Goal: Task Accomplishment & Management: Use online tool/utility

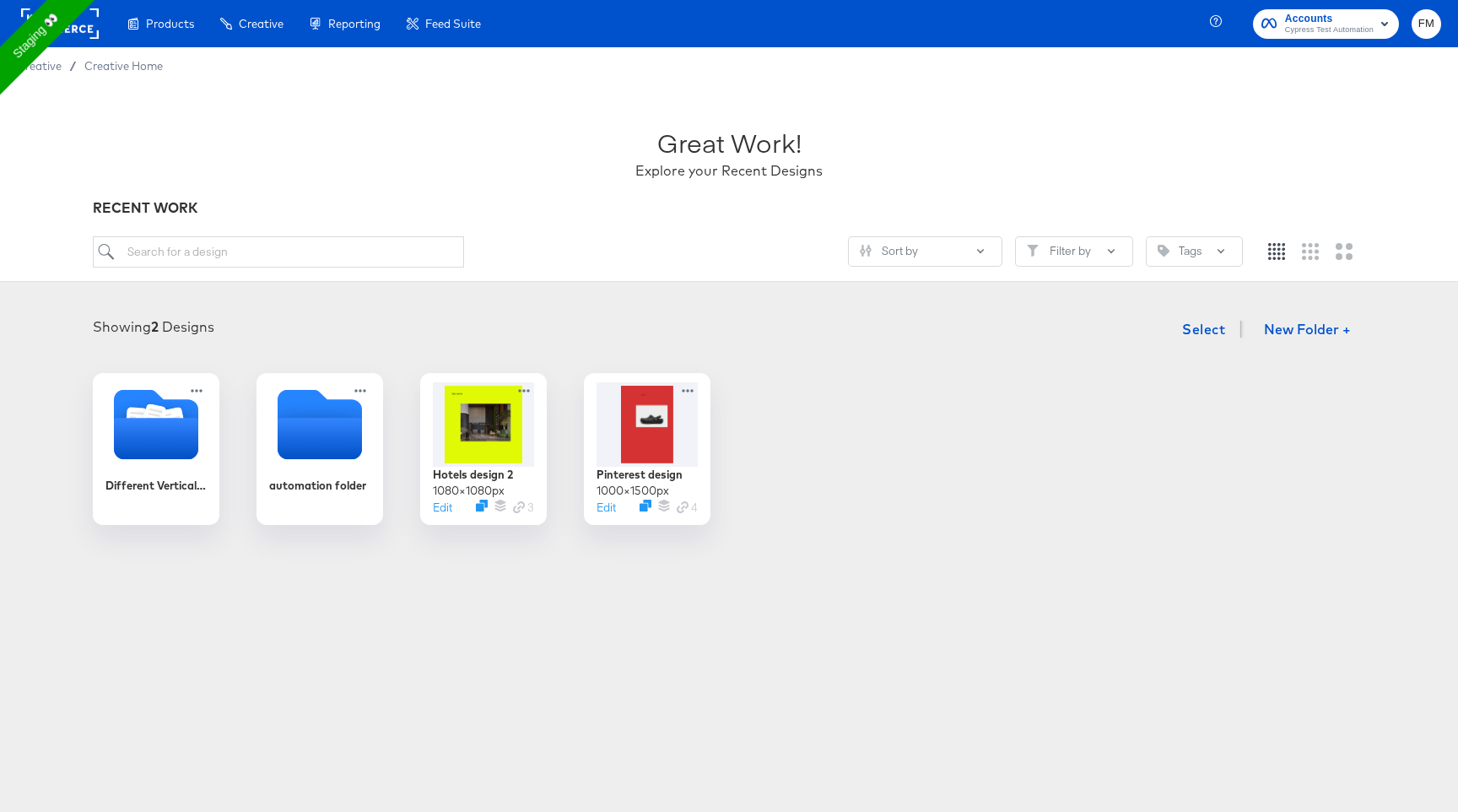
click at [93, 24] on rect at bounding box center [60, 24] width 78 height 31
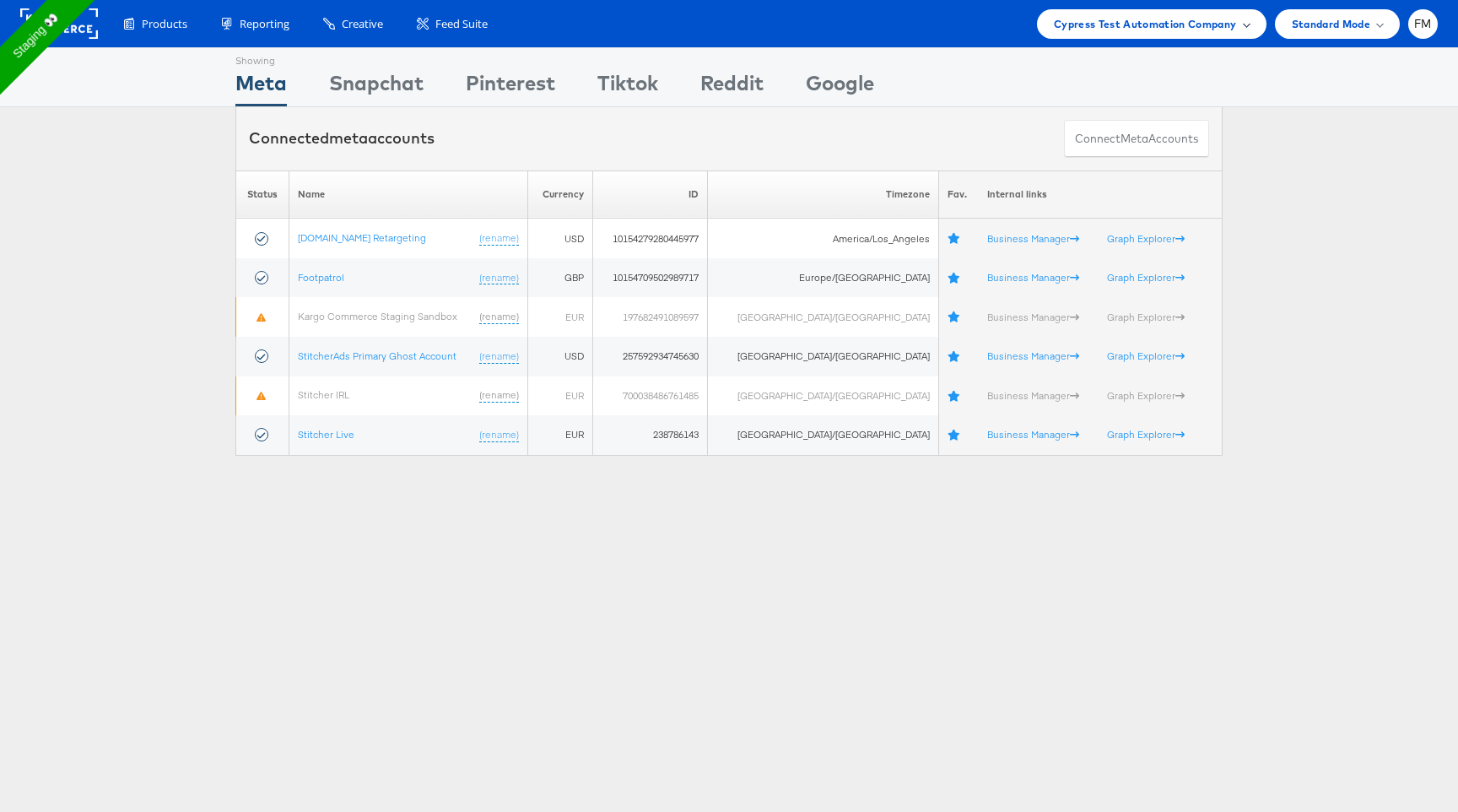
click at [1204, 15] on span "Cypress Test Automation Company" at bounding box center [1145, 24] width 183 height 18
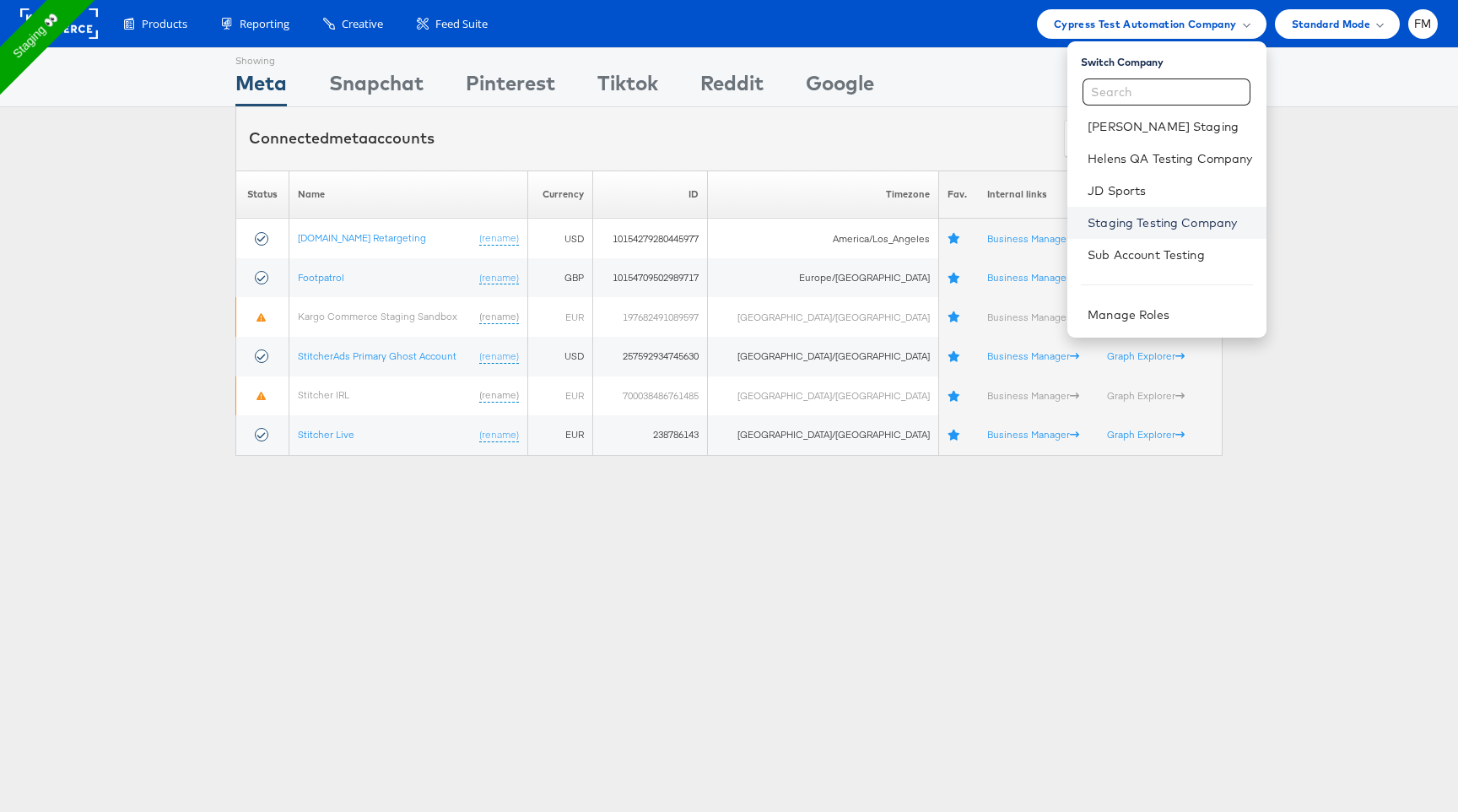
click at [1166, 220] on link "Staging Testing Company" at bounding box center [1170, 222] width 165 height 17
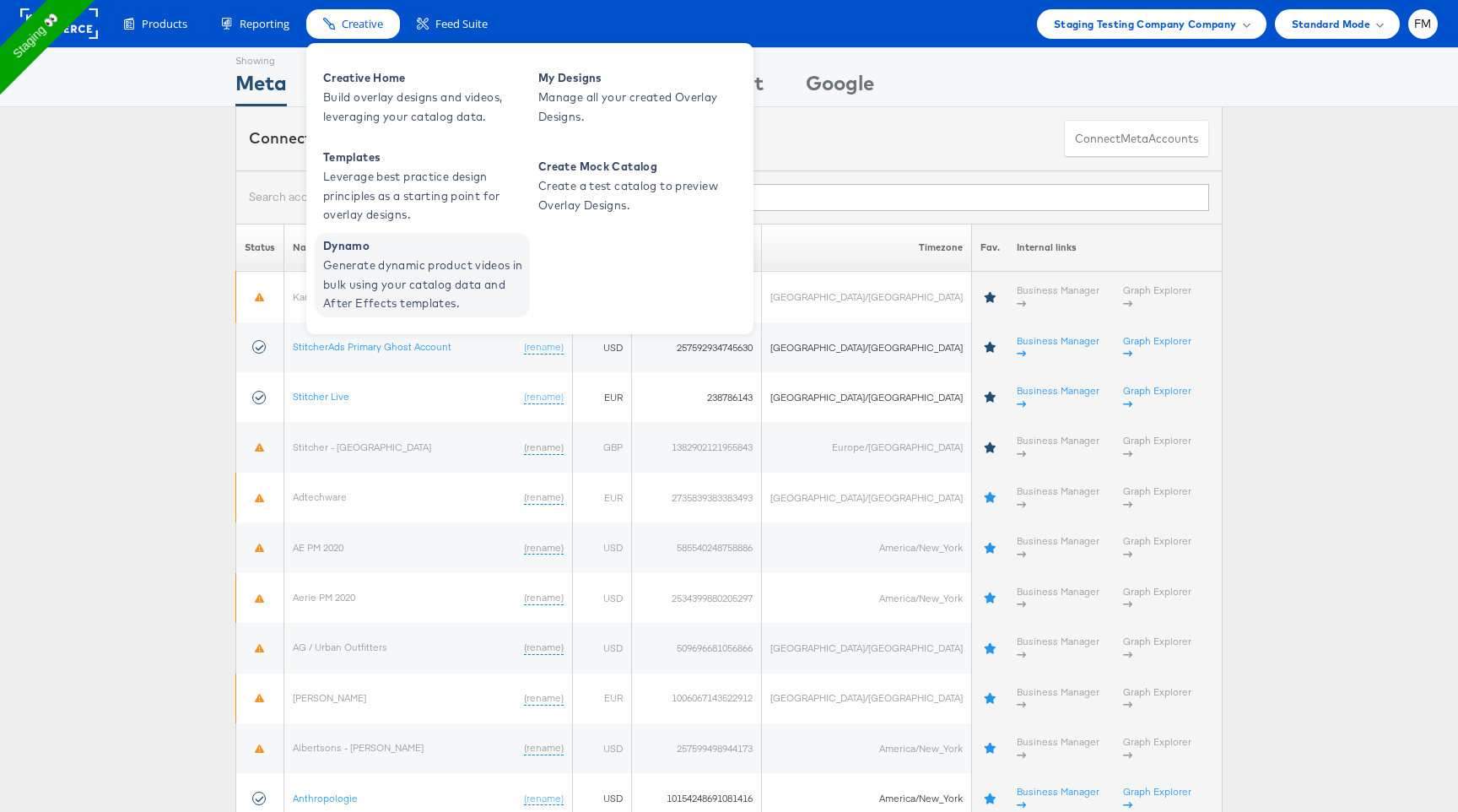
click at [403, 290] on span "Generate dynamic product videos in bulk using your catalog data and After Effec…" at bounding box center [424, 284] width 202 height 58
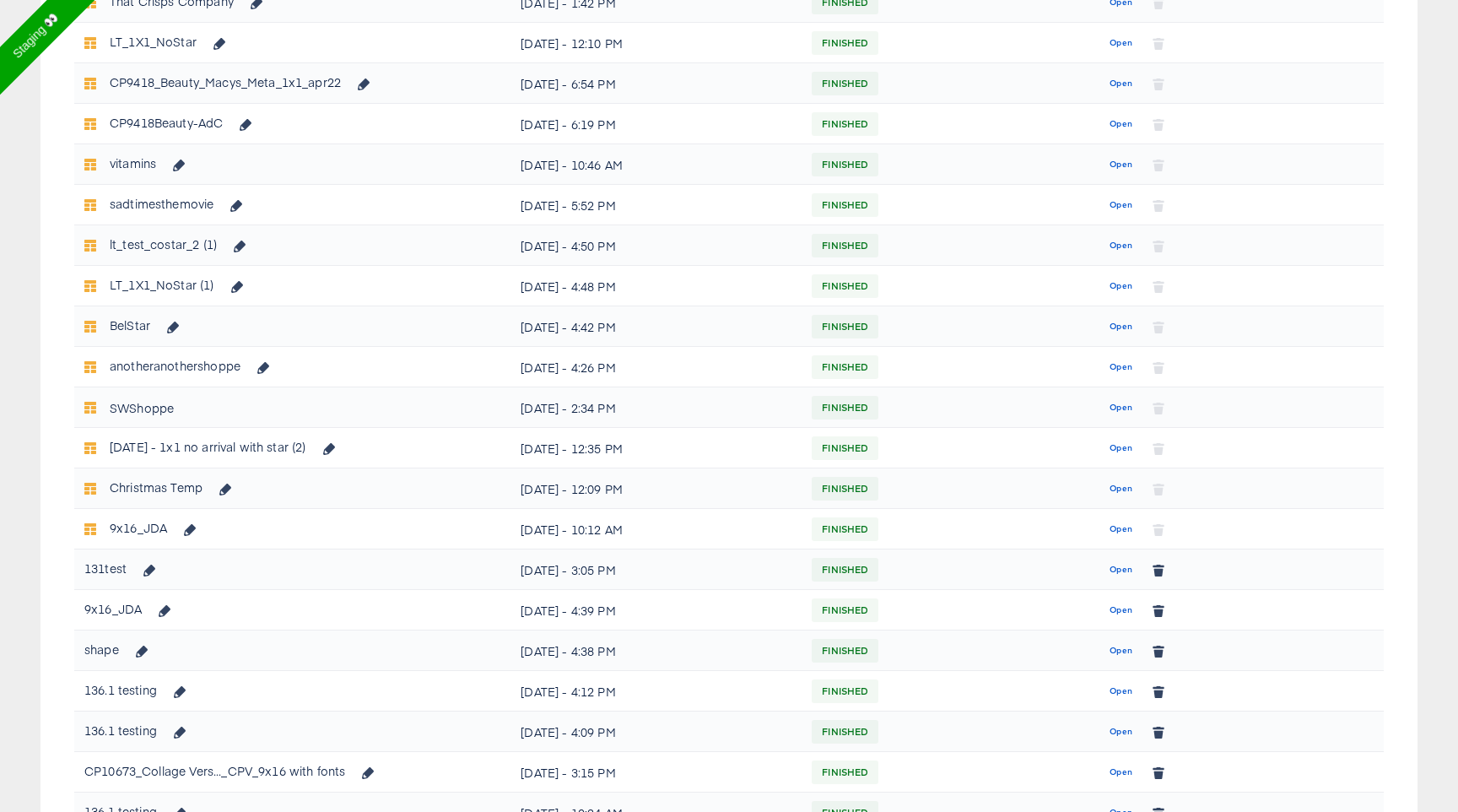
scroll to position [483, 0]
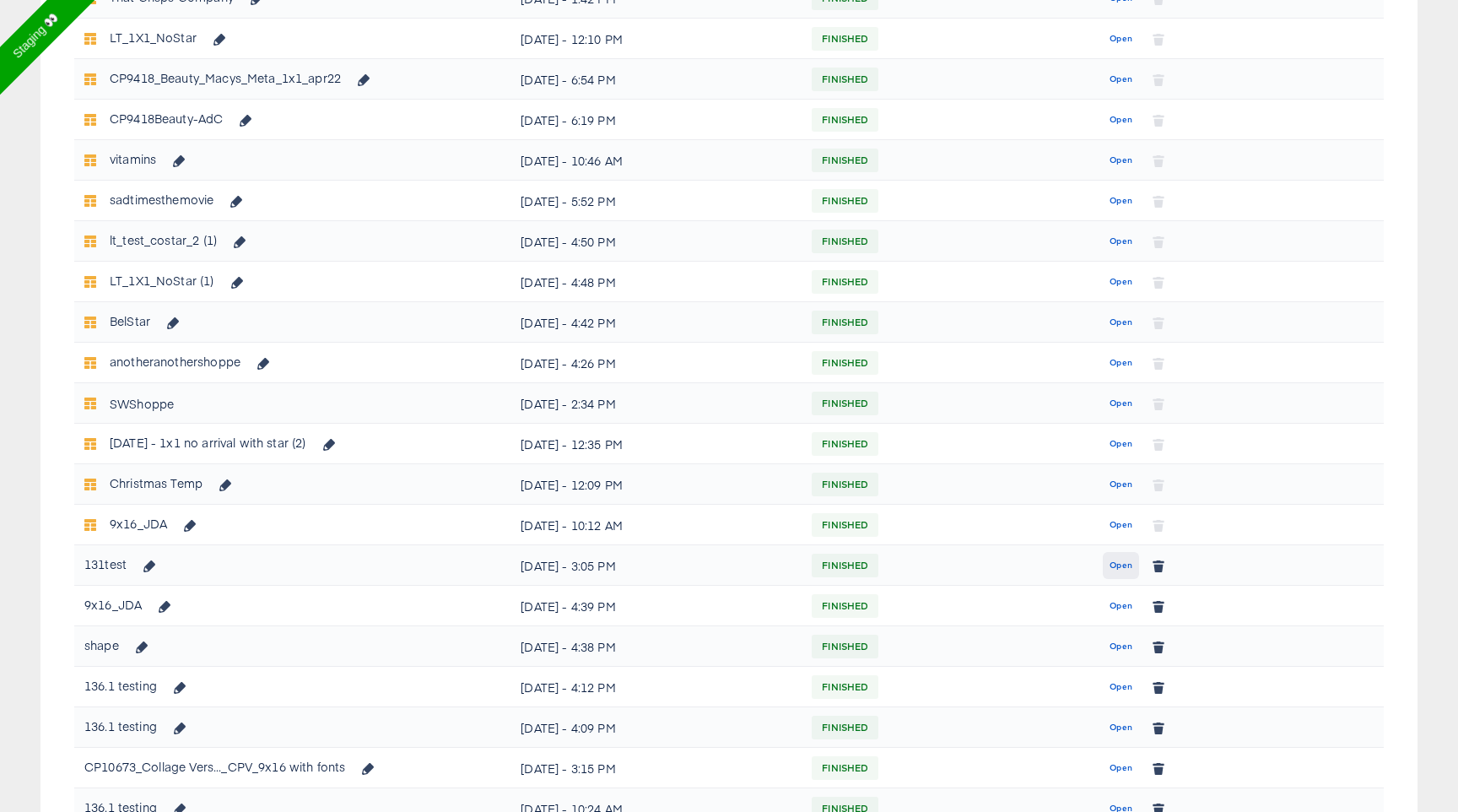
click at [1118, 561] on span "Open" at bounding box center [1121, 564] width 23 height 15
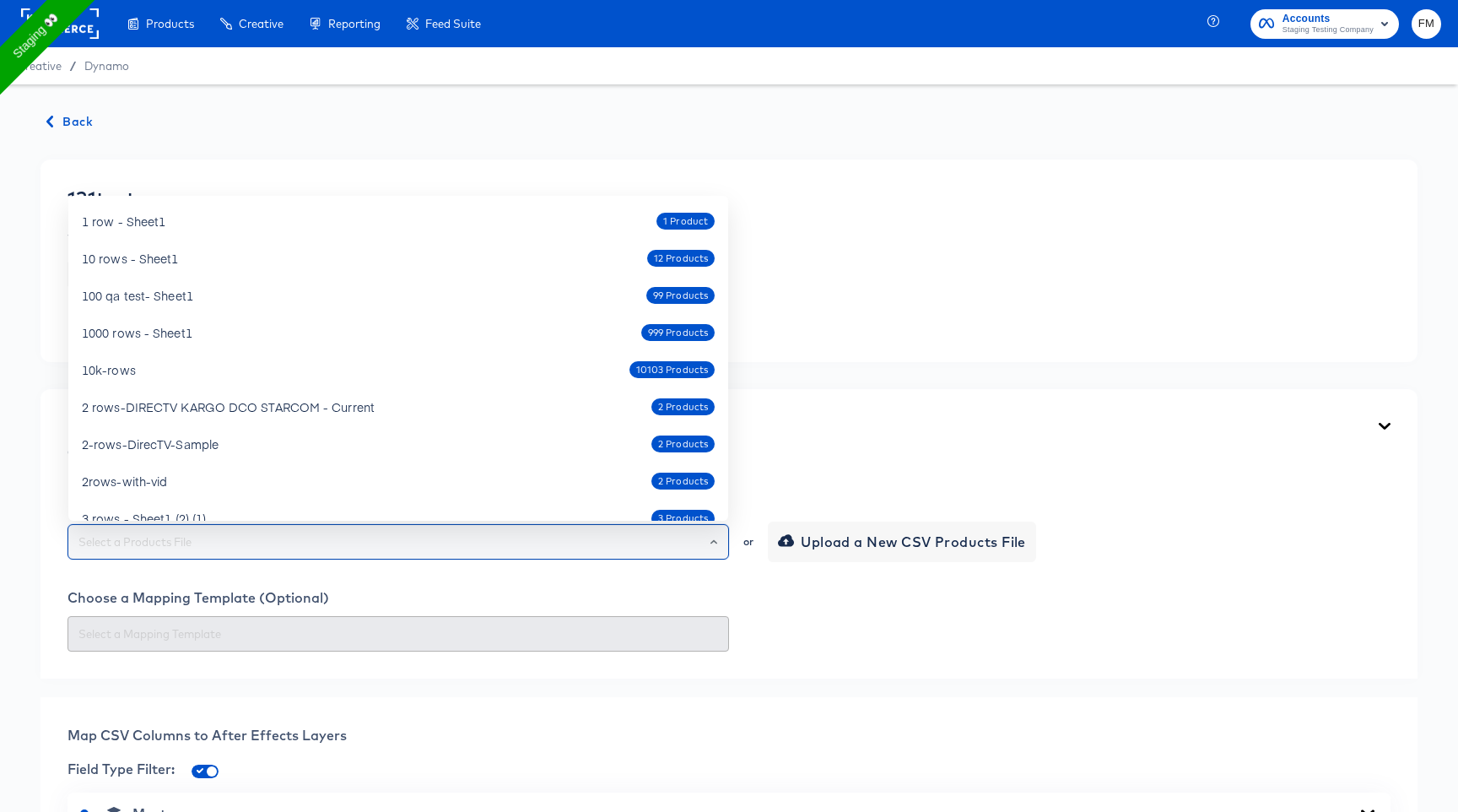
click at [661, 546] on input "text" at bounding box center [398, 542] width 647 height 19
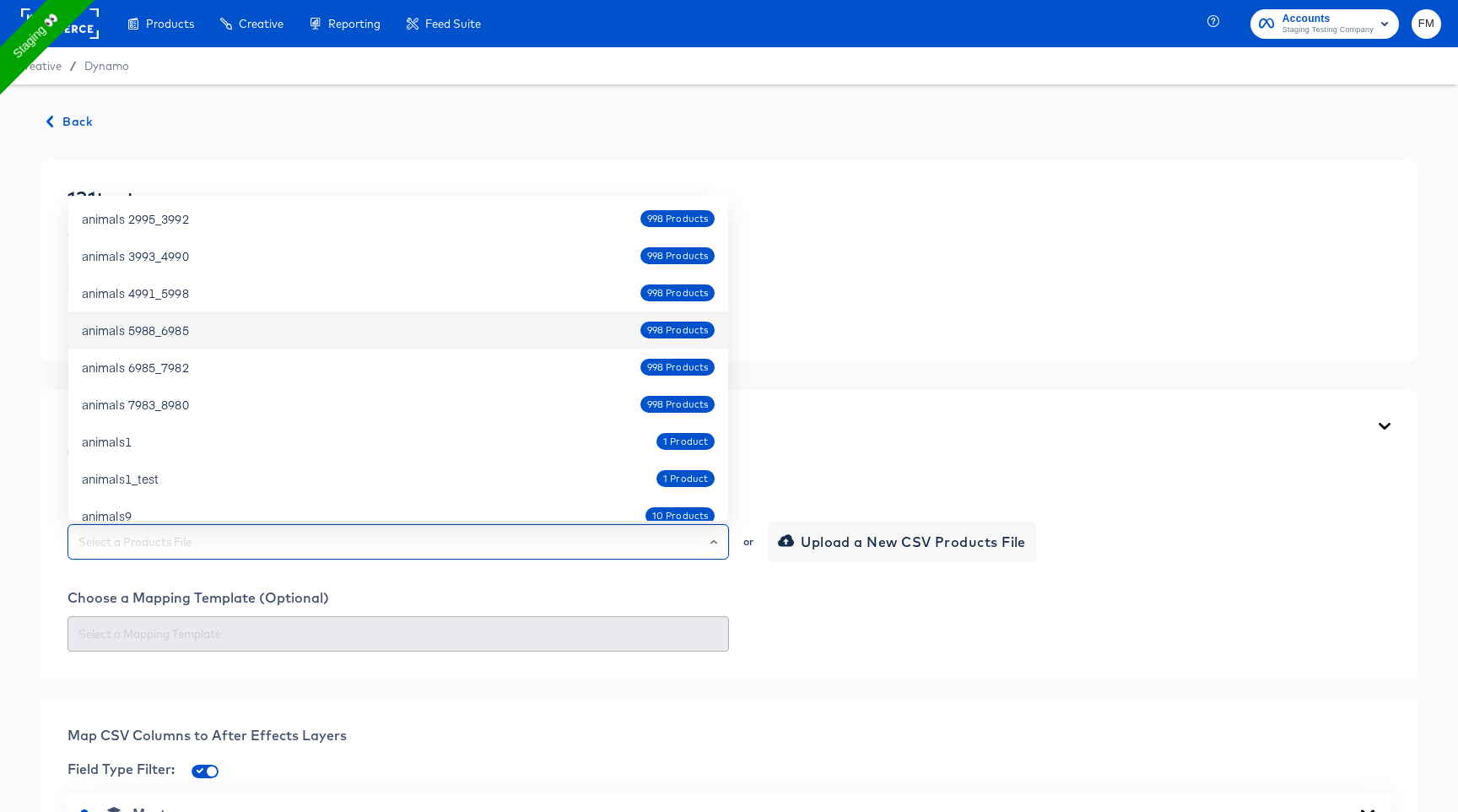
scroll to position [998, 0]
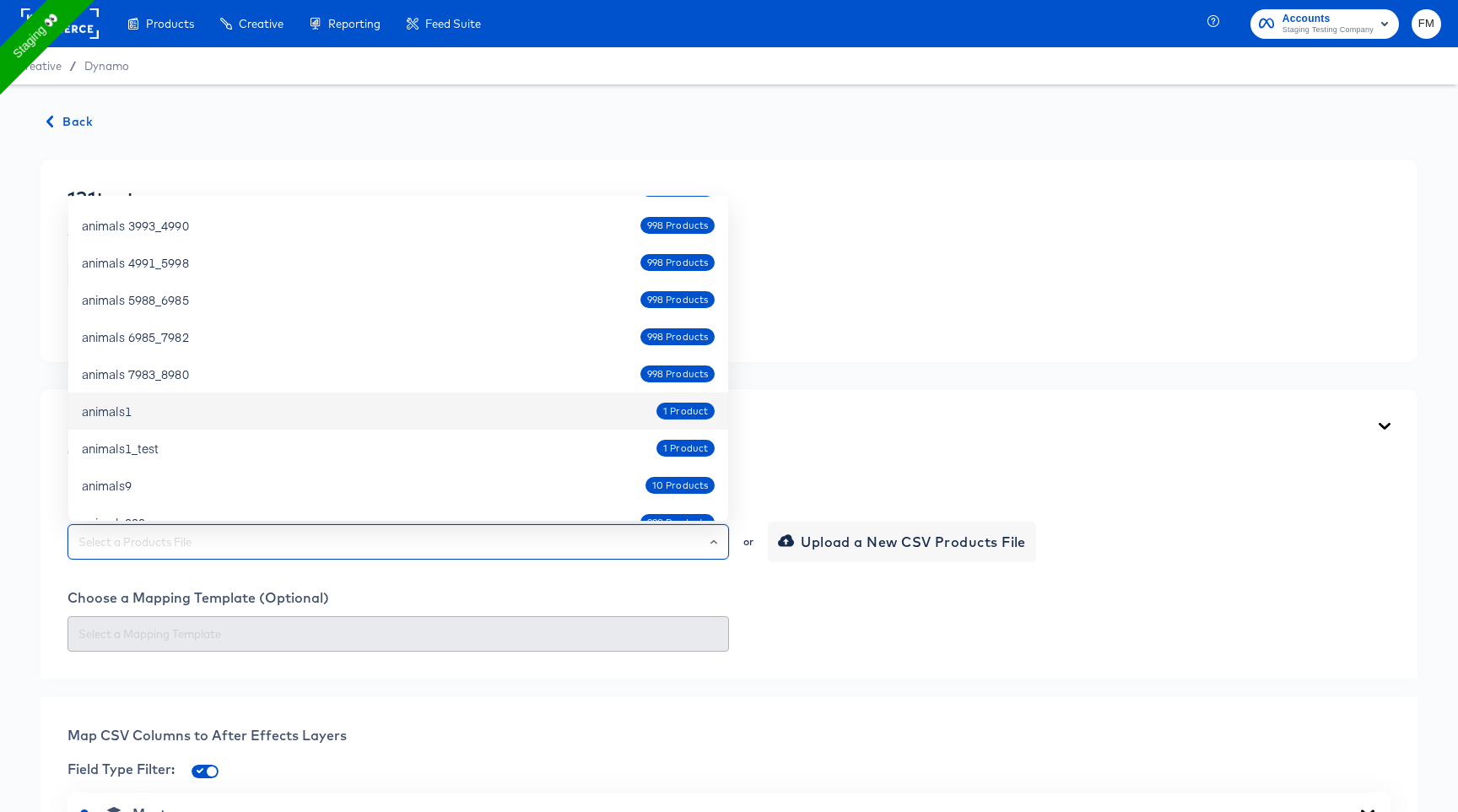
click at [466, 406] on div "animals1 1 Product" at bounding box center [398, 410] width 633 height 27
type input "animals1"
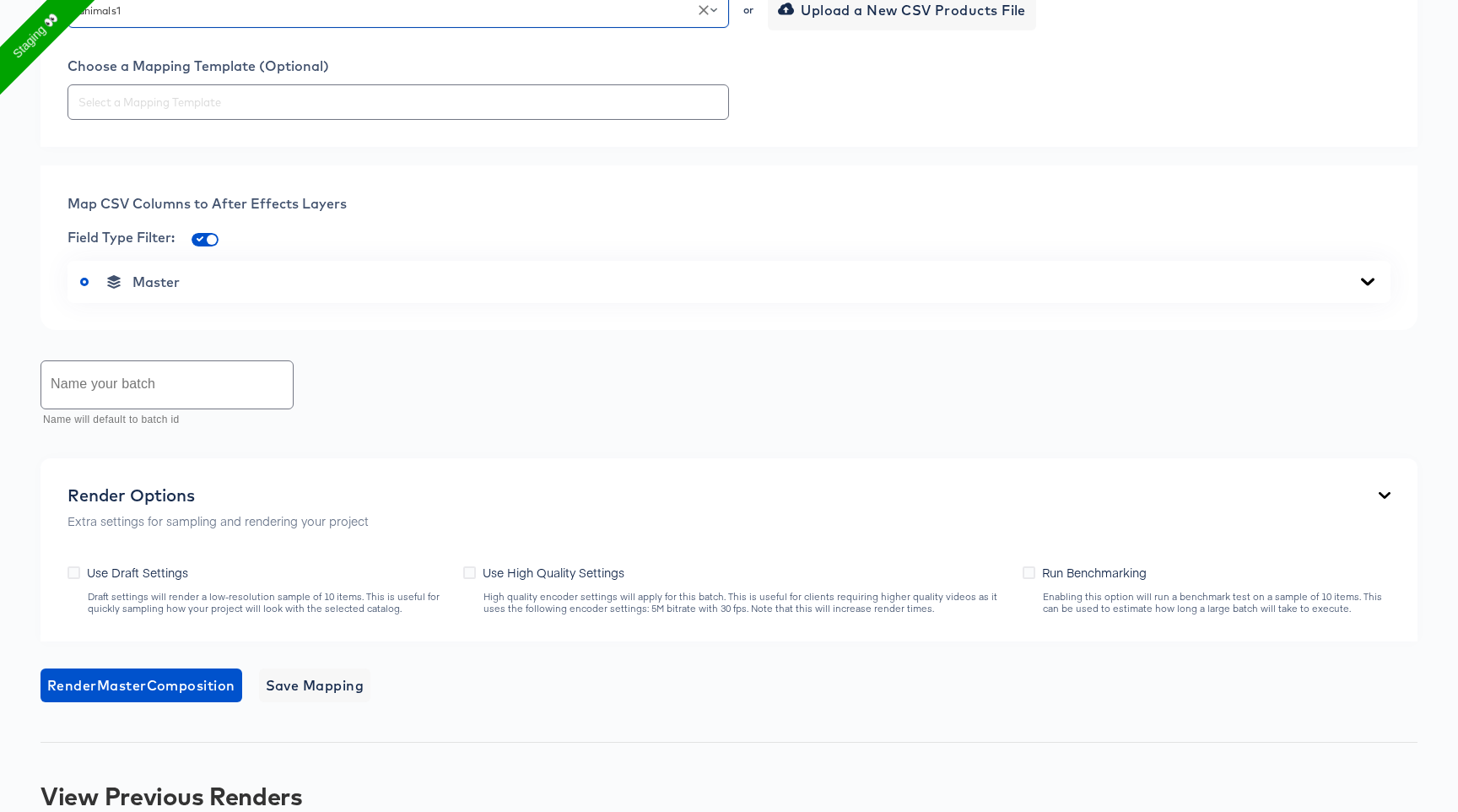
scroll to position [535, 0]
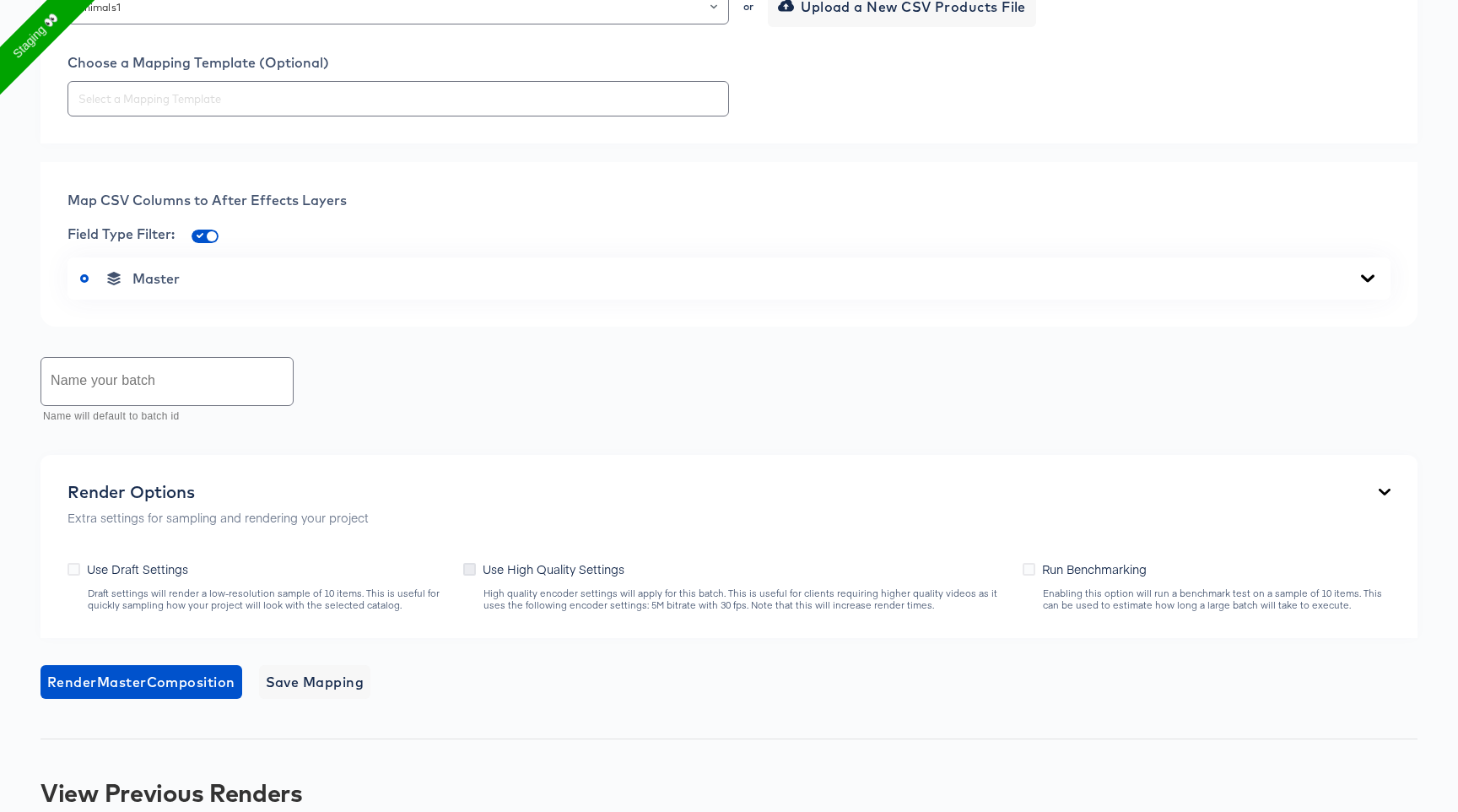
click at [474, 569] on icon at bounding box center [469, 569] width 12 height 12
click at [0, 0] on input "Use High Quality Settings" at bounding box center [0, 0] width 0 height 0
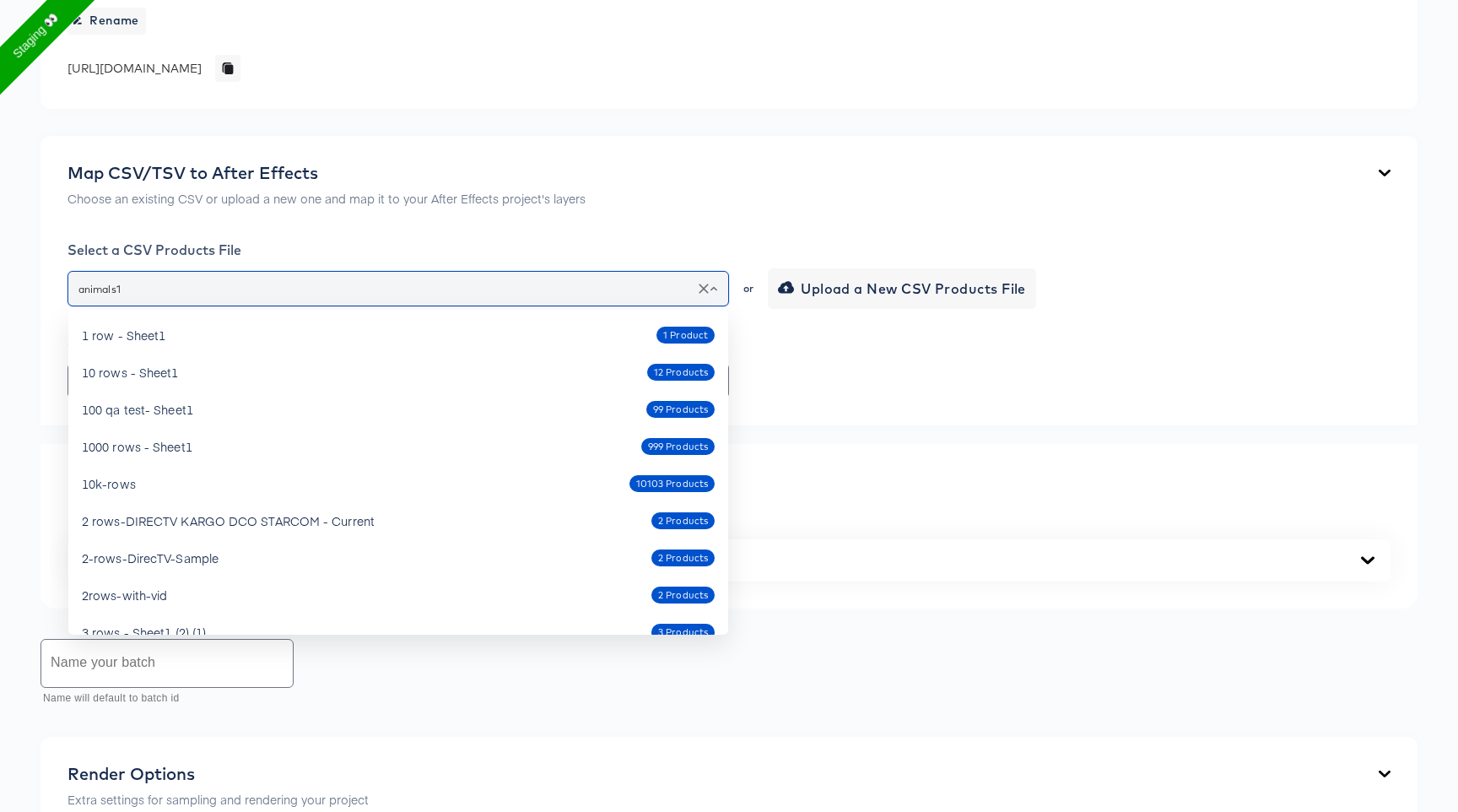
scroll to position [910, 0]
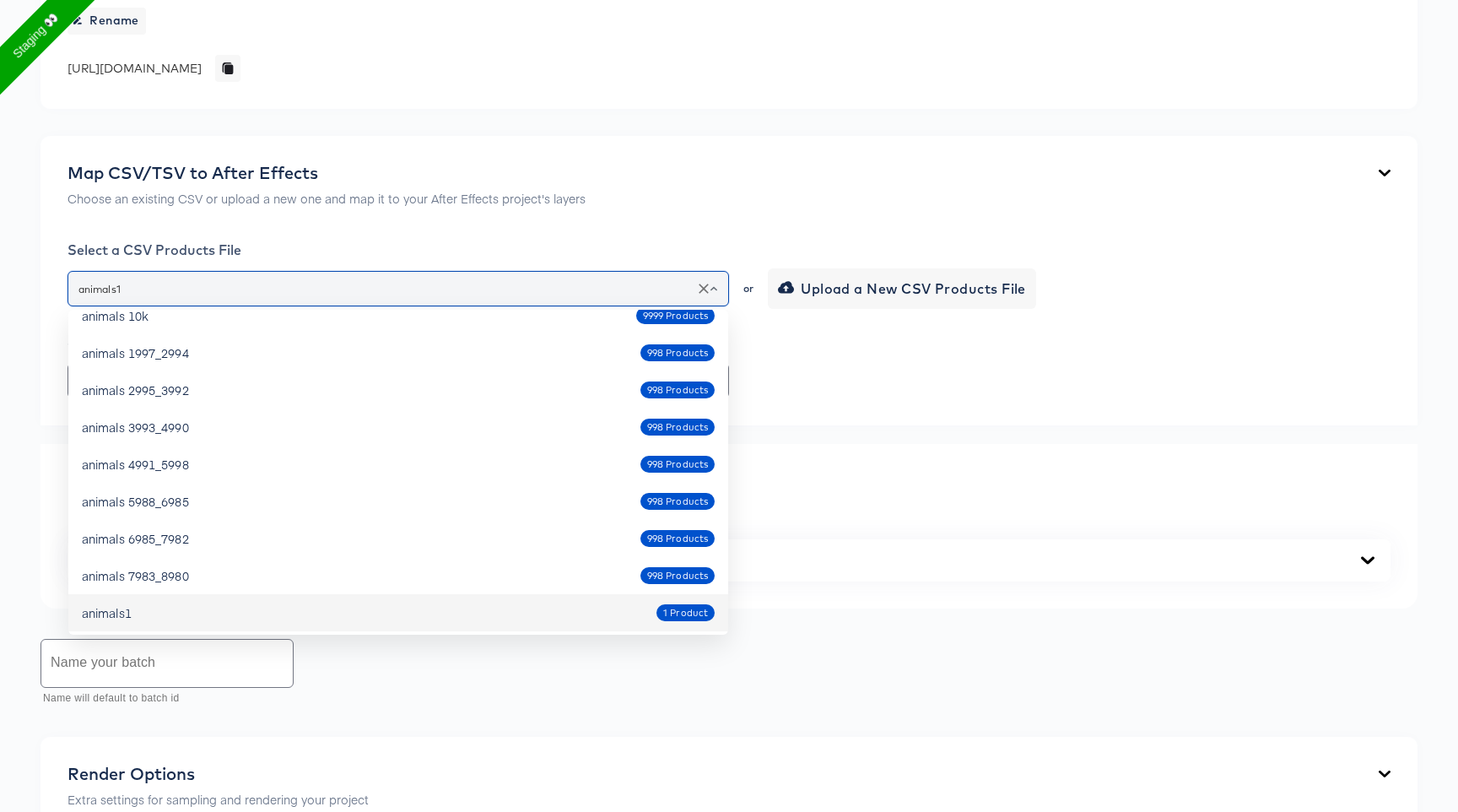
click at [415, 279] on input "animals1" at bounding box center [398, 289] width 647 height 19
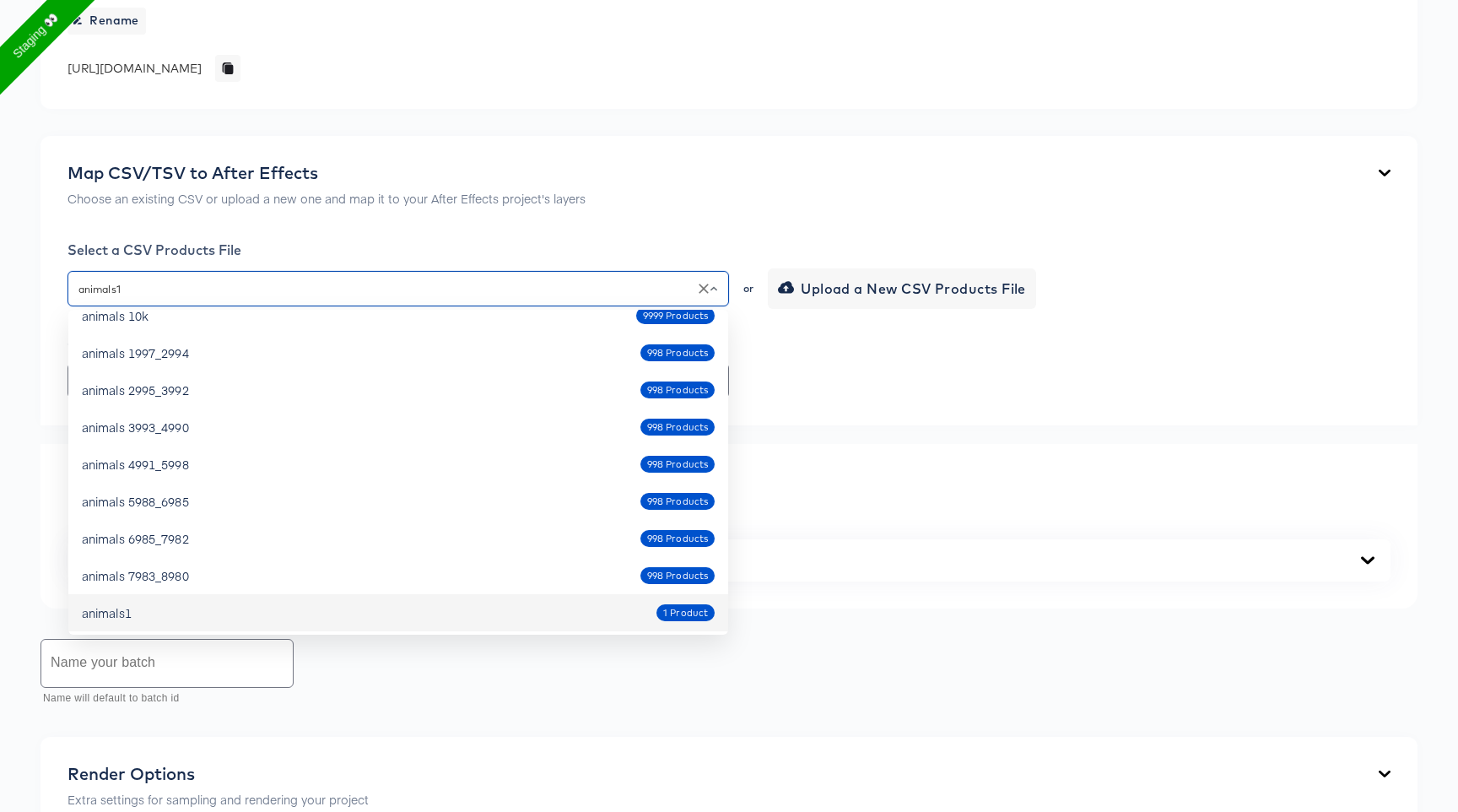
click at [426, 223] on div "Map CSV/TSV to After Effects Choose an existing CSV or upload a new one and map…" at bounding box center [729, 280] width 1377 height 290
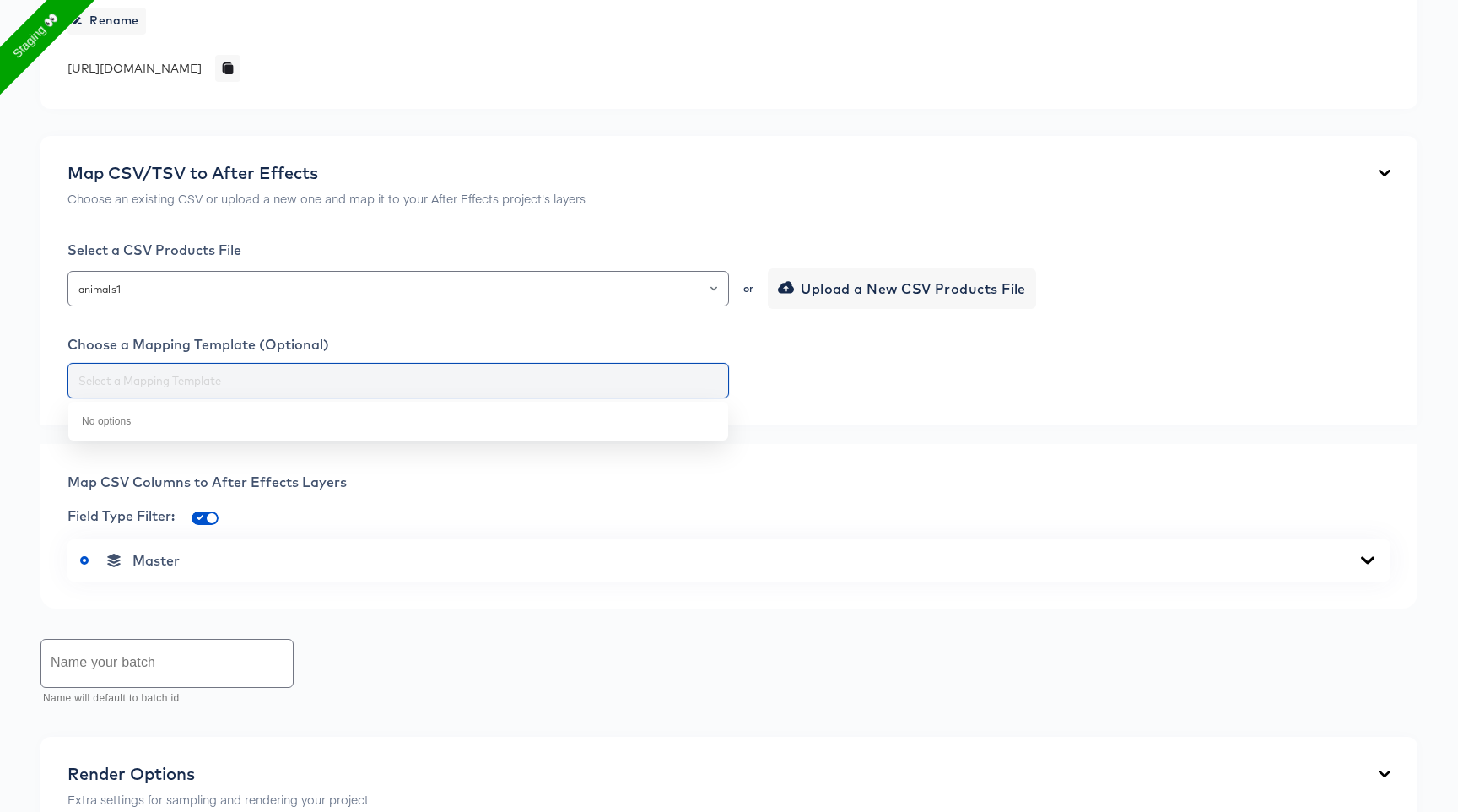
click at [370, 379] on input "text" at bounding box center [398, 381] width 647 height 19
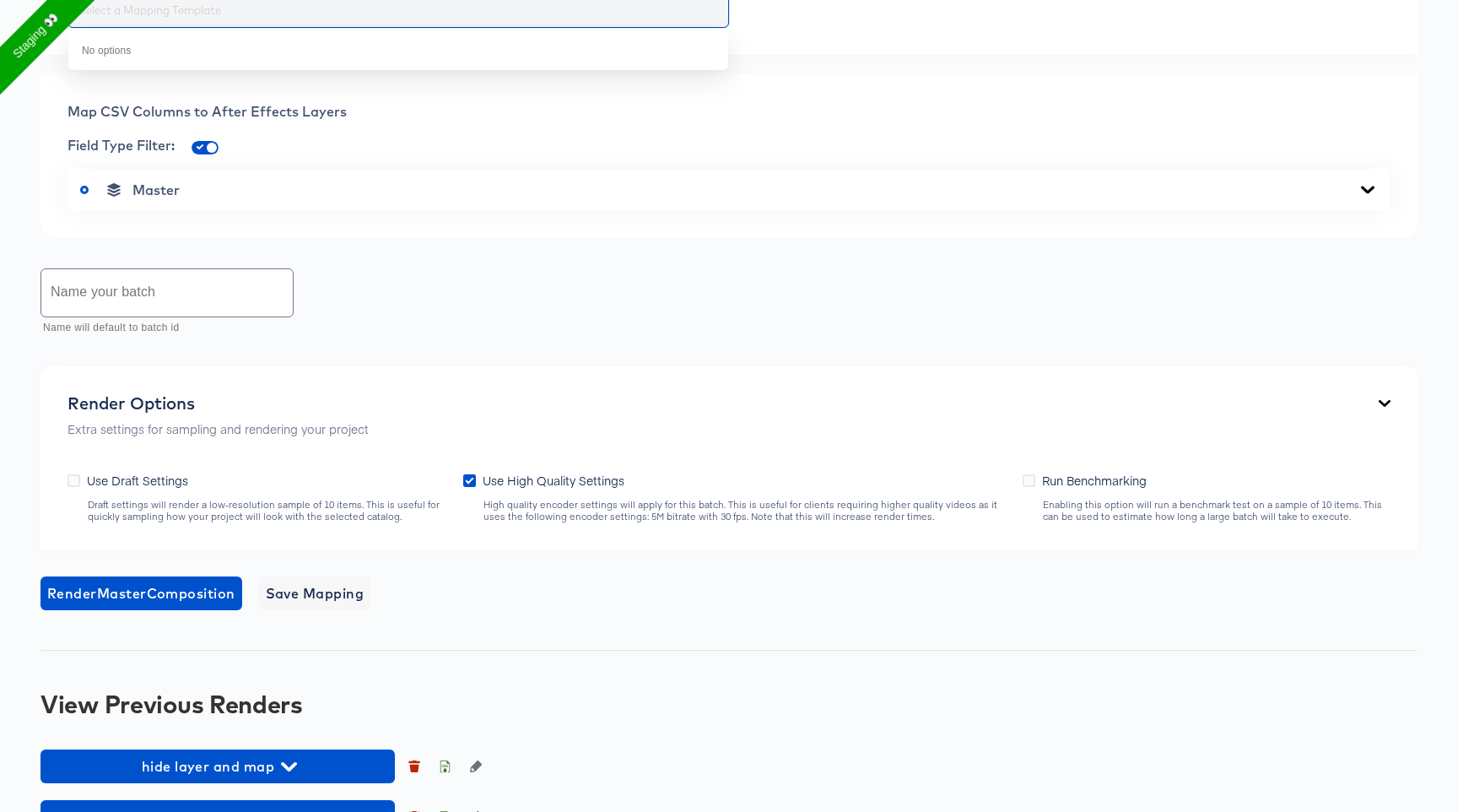
scroll to position [651, 0]
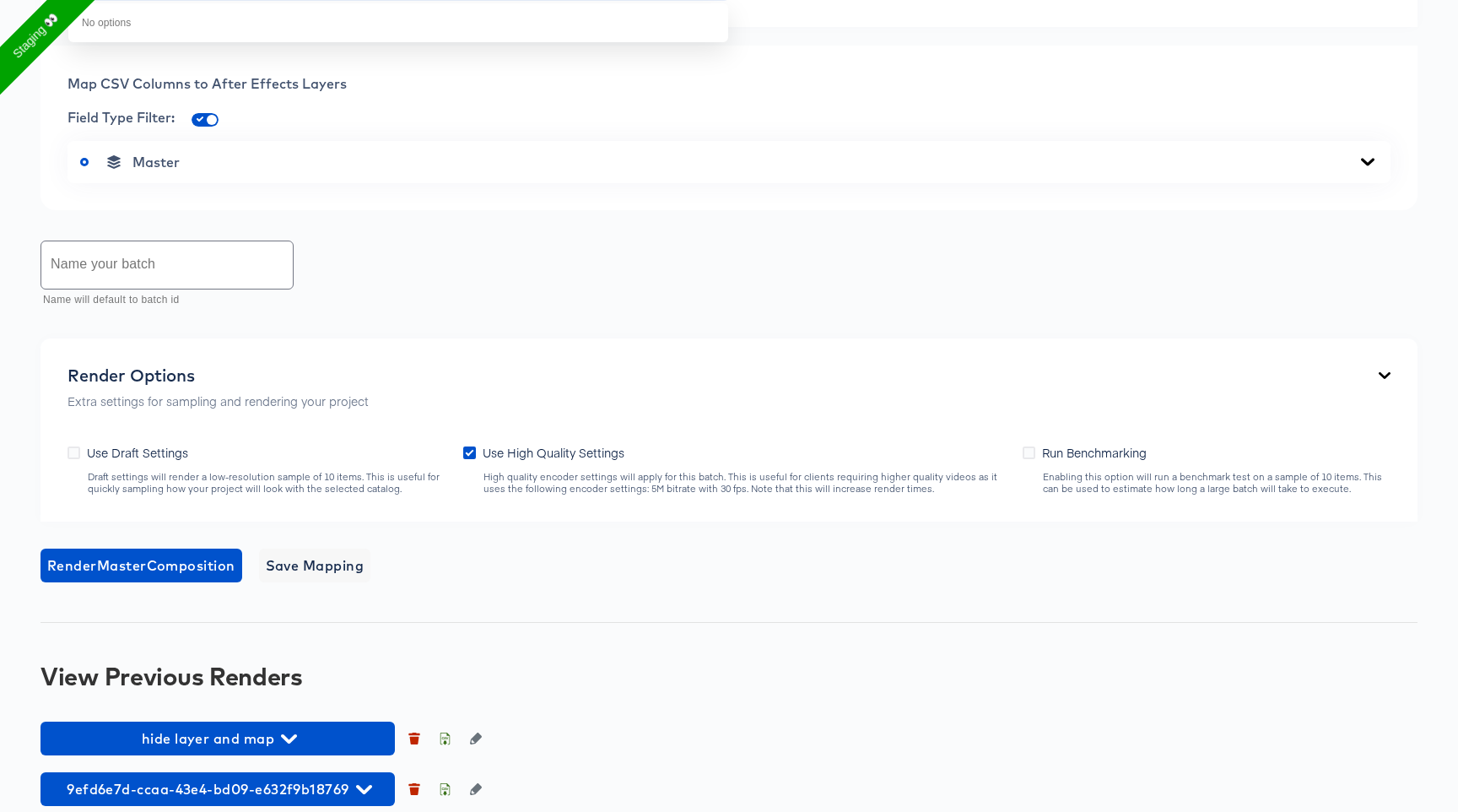
click at [438, 167] on div "Master" at bounding box center [729, 161] width 1298 height 17
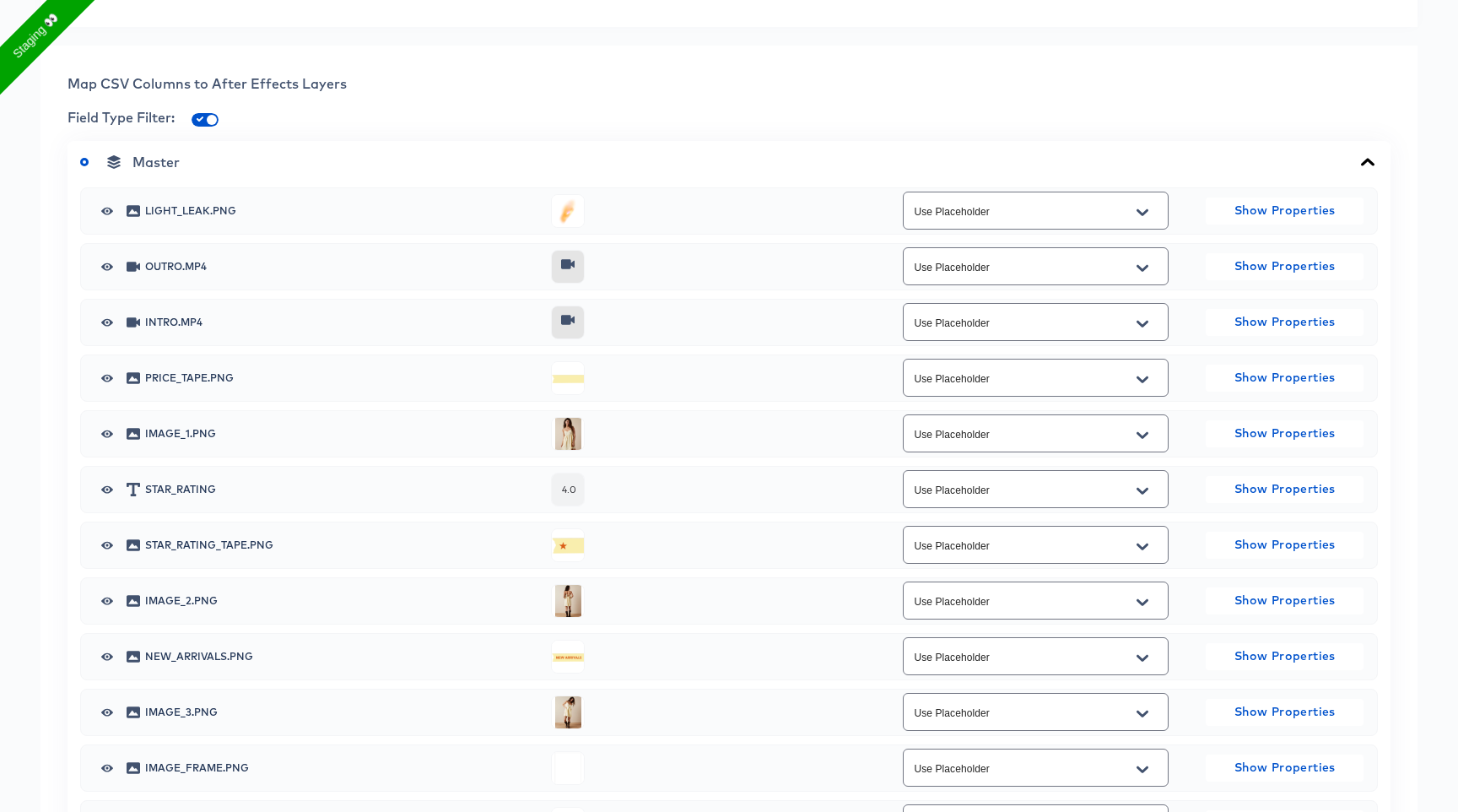
click at [1086, 448] on div "Use Placeholder" at bounding box center [1036, 432] width 266 height 38
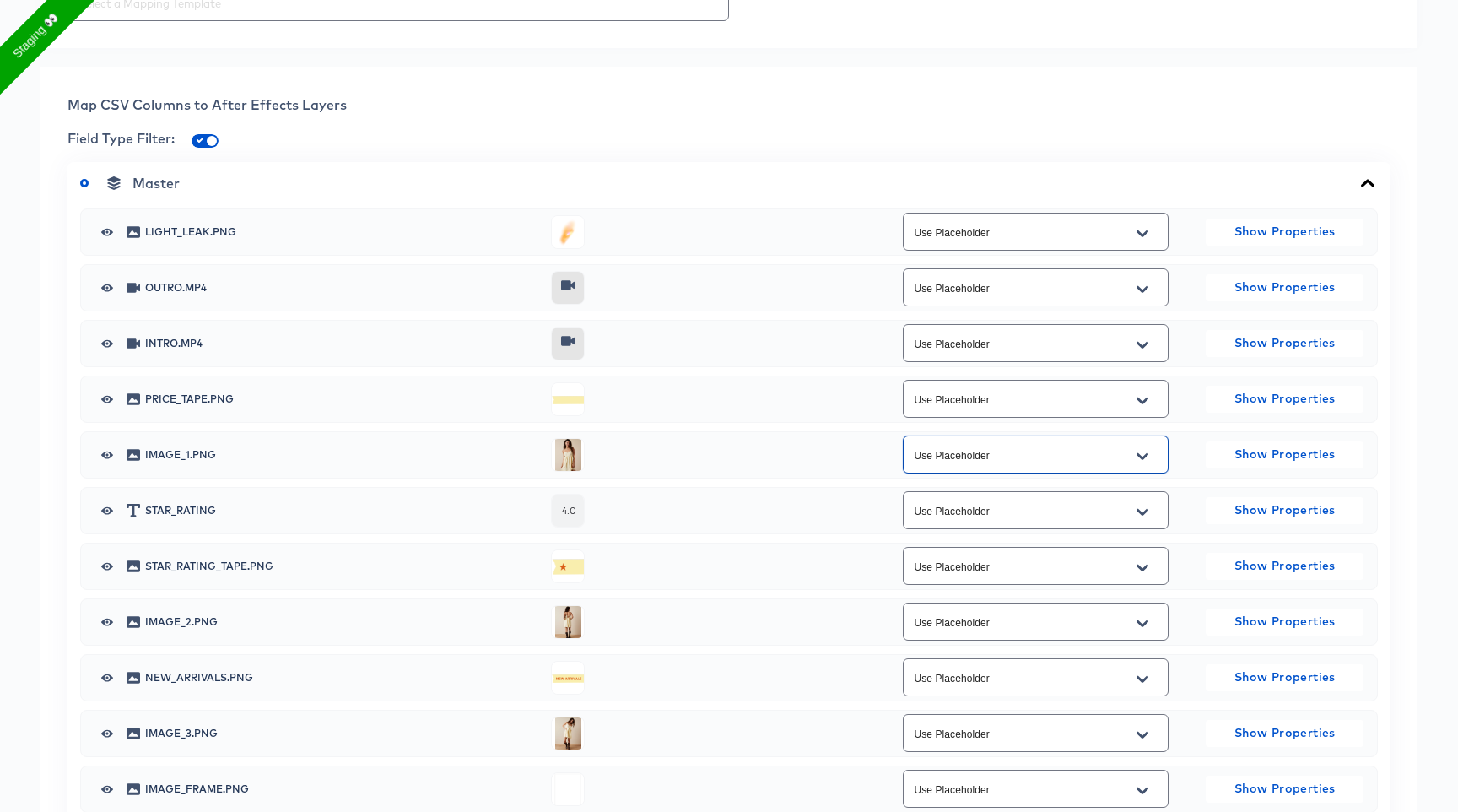
scroll to position [643, 0]
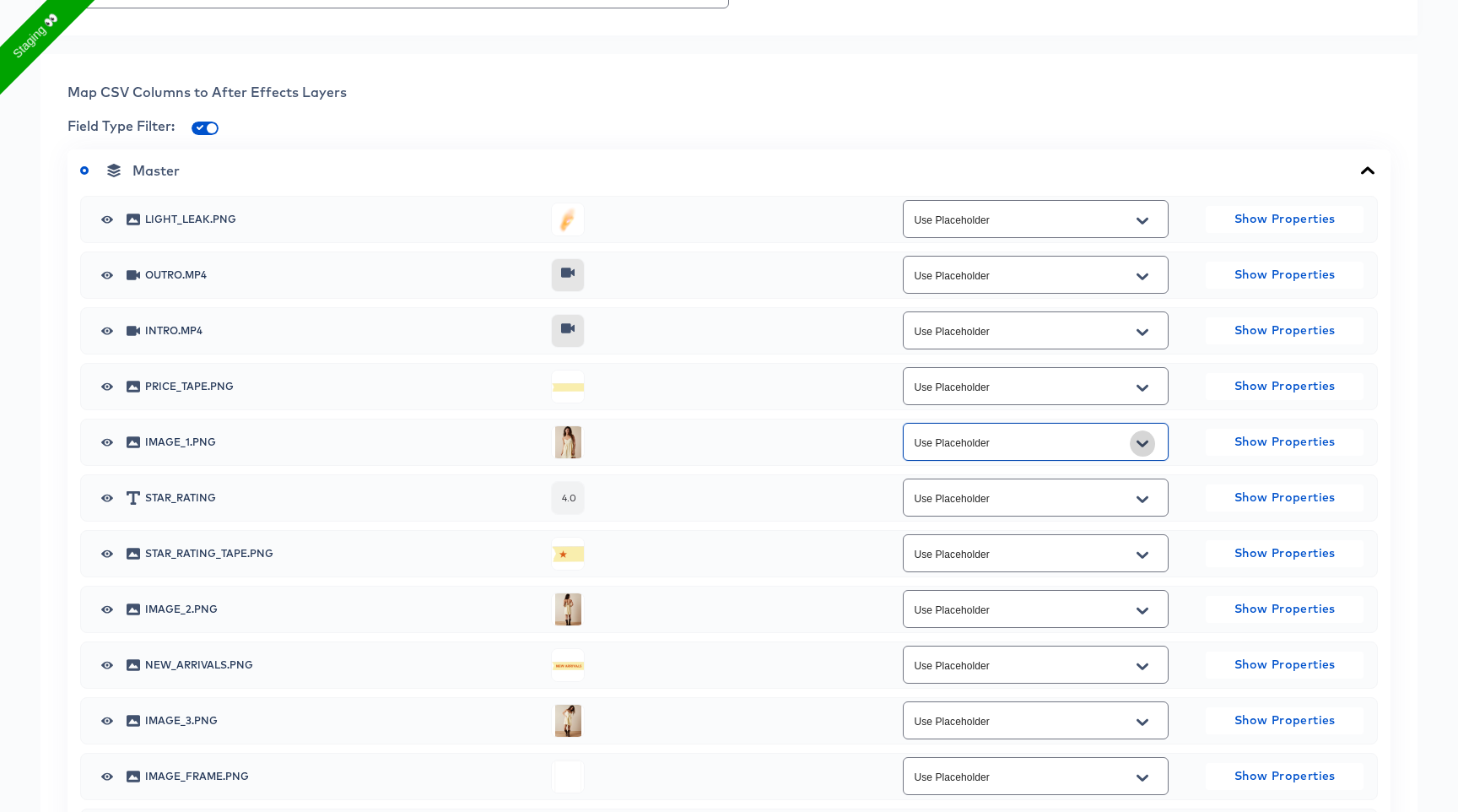
click at [1143, 451] on button "Open" at bounding box center [1142, 444] width 25 height 27
click at [1056, 510] on li "image" at bounding box center [1035, 511] width 264 height 27
type input "image"
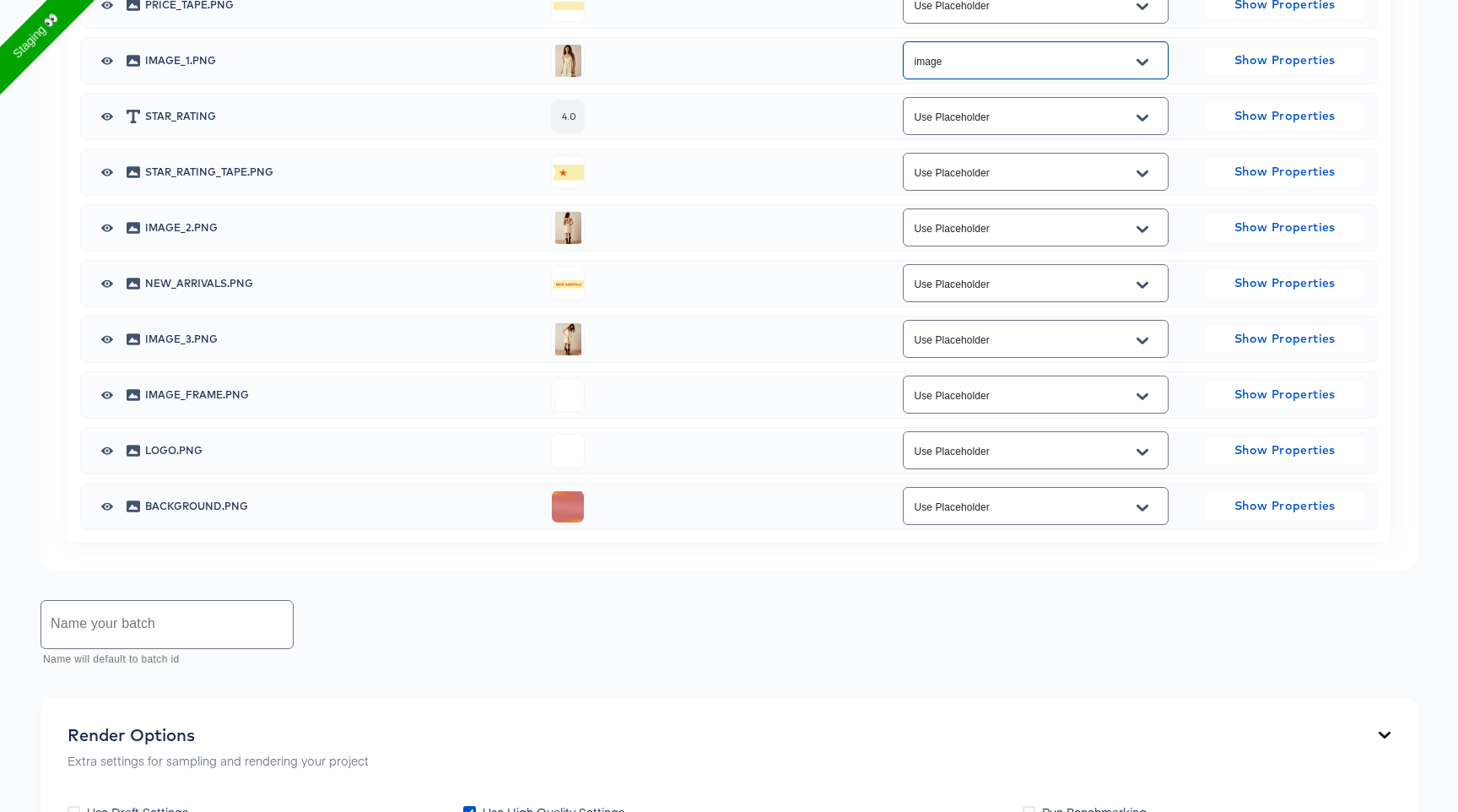
scroll to position [1506, 0]
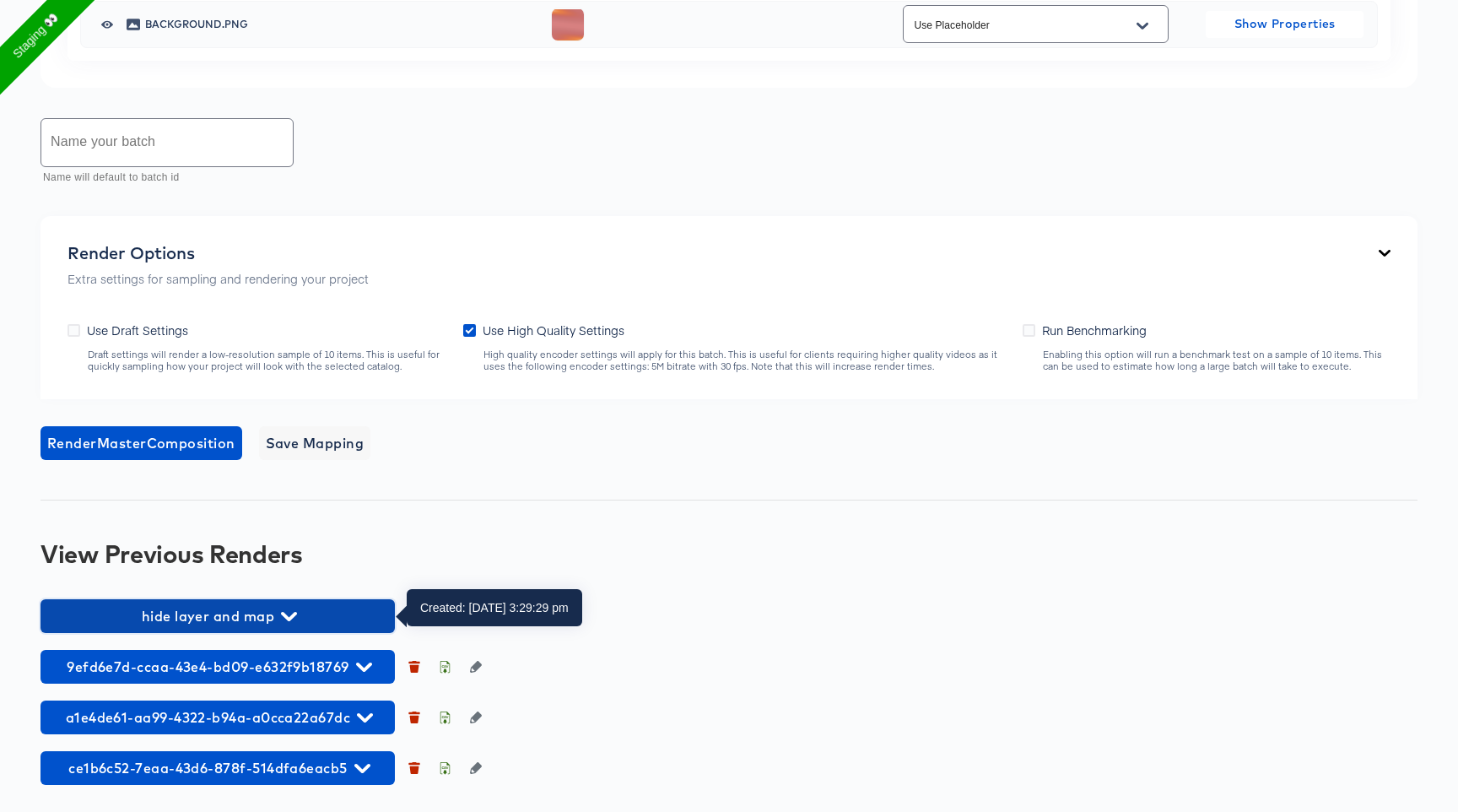
click at [270, 624] on span "hide layer and map" at bounding box center [218, 615] width 338 height 24
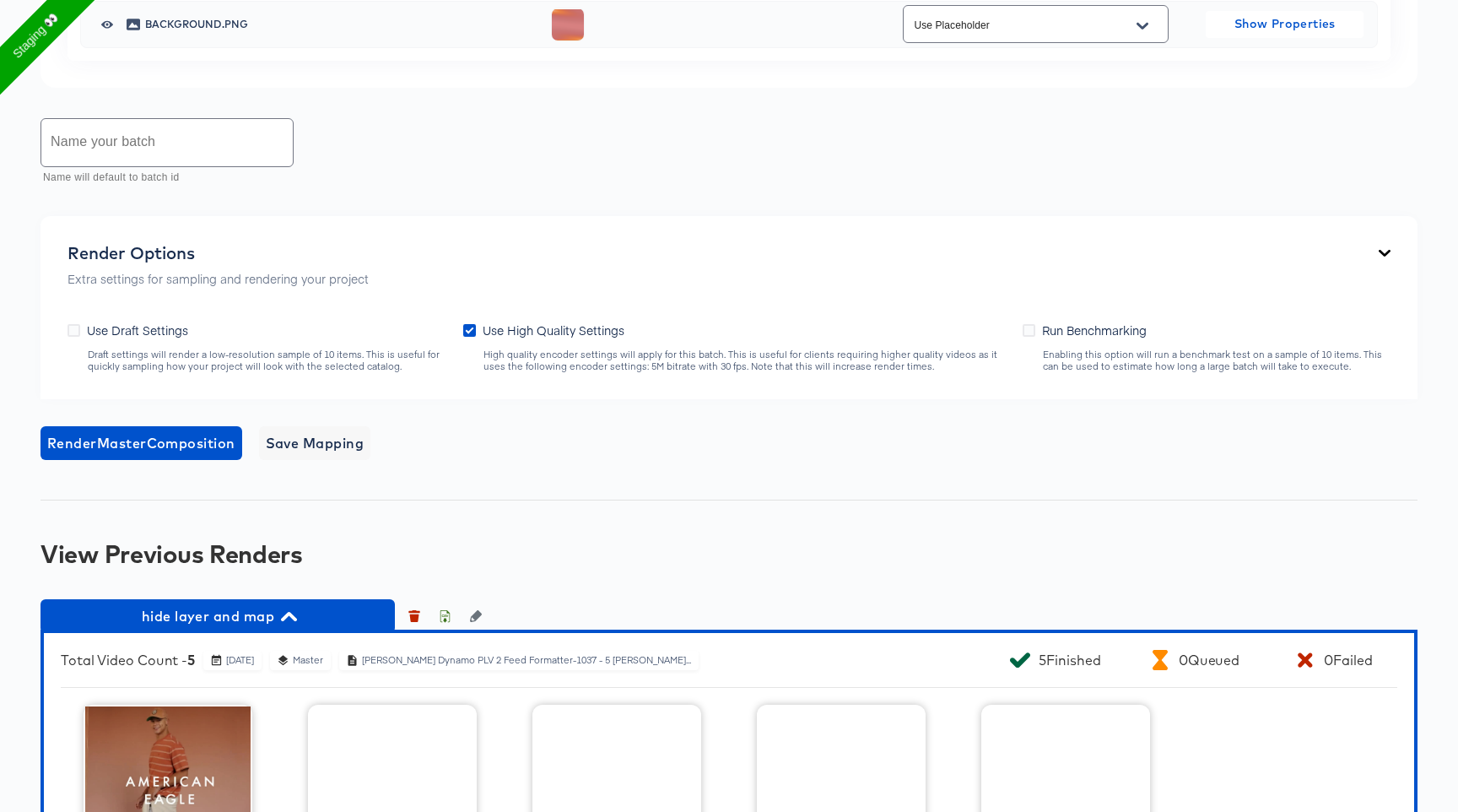
click at [187, 123] on input "text" at bounding box center [166, 143] width 251 height 47
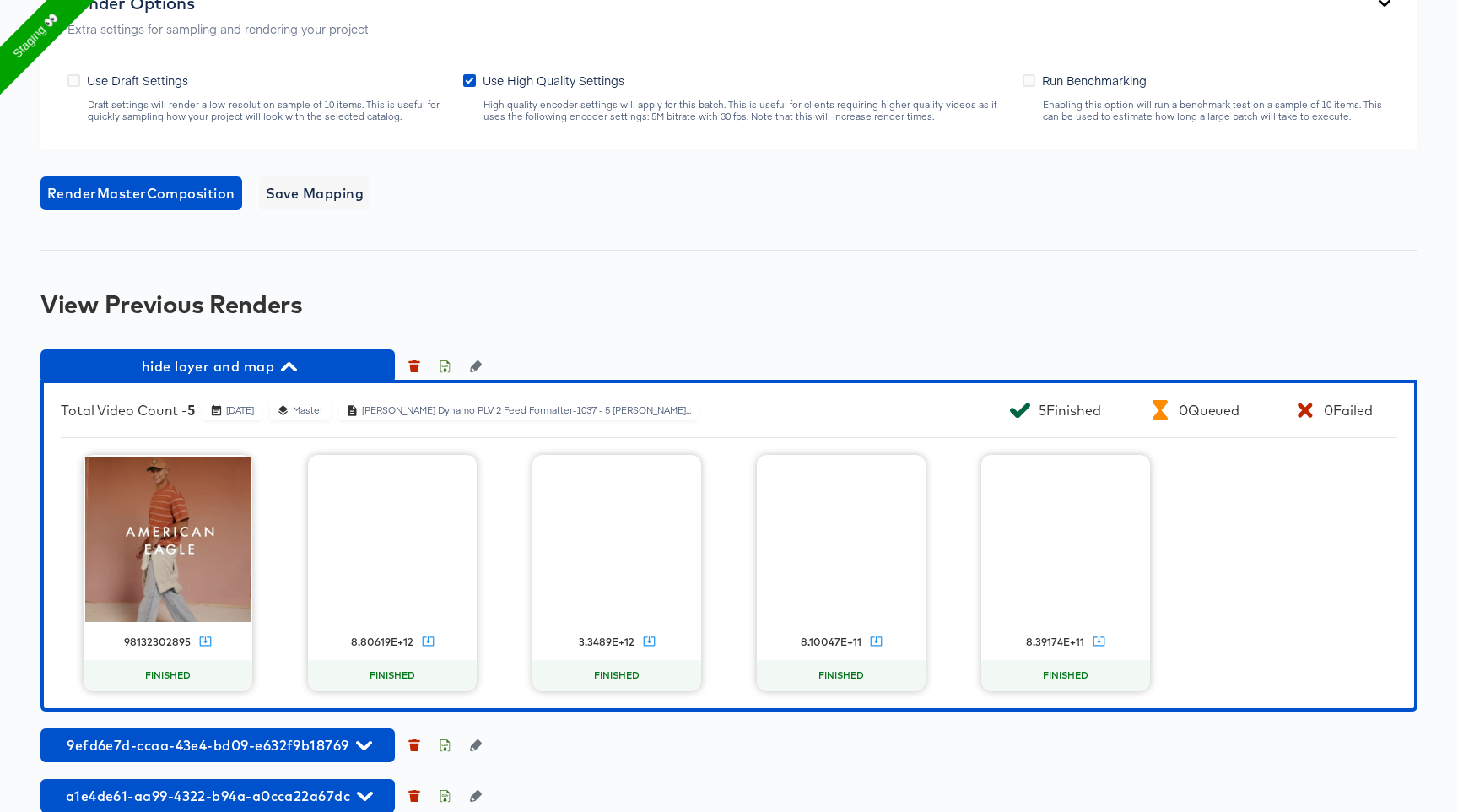
scroll to position [1790, 0]
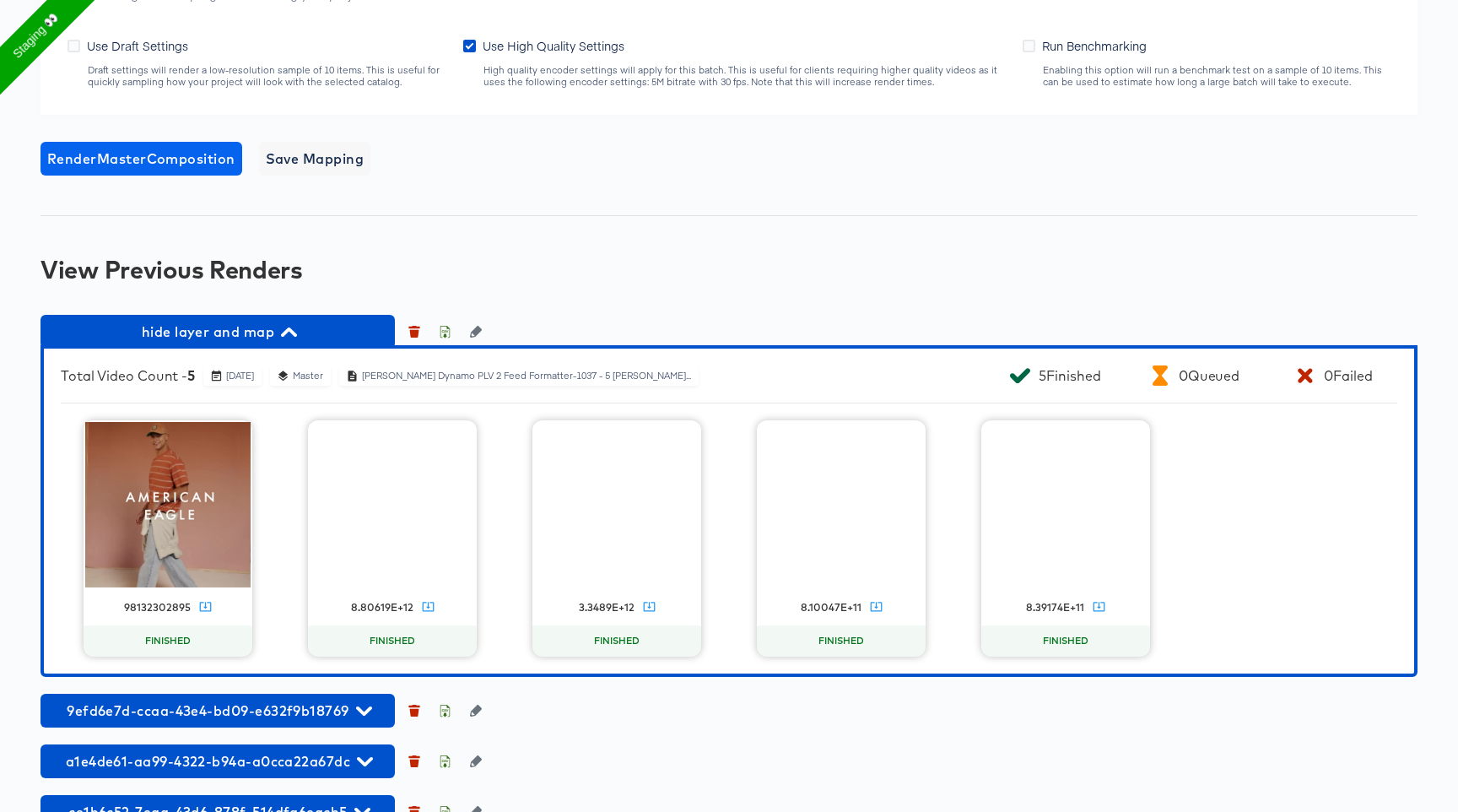
type input "13 oct"
click at [171, 158] on span "Render Master Composition" at bounding box center [141, 158] width 188 height 24
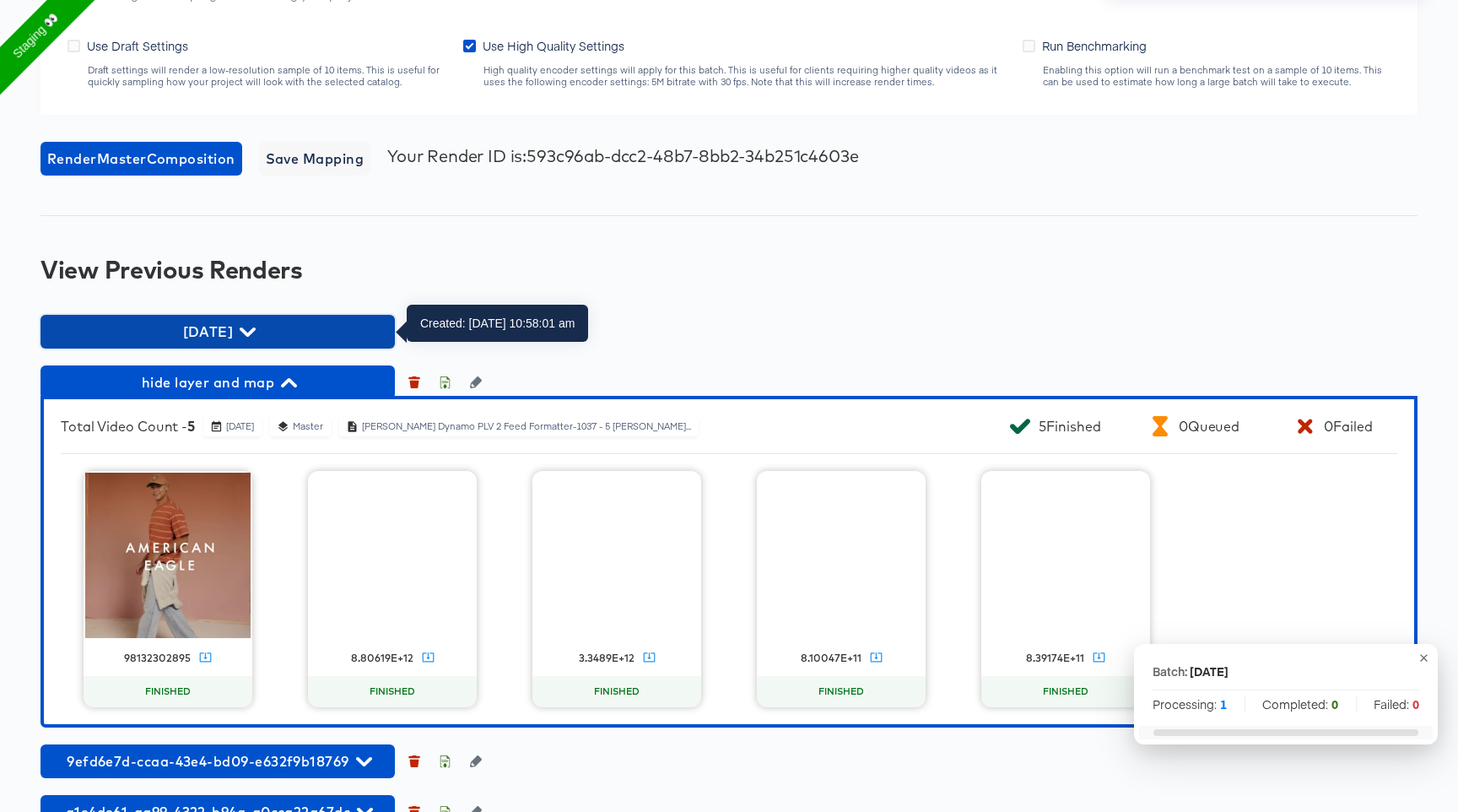
click at [229, 344] on button "13 oct" at bounding box center [217, 332] width 354 height 34
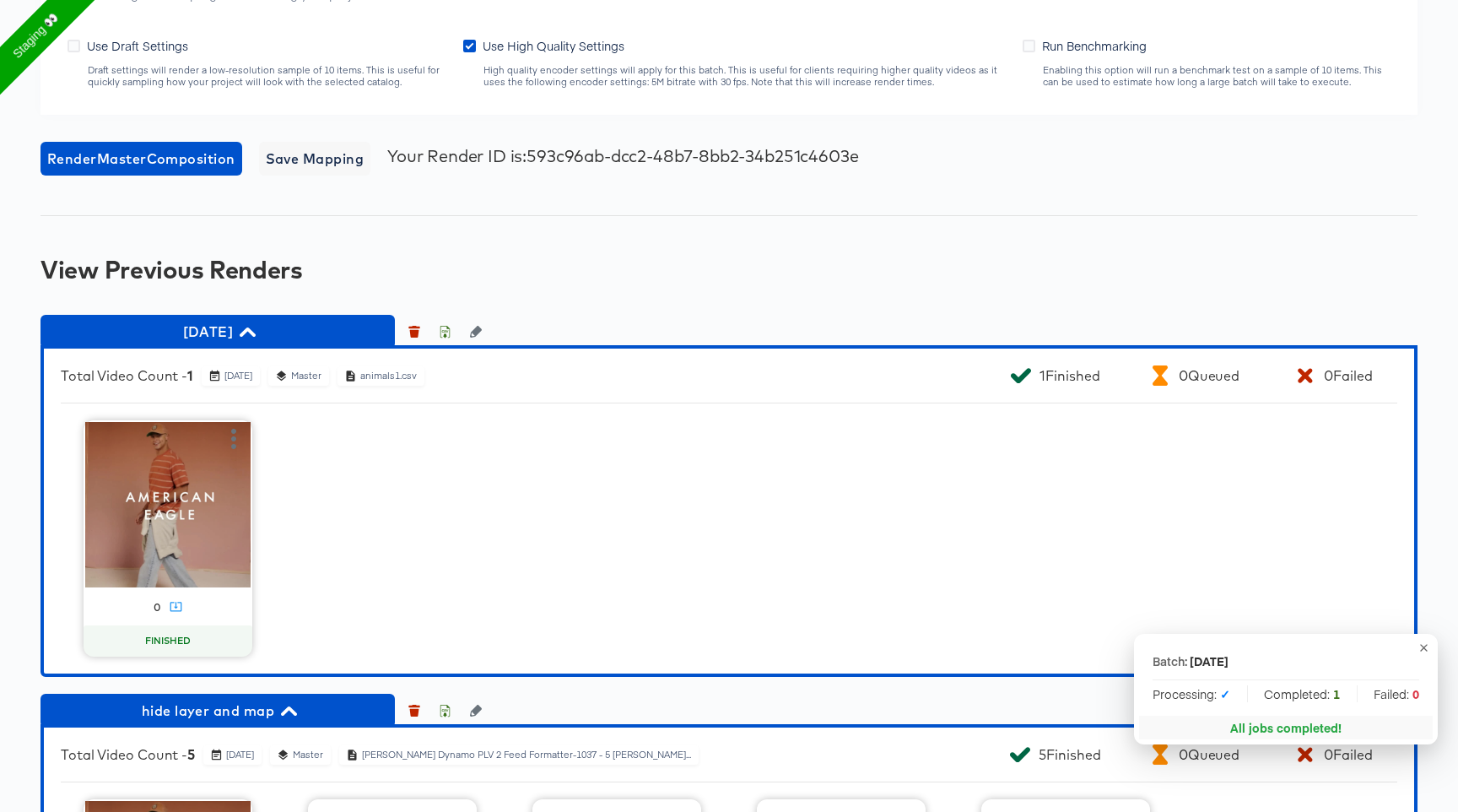
click at [205, 524] on video at bounding box center [167, 504] width 165 height 165
click at [236, 436] on icon "button" at bounding box center [234, 438] width 20 height 20
click at [173, 586] on video at bounding box center [167, 504] width 165 height 165
click at [171, 606] on icon at bounding box center [176, 606] width 11 height 10
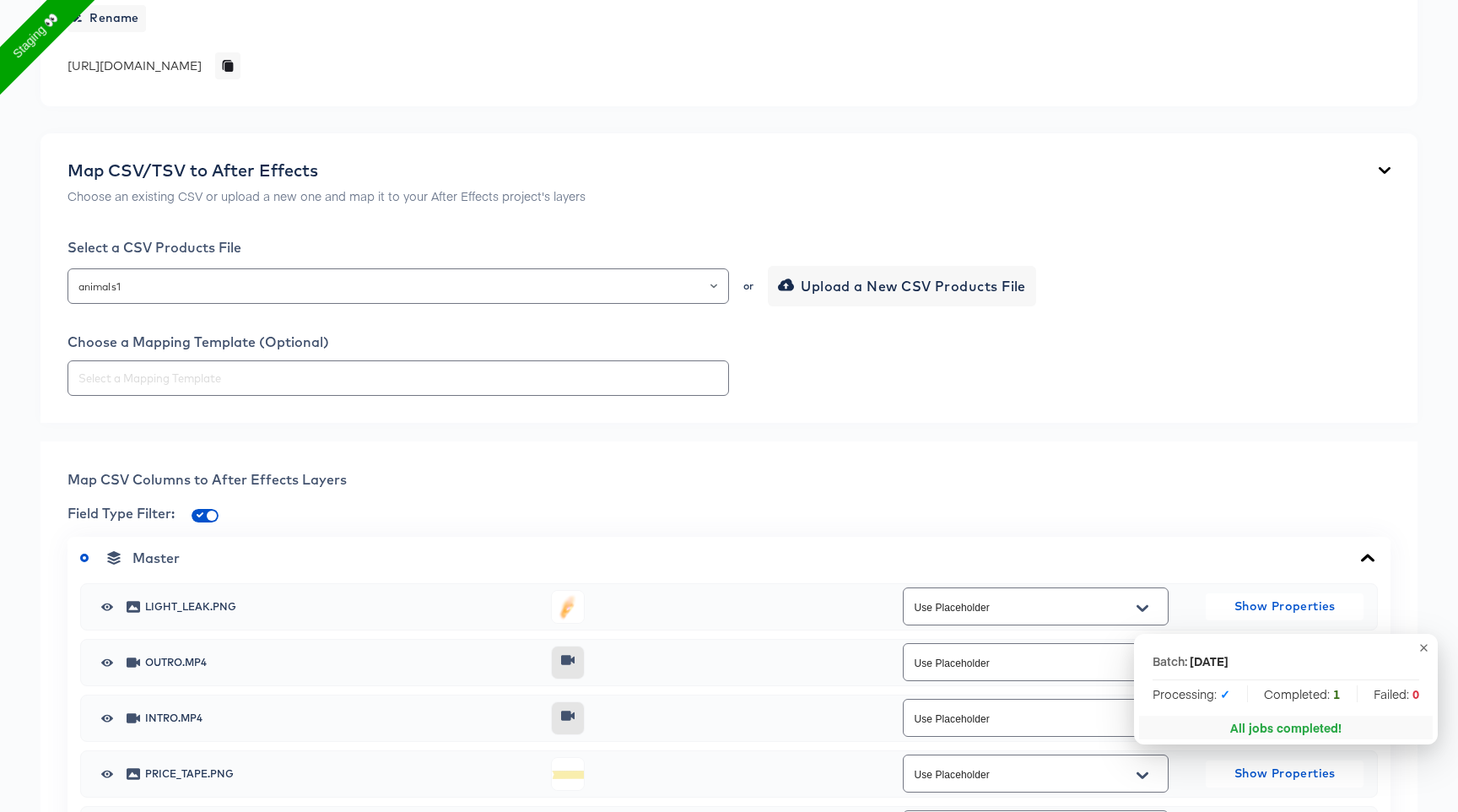
scroll to position [0, 0]
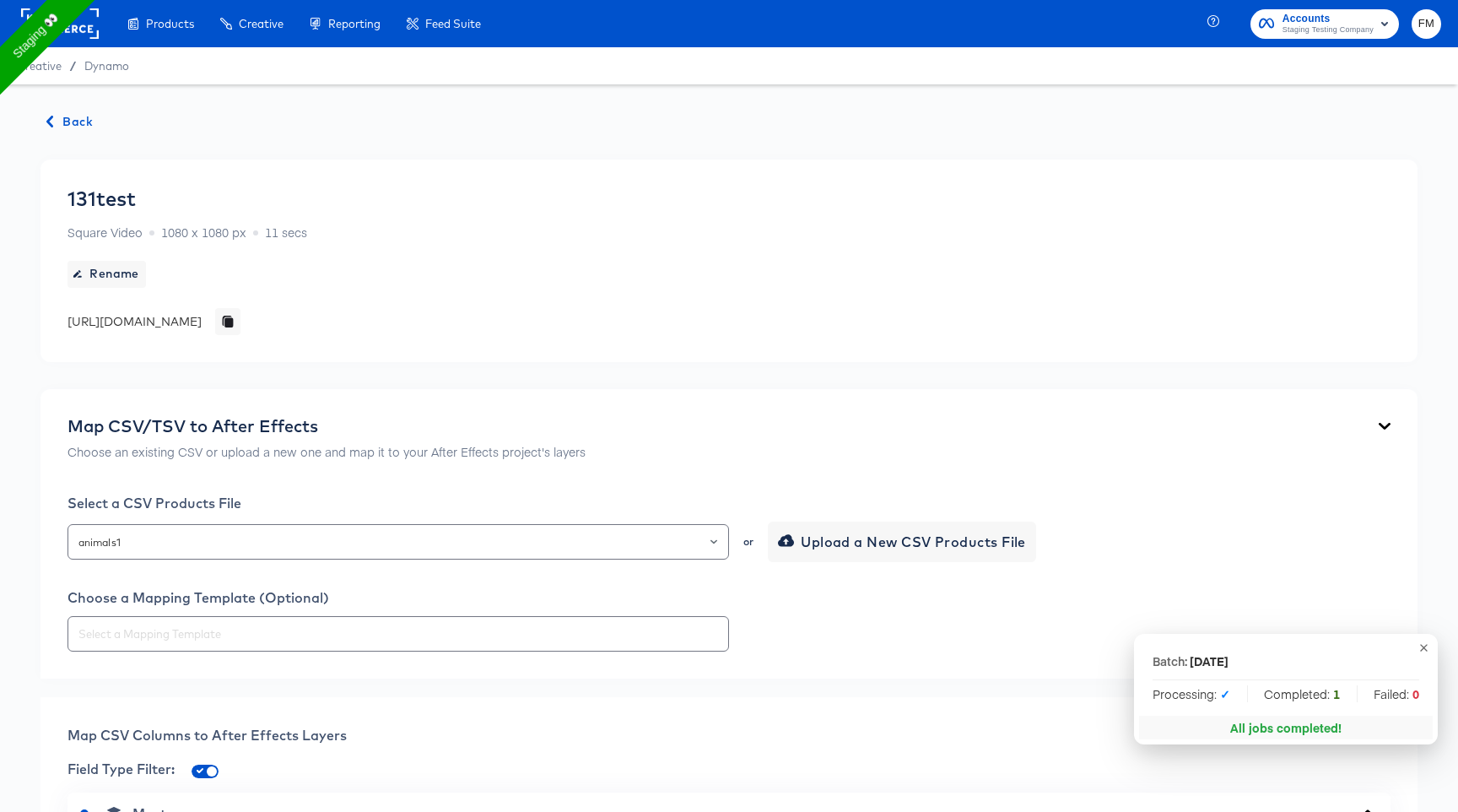
click at [73, 129] on span "Back" at bounding box center [70, 122] width 46 height 21
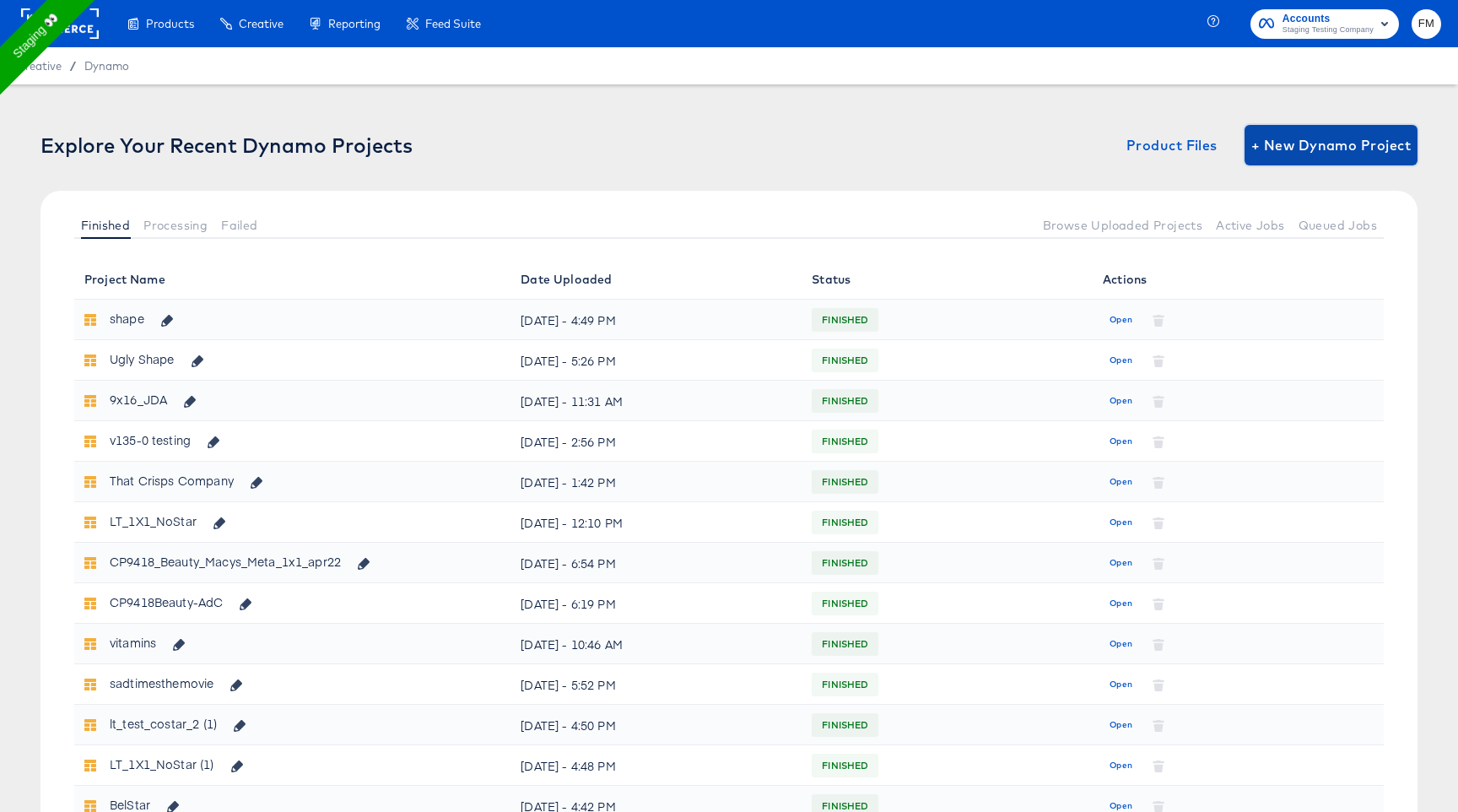
click at [1305, 130] on button "+ New Dynamo Project" at bounding box center [1331, 145] width 173 height 40
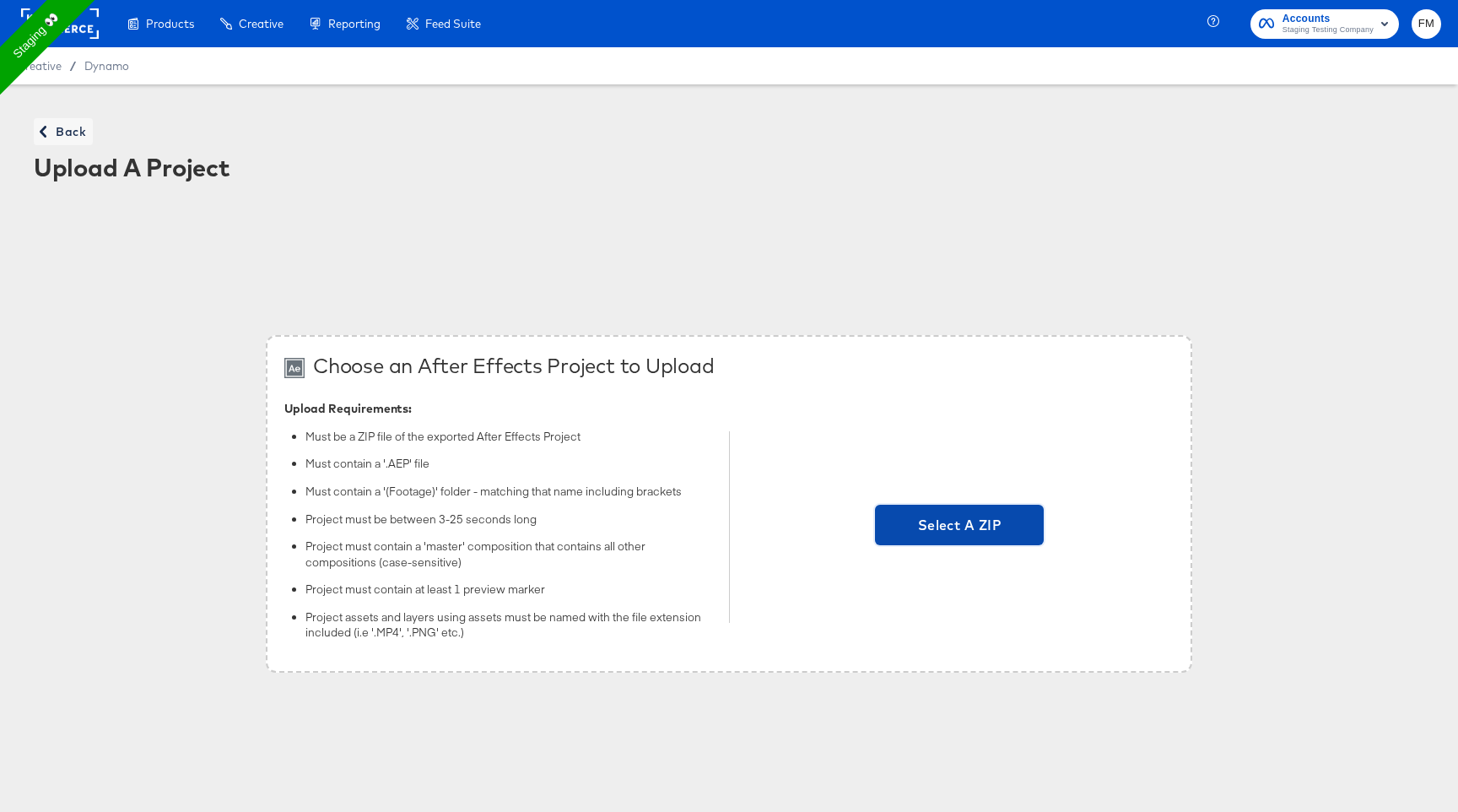
click at [1024, 511] on span "Select A ZIP" at bounding box center [959, 525] width 169 height 40
click at [959, 527] on input "Select A ZIP" at bounding box center [959, 527] width 0 height 0
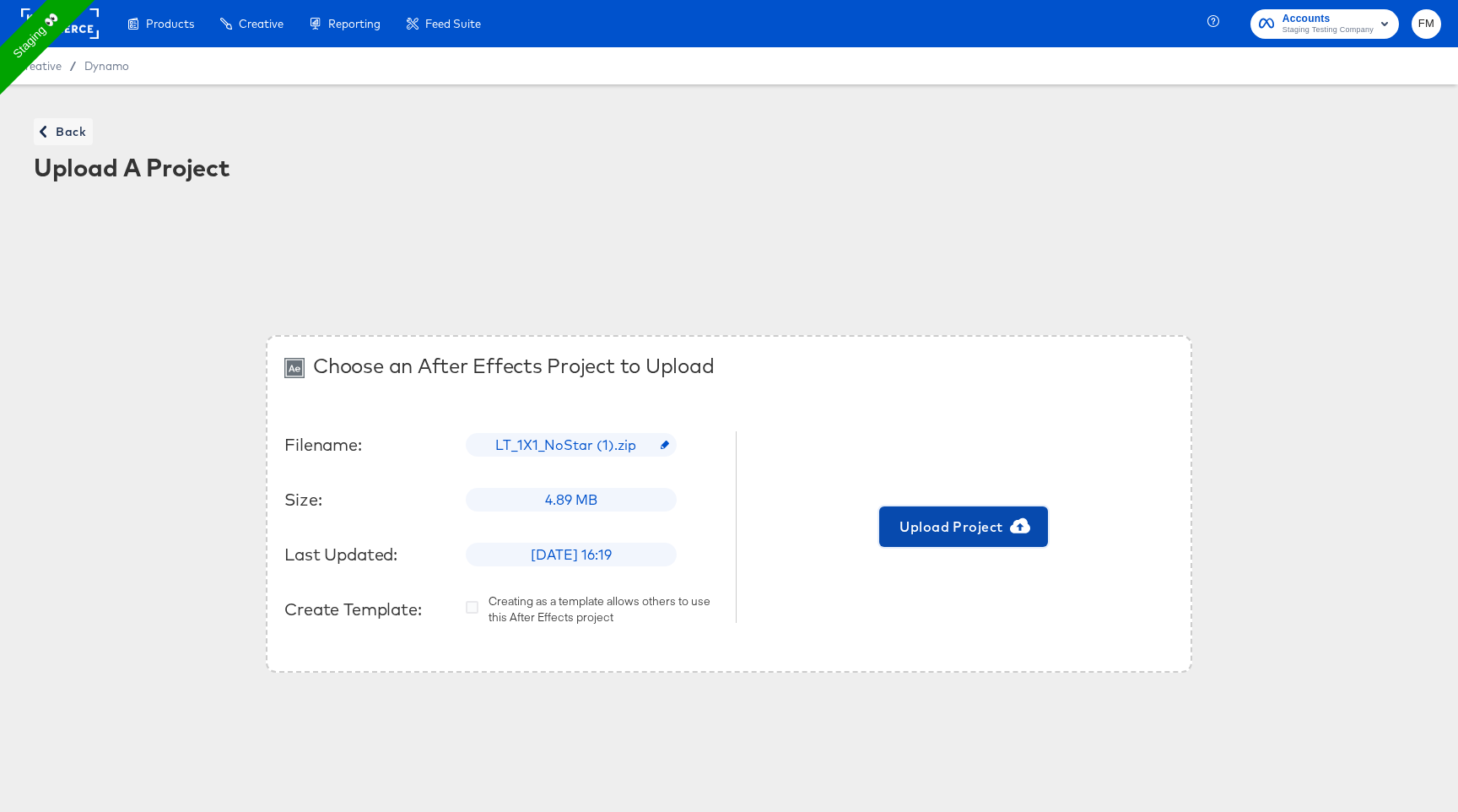
click at [896, 524] on span "Upload Project" at bounding box center [963, 526] width 155 height 24
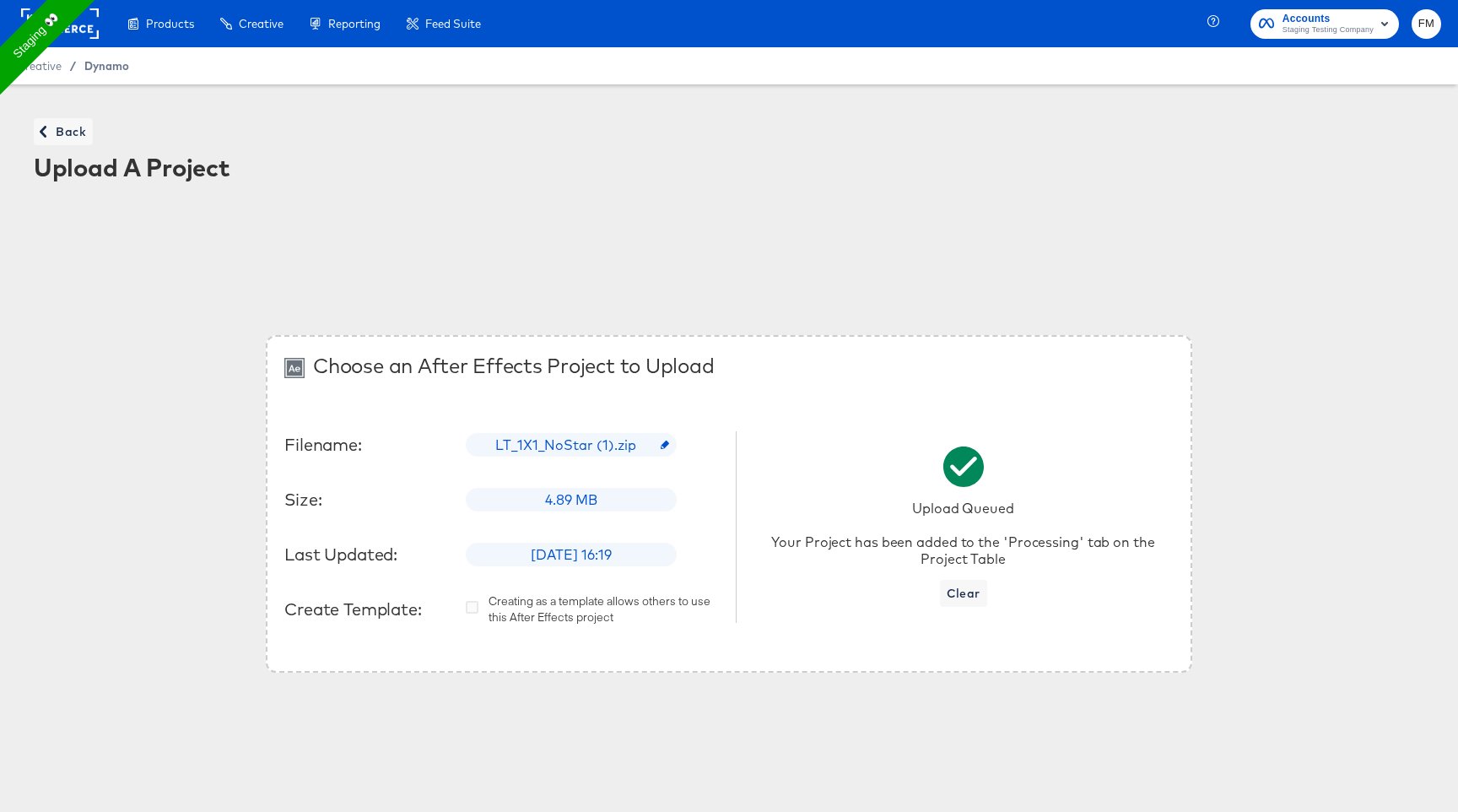
click at [123, 70] on span "Dynamo" at bounding box center [106, 65] width 45 height 13
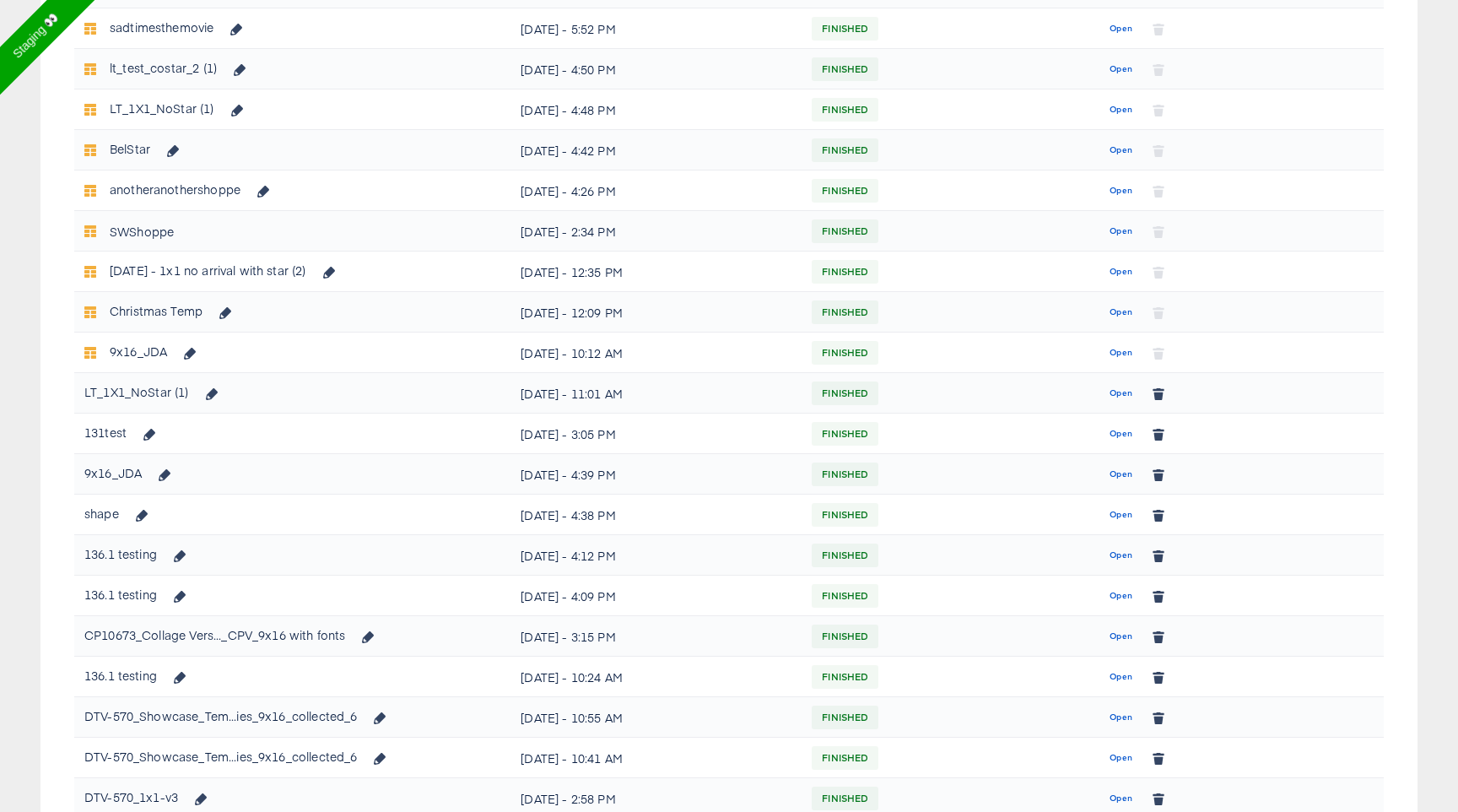
scroll to position [664, 0]
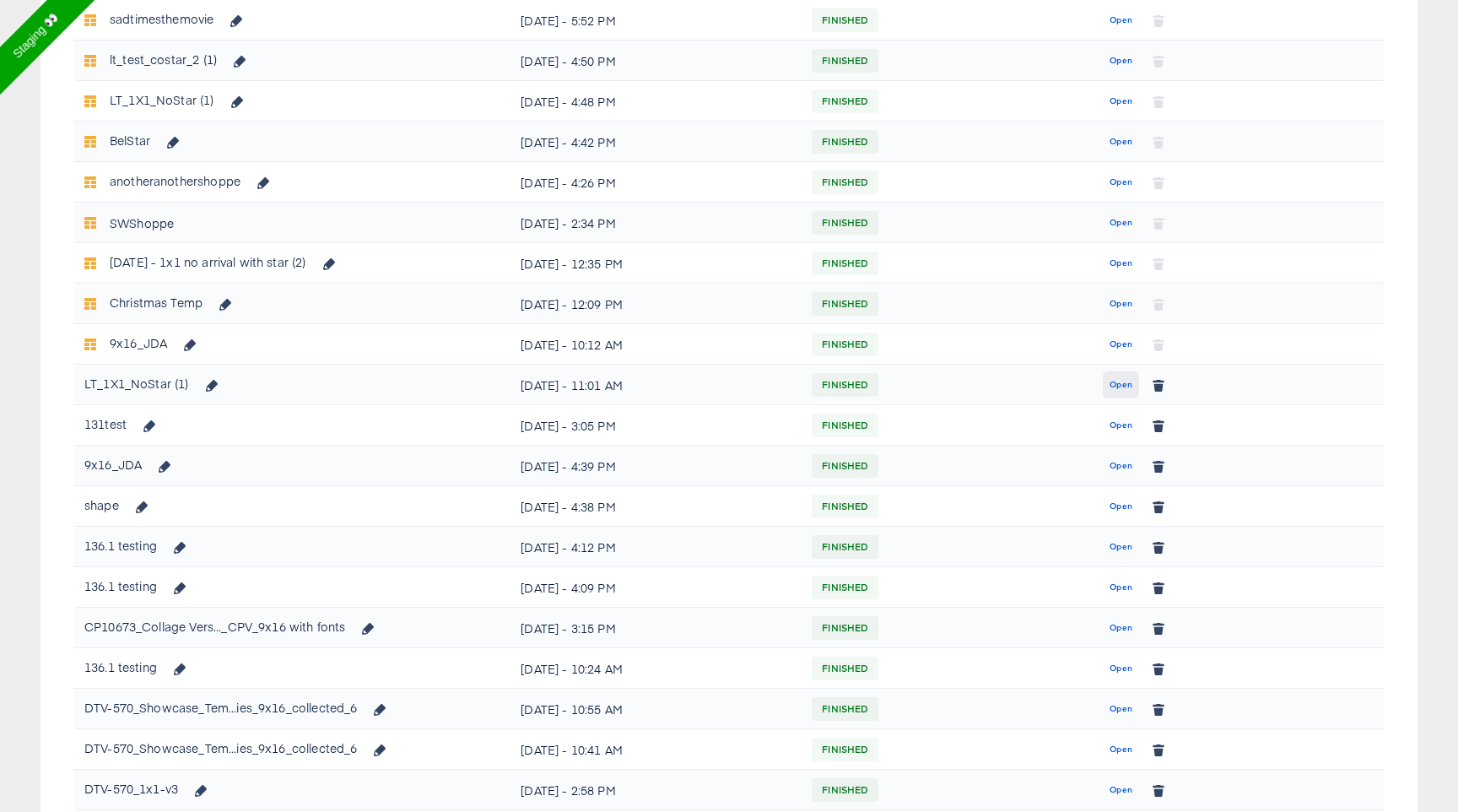
click at [1114, 377] on span "Open" at bounding box center [1121, 384] width 23 height 15
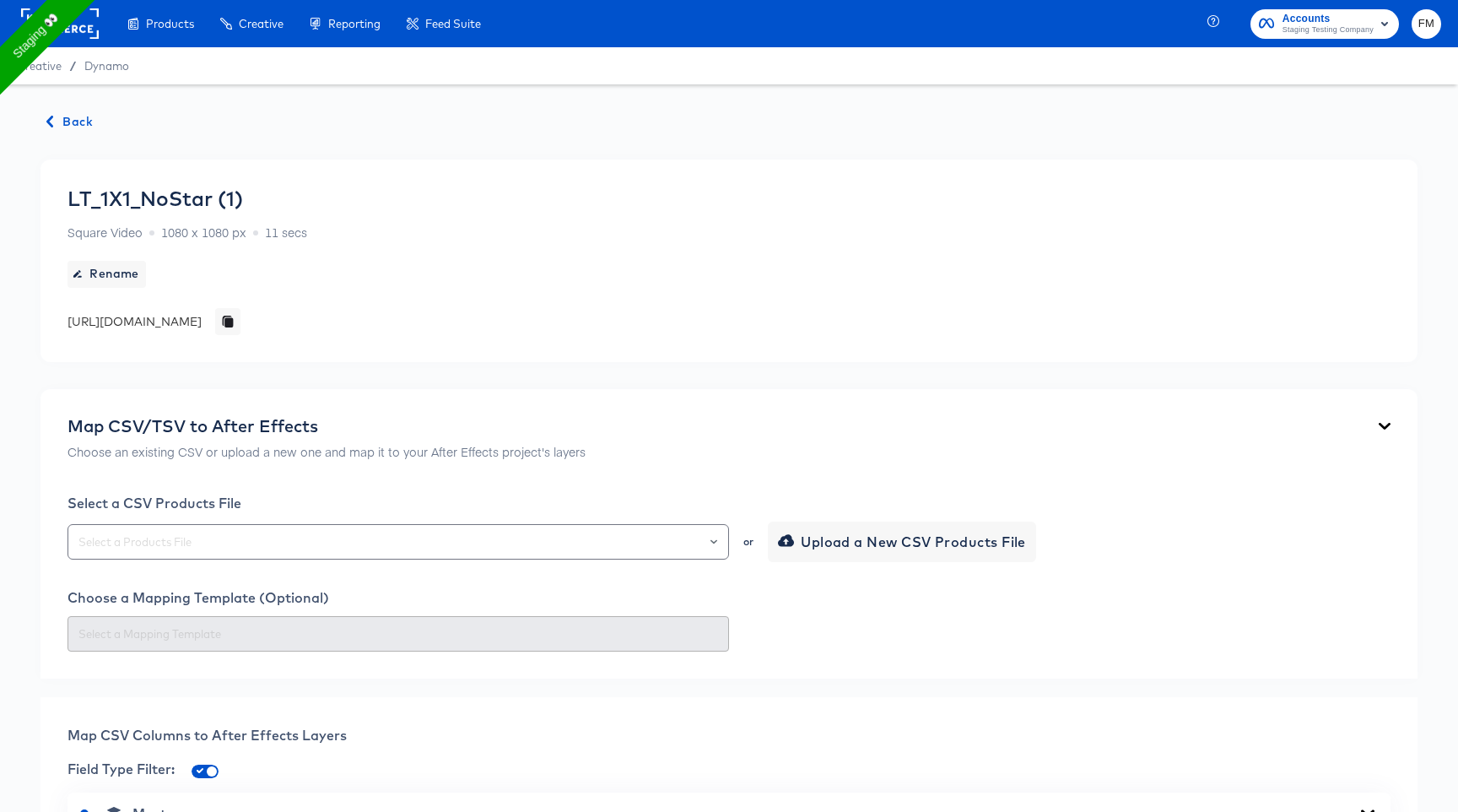
click at [74, 108] on div "Back LT_1X1_NoStar (1) Square Video 1080 x 1080 px 11 secs Rename https://dynam…" at bounding box center [729, 752] width 1458 height 1335
click at [84, 131] on div "Back LT_1X1_NoStar (1) Square Video 1080 x 1080 px 11 secs Rename https://dynam…" at bounding box center [729, 752] width 1458 height 1335
click at [88, 116] on span "Back" at bounding box center [70, 122] width 46 height 21
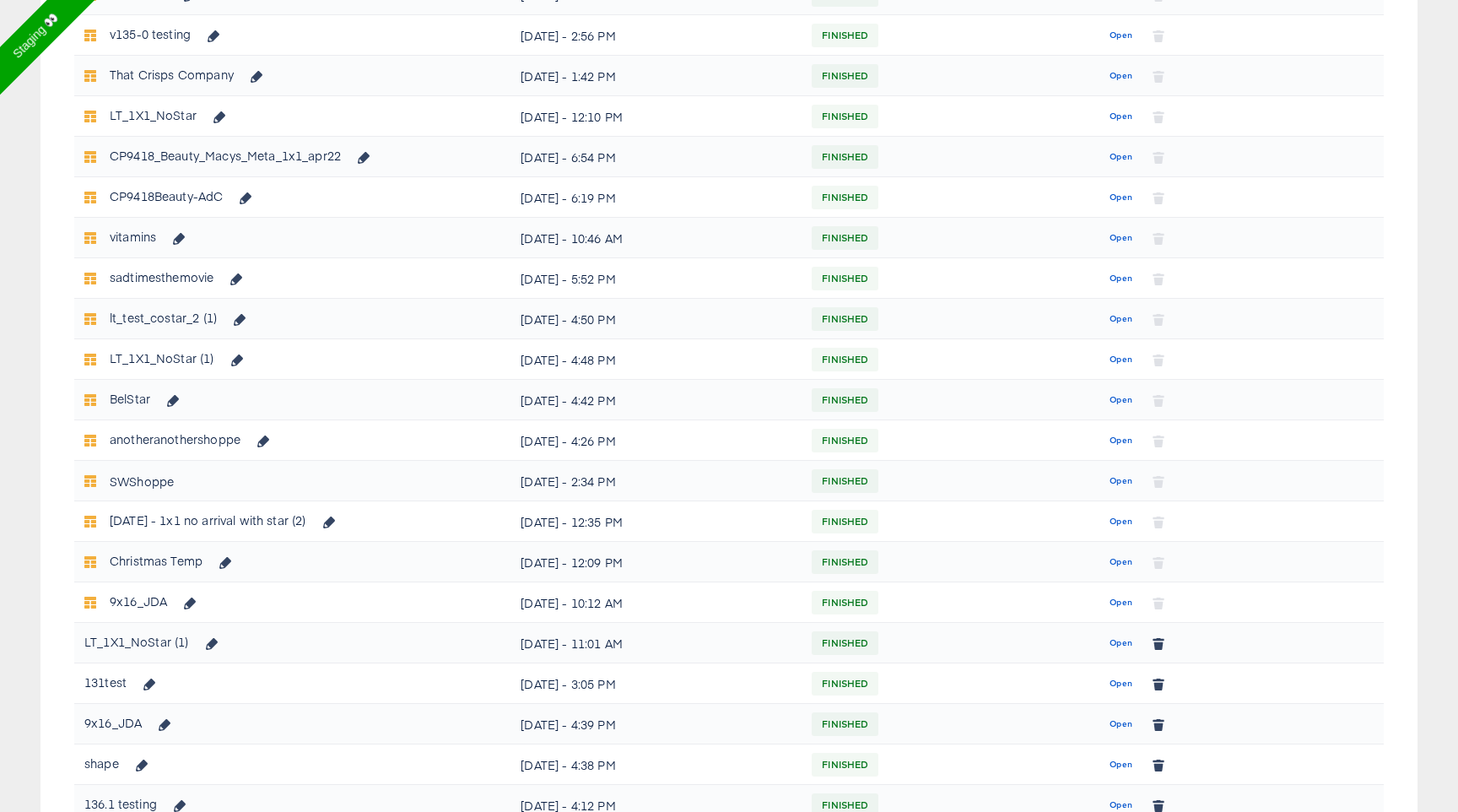
scroll to position [446, 0]
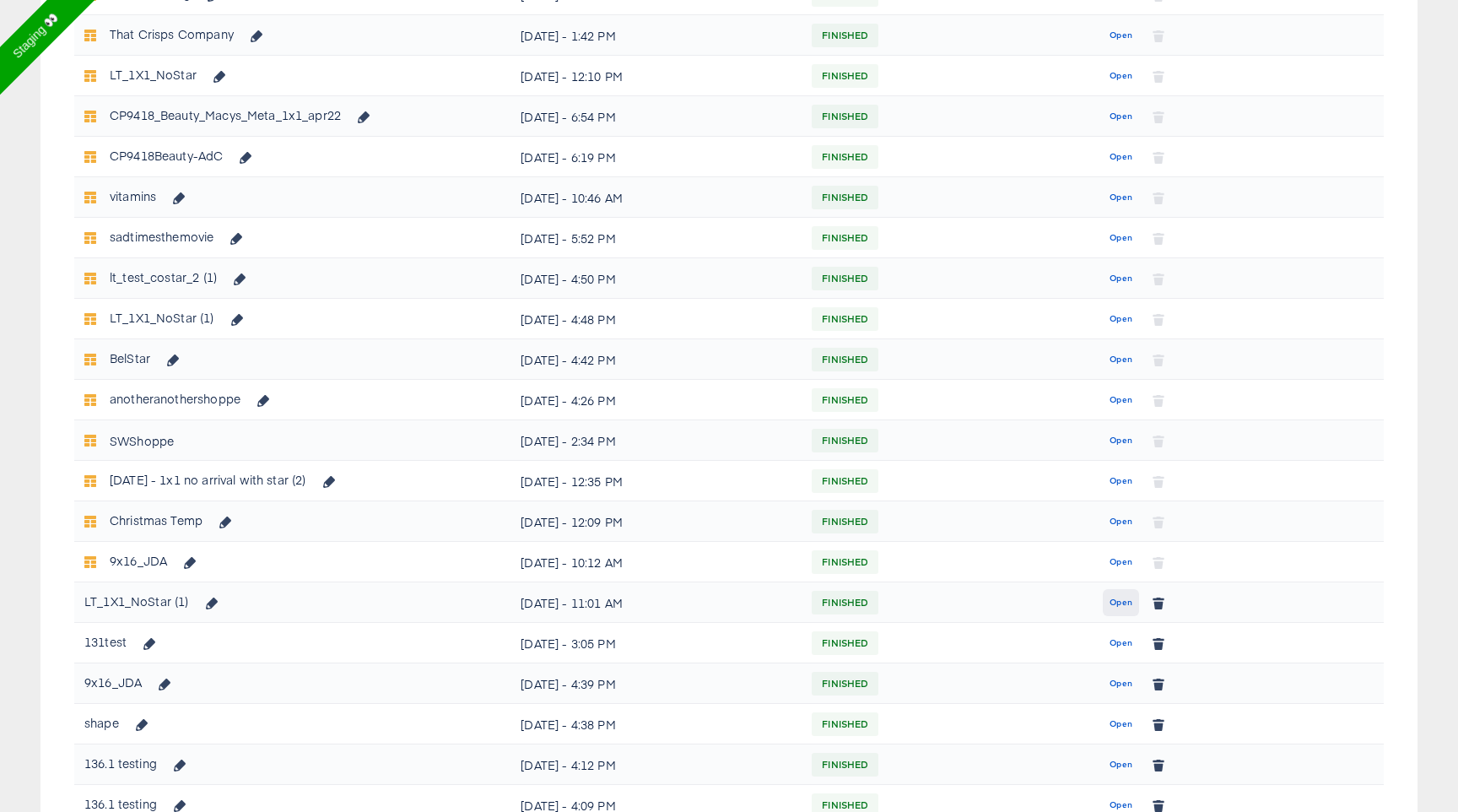
click at [1132, 603] on span "Open" at bounding box center [1121, 602] width 23 height 15
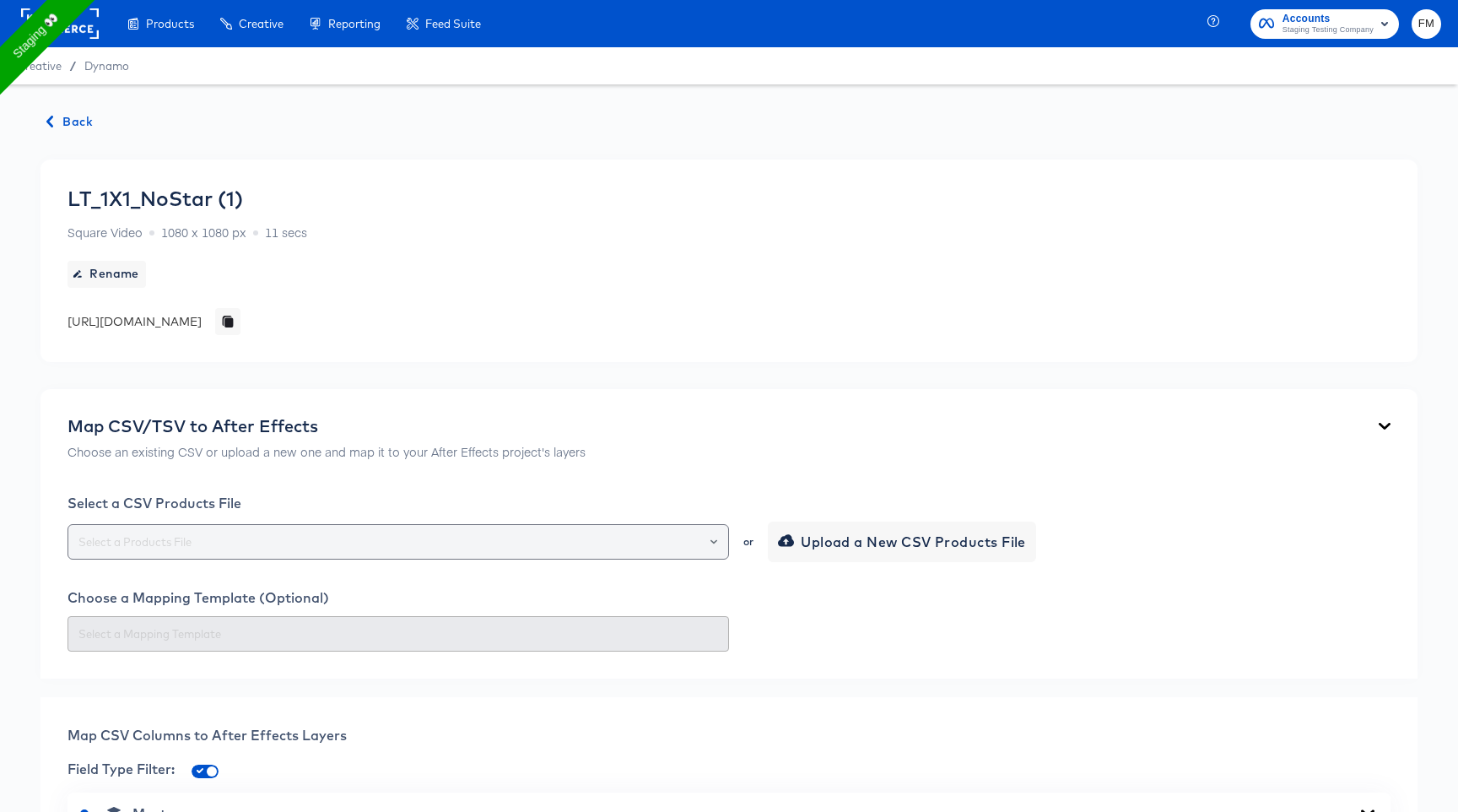
click at [602, 535] on input "text" at bounding box center [398, 542] width 647 height 19
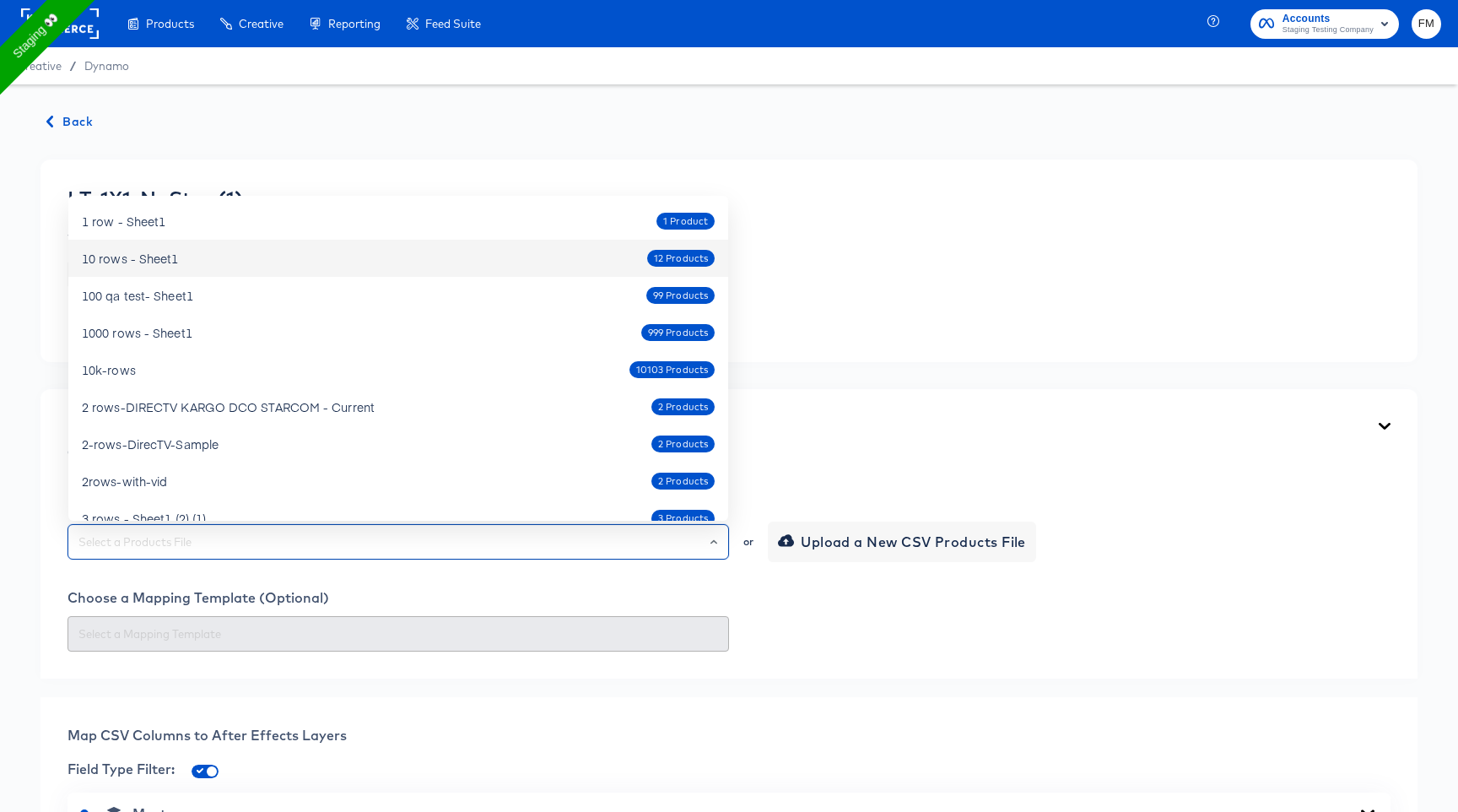
click at [486, 256] on div "10 rows - Sheet1 12 Products" at bounding box center [398, 258] width 633 height 27
type input "10 rows - Sheet1"
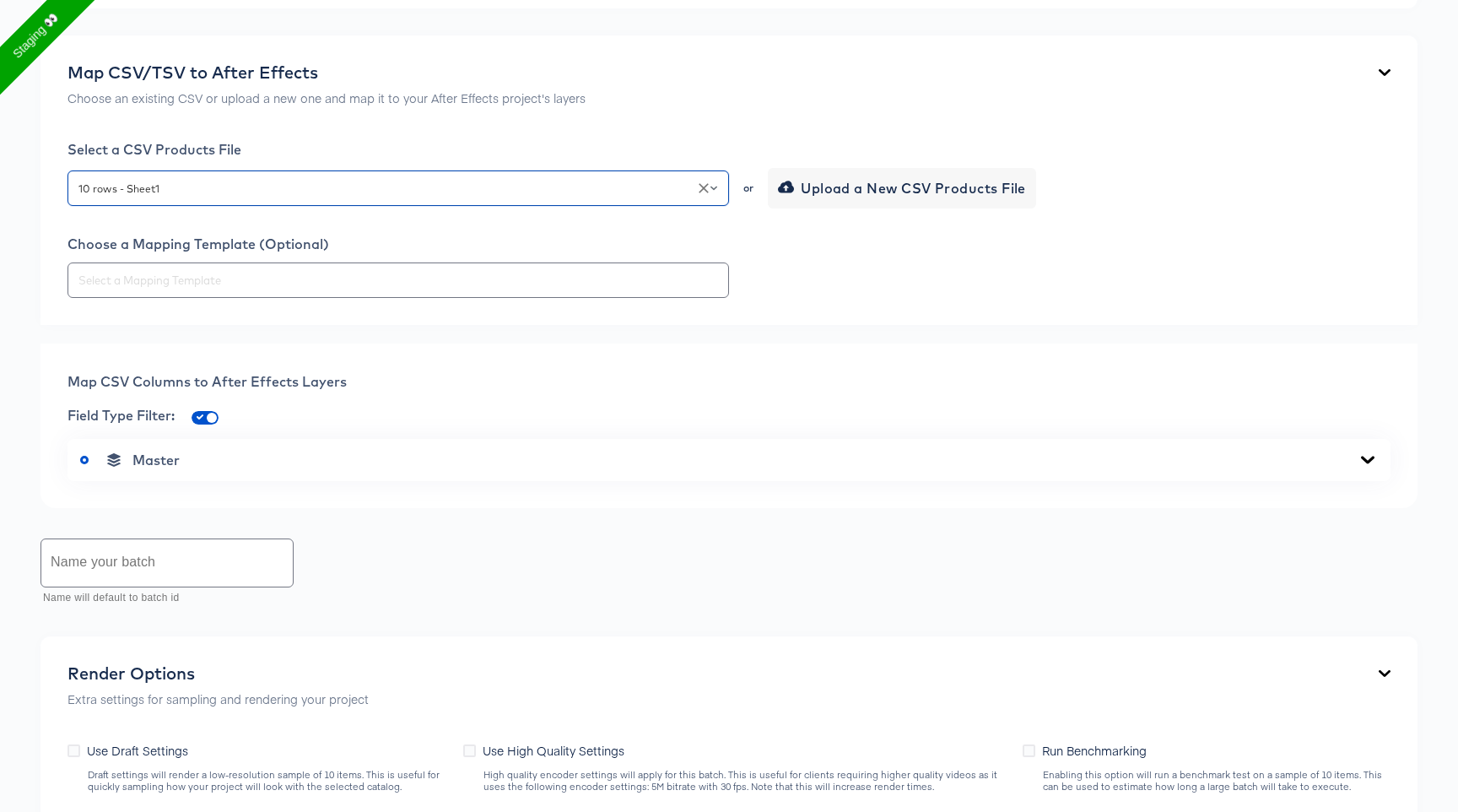
scroll to position [370, 0]
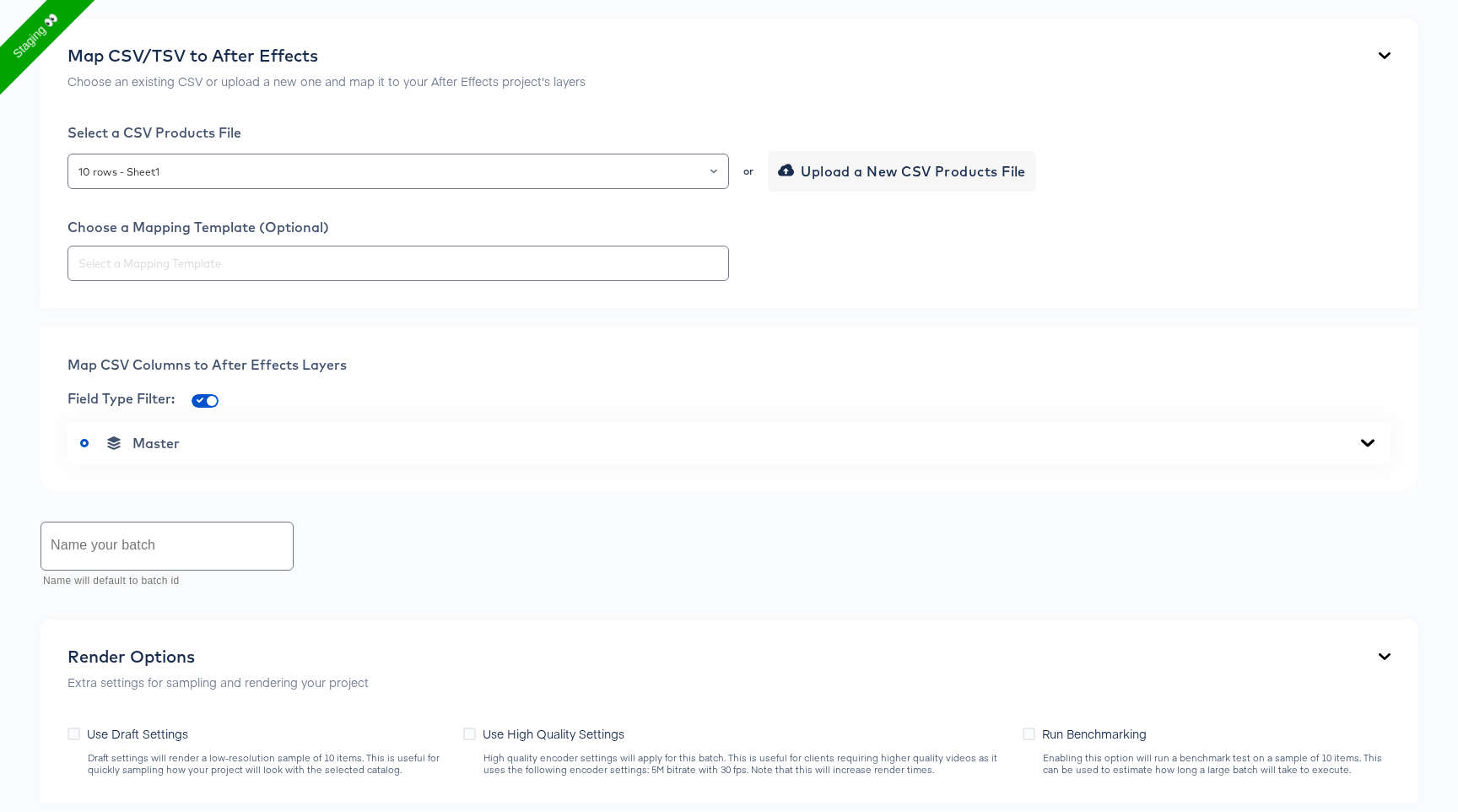
click at [244, 446] on div "Master" at bounding box center [729, 443] width 1298 height 17
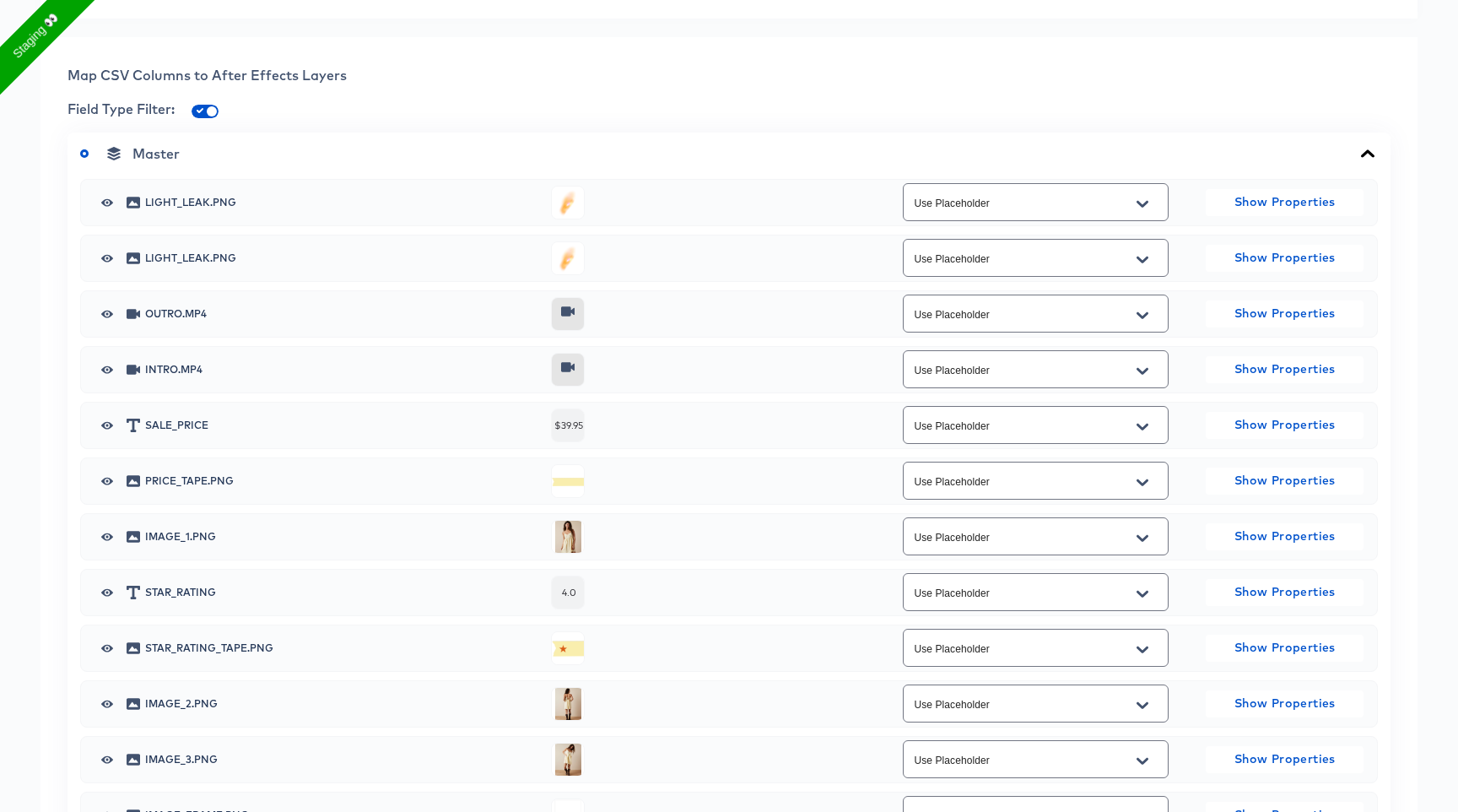
scroll to position [717, 0]
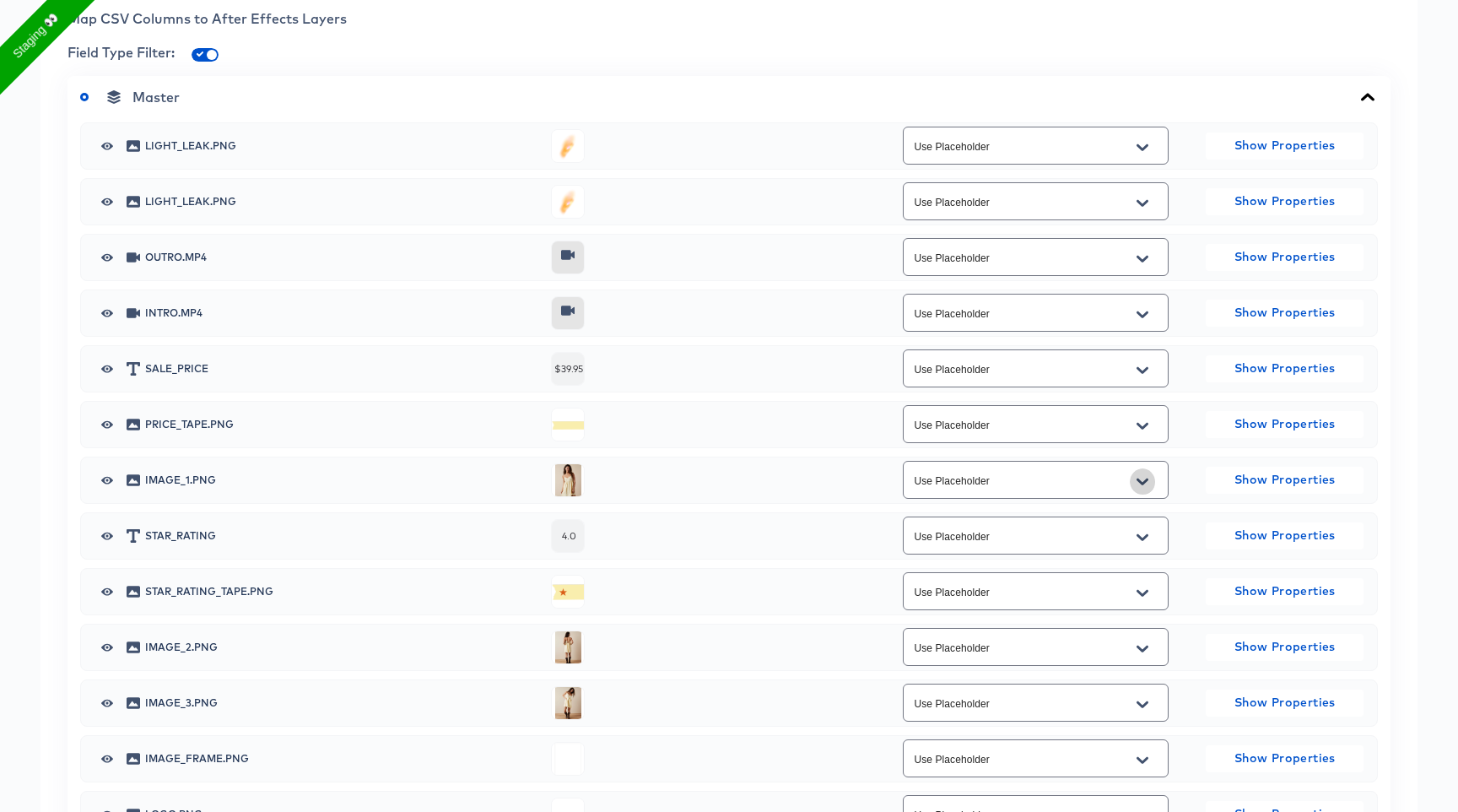
click at [1146, 480] on icon "Open" at bounding box center [1142, 481] width 11 height 7
click at [1109, 540] on li "Main Image Link" at bounding box center [1035, 549] width 264 height 27
type input "Main Image Link"
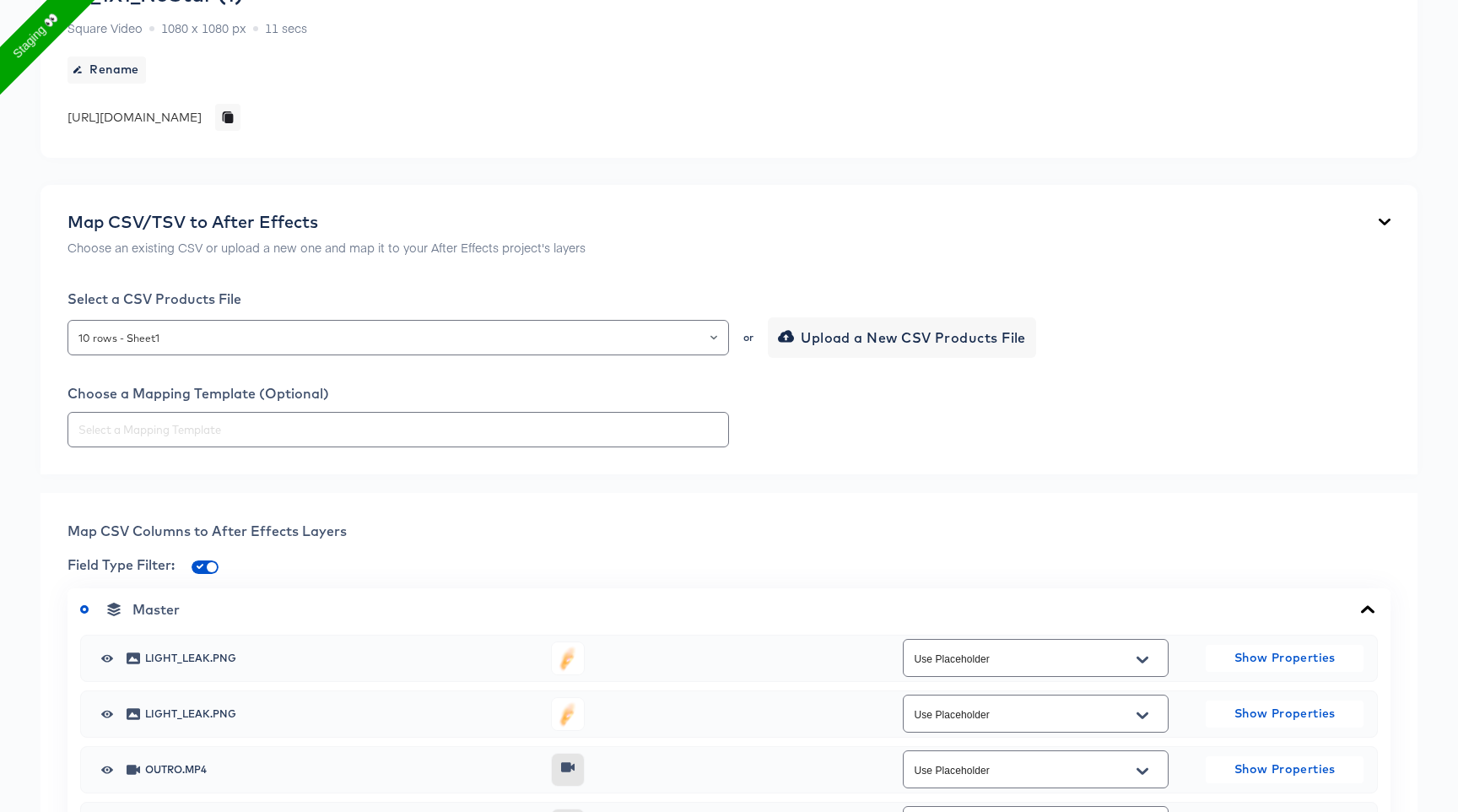
scroll to position [0, 0]
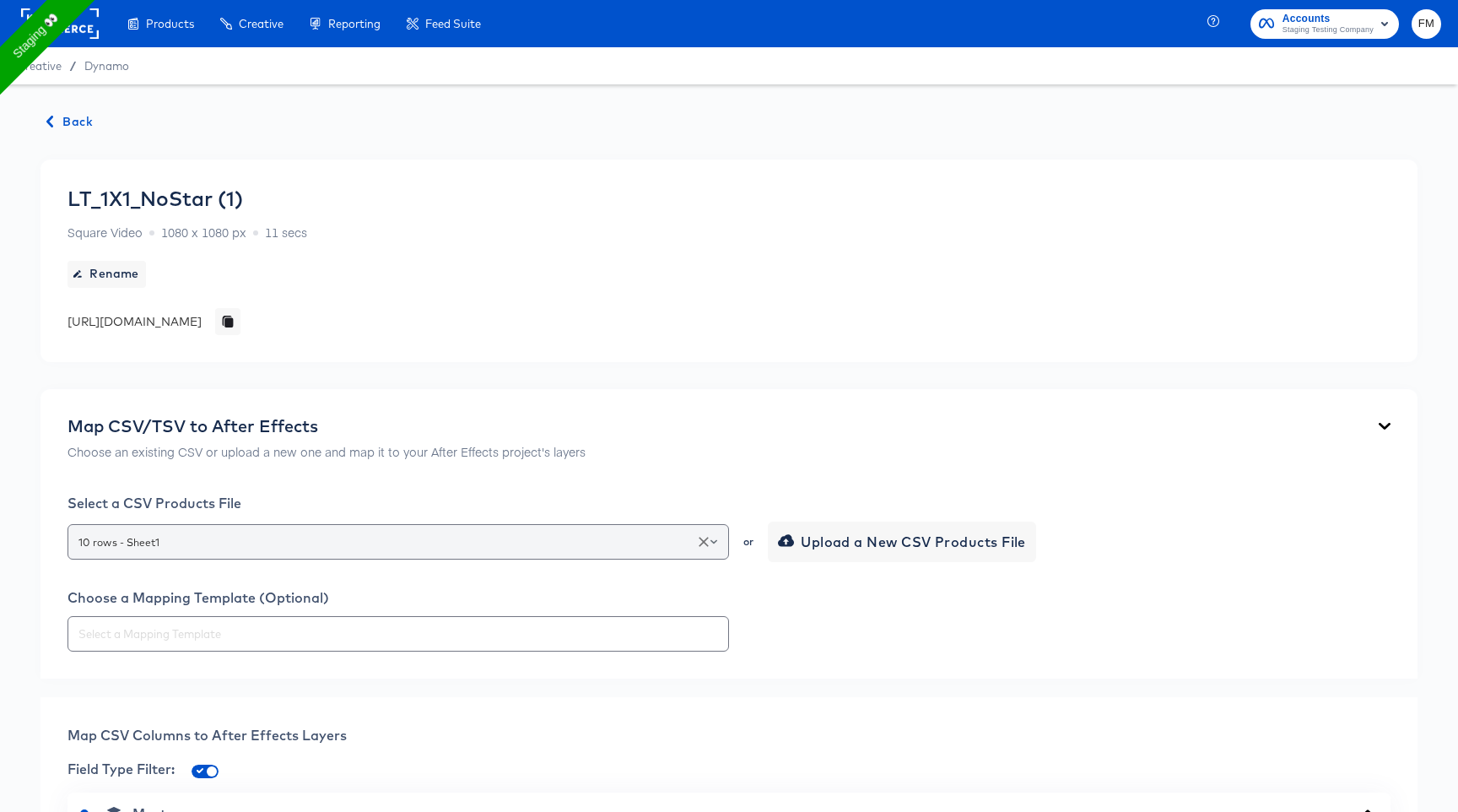
click at [325, 526] on div "10 rows - Sheet1" at bounding box center [398, 542] width 662 height 35
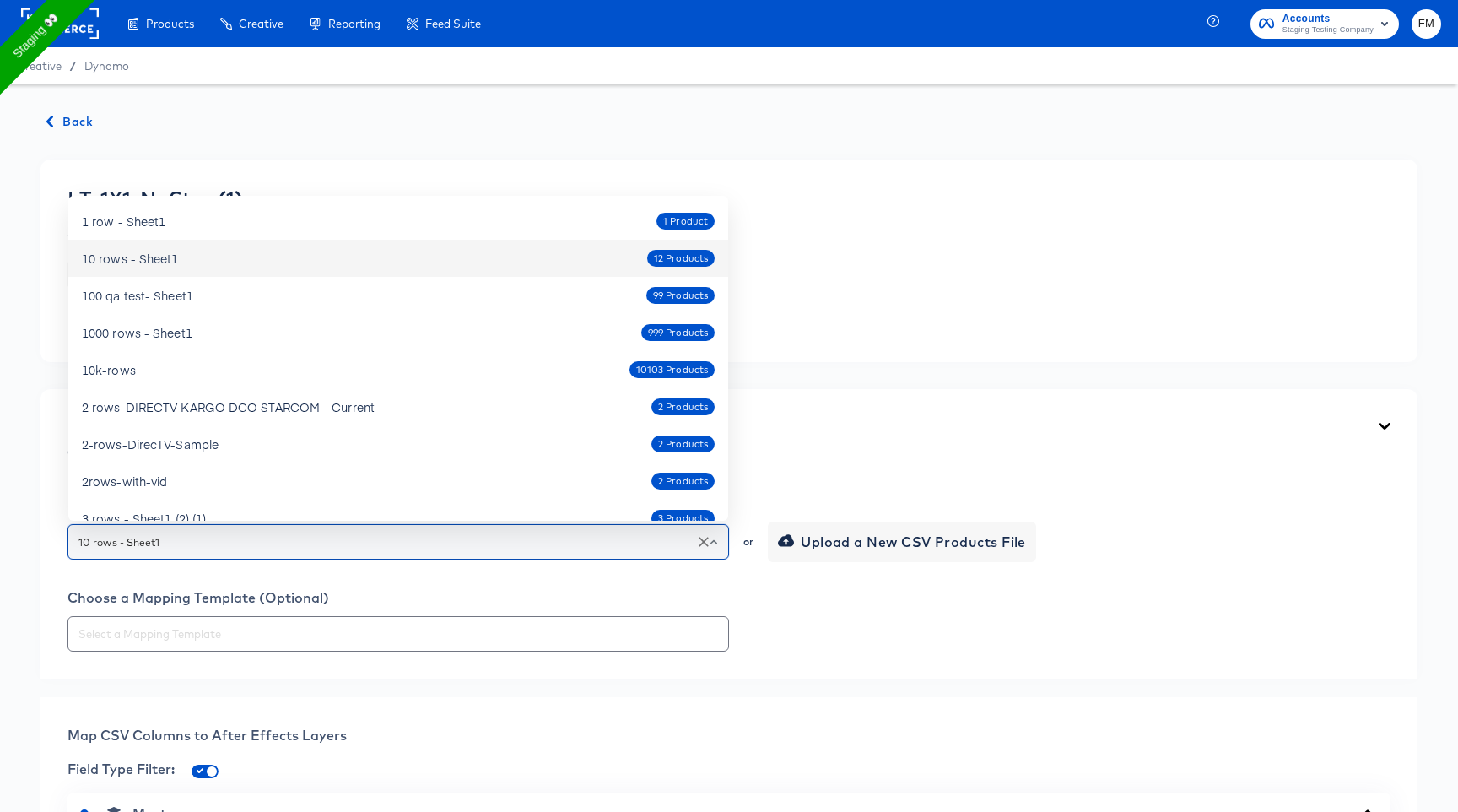
click at [349, 532] on input "10 rows - Sheet1" at bounding box center [398, 542] width 647 height 19
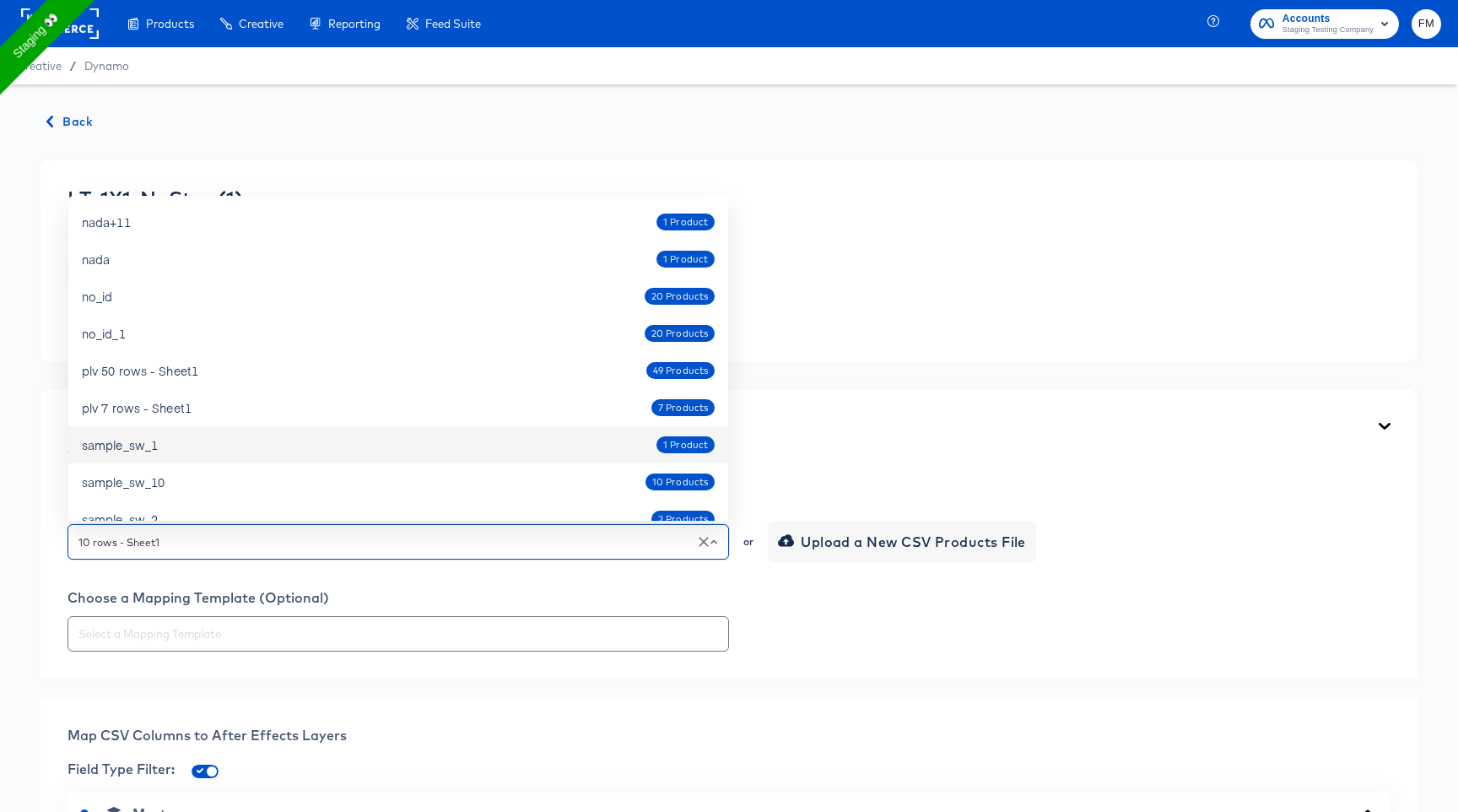
scroll to position [1634, 0]
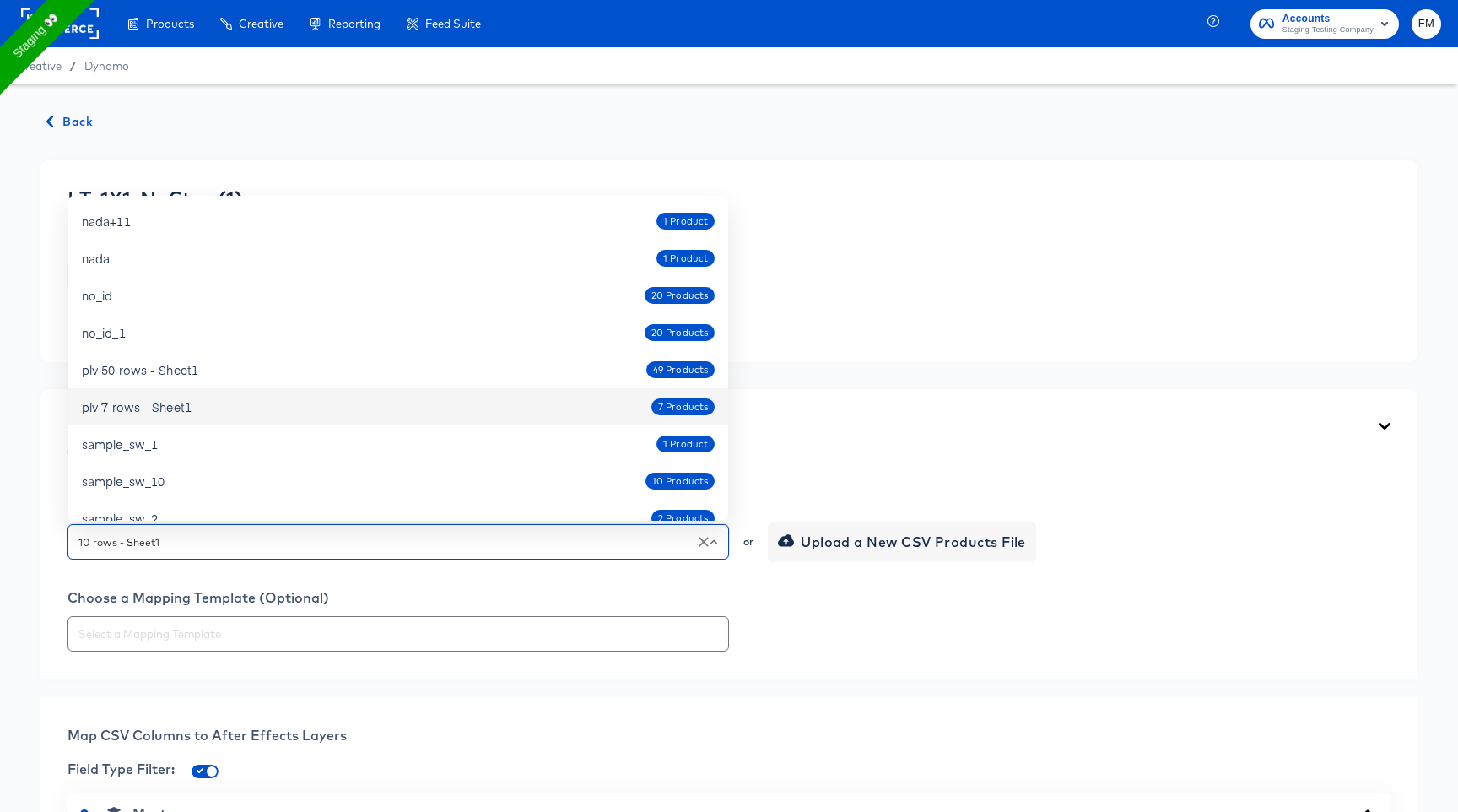
click at [401, 412] on div "plv 7 rows - Sheet1 7 Products" at bounding box center [398, 406] width 633 height 27
type input "plv 7 rows - Sheet1"
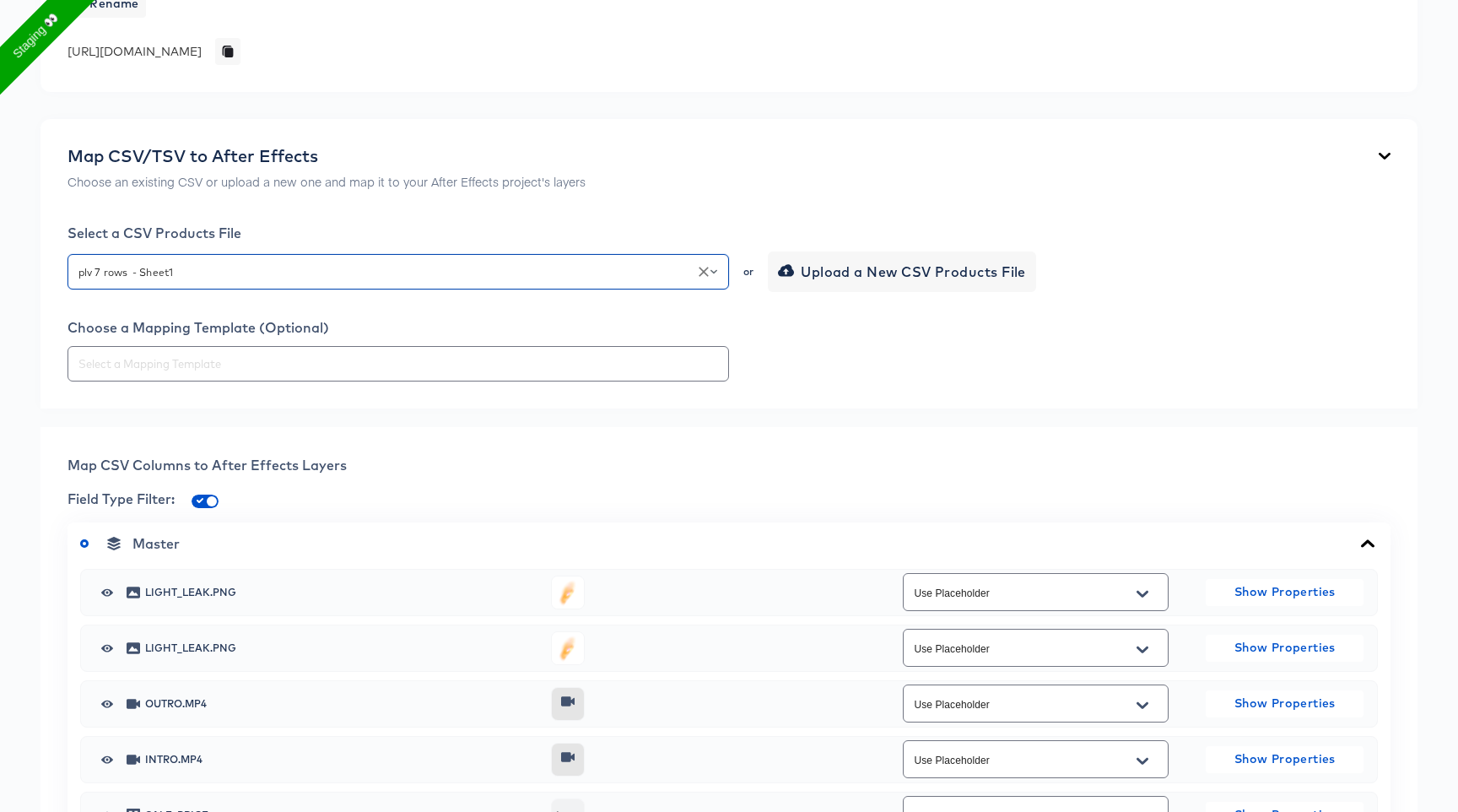
scroll to position [610, 0]
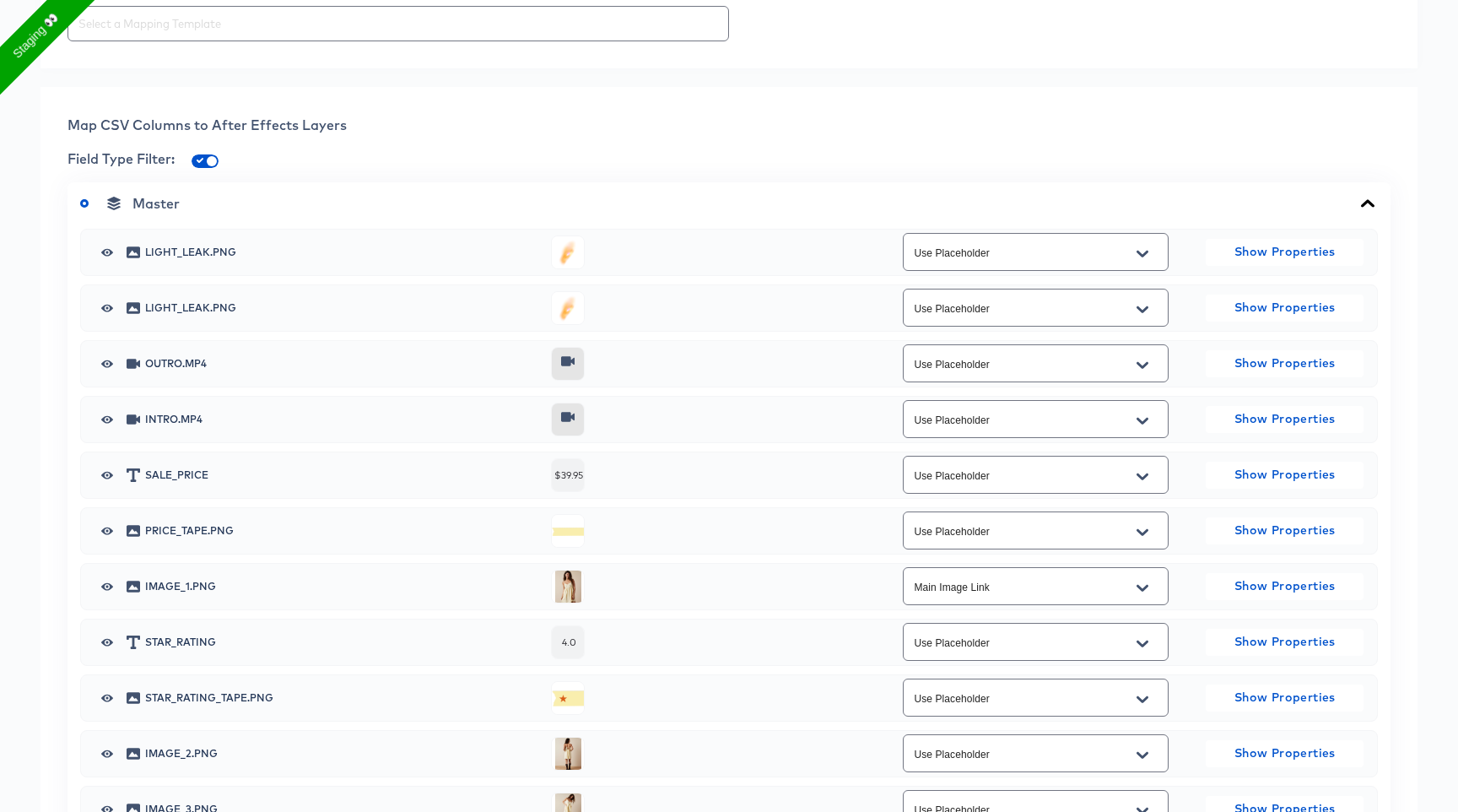
click at [1047, 589] on input "Main Image Link" at bounding box center [1022, 586] width 224 height 19
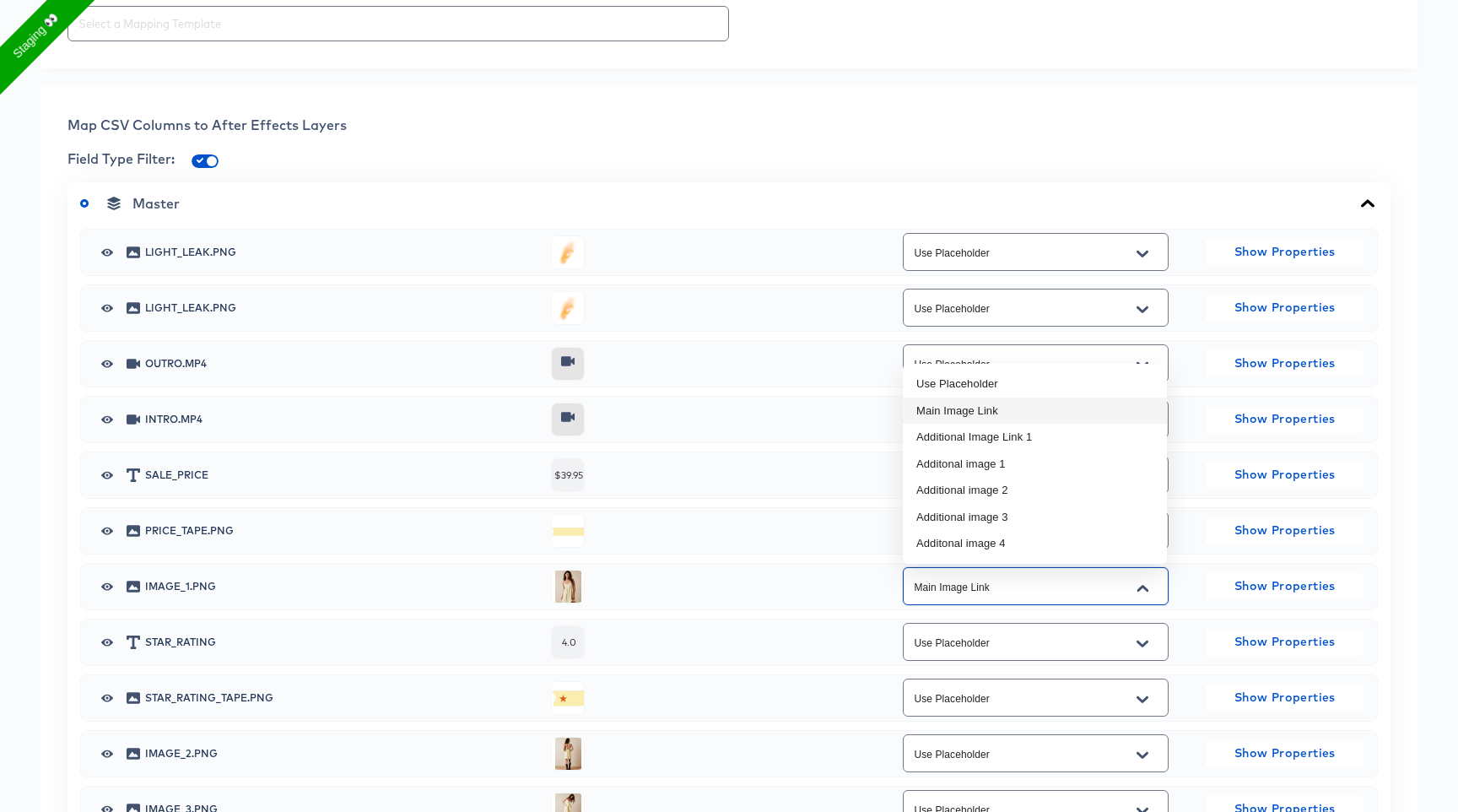
click at [1027, 409] on li "Main Image Link" at bounding box center [1035, 410] width 264 height 27
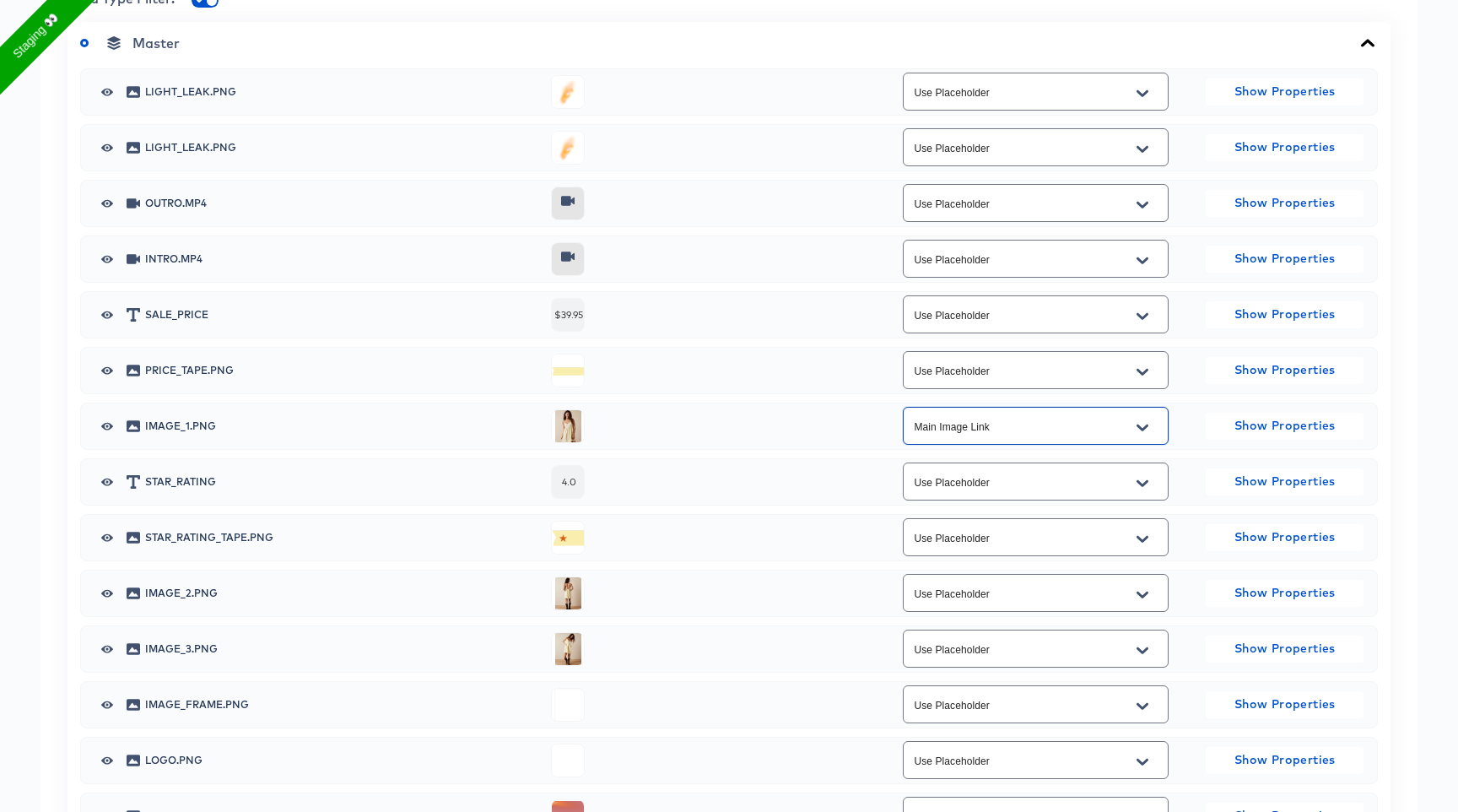
scroll to position [776, 0]
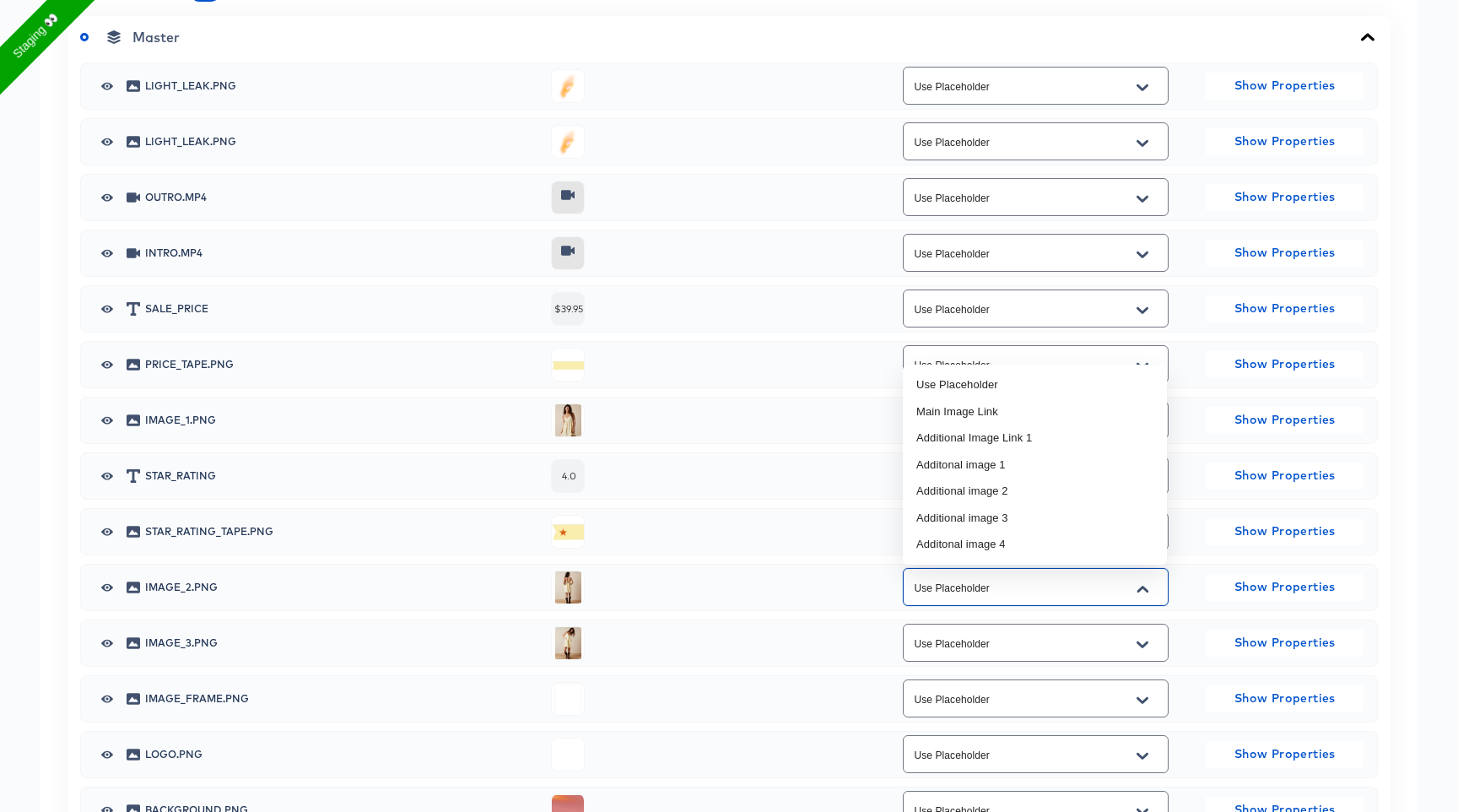
click at [1056, 592] on input "Use Placeholder" at bounding box center [1022, 587] width 224 height 19
click at [1027, 445] on li "Additional Image Link 1" at bounding box center [1035, 438] width 264 height 27
type input "Additional Image Link 1"
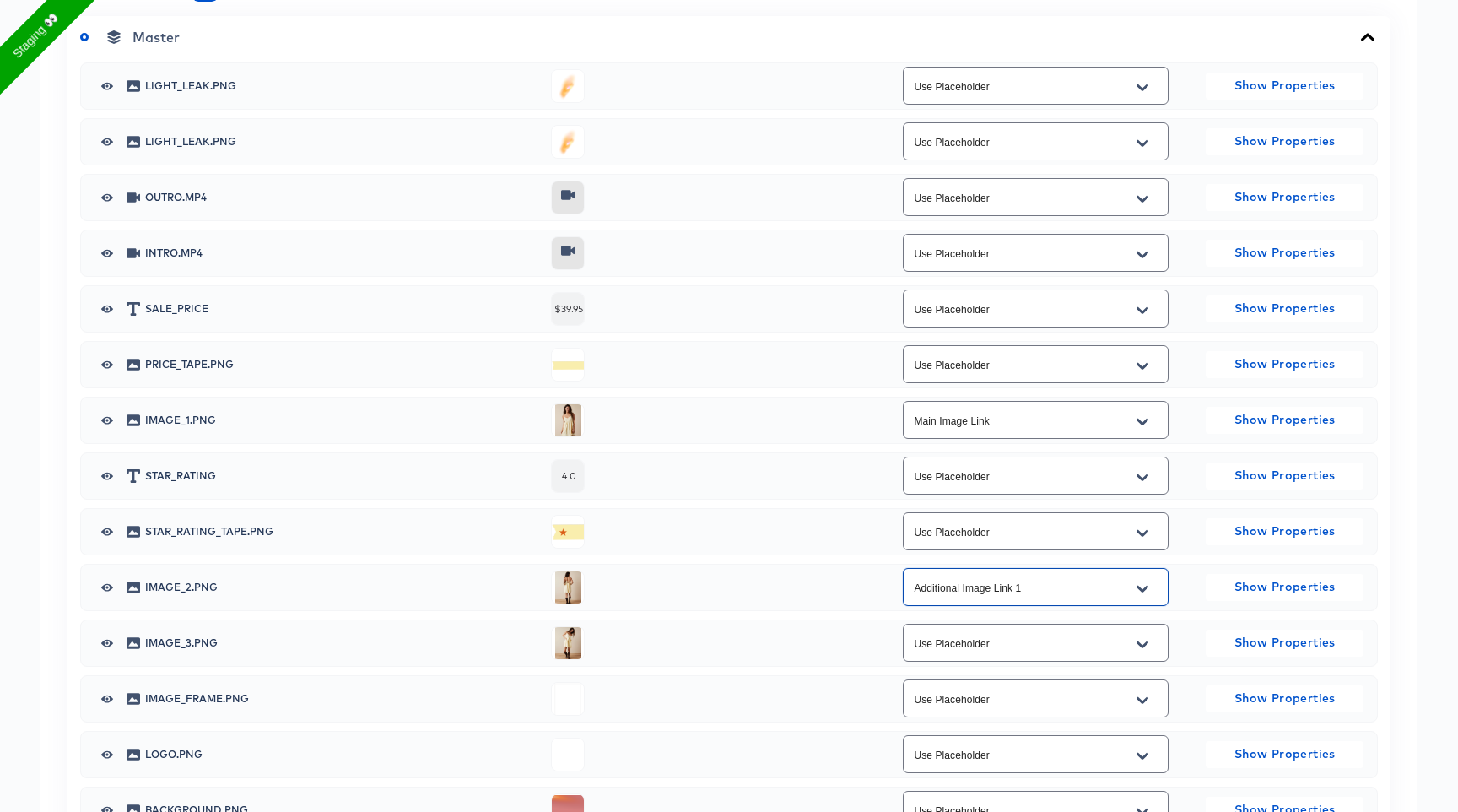
click at [1129, 646] on div at bounding box center [1142, 644] width 35 height 27
click at [1146, 645] on icon "Open" at bounding box center [1142, 644] width 11 height 13
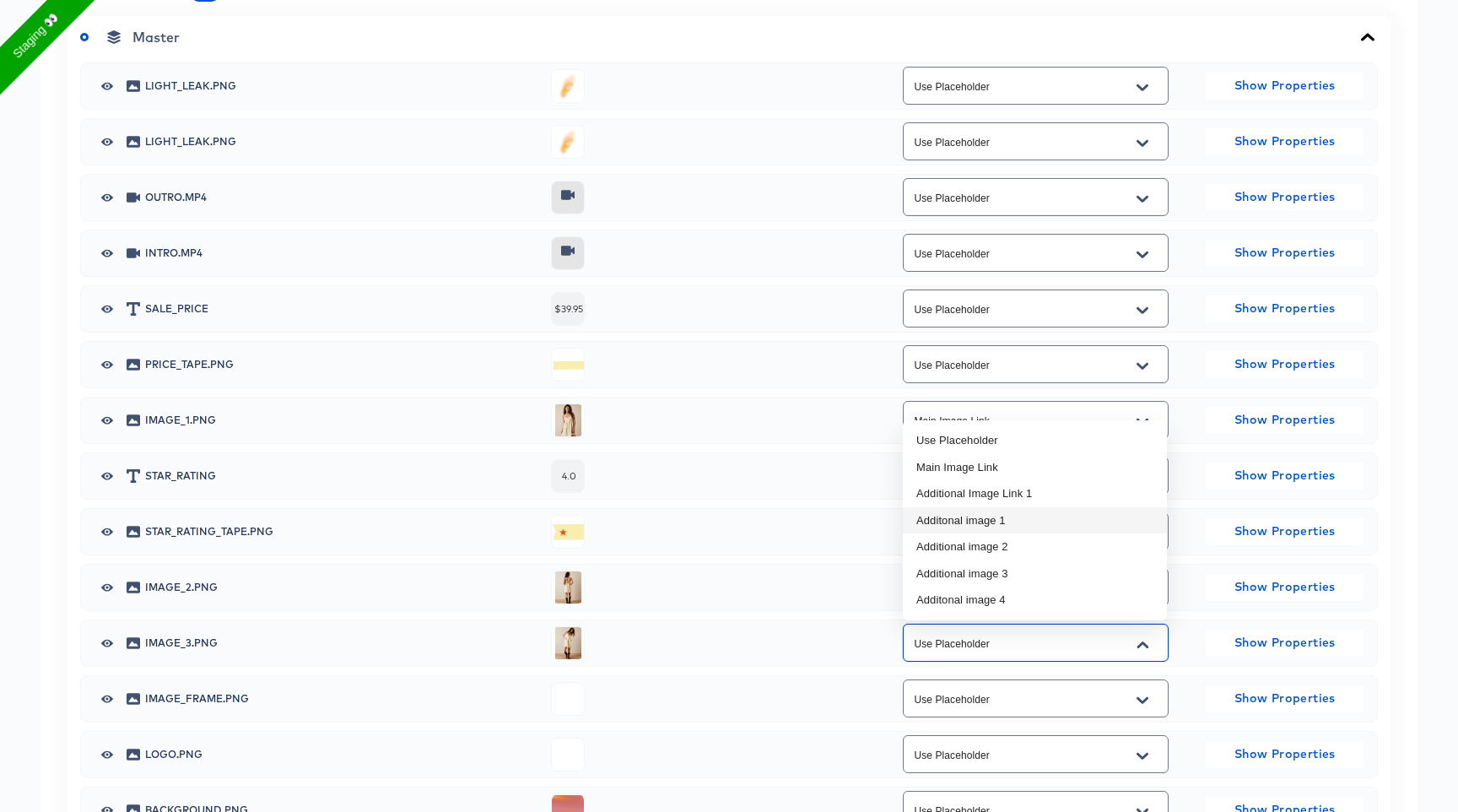
click at [1040, 526] on li "Additonal image 1" at bounding box center [1035, 520] width 264 height 27
type input "Additonal image 1"
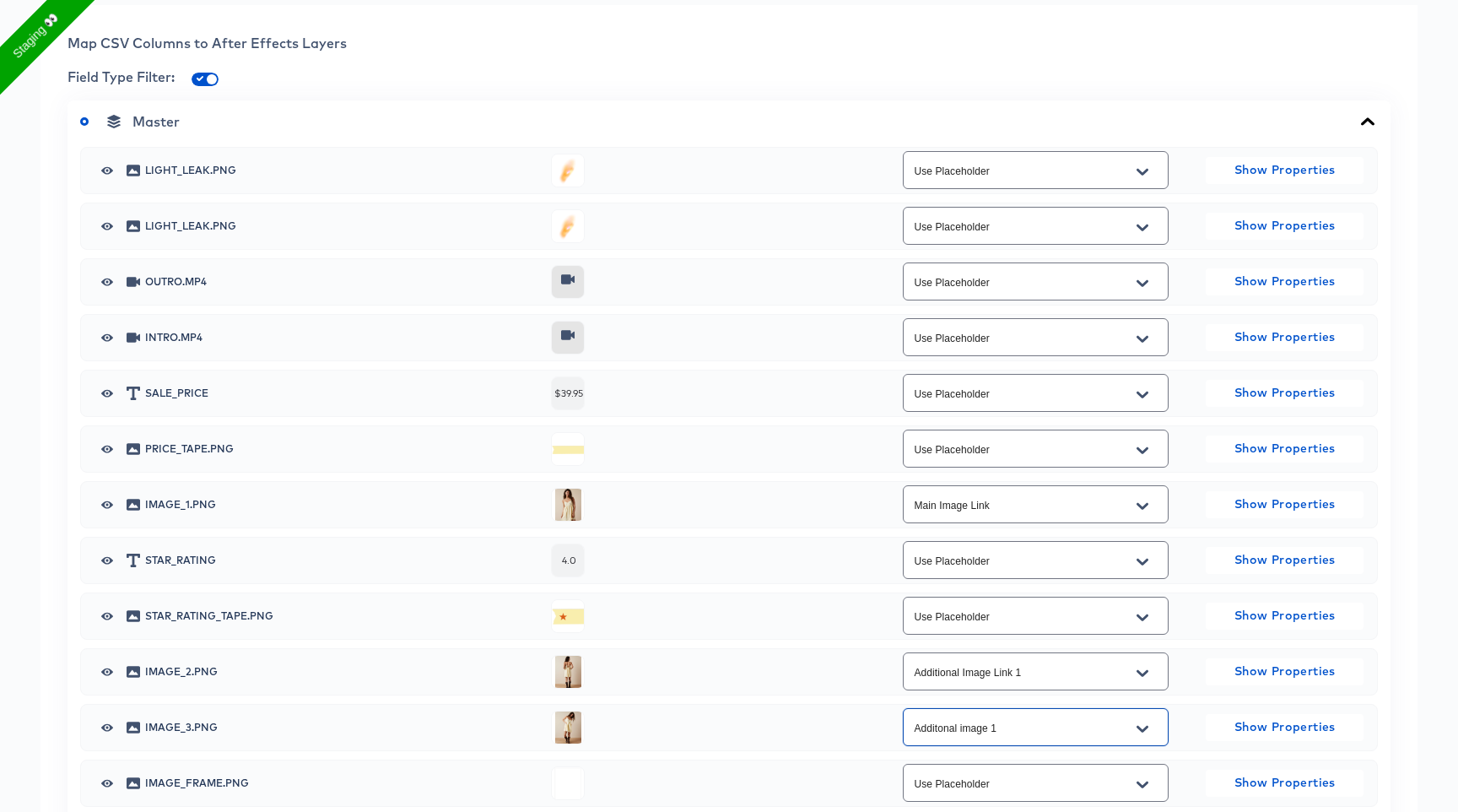
scroll to position [0, 0]
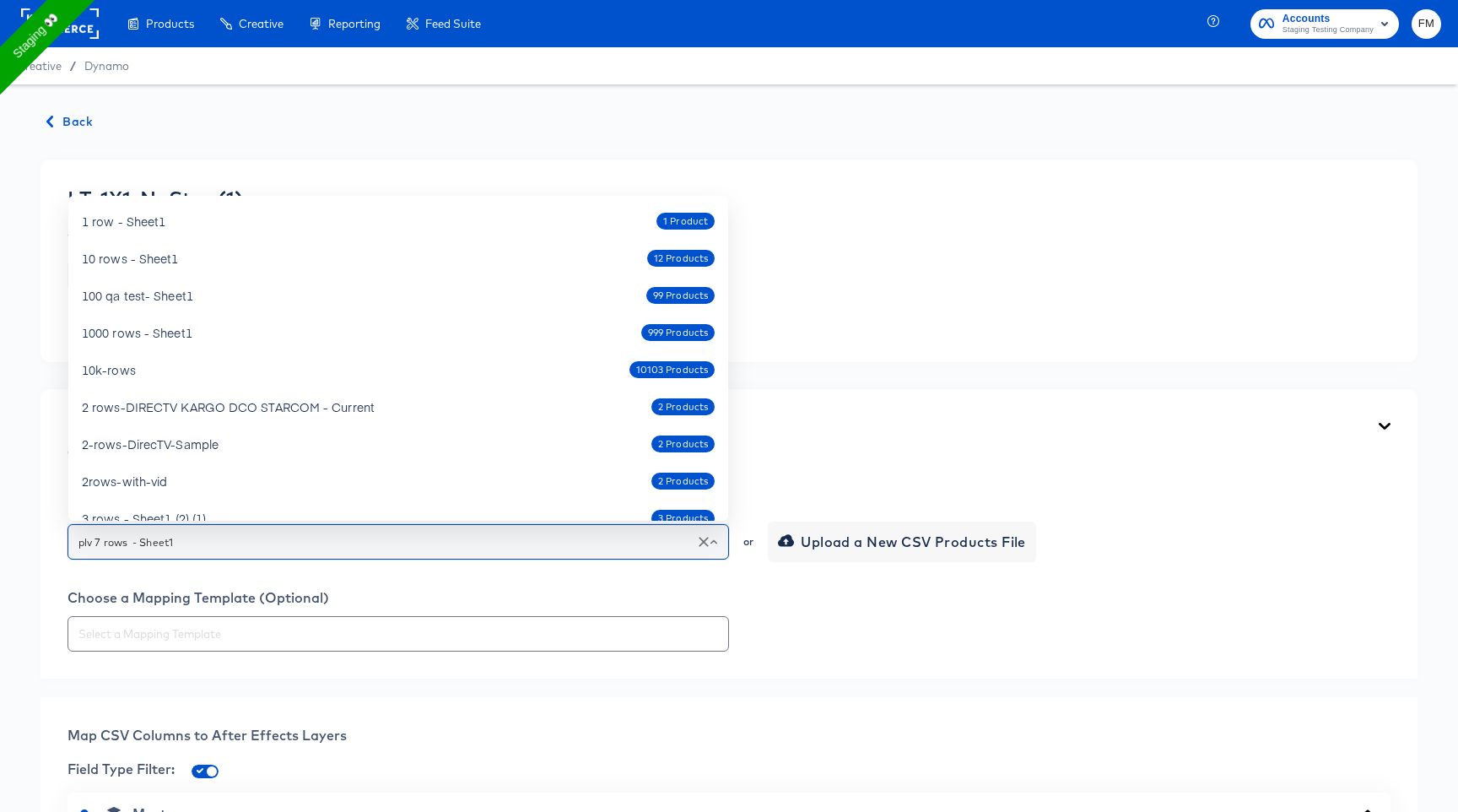
click at [246, 538] on input "plv 7 rows - Sheet1" at bounding box center [398, 542] width 647 height 19
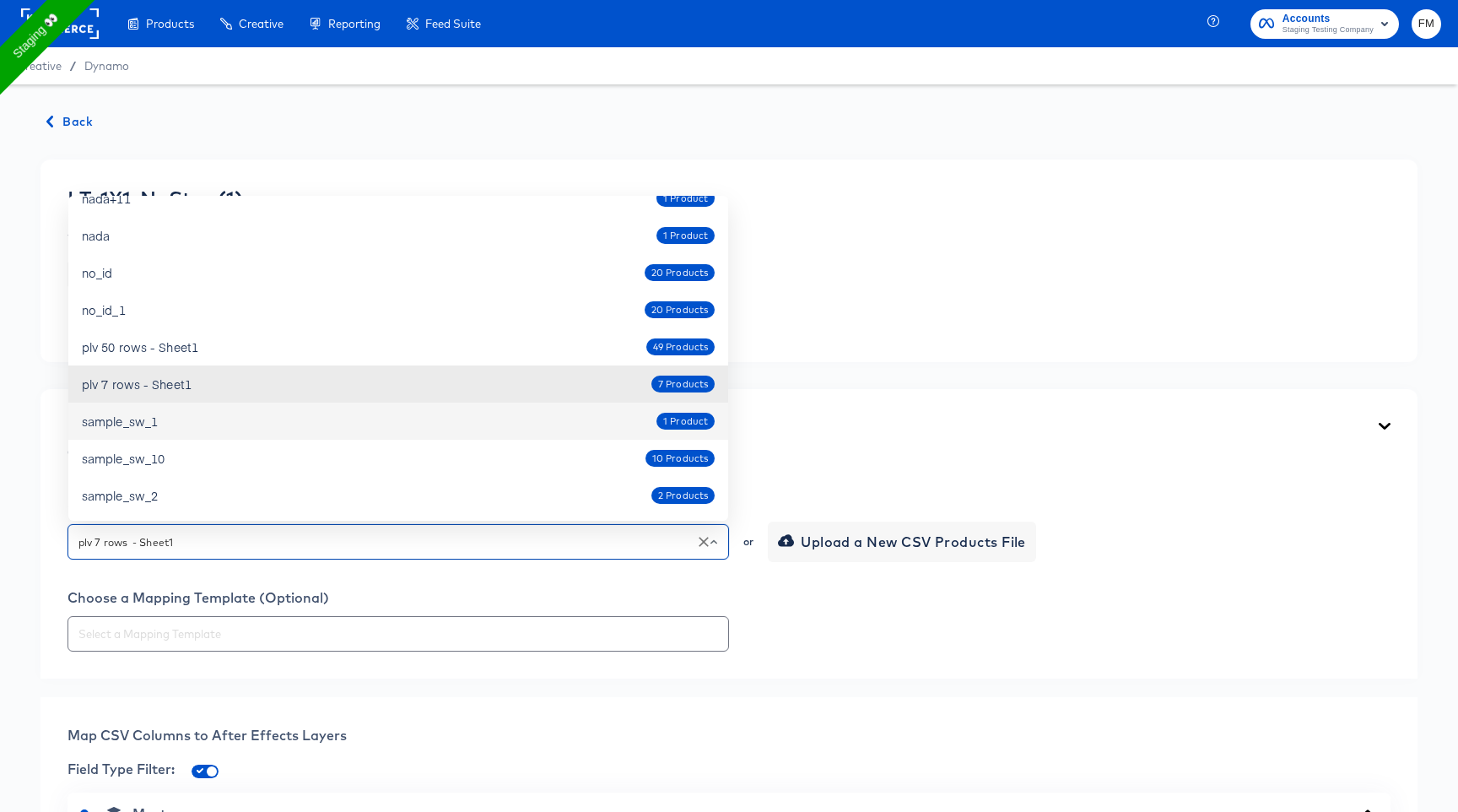
scroll to position [1, 0]
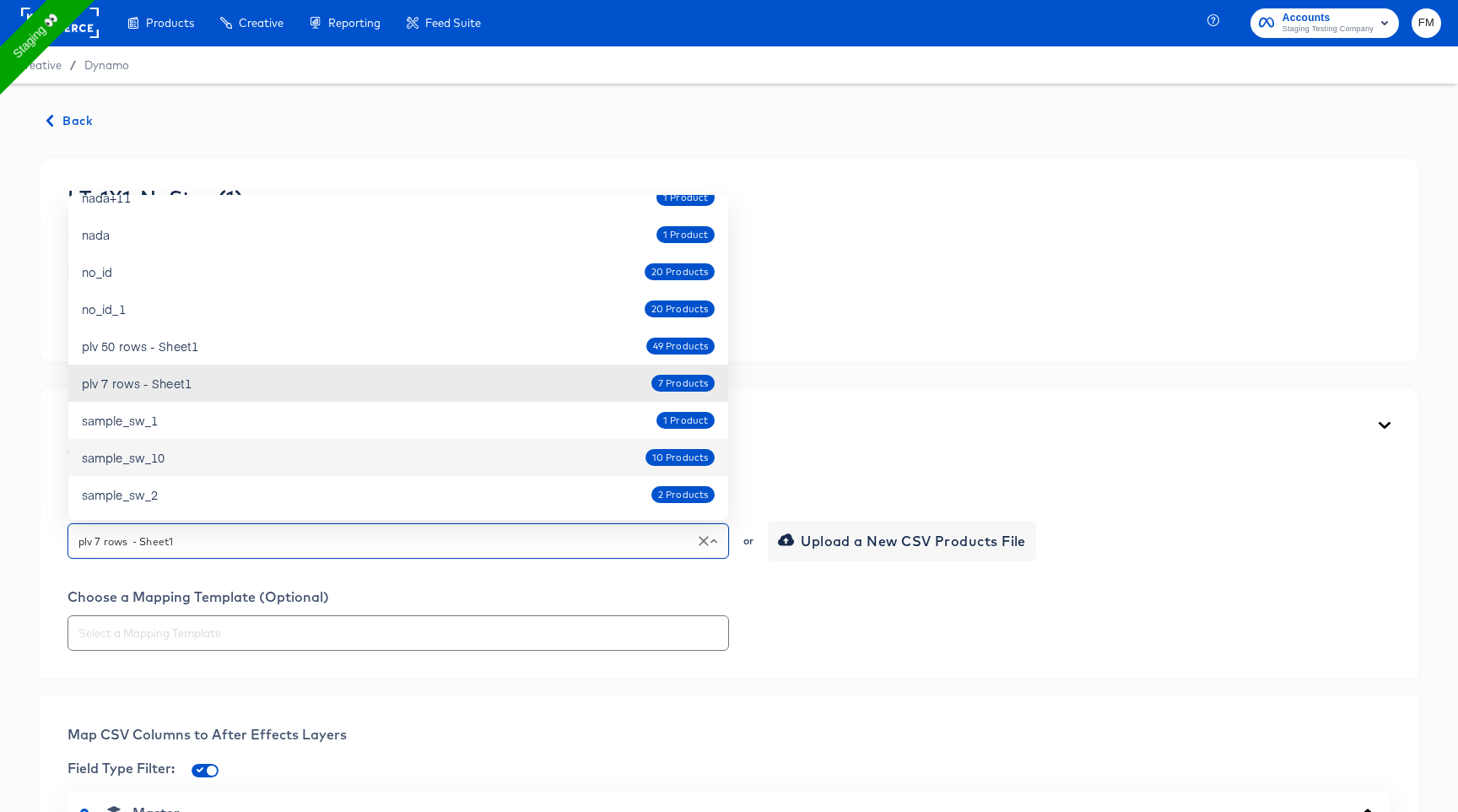
click at [253, 456] on div "sample_sw_10 10 Products" at bounding box center [398, 457] width 633 height 27
type input "sample_sw_10"
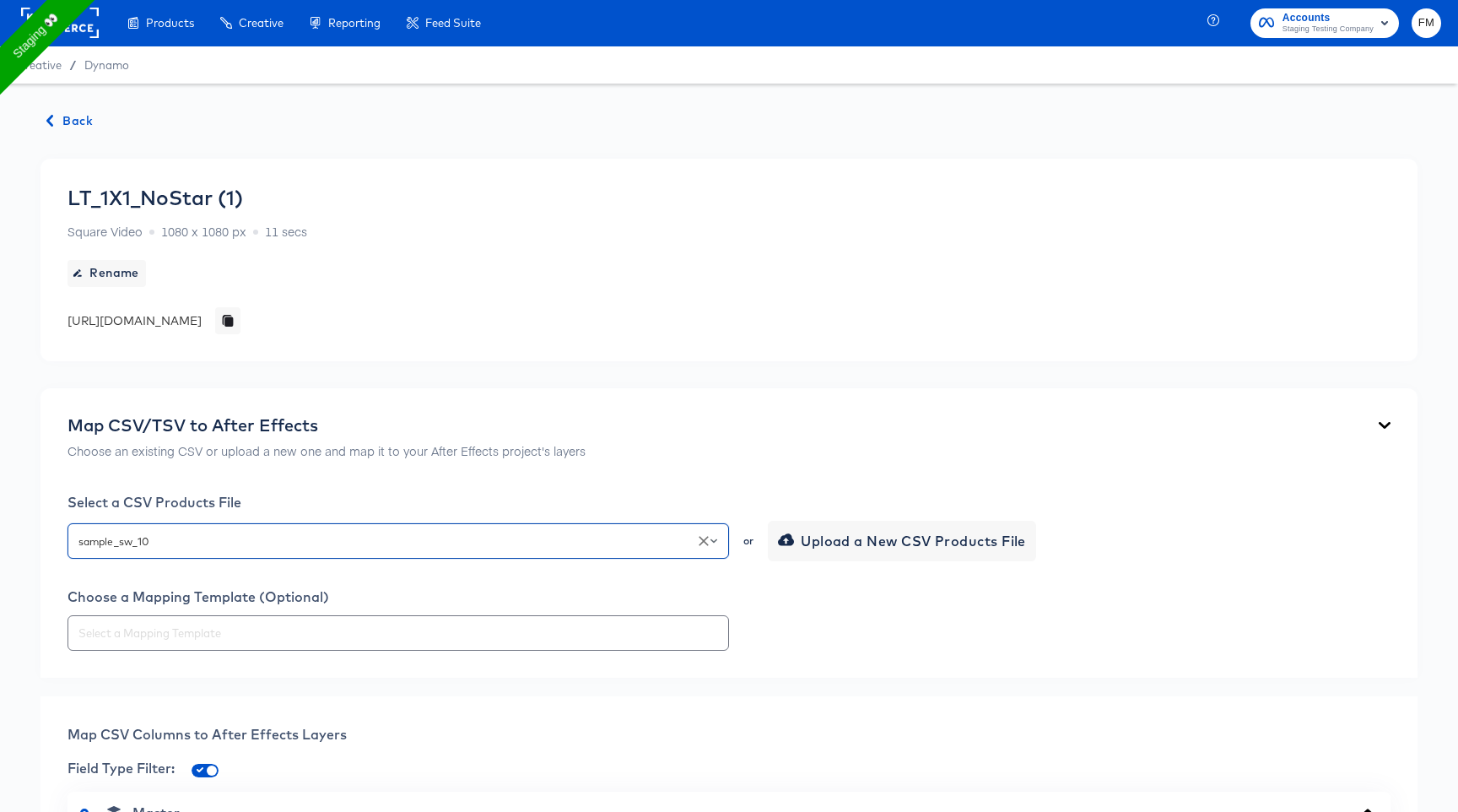
type input "Use Placeholder"
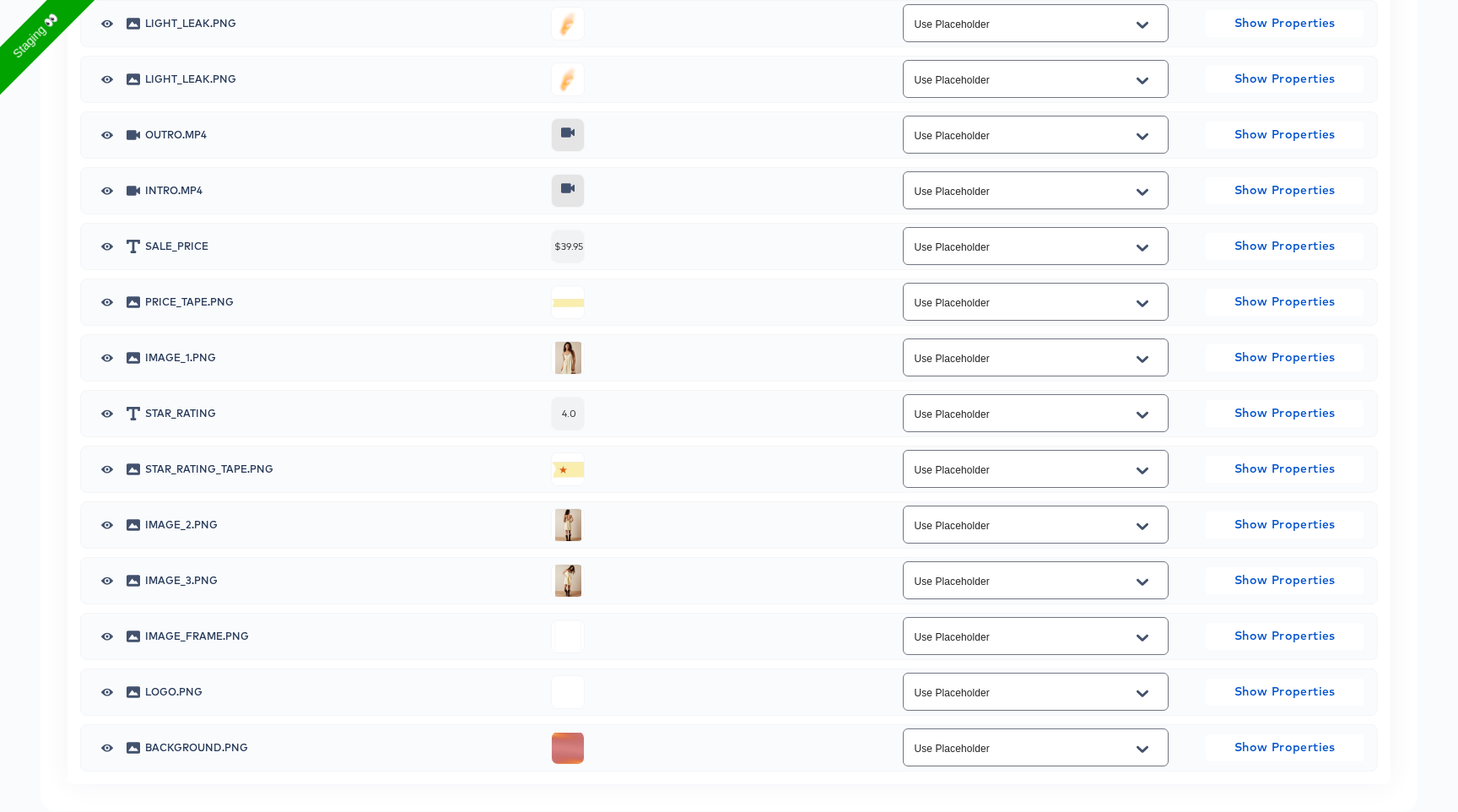
scroll to position [695, 0]
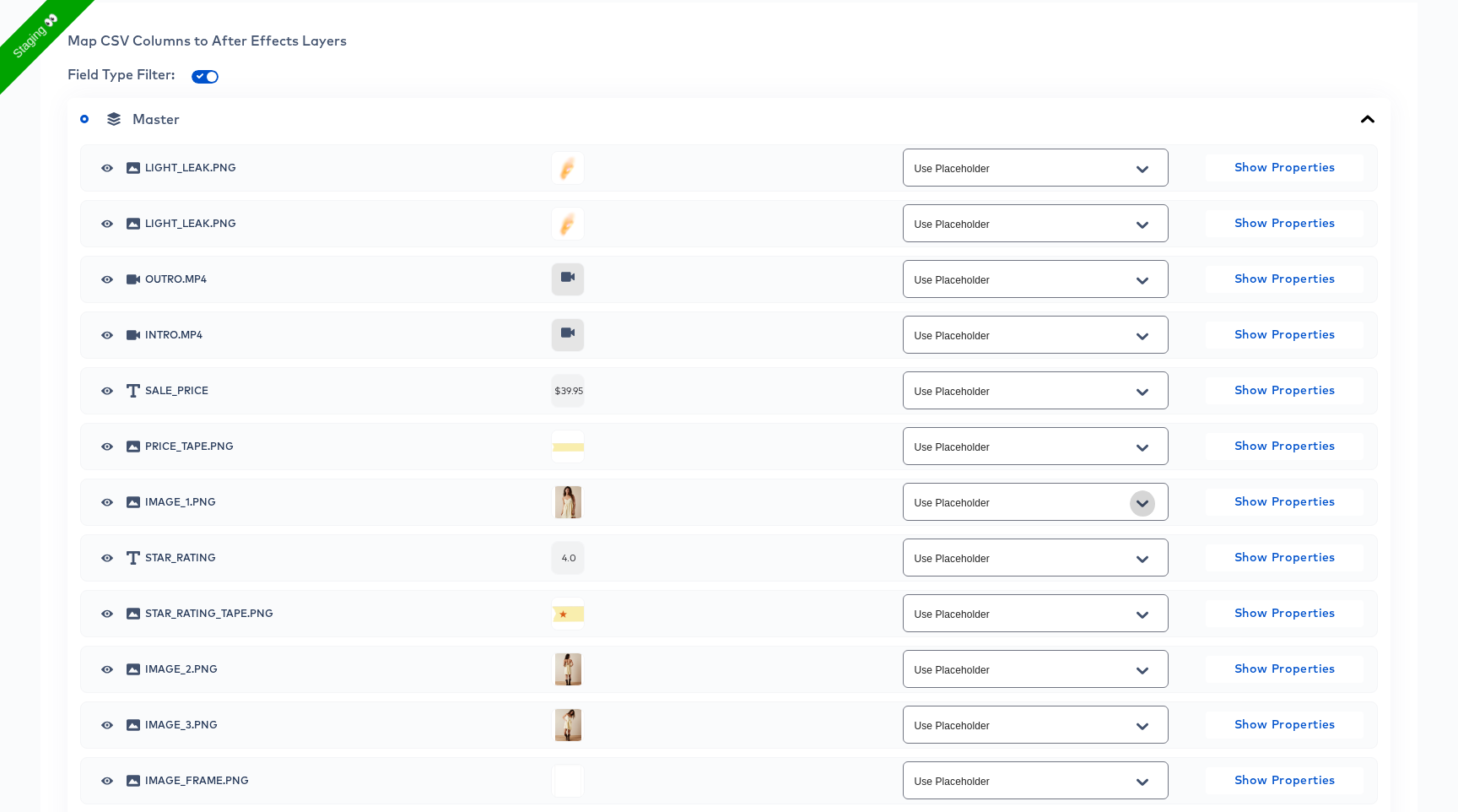
click at [1150, 500] on button "Open" at bounding box center [1142, 503] width 25 height 27
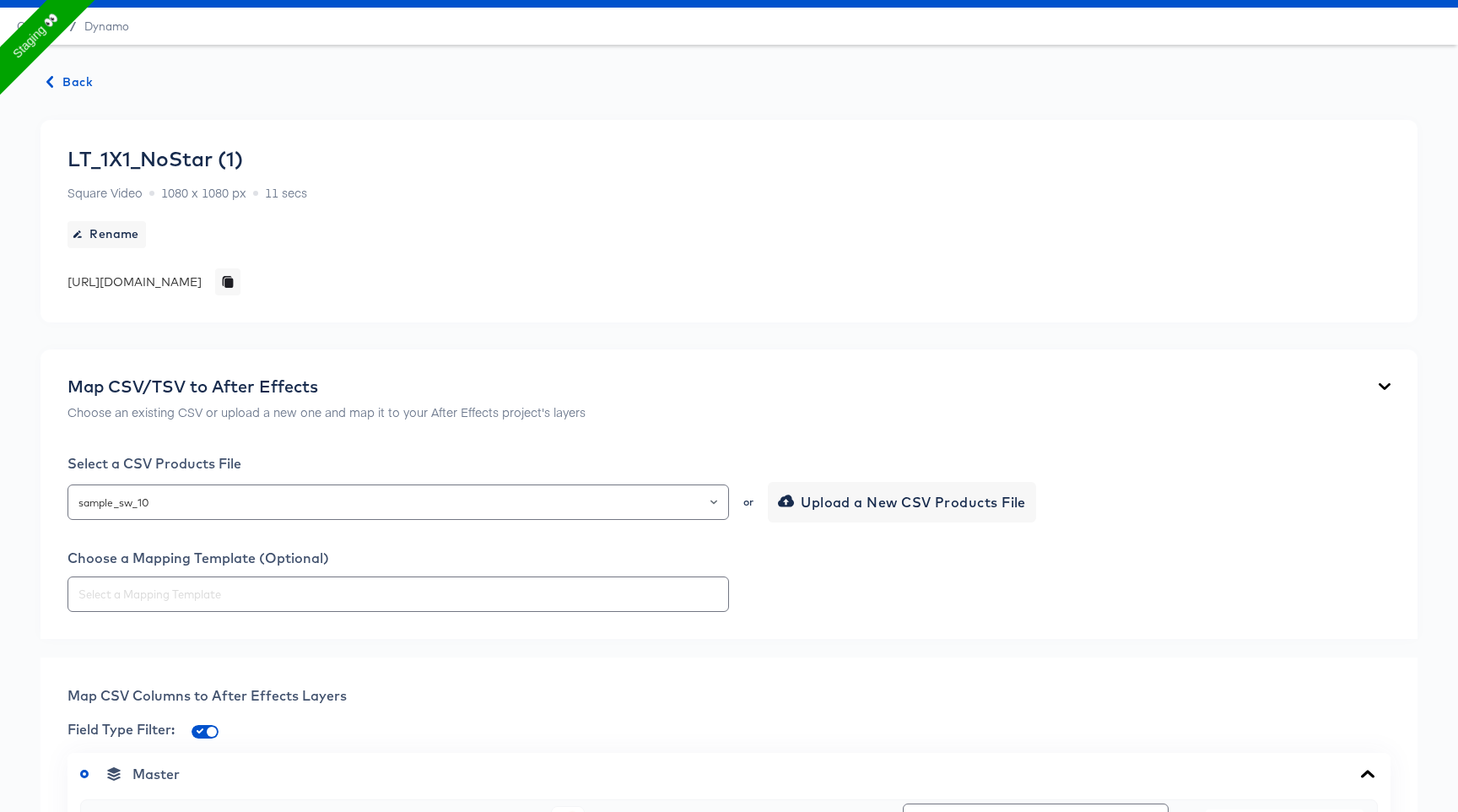
scroll to position [0, 0]
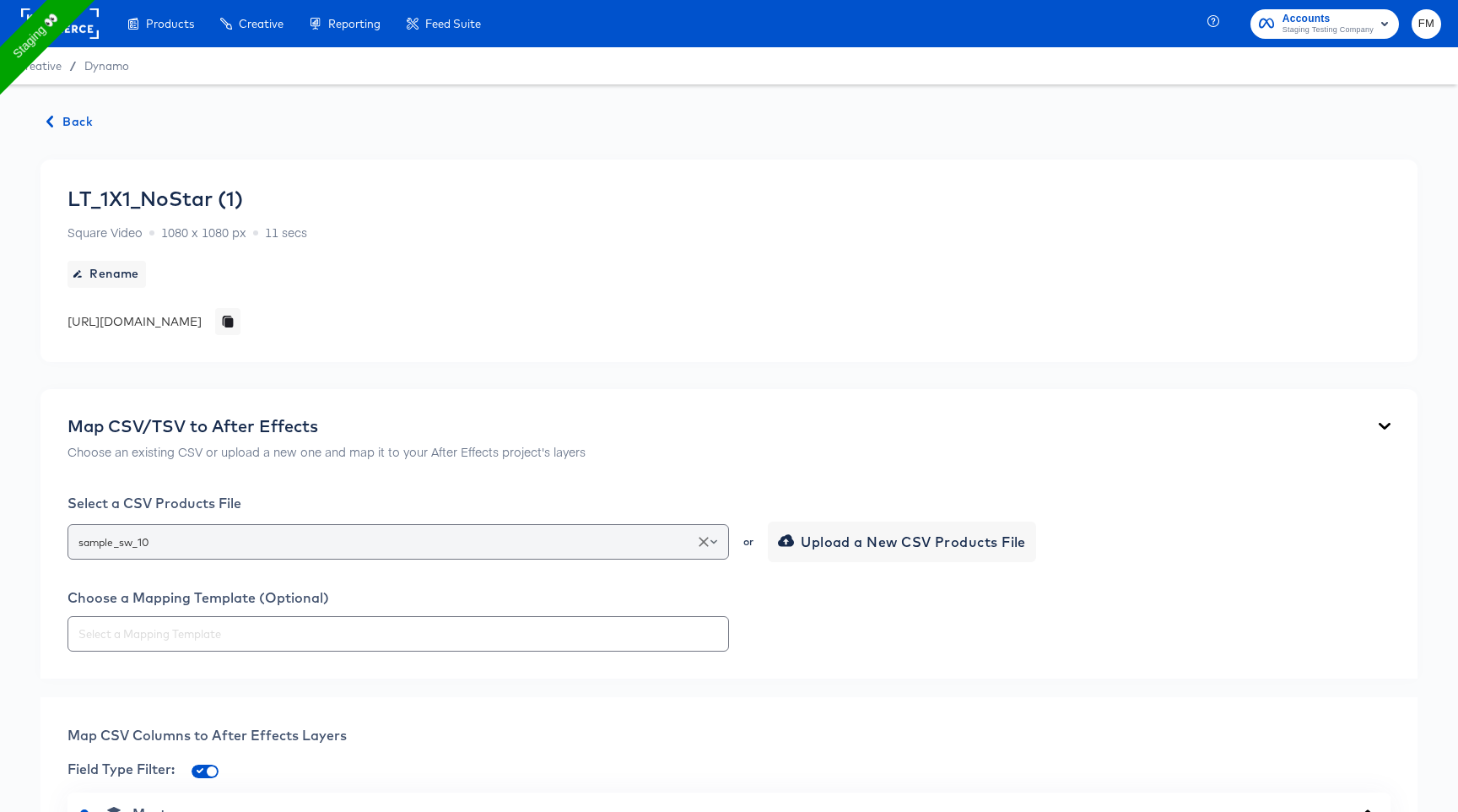
click at [405, 534] on input "sample_sw_10" at bounding box center [398, 542] width 647 height 19
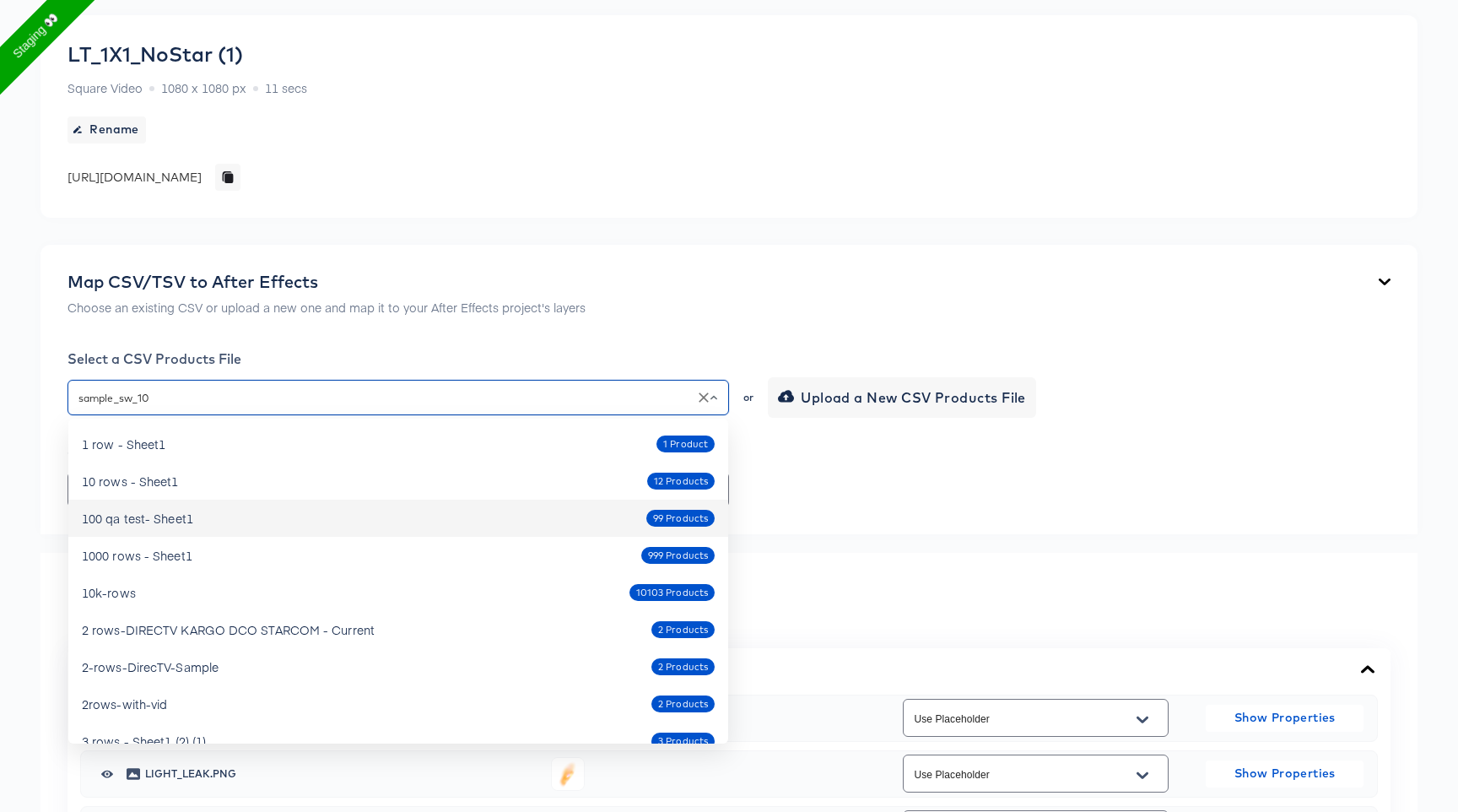
click at [485, 500] on li "100 qa test- Sheet1 99 Products" at bounding box center [398, 518] width 660 height 37
type input "100 qa test- Sheet1"
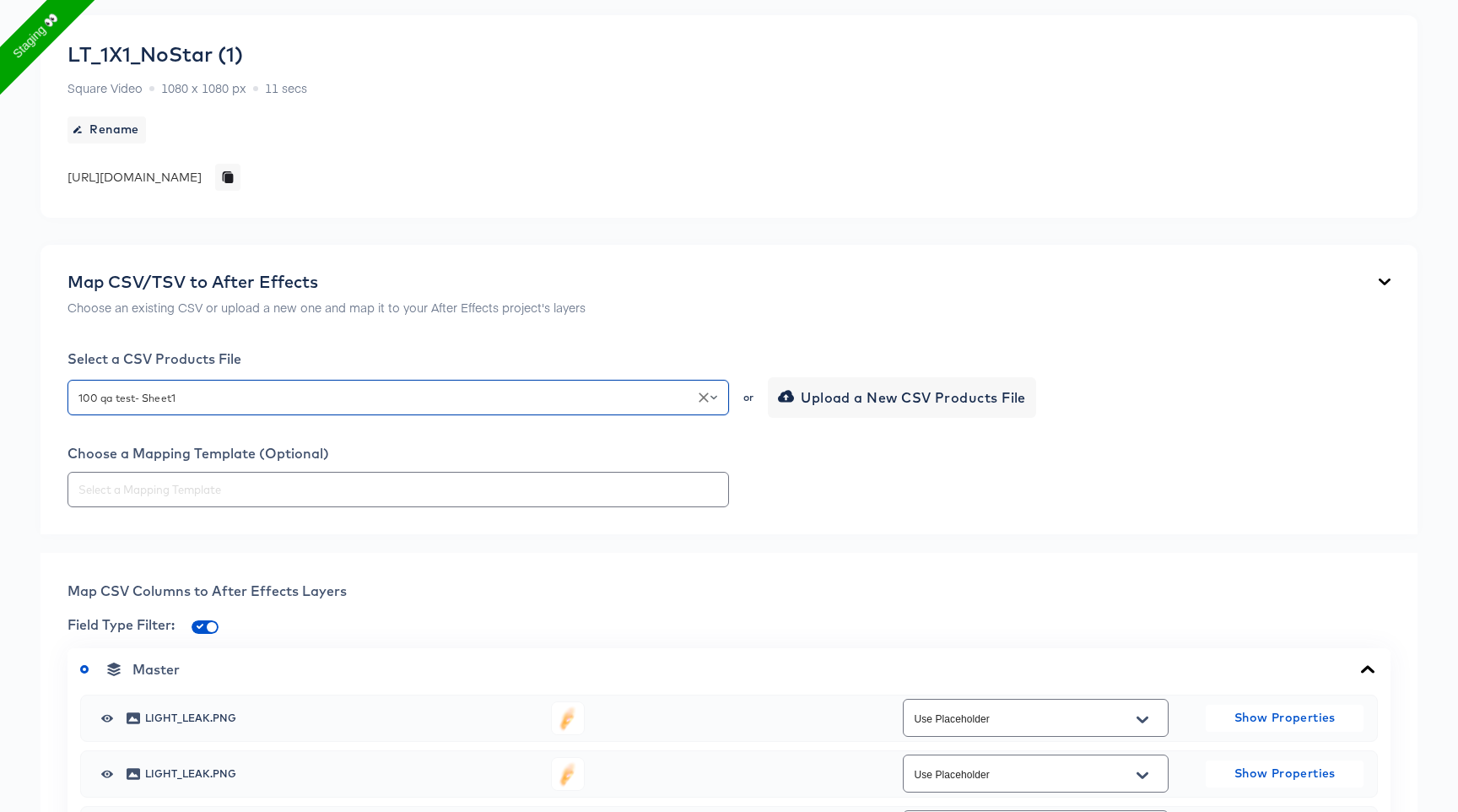
type input "Main Image Link"
type input "Additional Image Link 1"
type input "Additonal image 1"
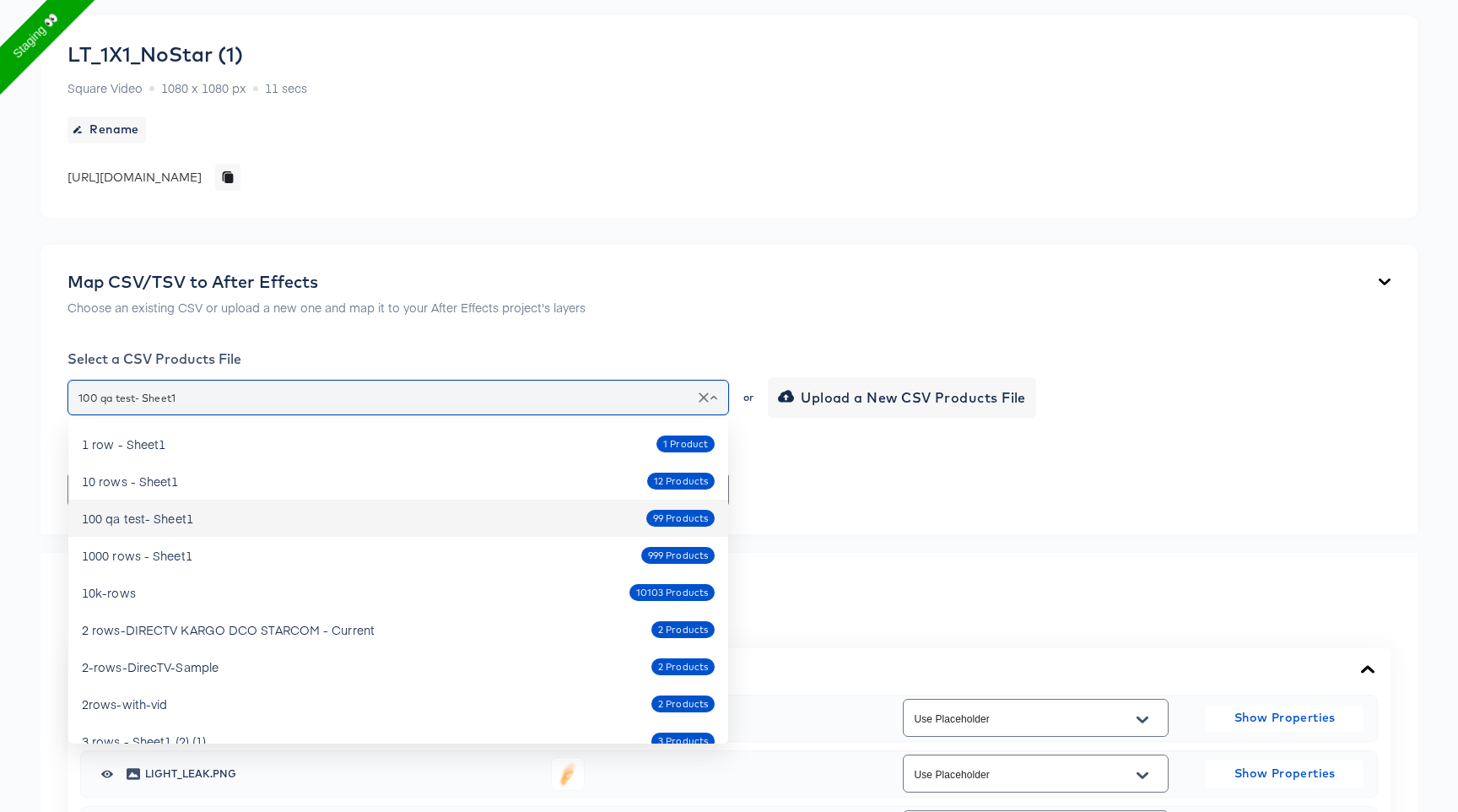
click at [478, 403] on input "100 qa test- Sheet1" at bounding box center [398, 398] width 647 height 19
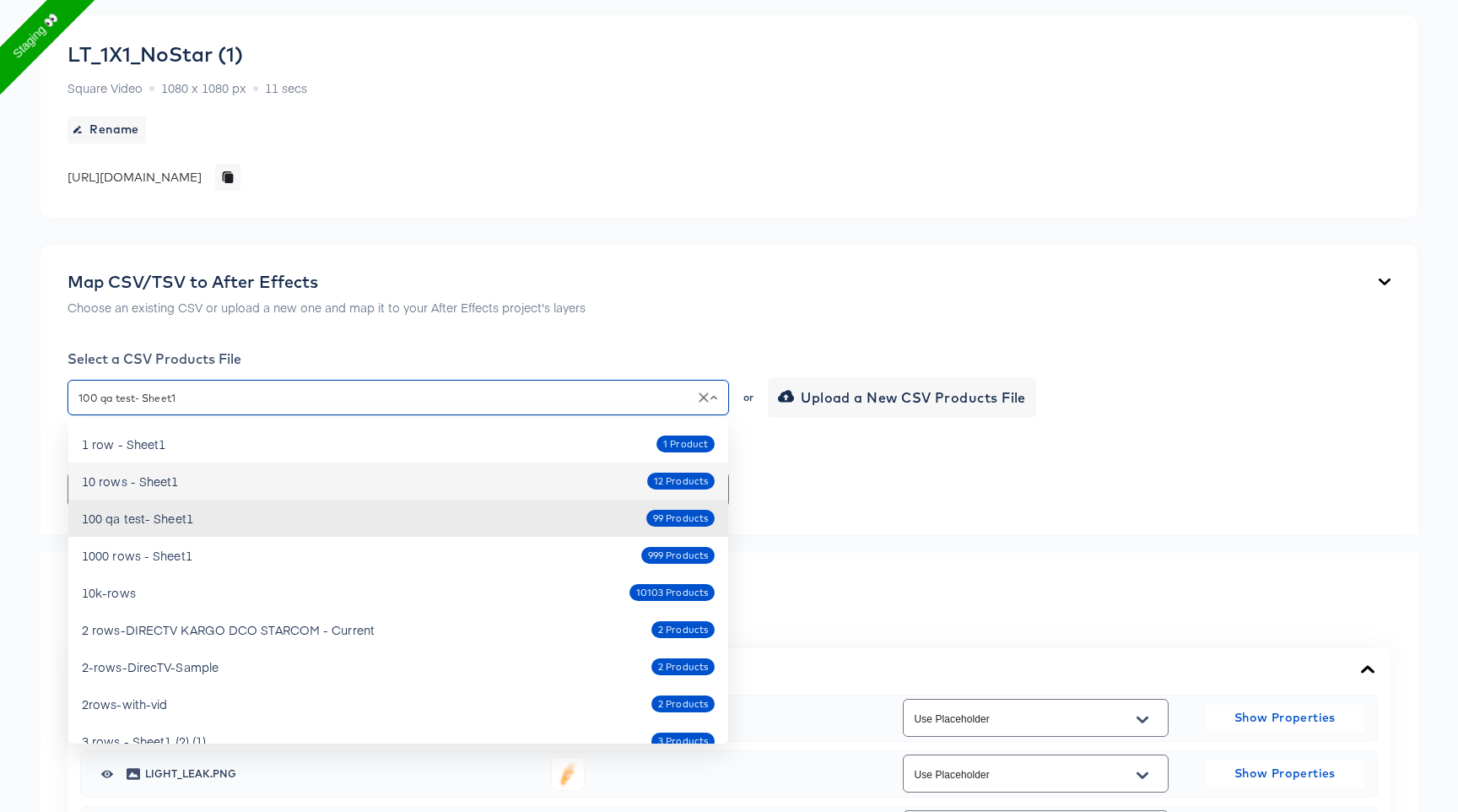
click at [673, 481] on span "12 Products" at bounding box center [681, 481] width 67 height 14
type input "10 rows - Sheet1"
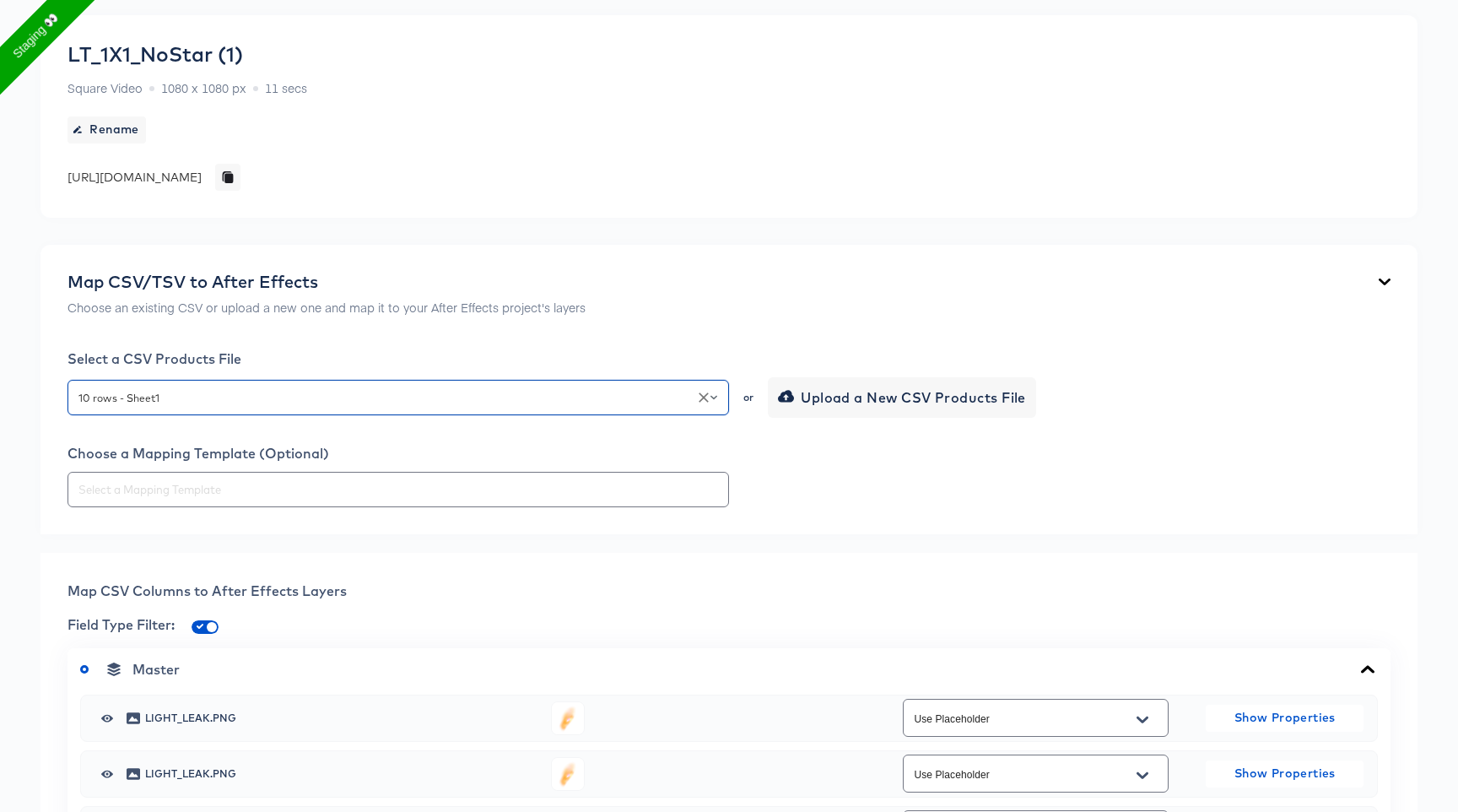
click at [1061, 531] on div "Map CSV/TSV to After Effects Choose an existing CSV or upload a new one and map…" at bounding box center [729, 389] width 1377 height 290
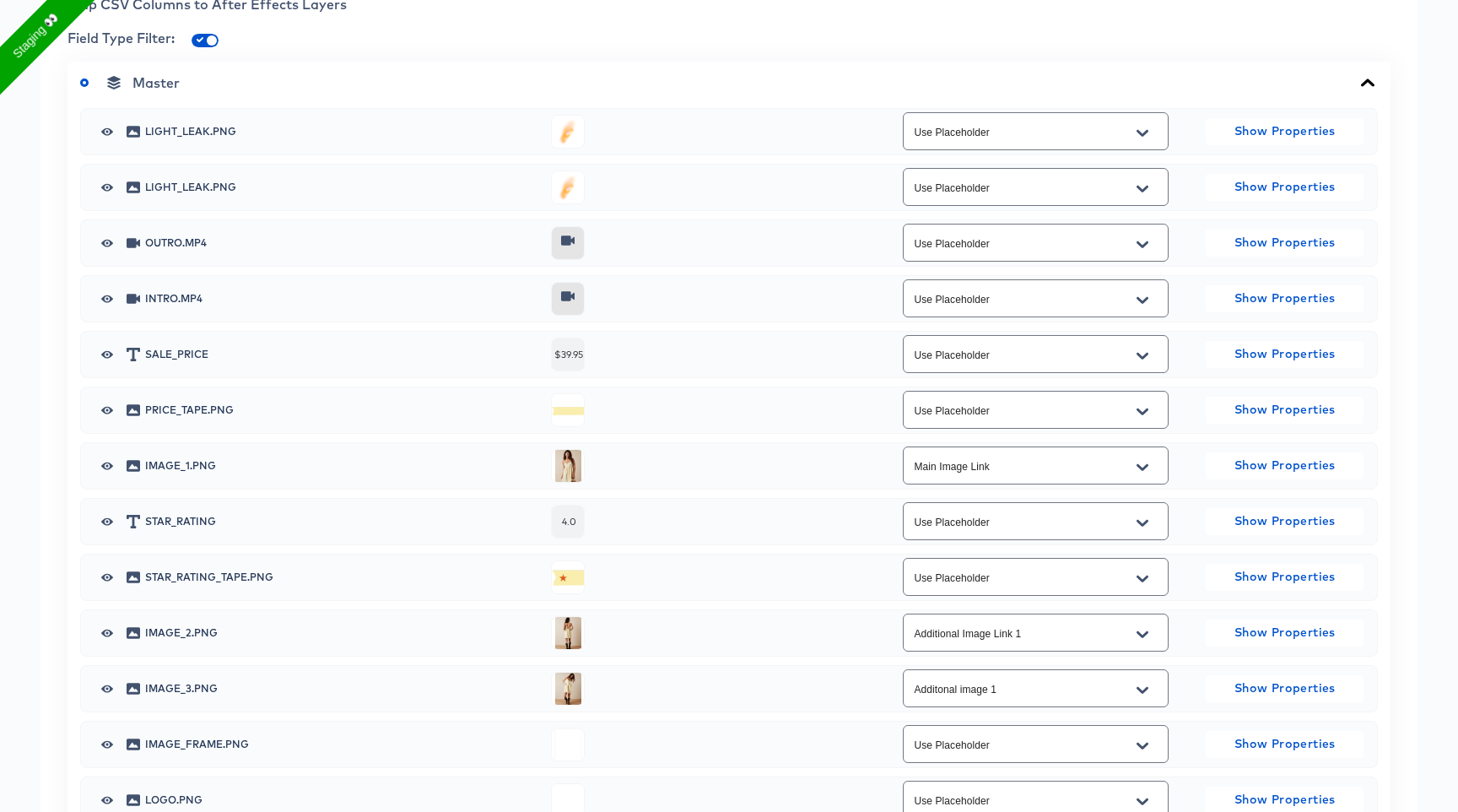
scroll to position [732, 0]
click at [1148, 475] on button "Open" at bounding box center [1142, 466] width 25 height 27
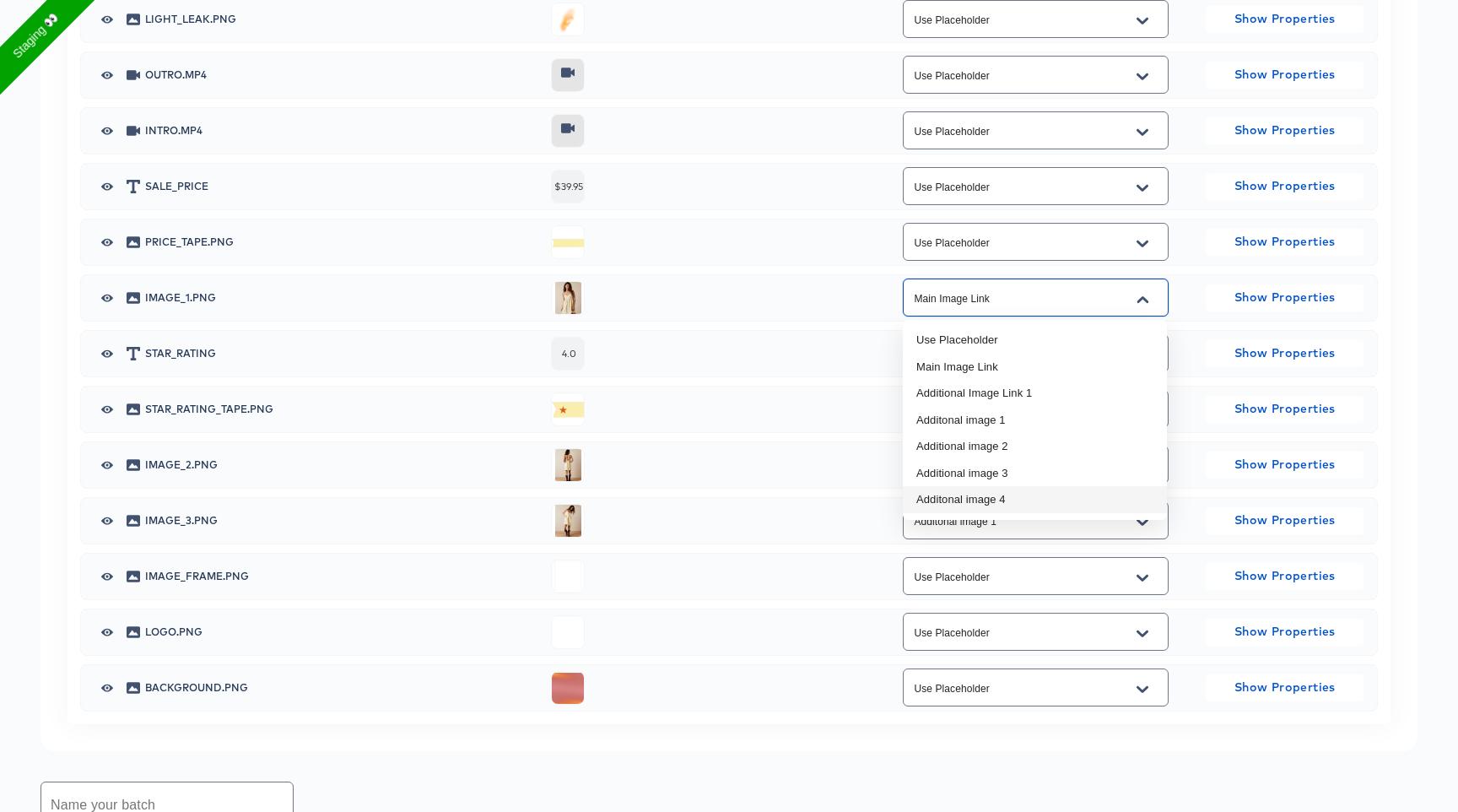
scroll to position [930, 0]
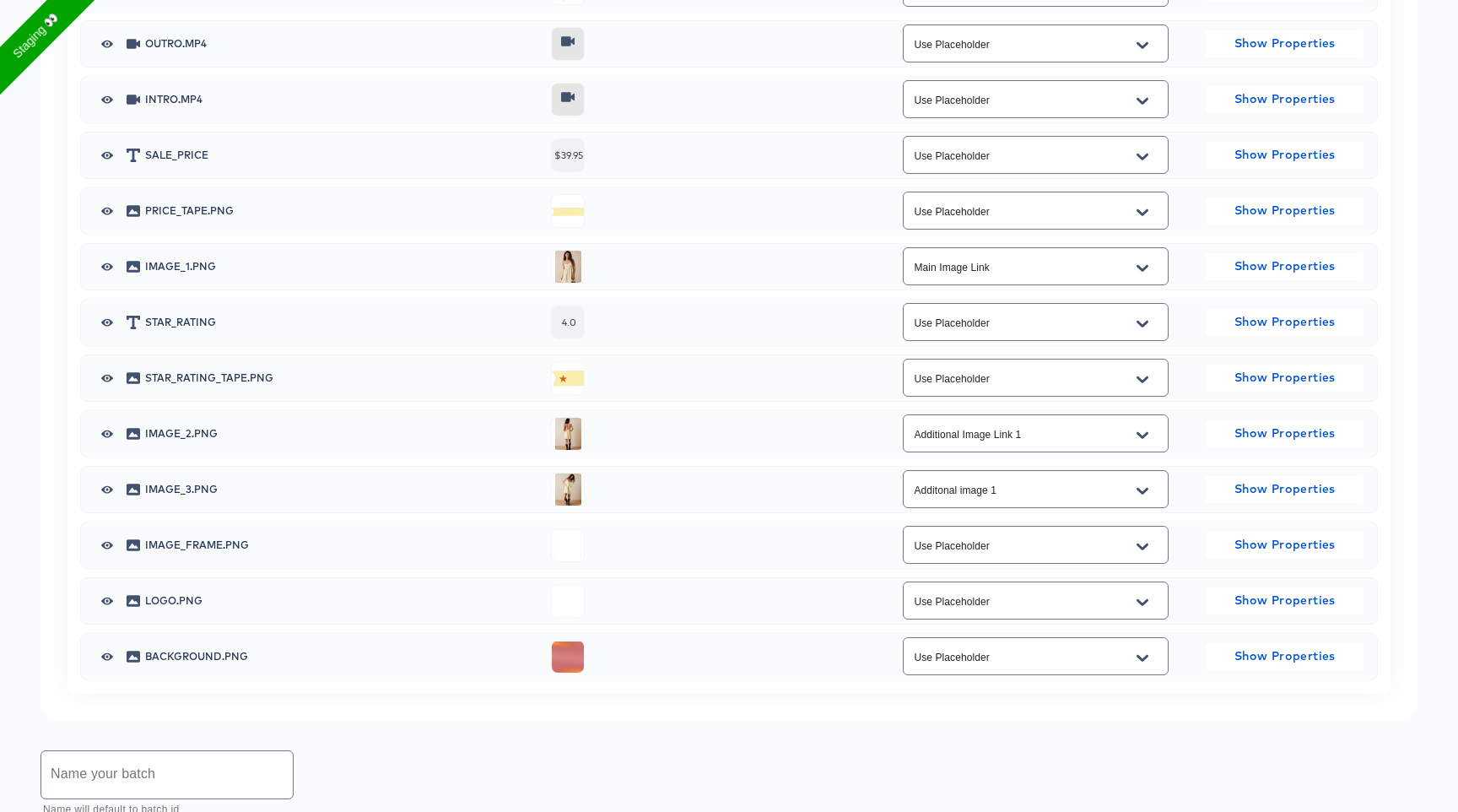
click at [1071, 689] on div "Master light_leak.png Use Placeholder Show Properties light_leak.png Use Placeh…" at bounding box center [729, 277] width 1323 height 830
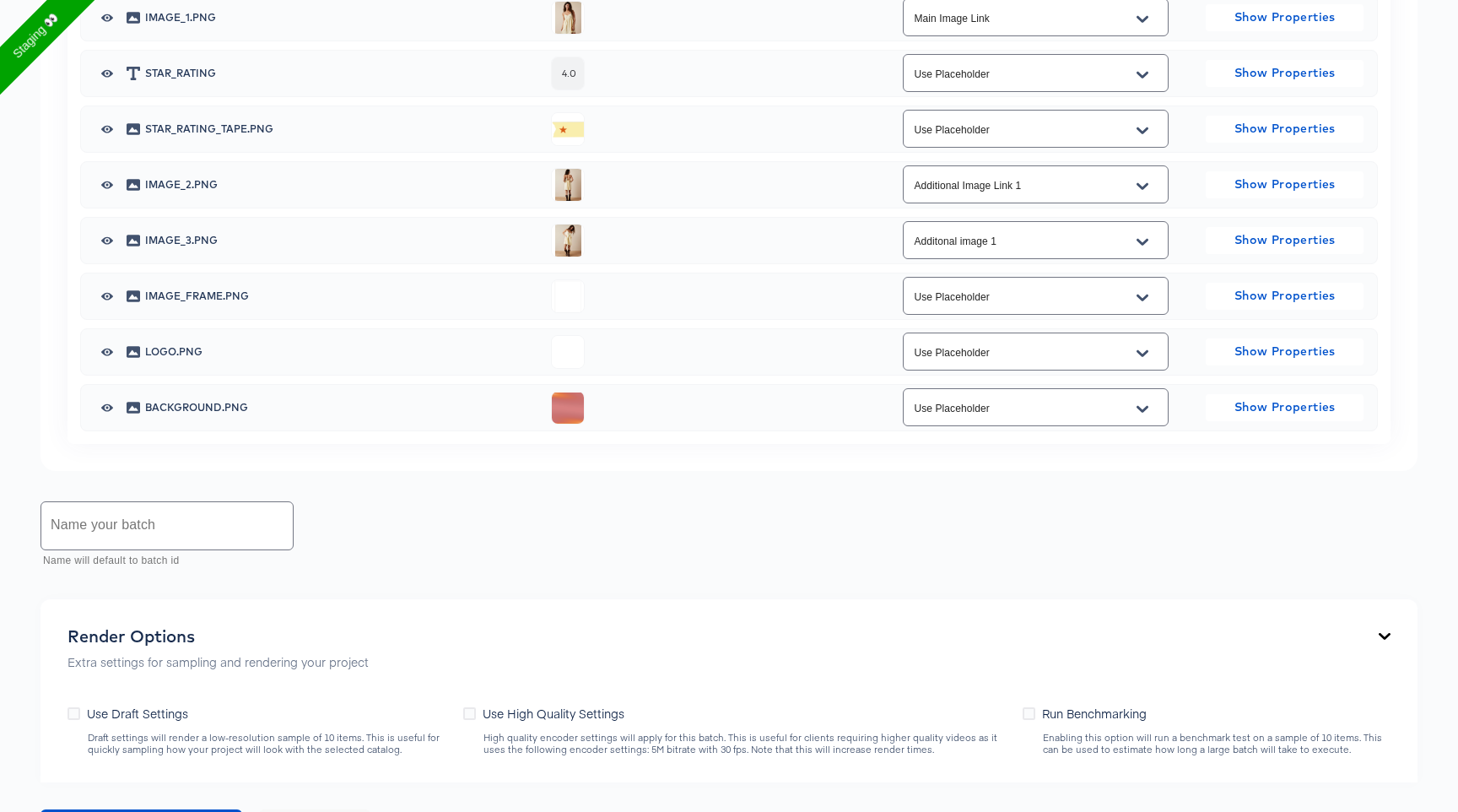
scroll to position [1396, 0]
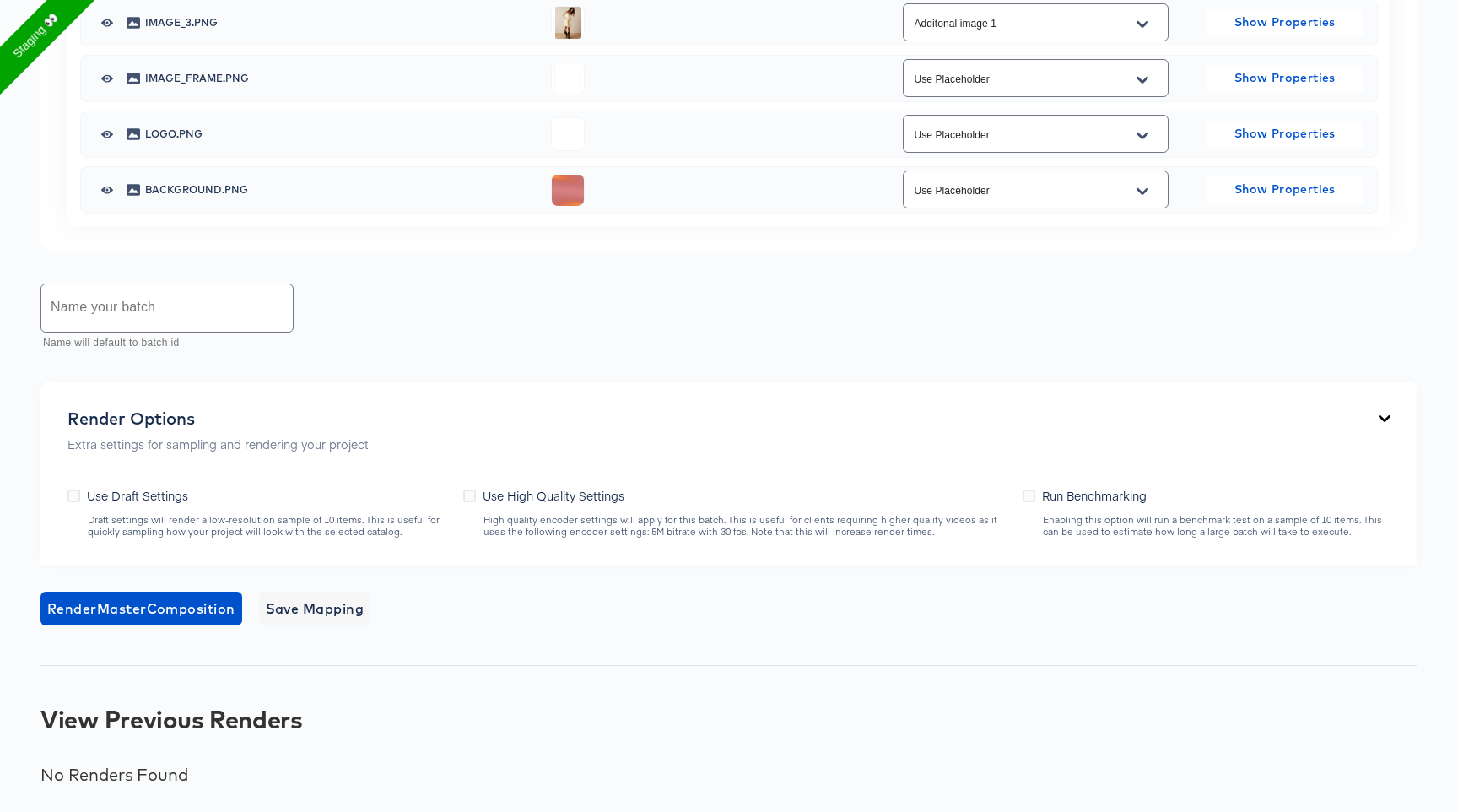
click at [485, 498] on span "Use High Quality Settings" at bounding box center [554, 494] width 142 height 17
click at [0, 0] on input "Use High Quality Settings" at bounding box center [0, 0] width 0 height 0
click at [206, 603] on span "Render Master Composition" at bounding box center [141, 608] width 188 height 24
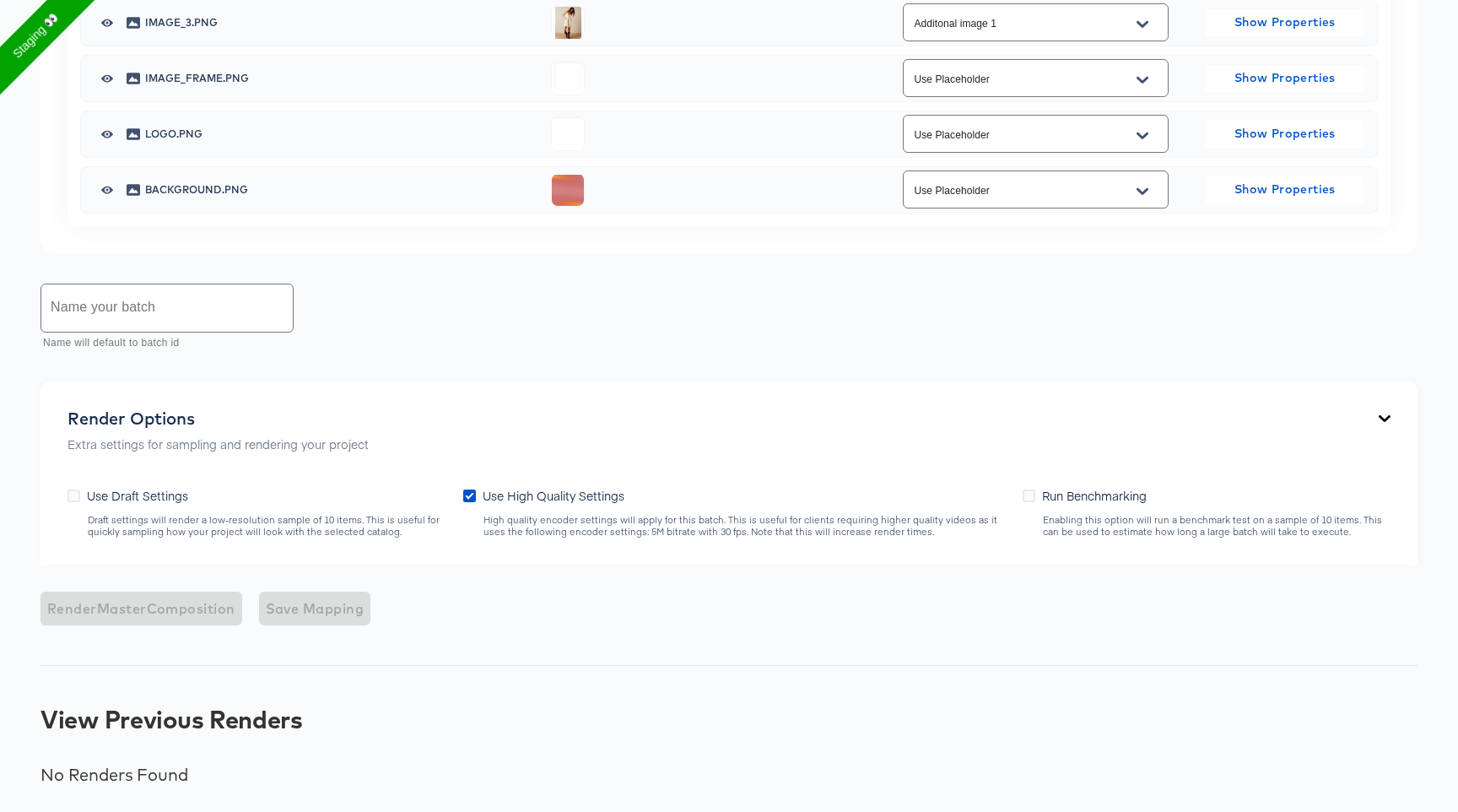
click at [206, 603] on div "Render Master Composition Save Mapping" at bounding box center [729, 608] width 1377 height 34
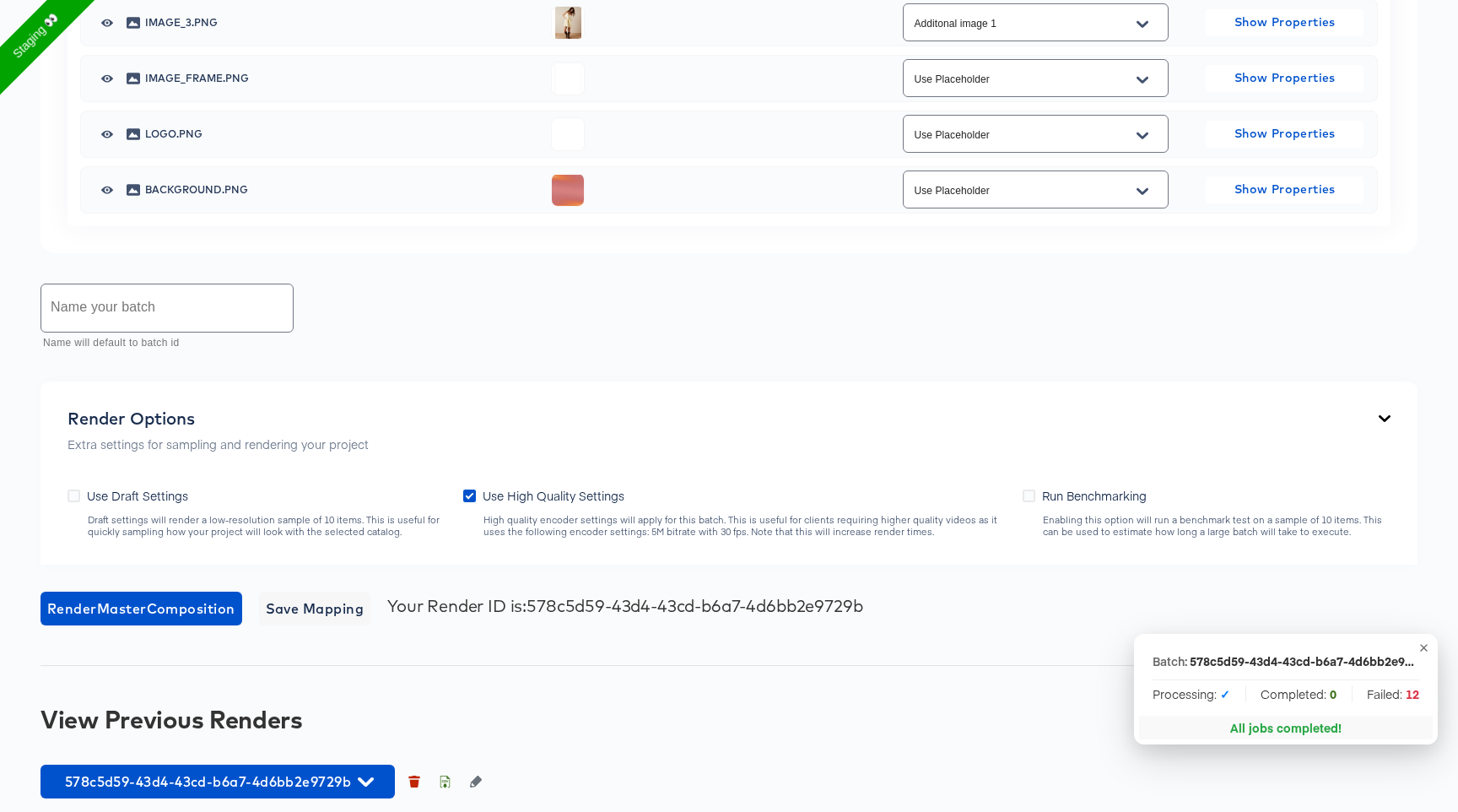
scroll to position [1410, 0]
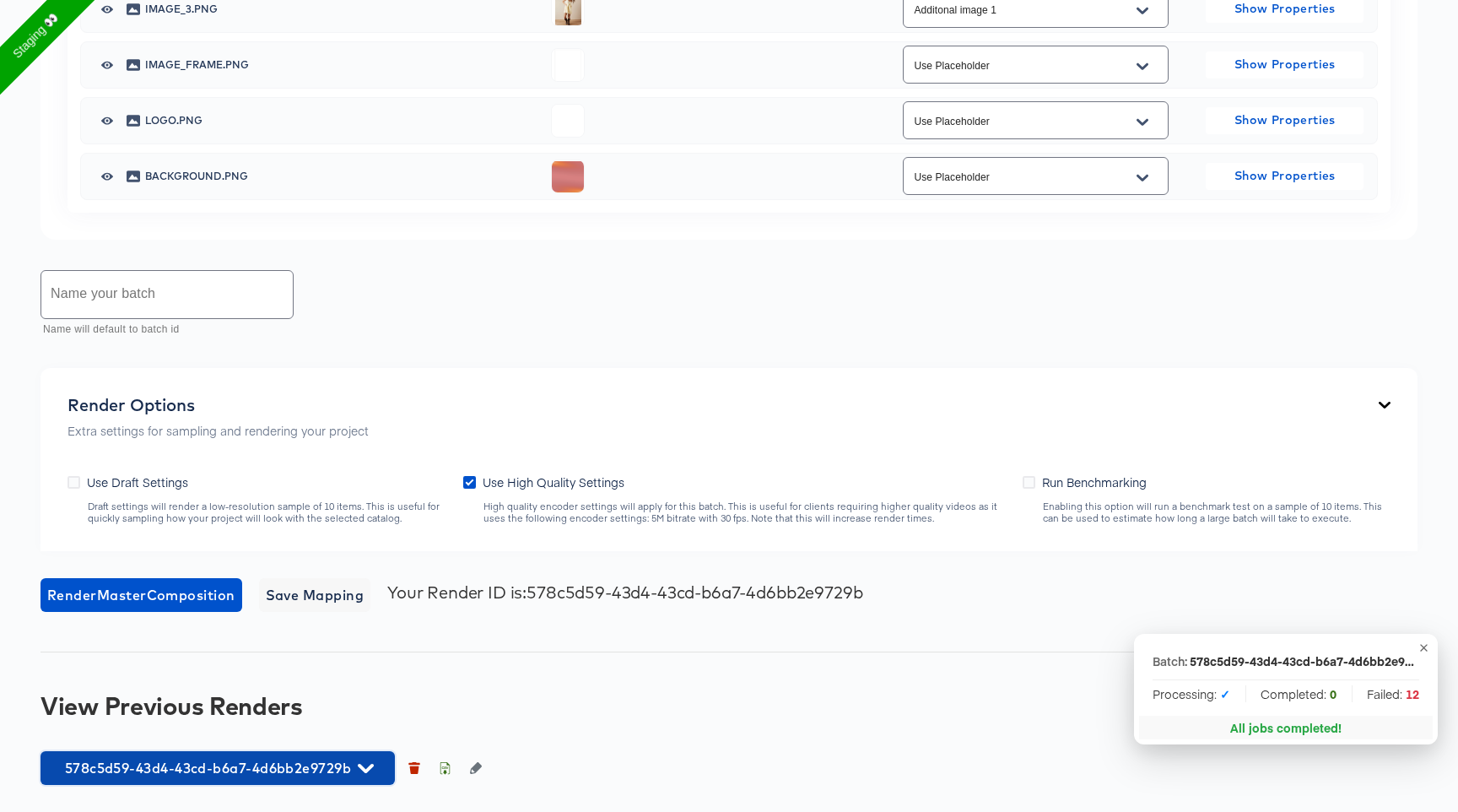
click at [333, 766] on span "578c5d59-43d4-43cd-b6a7-4d6bb2e9729b" at bounding box center [218, 767] width 338 height 24
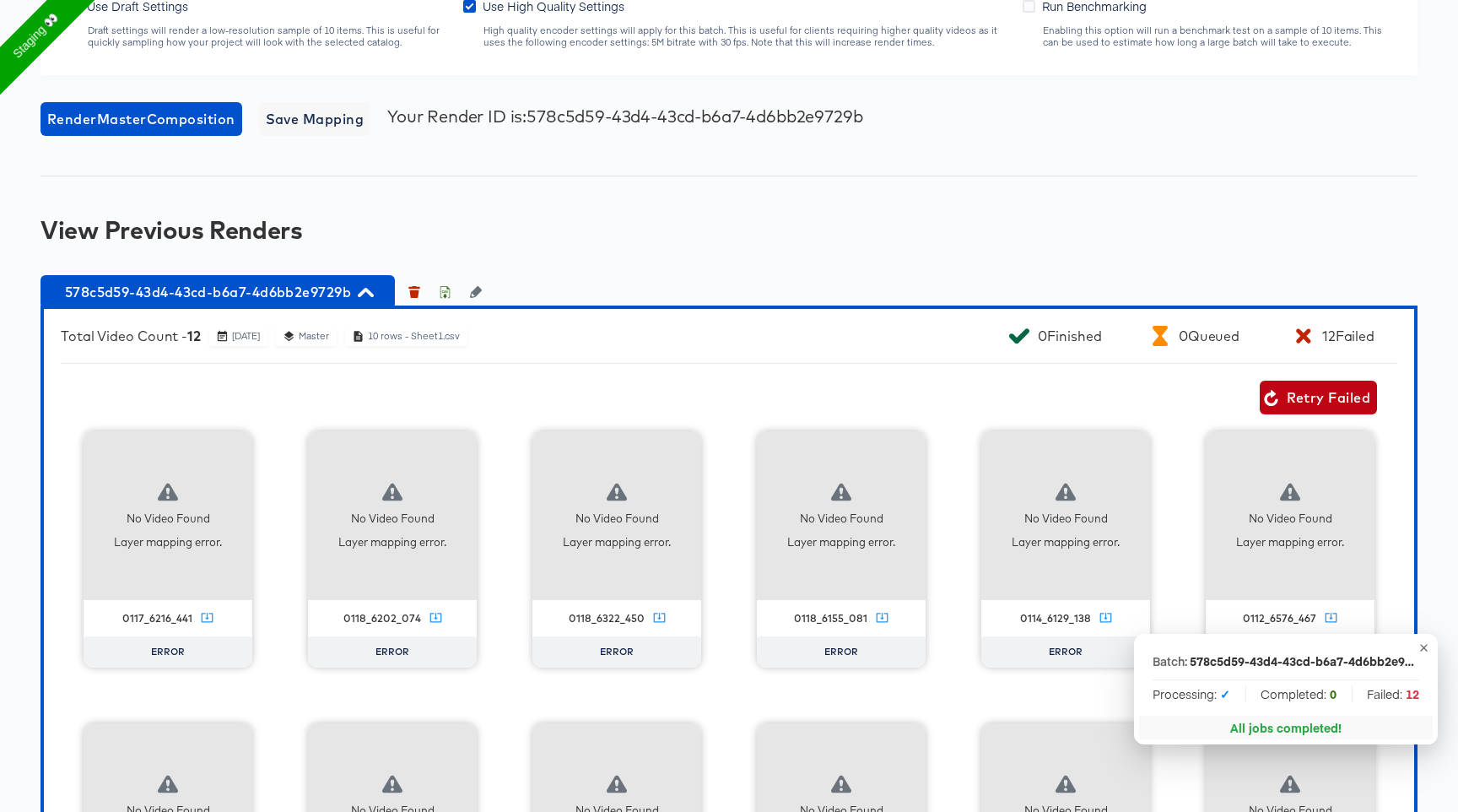
scroll to position [2081, 0]
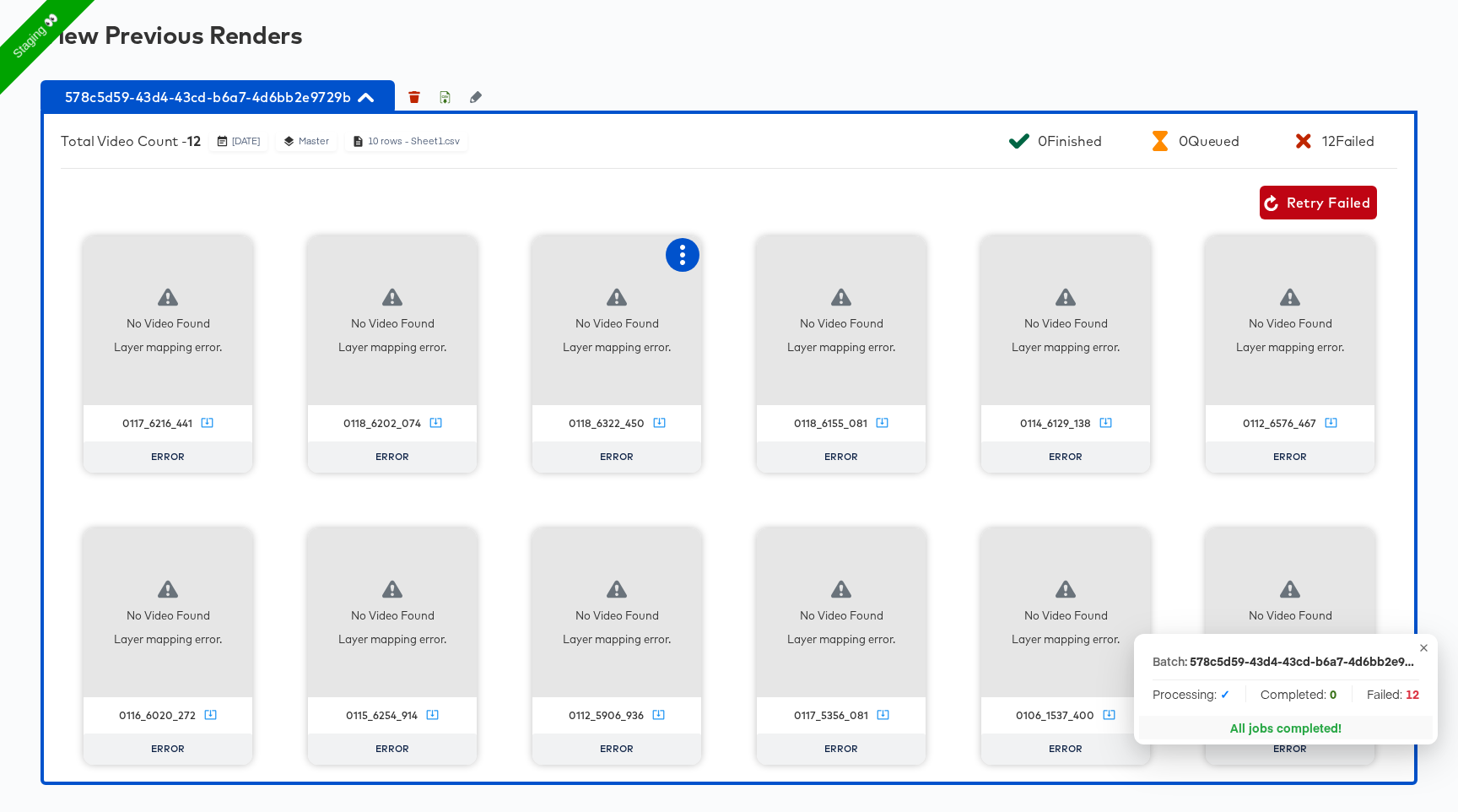
click at [682, 269] on button "button" at bounding box center [683, 255] width 34 height 34
click at [750, 285] on div "Fix mapping" at bounding box center [752, 286] width 72 height 13
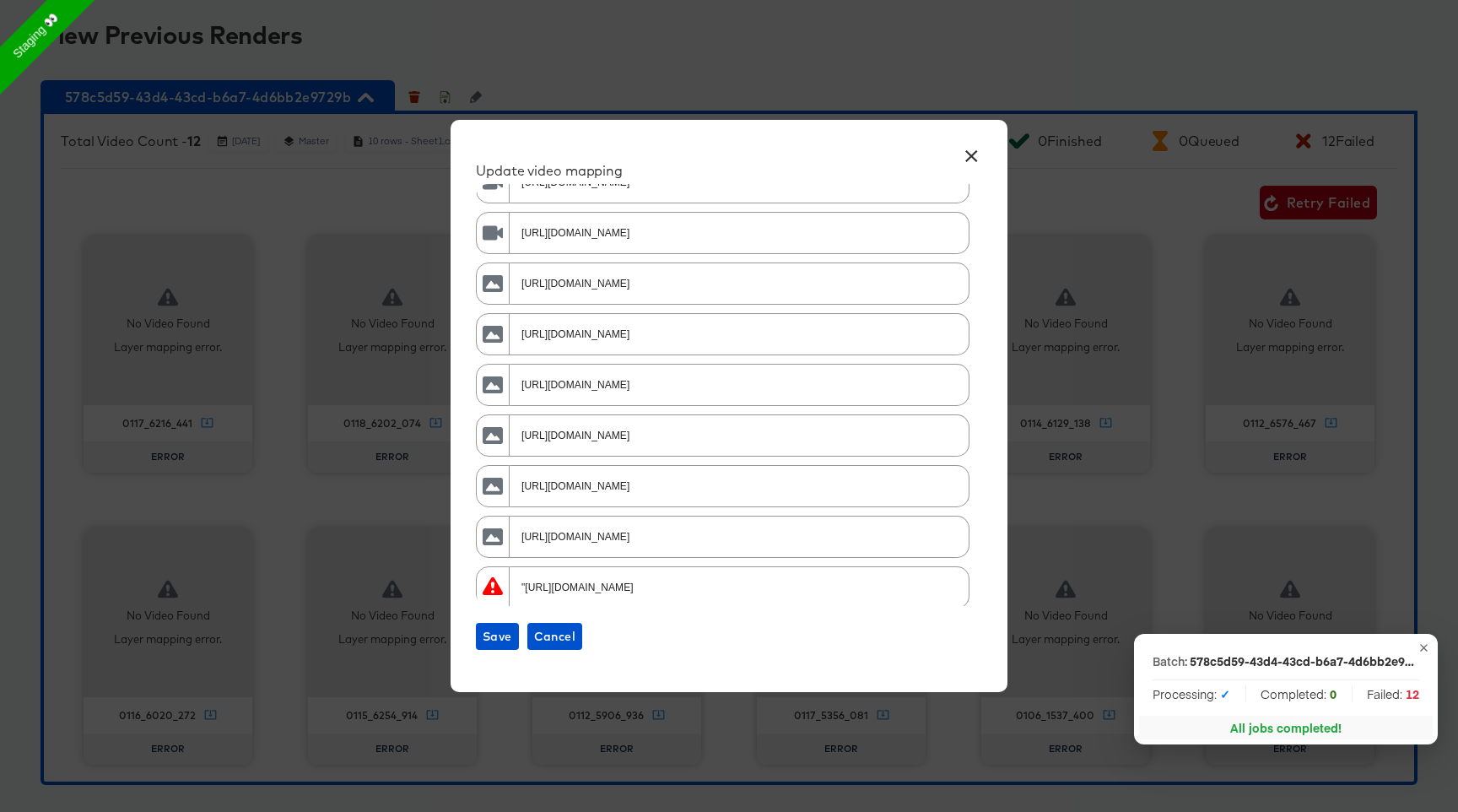
scroll to position [186, 0]
click at [776, 537] on input ""https://s7d2.scene7.com/is/image/aeo/0118_6322_450_b?$qv-450$" at bounding box center [737, 526] width 452 height 36
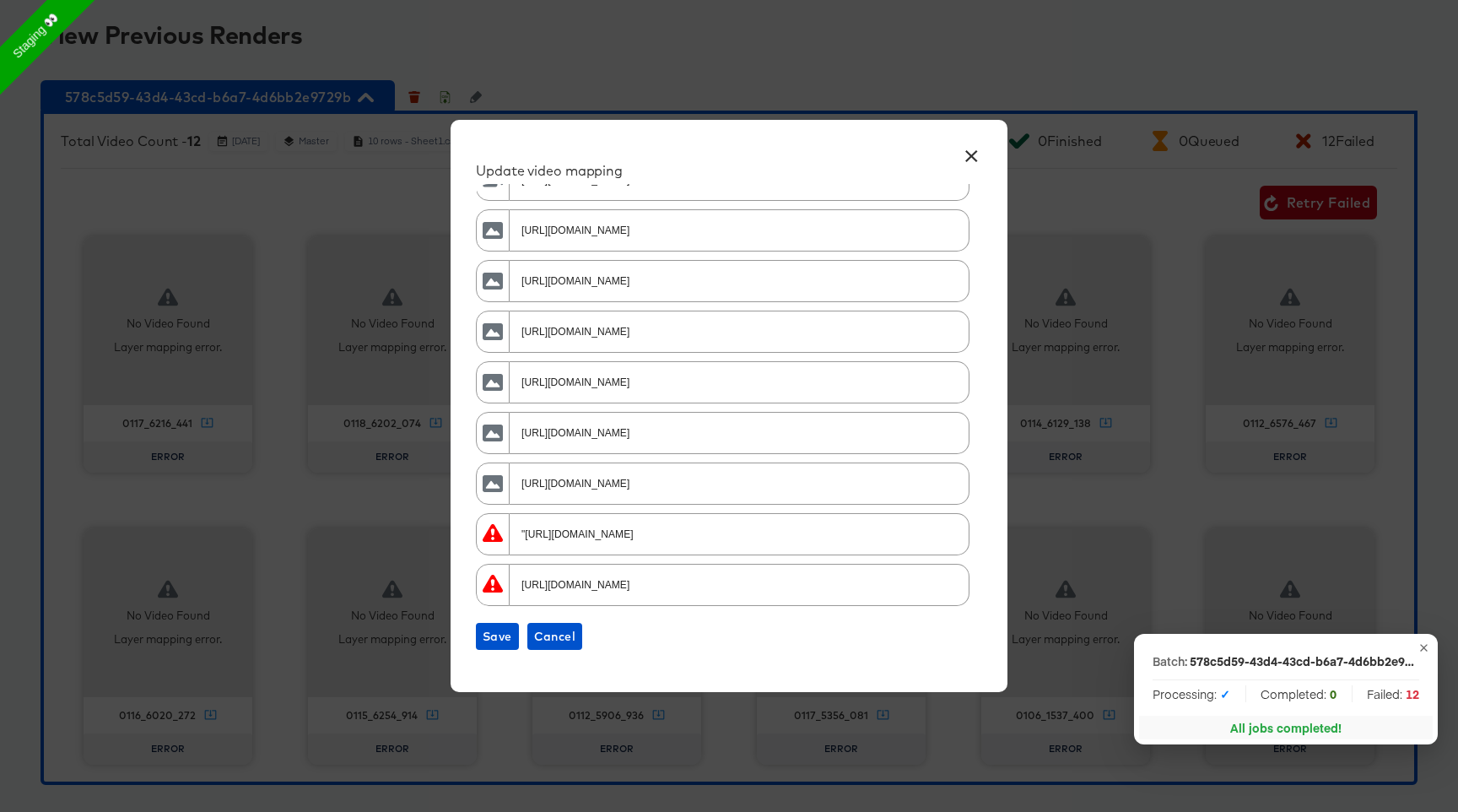
click at [797, 599] on div "https://s7d2.scene7.com/is/image/aeo/0118_6322_450_of?$qv-450$" at bounding box center [737, 584] width 454 height 38
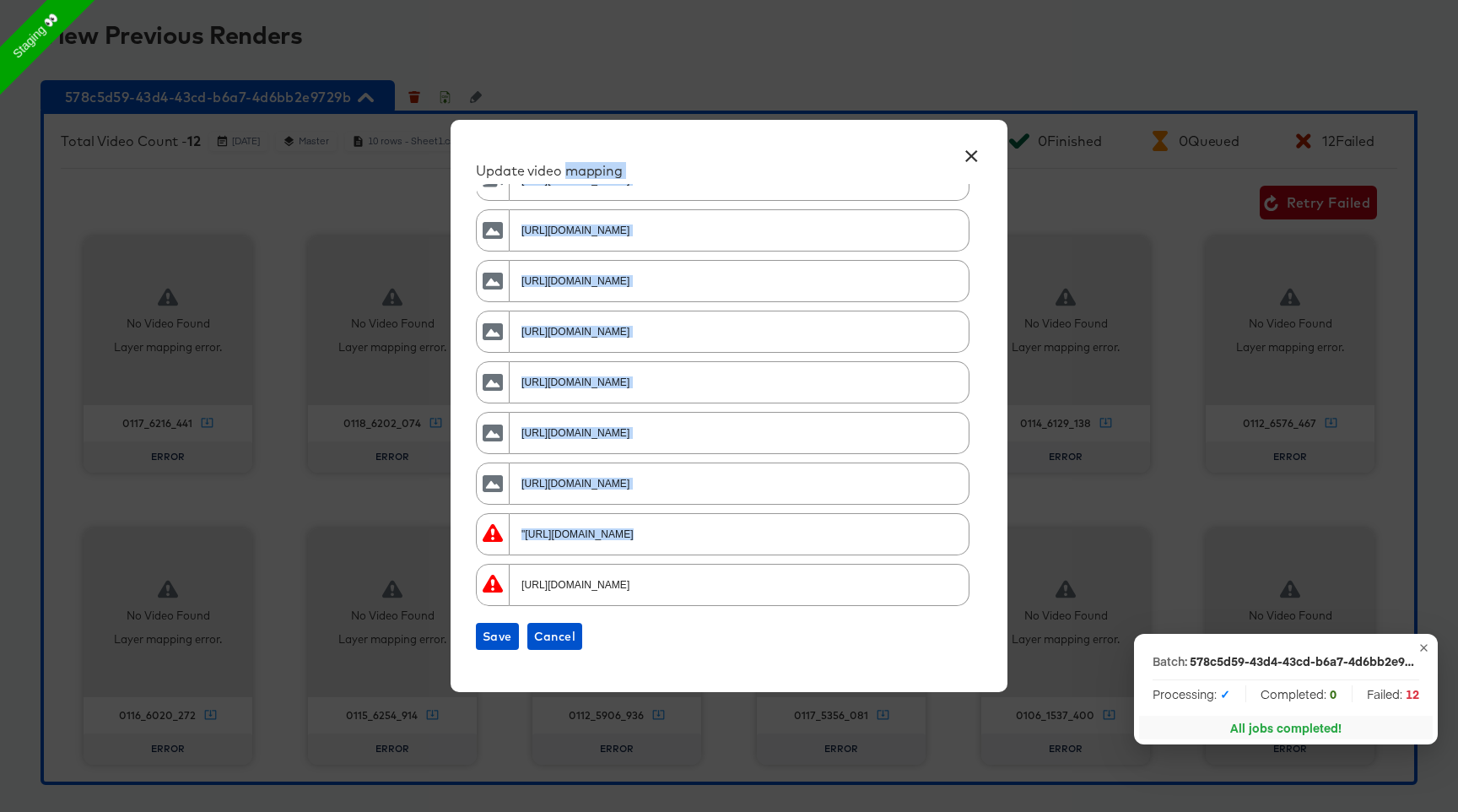
click at [797, 599] on div "https://s7d2.scene7.com/is/image/aeo/0118_6322_450_of?$qv-450$" at bounding box center [737, 584] width 454 height 38
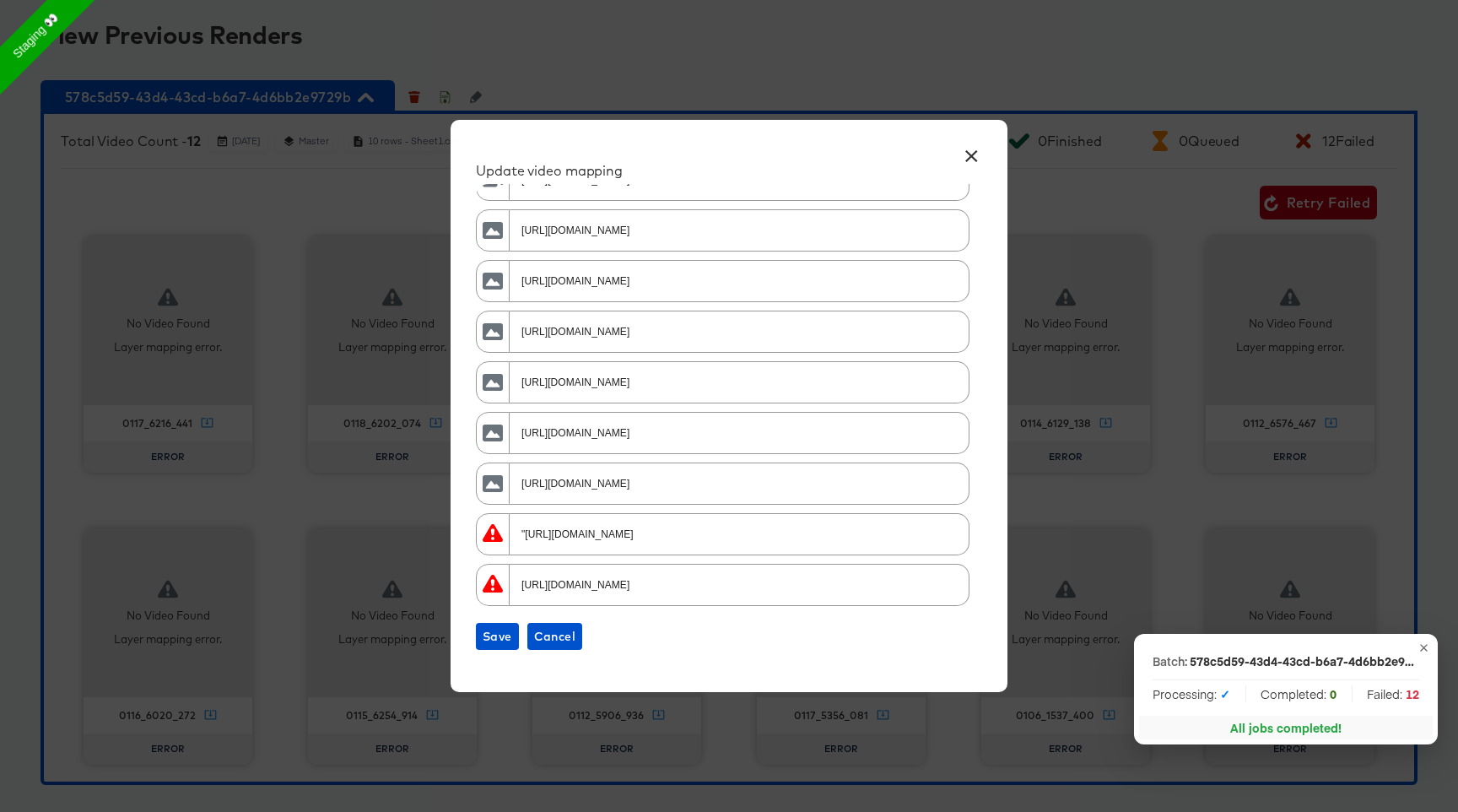
click at [797, 599] on div "https://s7d2.scene7.com/is/image/aeo/0118_6322_450_of?$qv-450$" at bounding box center [737, 584] width 454 height 38
click at [1016, 328] on div "× Update video mapping https://dynamo-video-projects.s3.eu-west-1.amazonaws.com…" at bounding box center [729, 406] width 1458 height 812
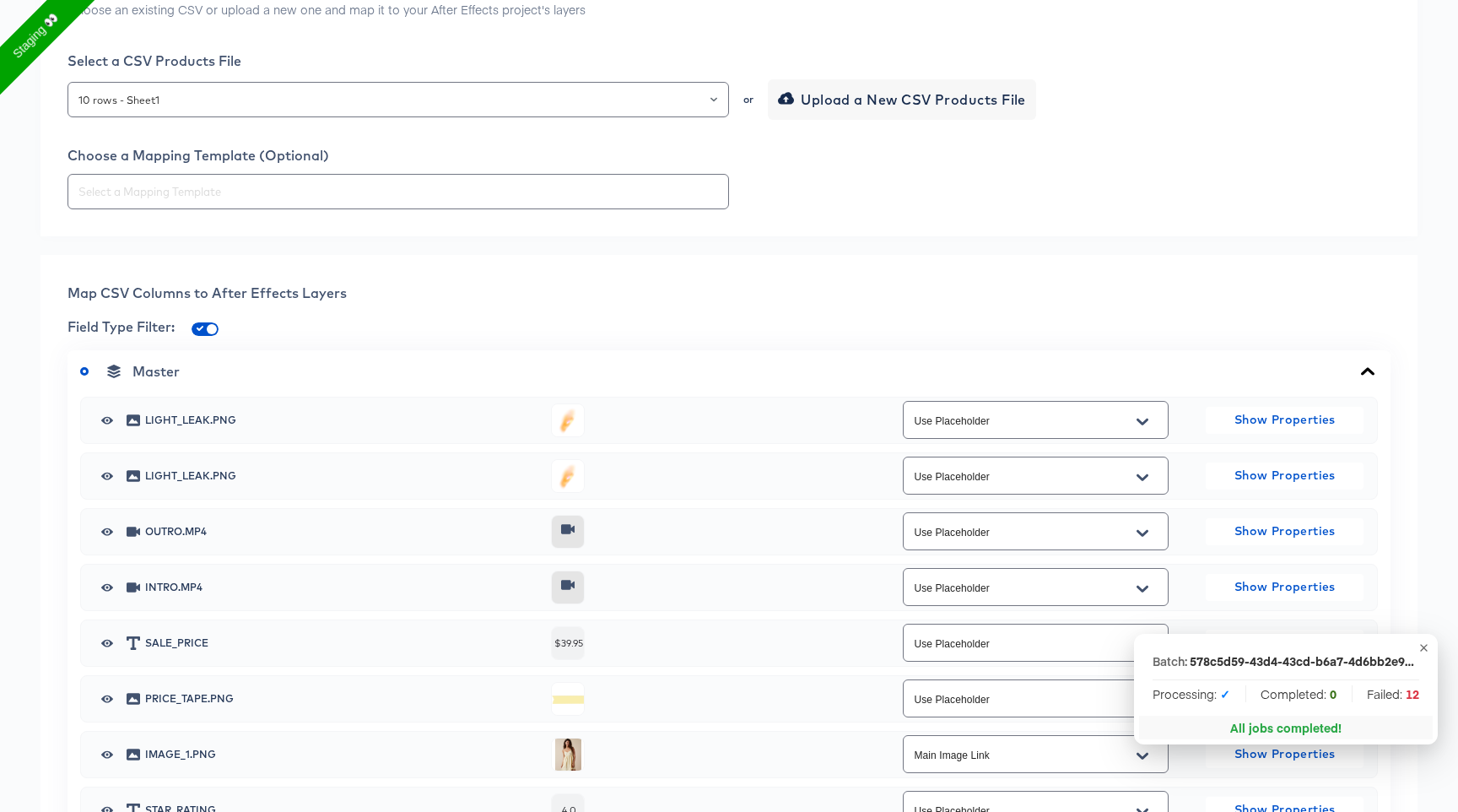
scroll to position [0, 0]
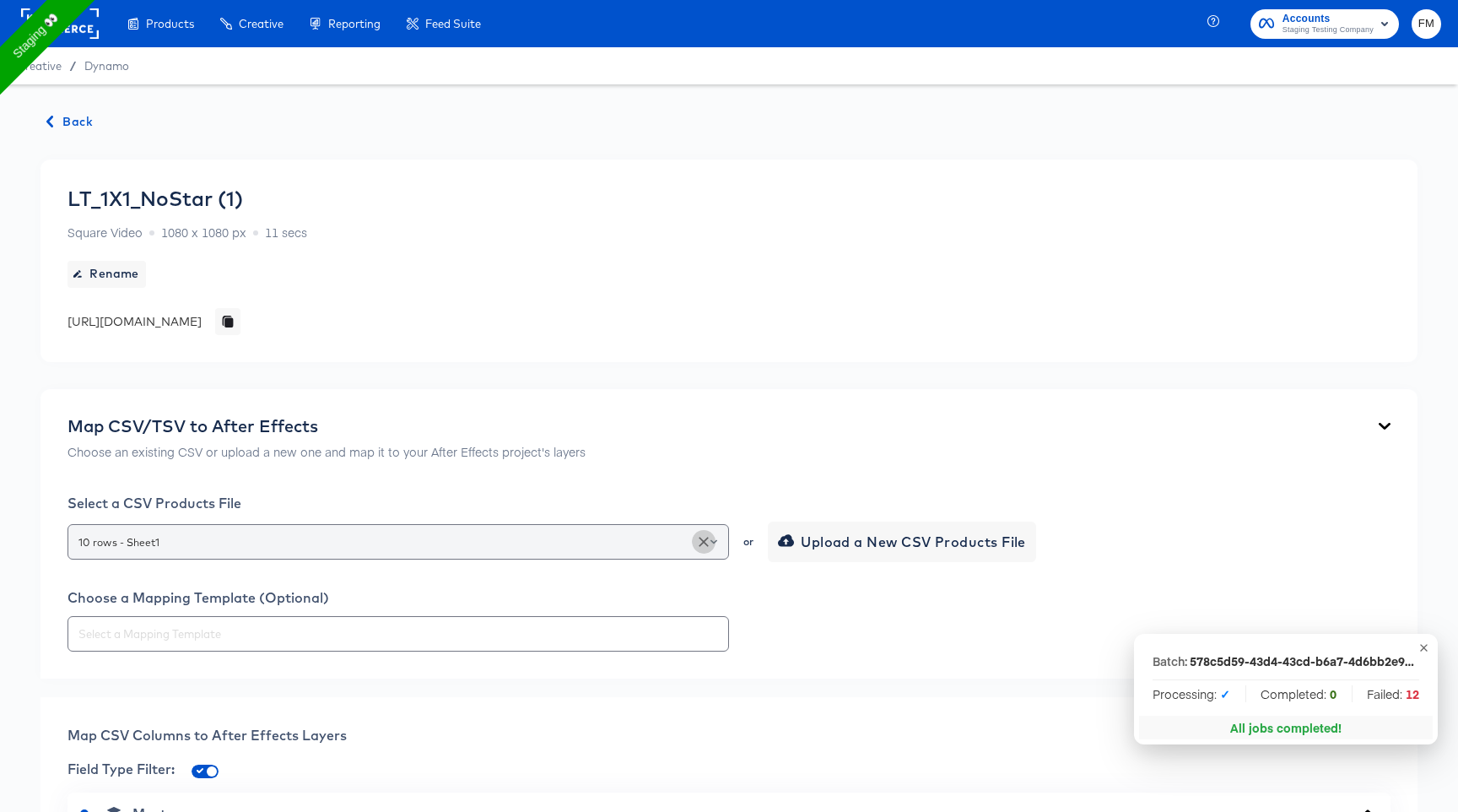
click at [704, 539] on icon "Clear" at bounding box center [703, 541] width 17 height 17
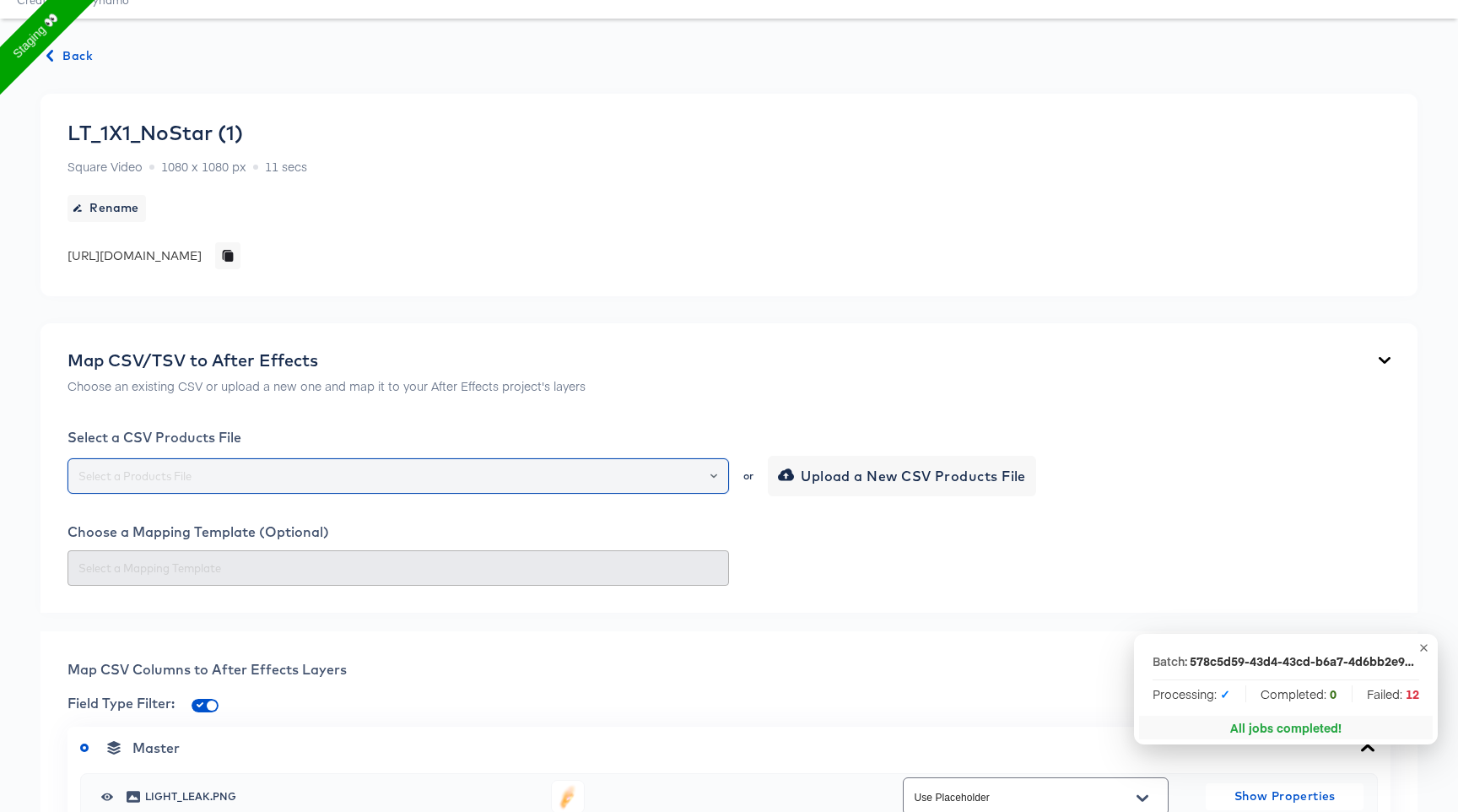
scroll to position [76, 0]
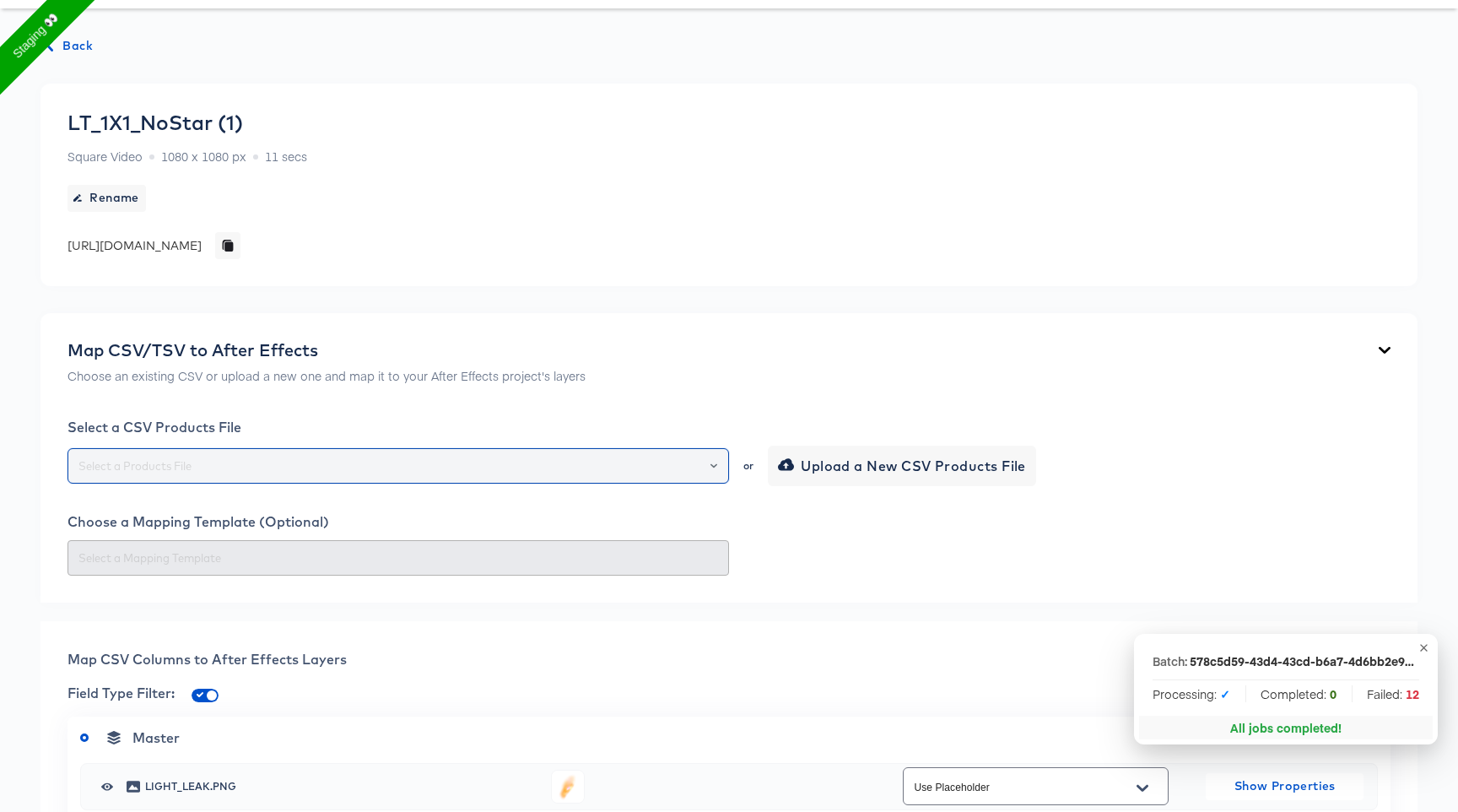
click at [707, 465] on div at bounding box center [706, 466] width 29 height 24
click at [715, 465] on icon "Open" at bounding box center [714, 465] width 7 height 4
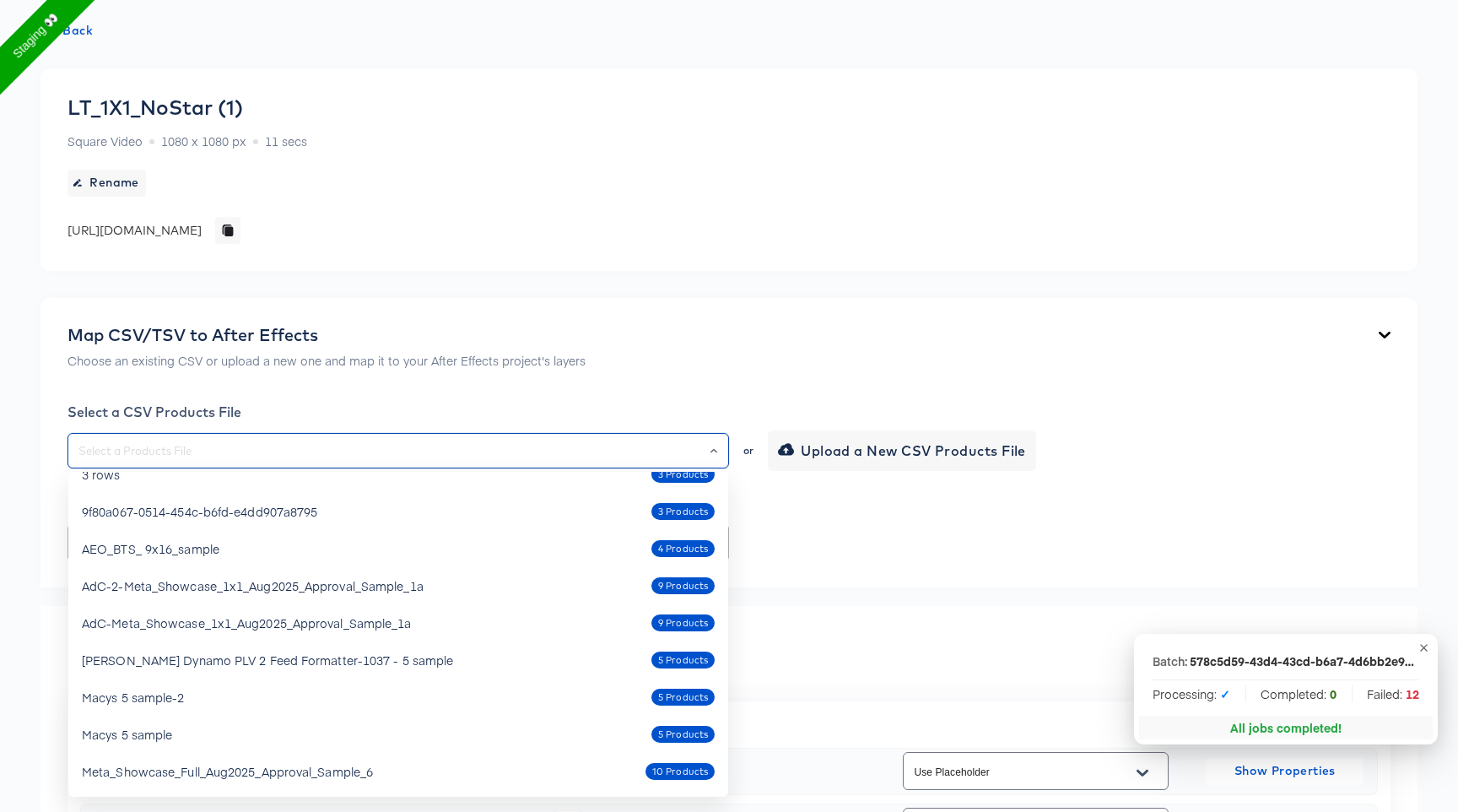
scroll to position [488, 0]
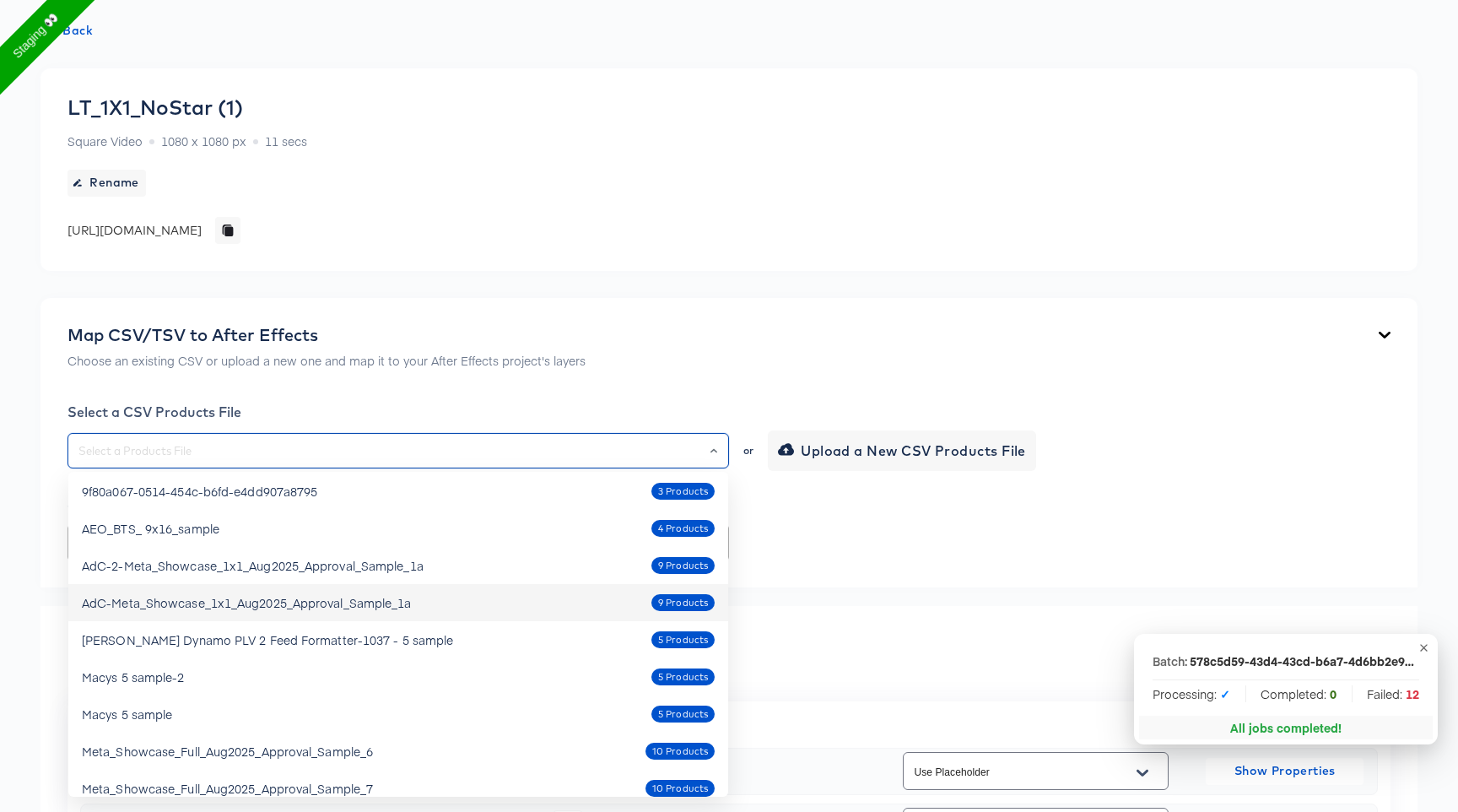
click at [681, 598] on span "9 Products" at bounding box center [683, 603] width 63 height 14
type input "AdC-Meta_Showcase_1x1_Aug2025_Approval_Sample_1a"
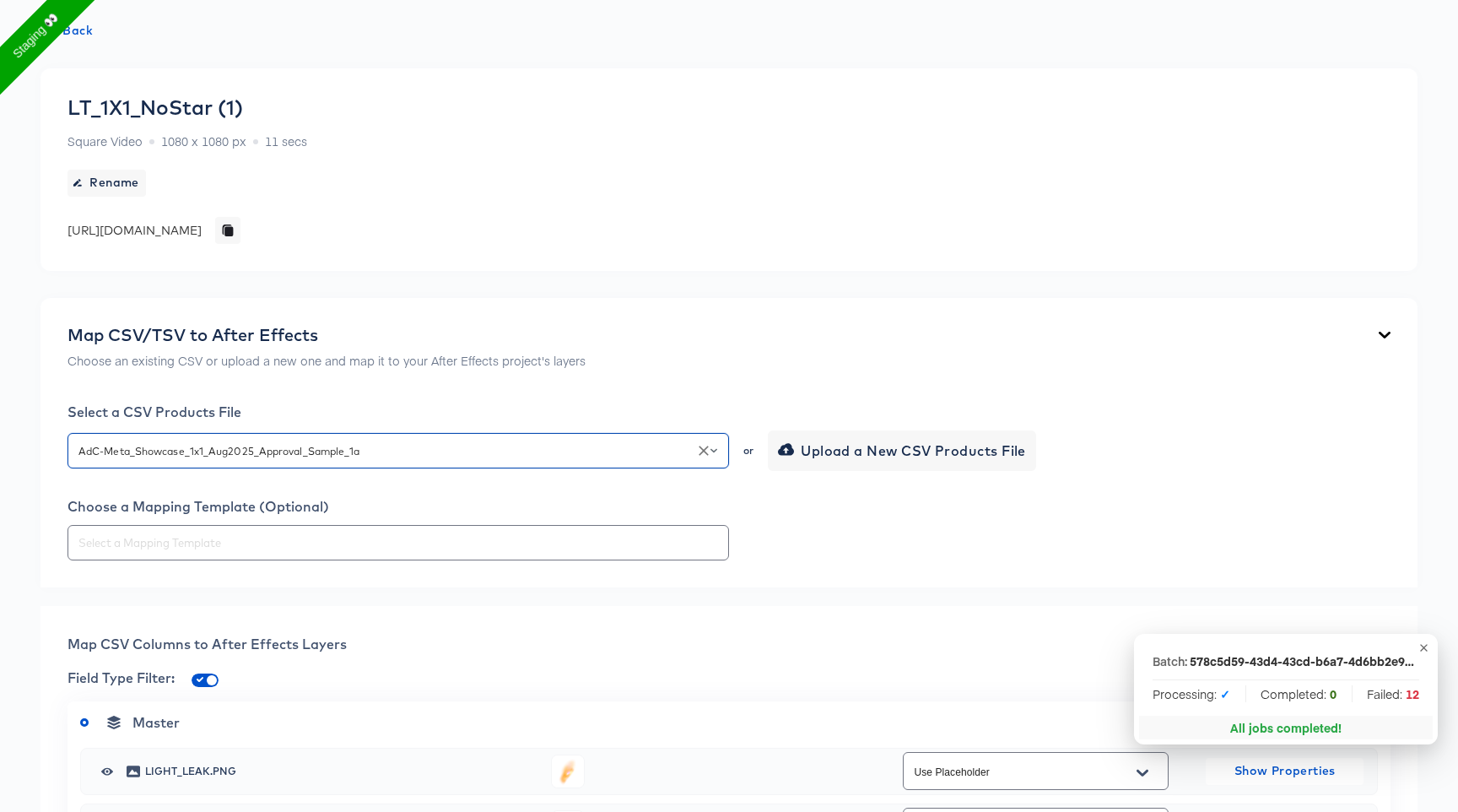
type input "Use Placeholder"
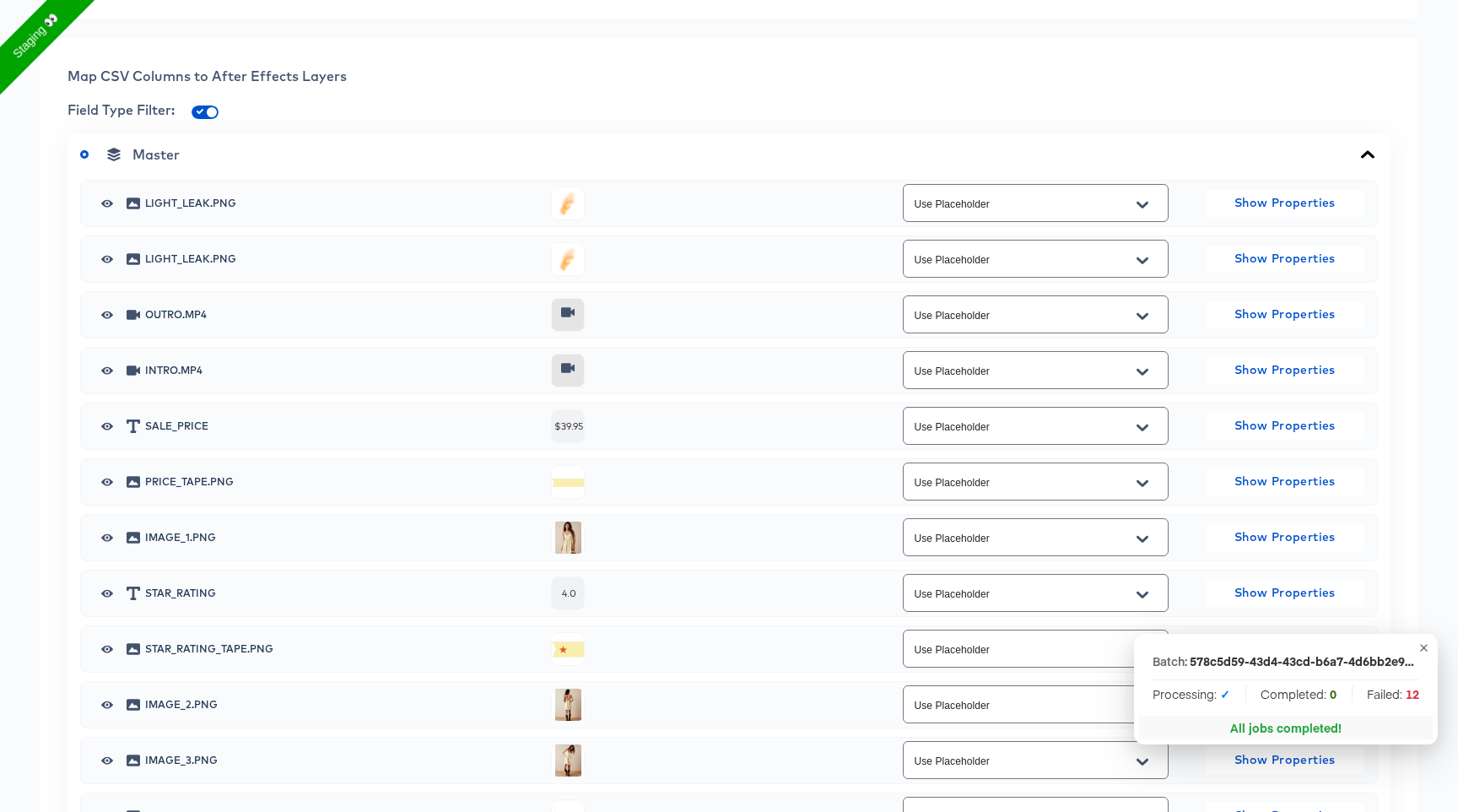
scroll to position [693, 0]
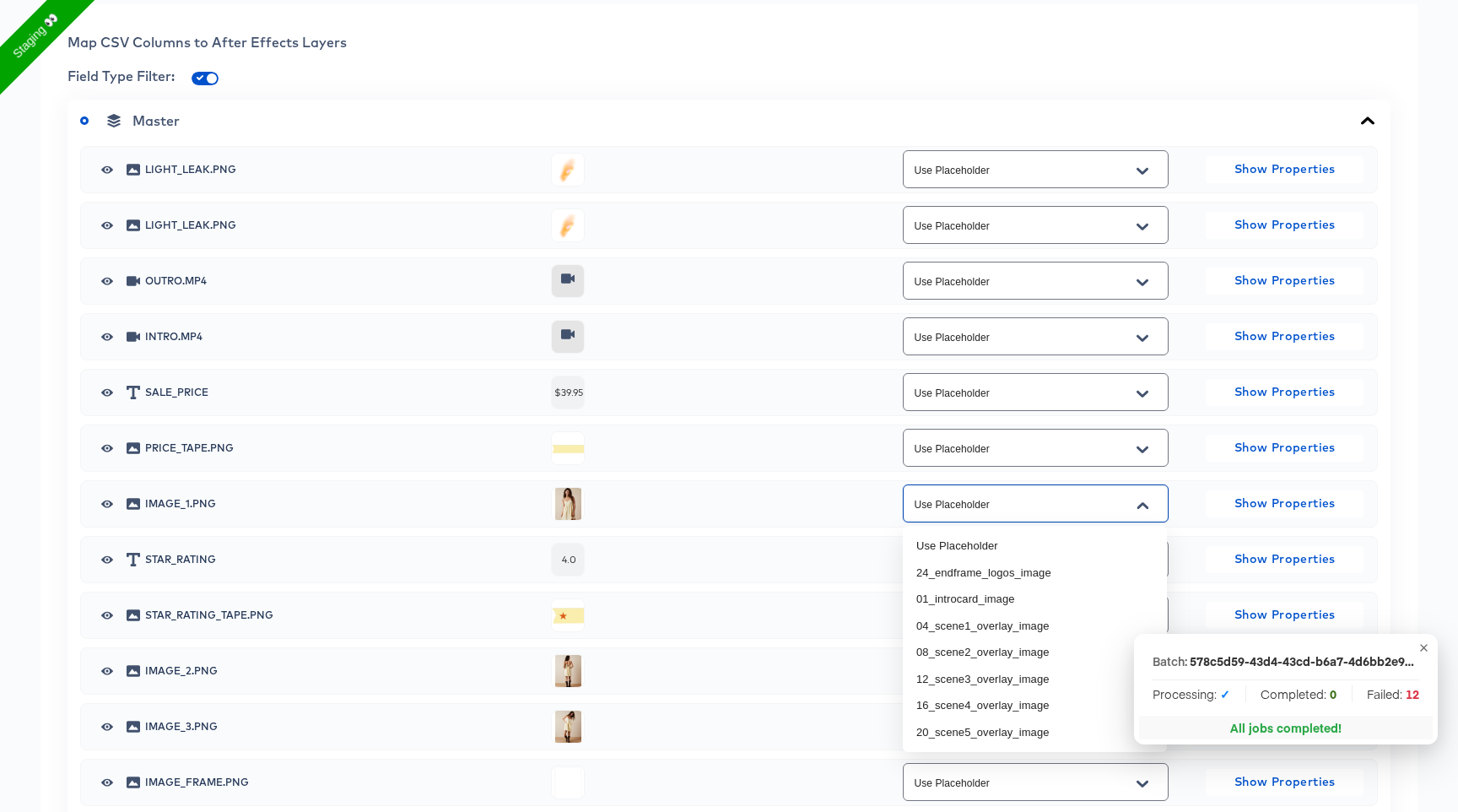
click at [1055, 500] on input "Use Placeholder" at bounding box center [1022, 504] width 224 height 19
click at [1003, 630] on li "04_scene1_overlay_image" at bounding box center [1035, 626] width 264 height 27
type input "04_scene1_overlay_image"
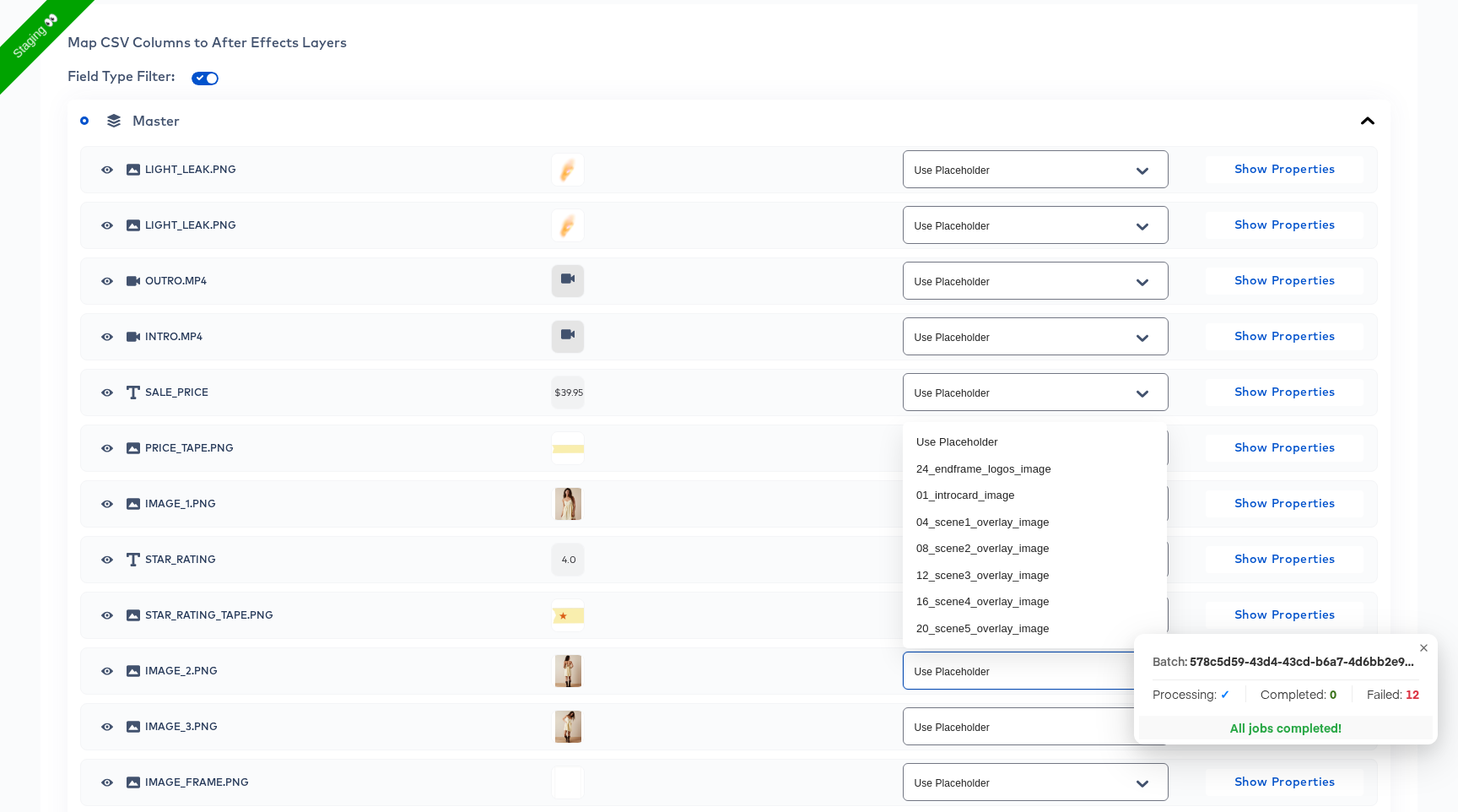
click at [1015, 676] on input "Use Placeholder" at bounding box center [1022, 671] width 224 height 19
click at [1034, 550] on li "08_scene2_overlay_image" at bounding box center [1035, 548] width 264 height 27
type input "08_scene2_overlay_image"
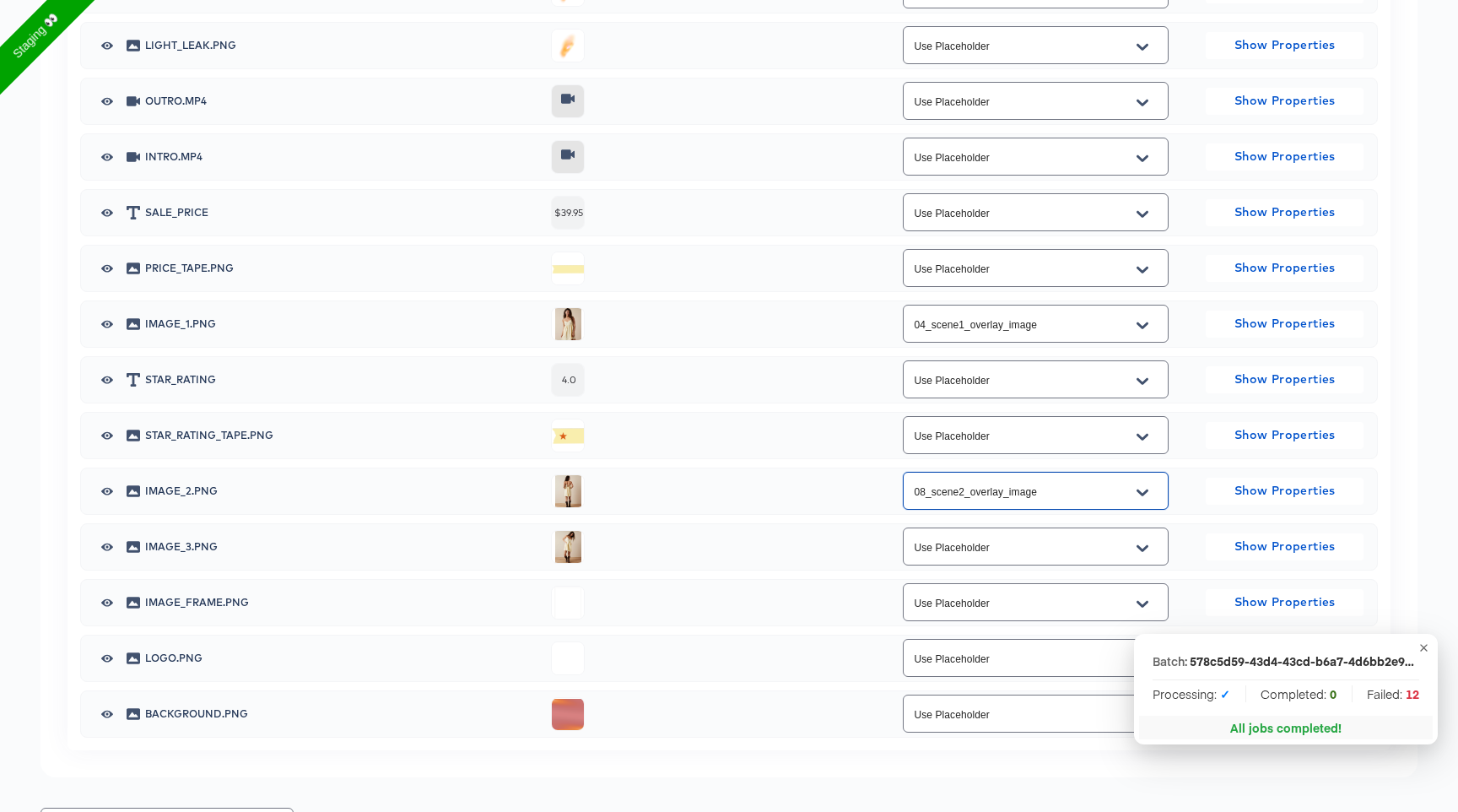
scroll to position [884, 0]
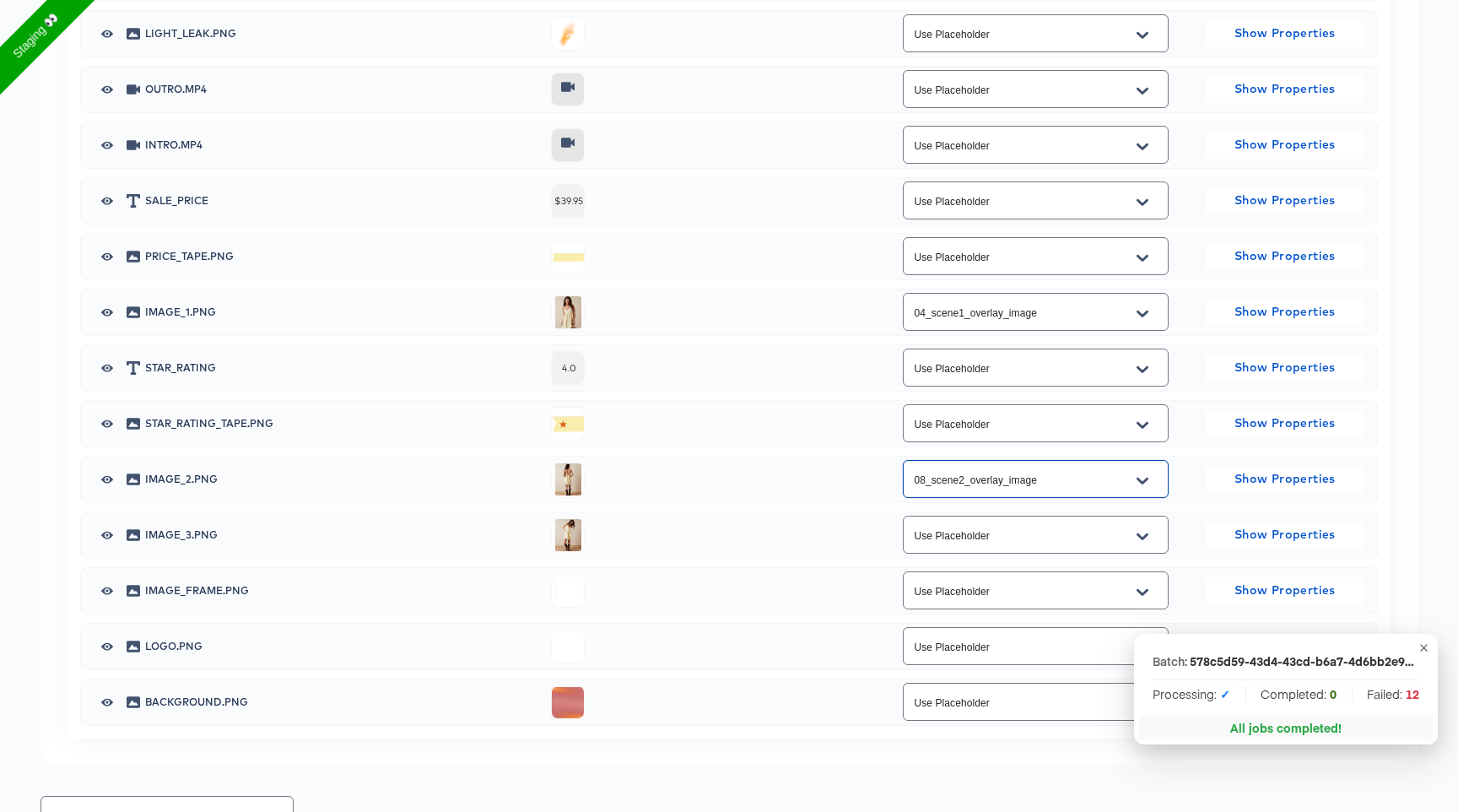
click at [1023, 539] on input "Use Placeholder" at bounding box center [1022, 536] width 224 height 19
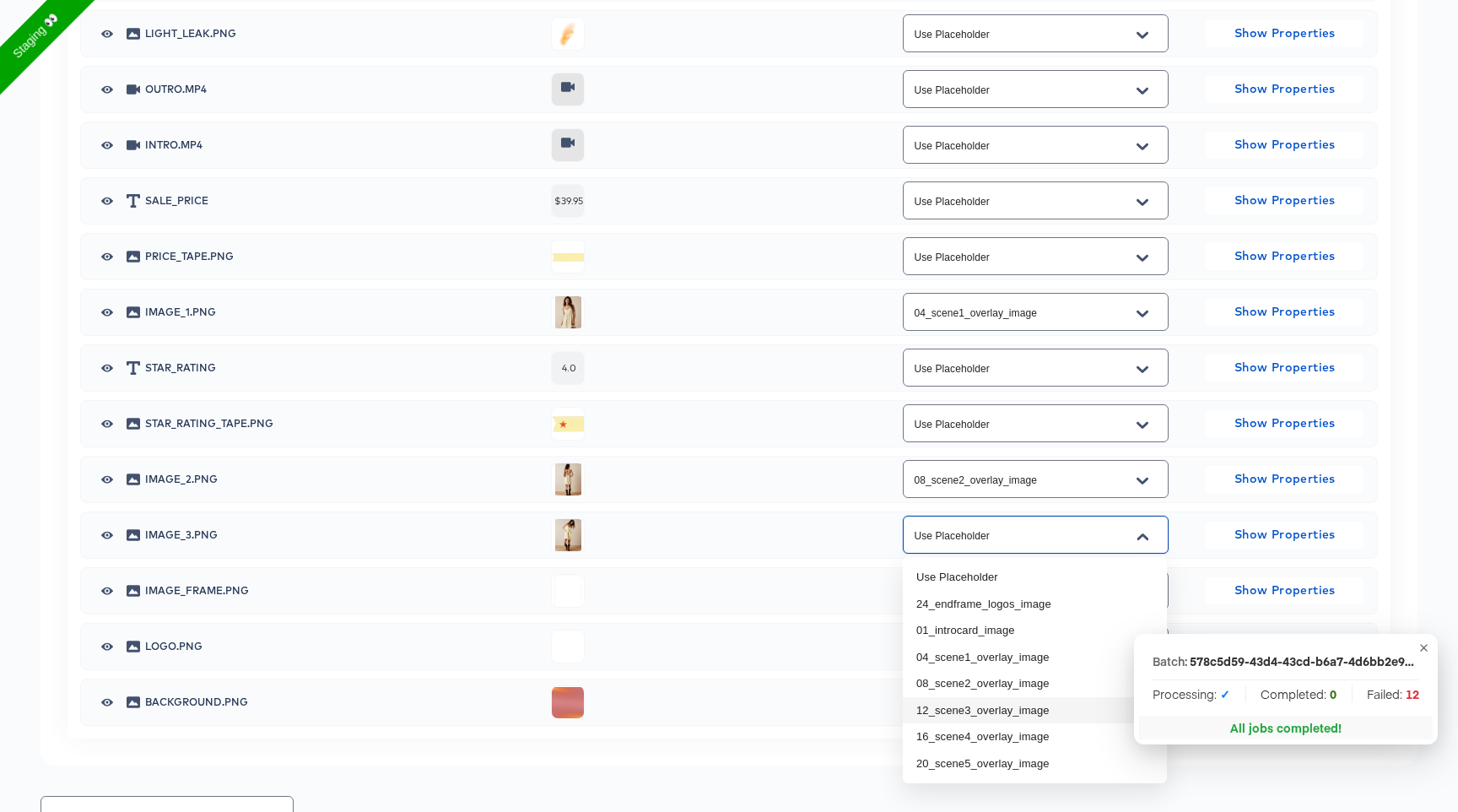
click at [983, 707] on li "12_scene3_overlay_image" at bounding box center [1035, 710] width 264 height 27
type input "12_scene3_overlay_image"
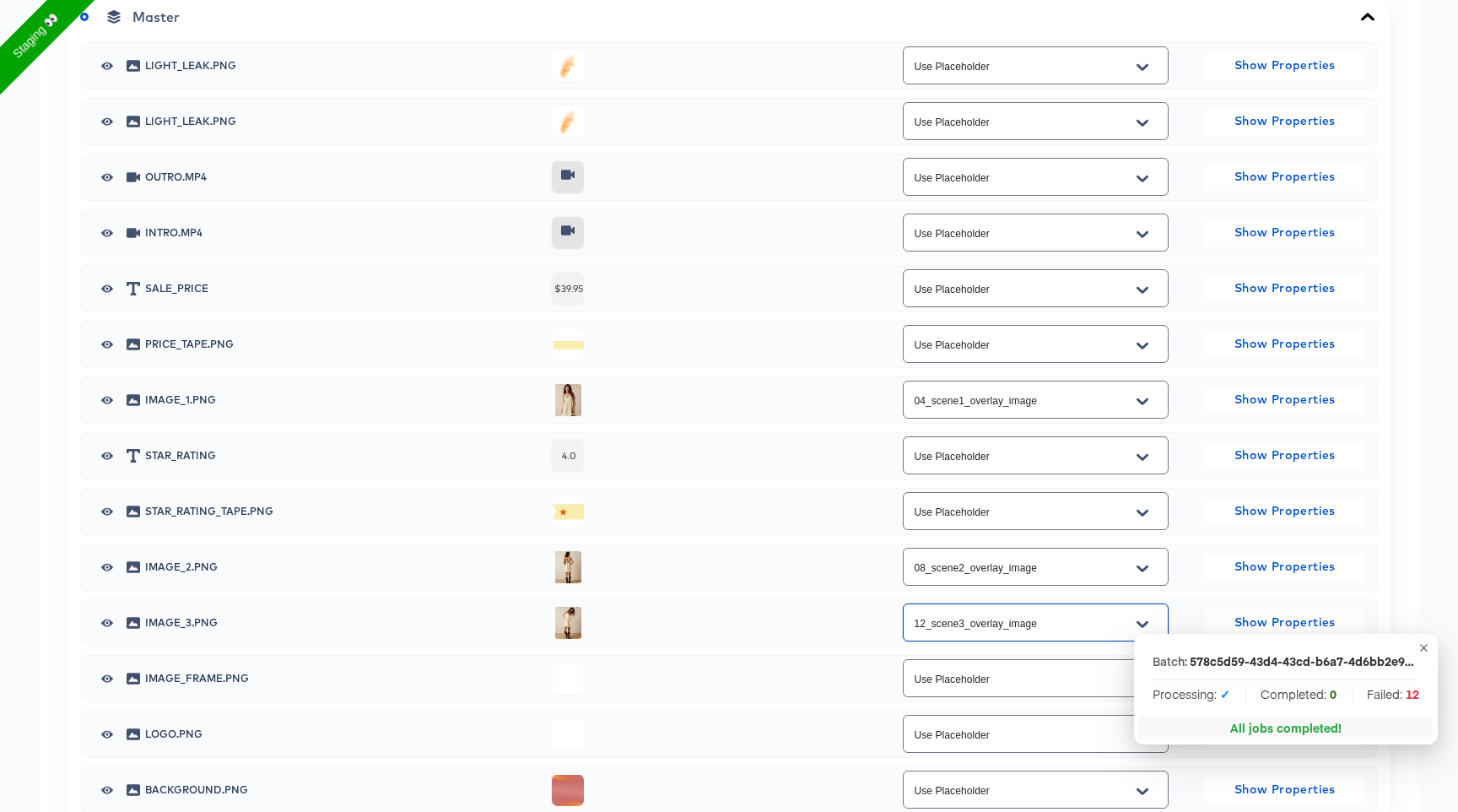
scroll to position [792, 0]
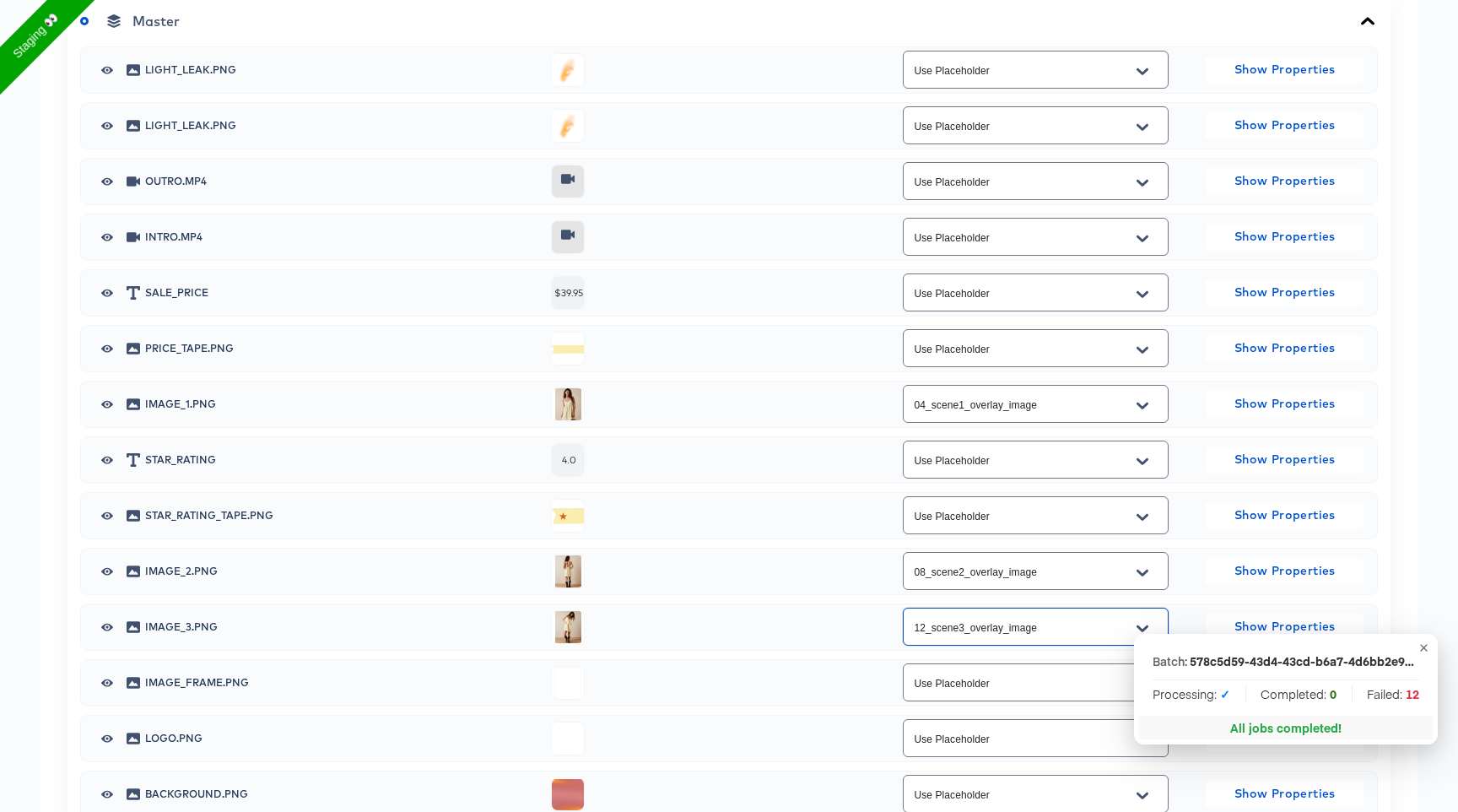
click at [1003, 342] on input "Use Placeholder" at bounding box center [1022, 349] width 224 height 19
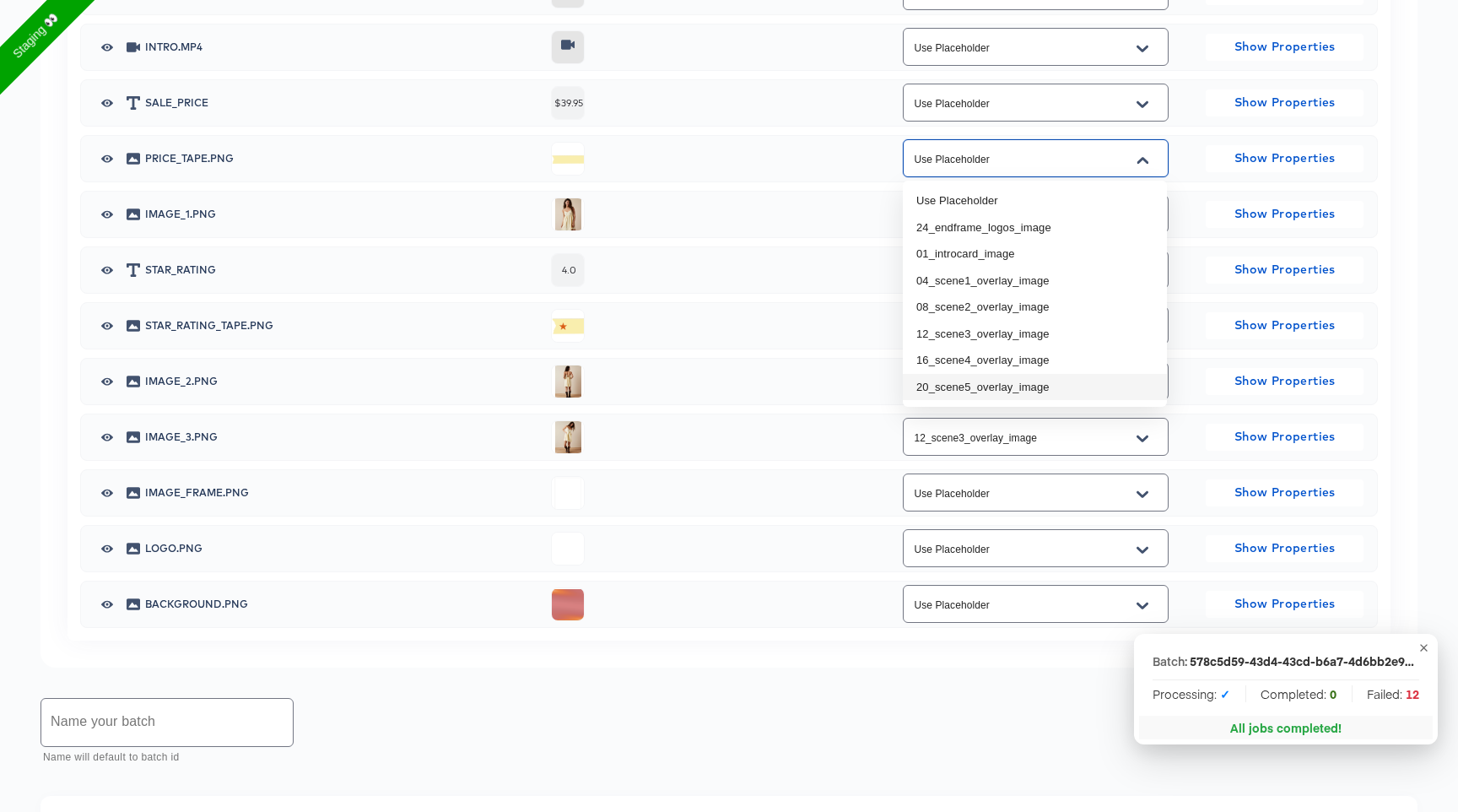
scroll to position [1005, 0]
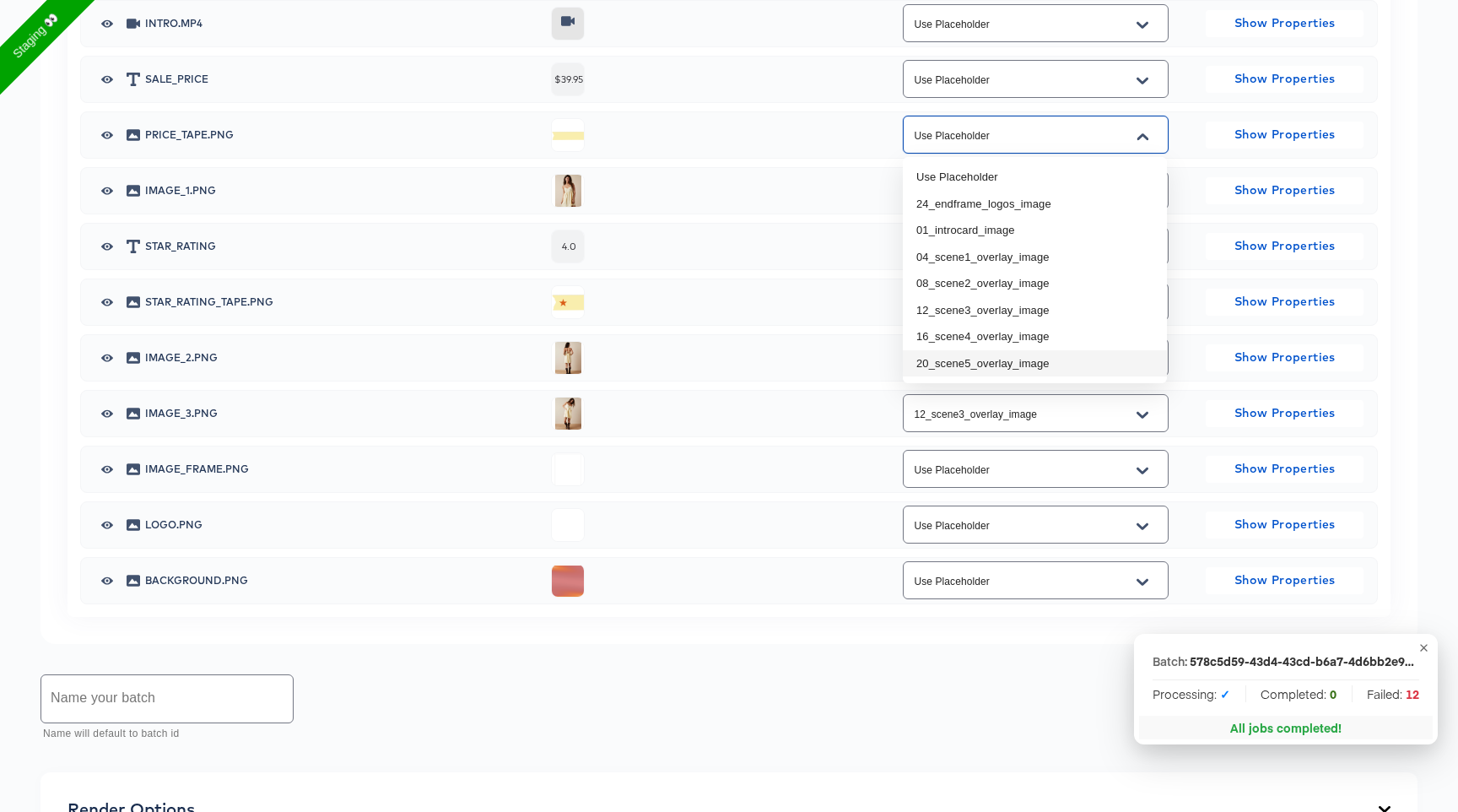
click at [977, 561] on div "Use Placeholder" at bounding box center [1036, 579] width 266 height 38
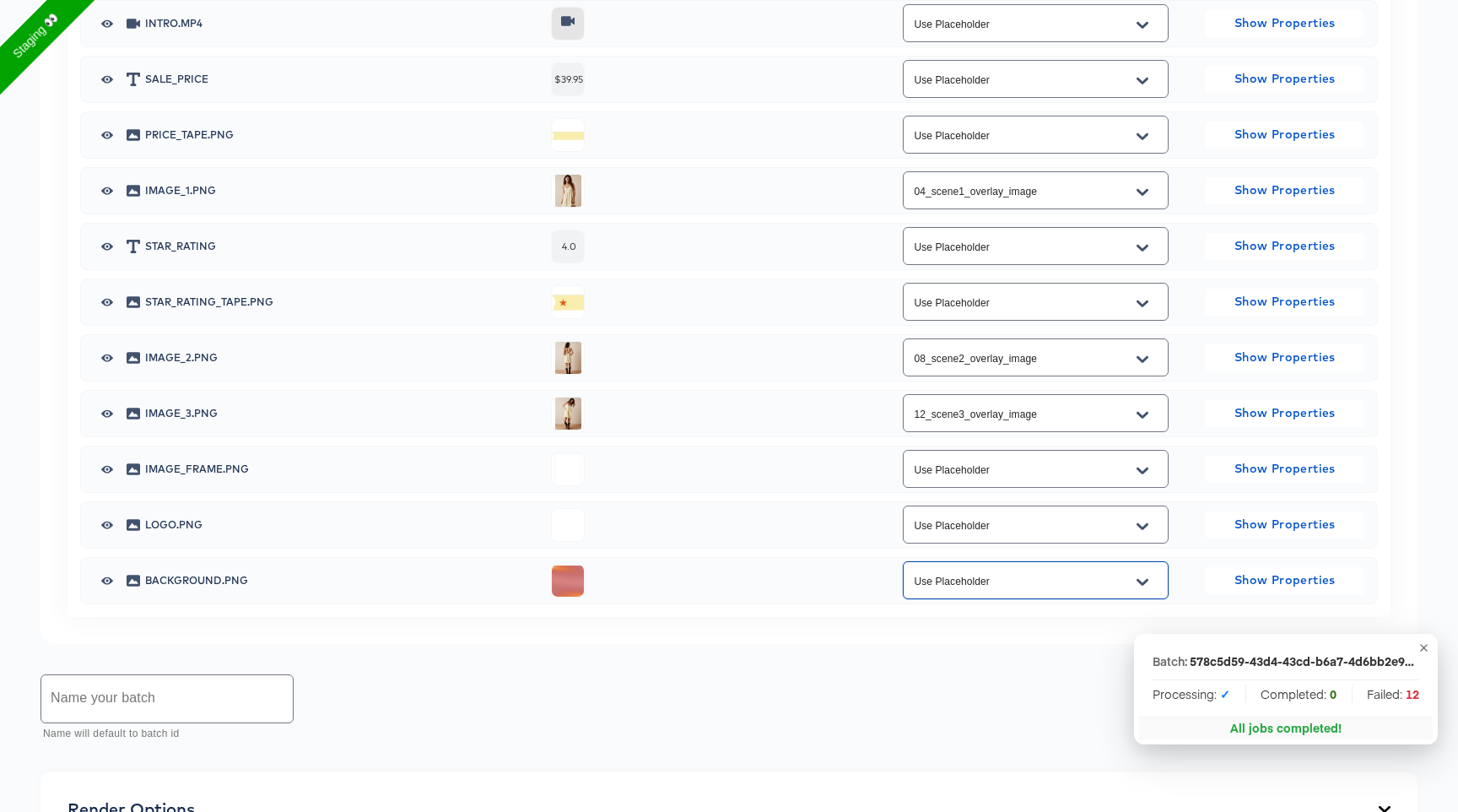
click at [977, 588] on input "Use Placeholder" at bounding box center [1022, 581] width 224 height 19
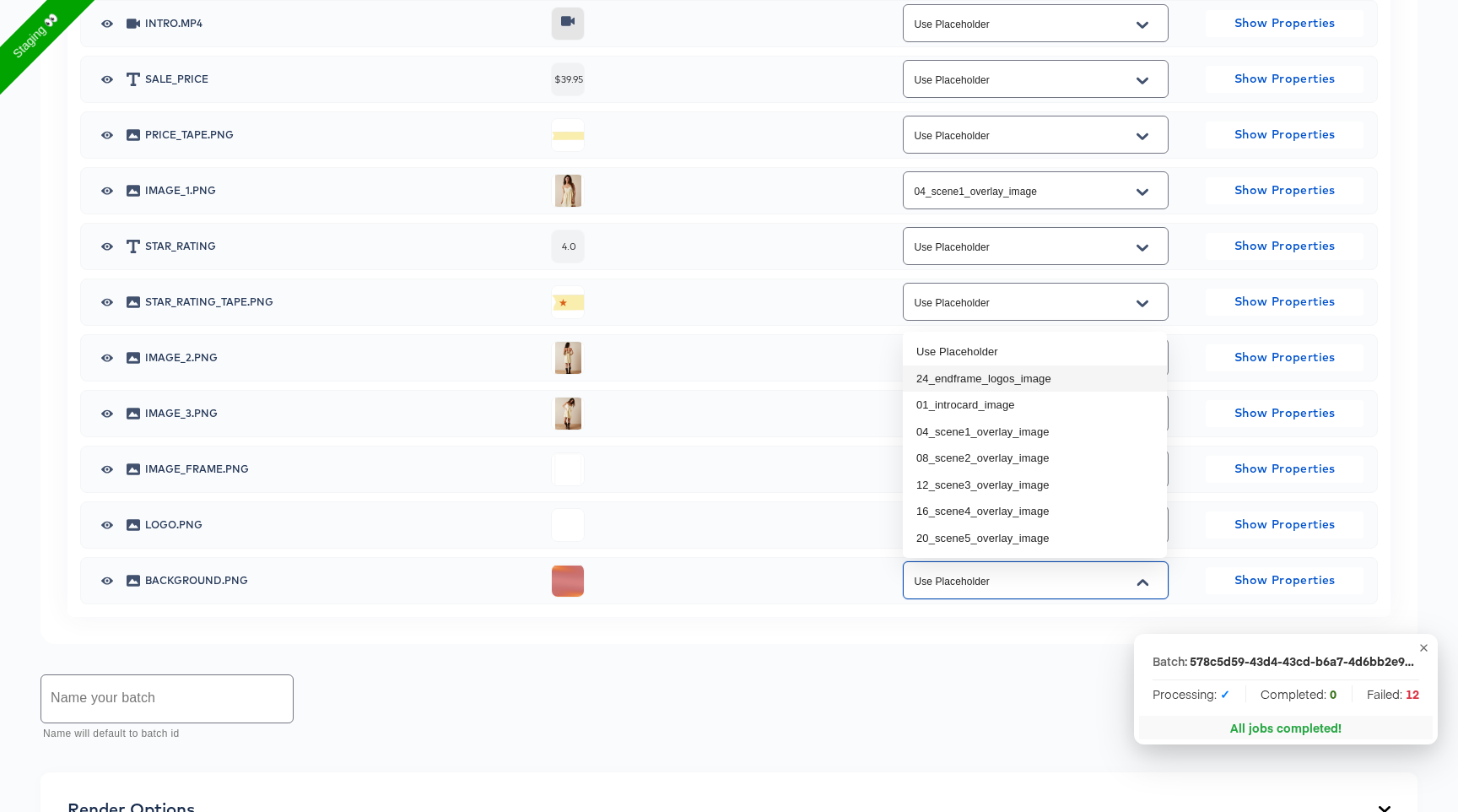
click at [1006, 382] on li "24_endframe_logos_image" at bounding box center [1035, 378] width 264 height 27
type input "24_endframe_logos_image"
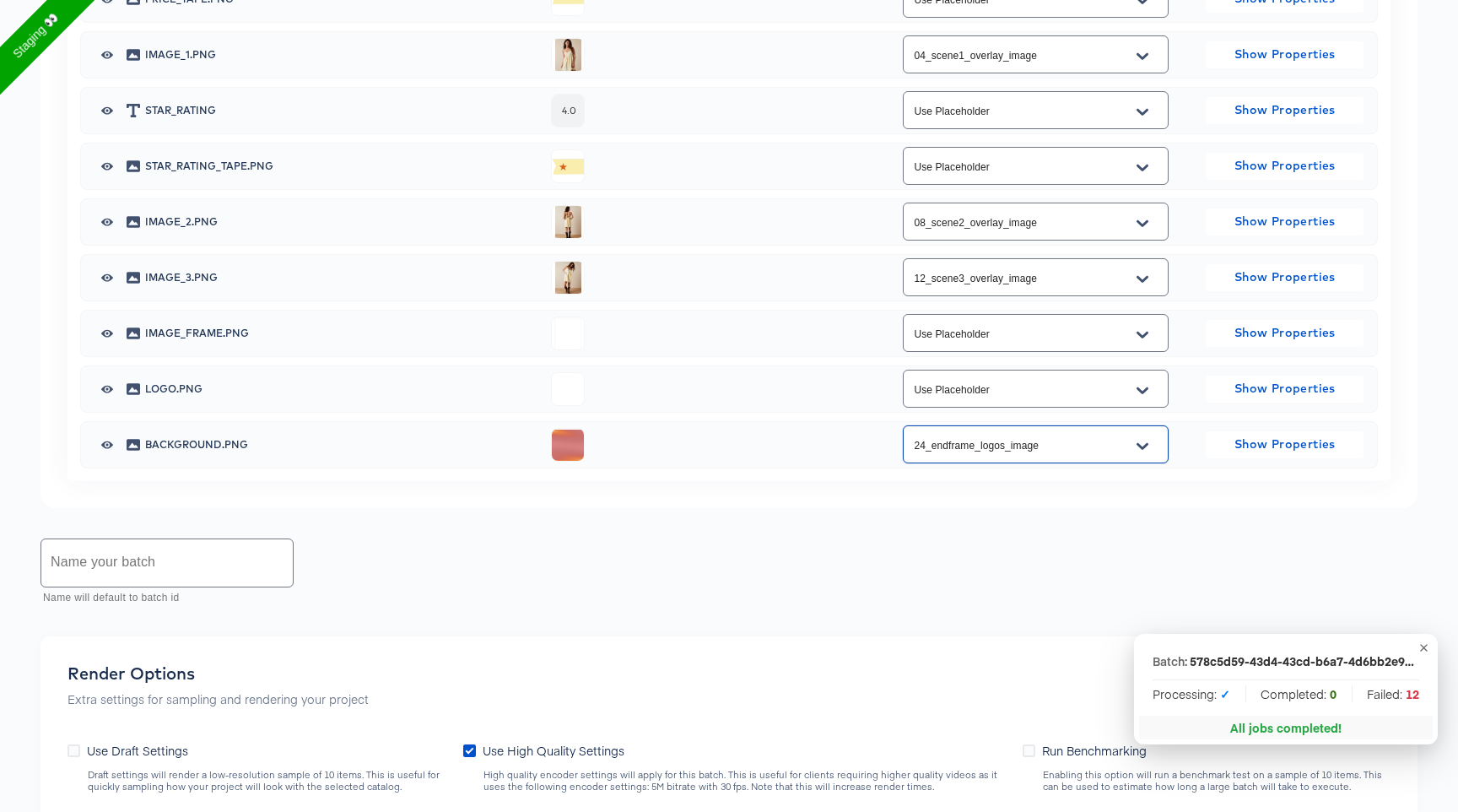
scroll to position [1253, 0]
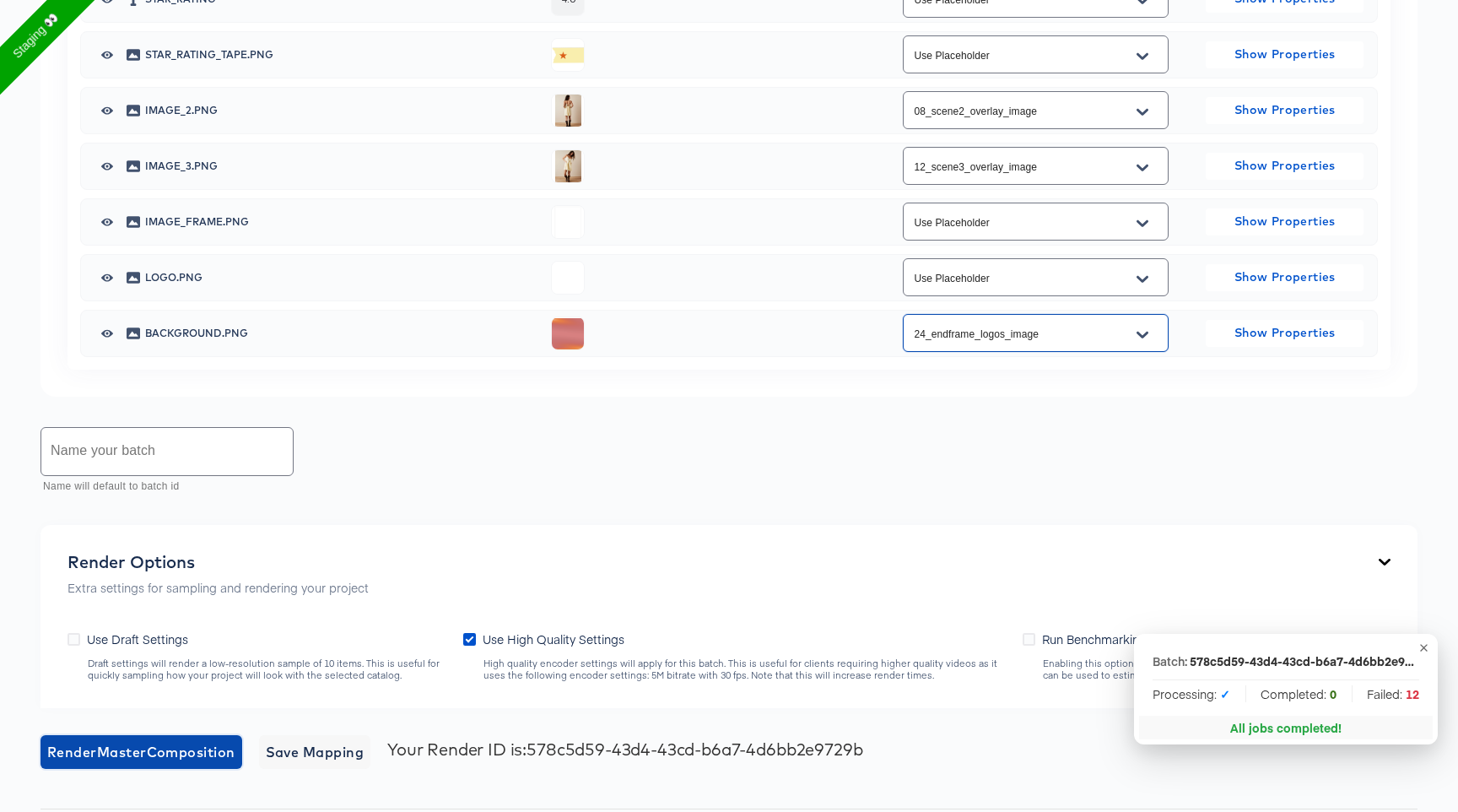
click at [196, 752] on span "Render Master Composition" at bounding box center [141, 752] width 188 height 24
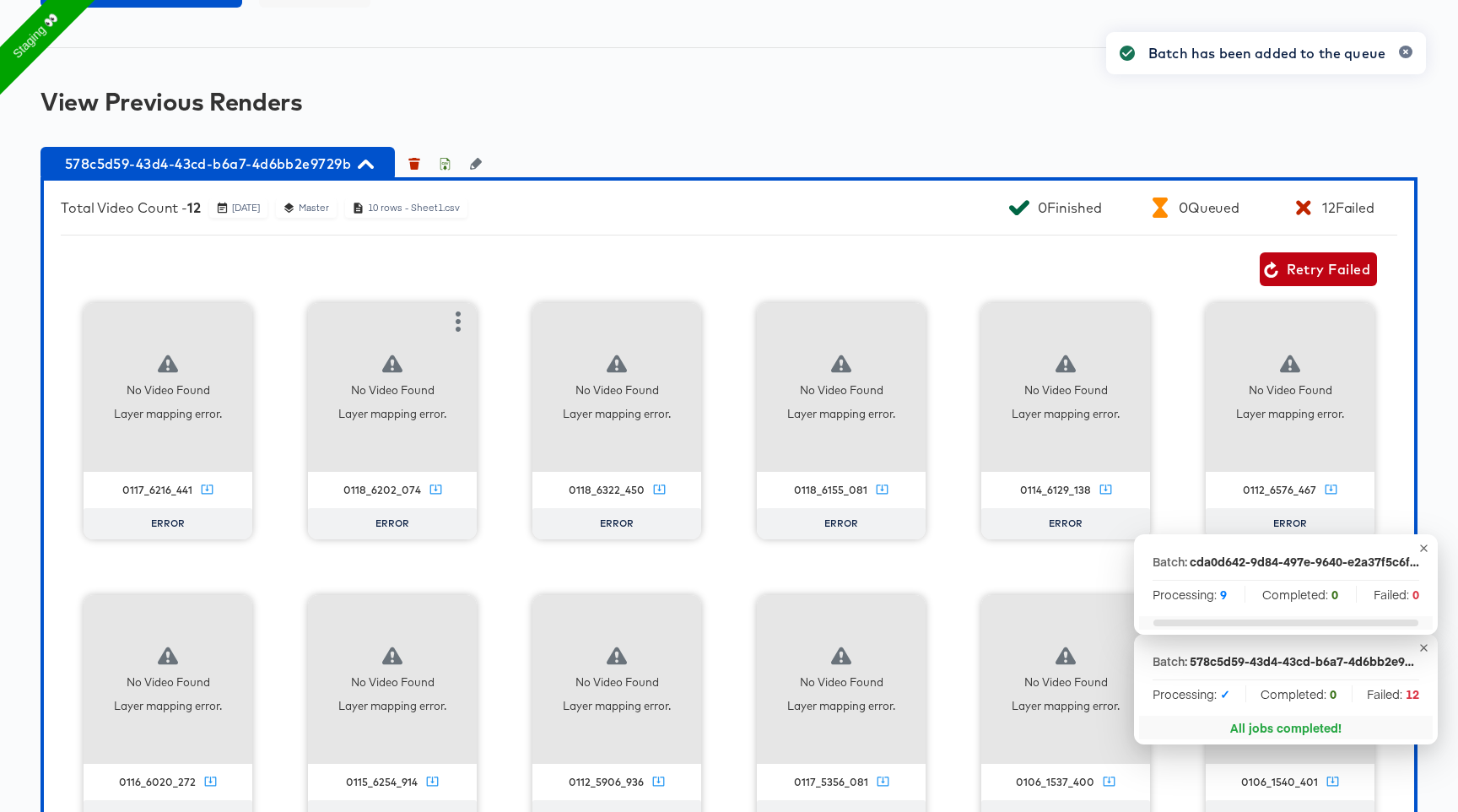
scroll to position [2041, 0]
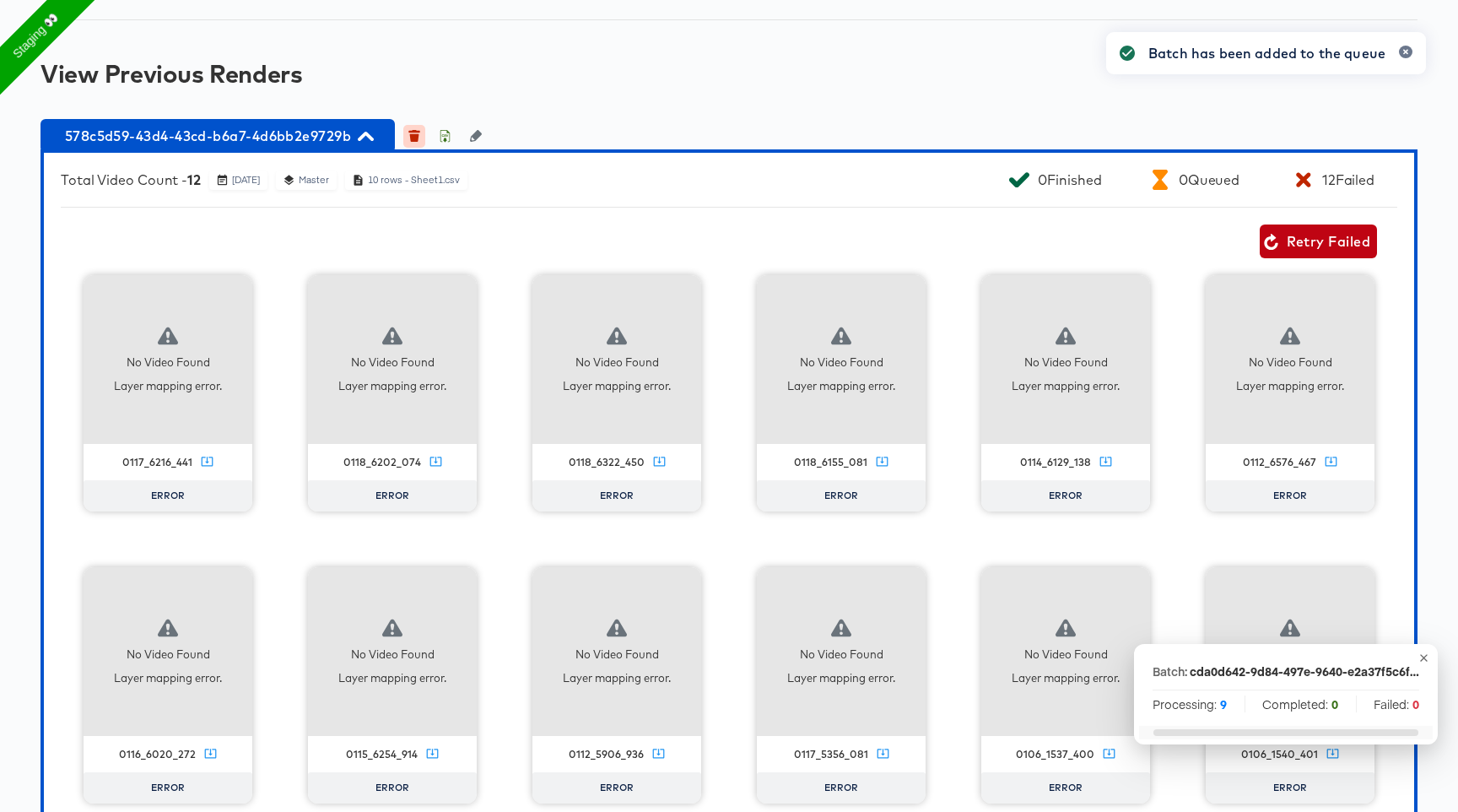
click at [412, 138] on icon "button" at bounding box center [415, 137] width 10 height 8
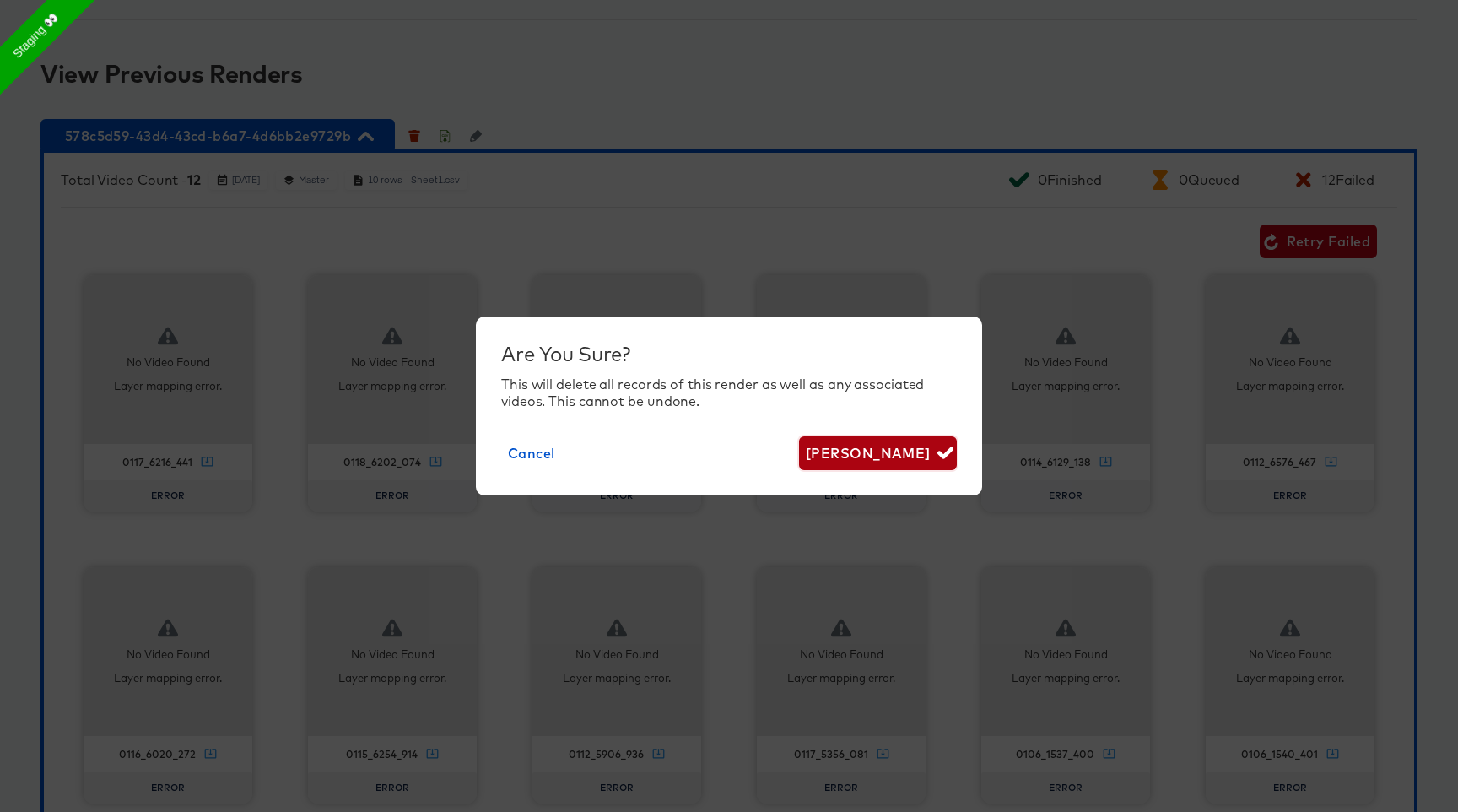
click at [915, 455] on span "Delete Render" at bounding box center [878, 452] width 144 height 24
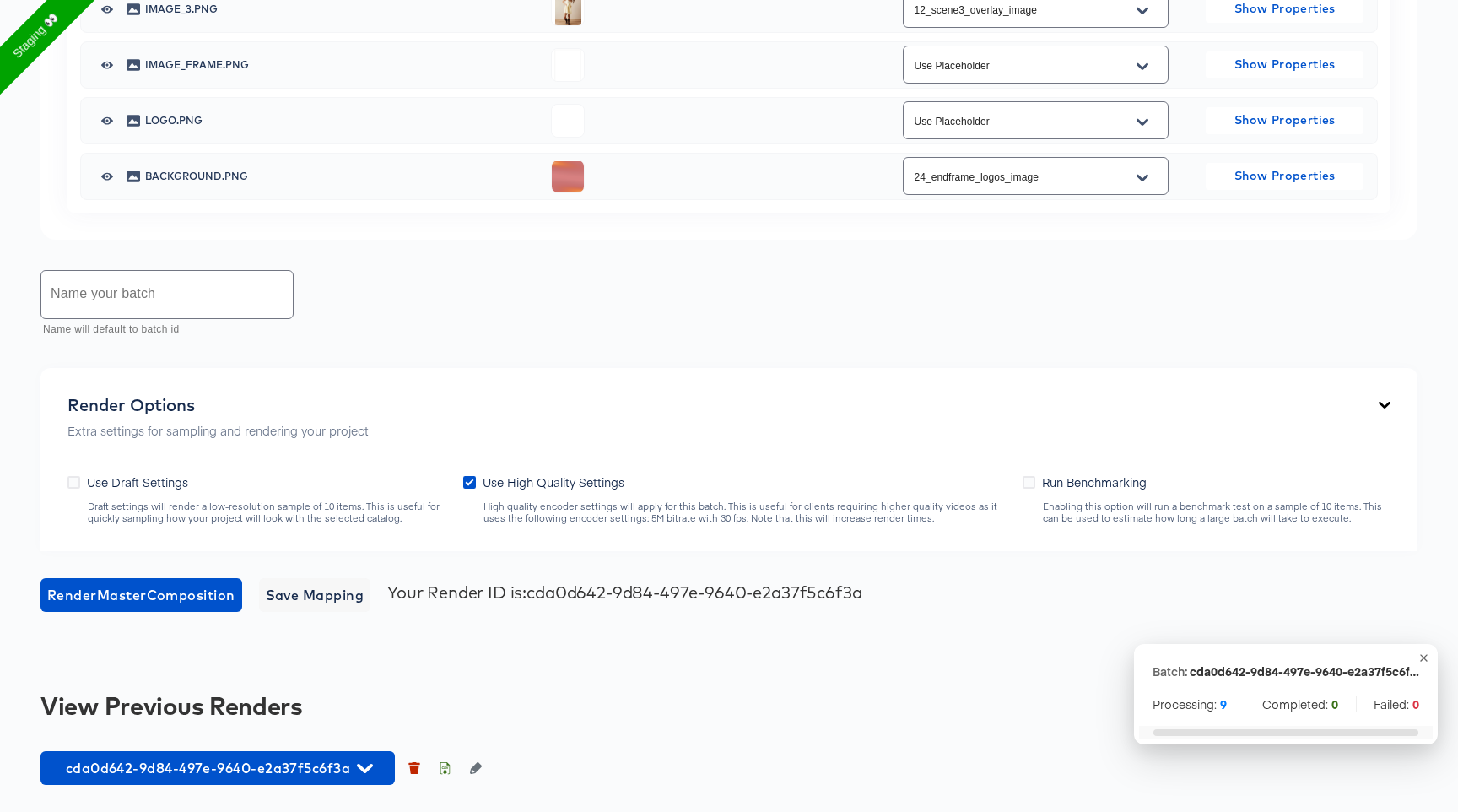
scroll to position [1410, 0]
click at [341, 766] on span "cda0d642-9d84-497e-9640-e2a37f5c6f3a" at bounding box center [218, 767] width 338 height 24
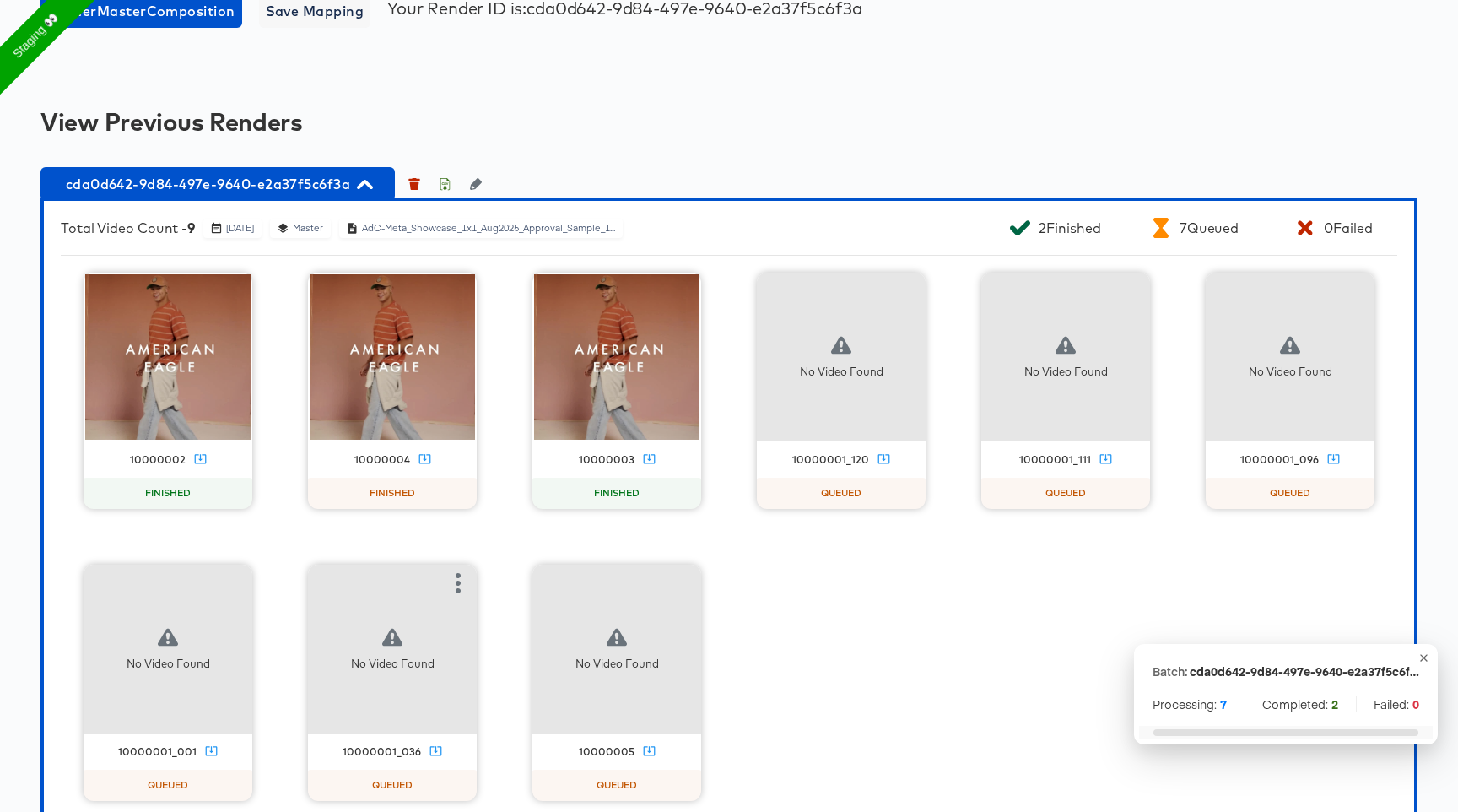
scroll to position [1995, 0]
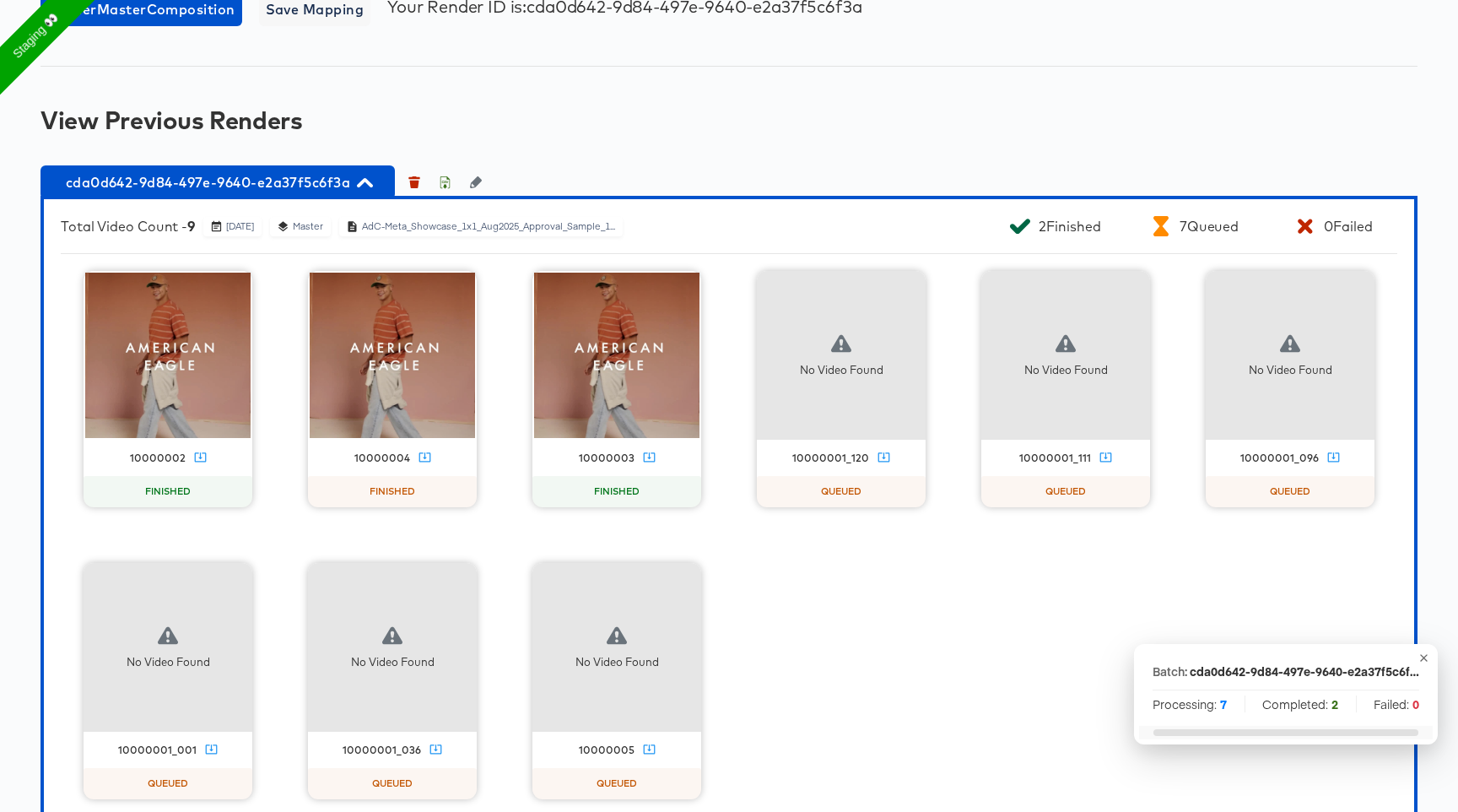
click at [476, 224] on div "AdC-Meta_Showcase_1x1_Aug2025_Approval_Sample_1..." at bounding box center [488, 227] width 255 height 12
click at [357, 226] on icon at bounding box center [353, 227] width 9 height 11
click at [324, 225] on div "Master" at bounding box center [308, 227] width 32 height 12
click at [262, 232] on div "October 13th 2025" at bounding box center [232, 227] width 59 height 19
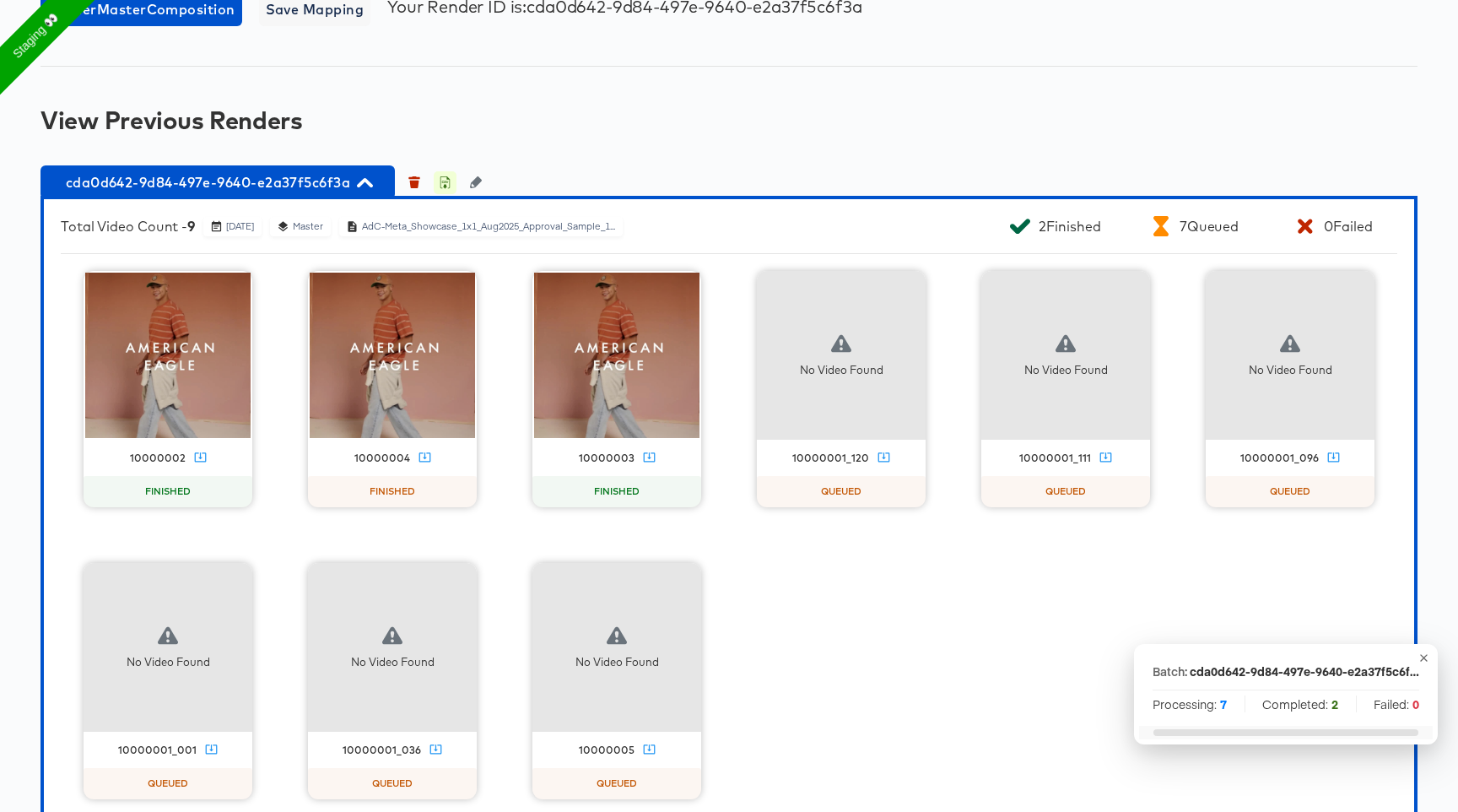
click at [447, 178] on icon "button" at bounding box center [444, 182] width 11 height 11
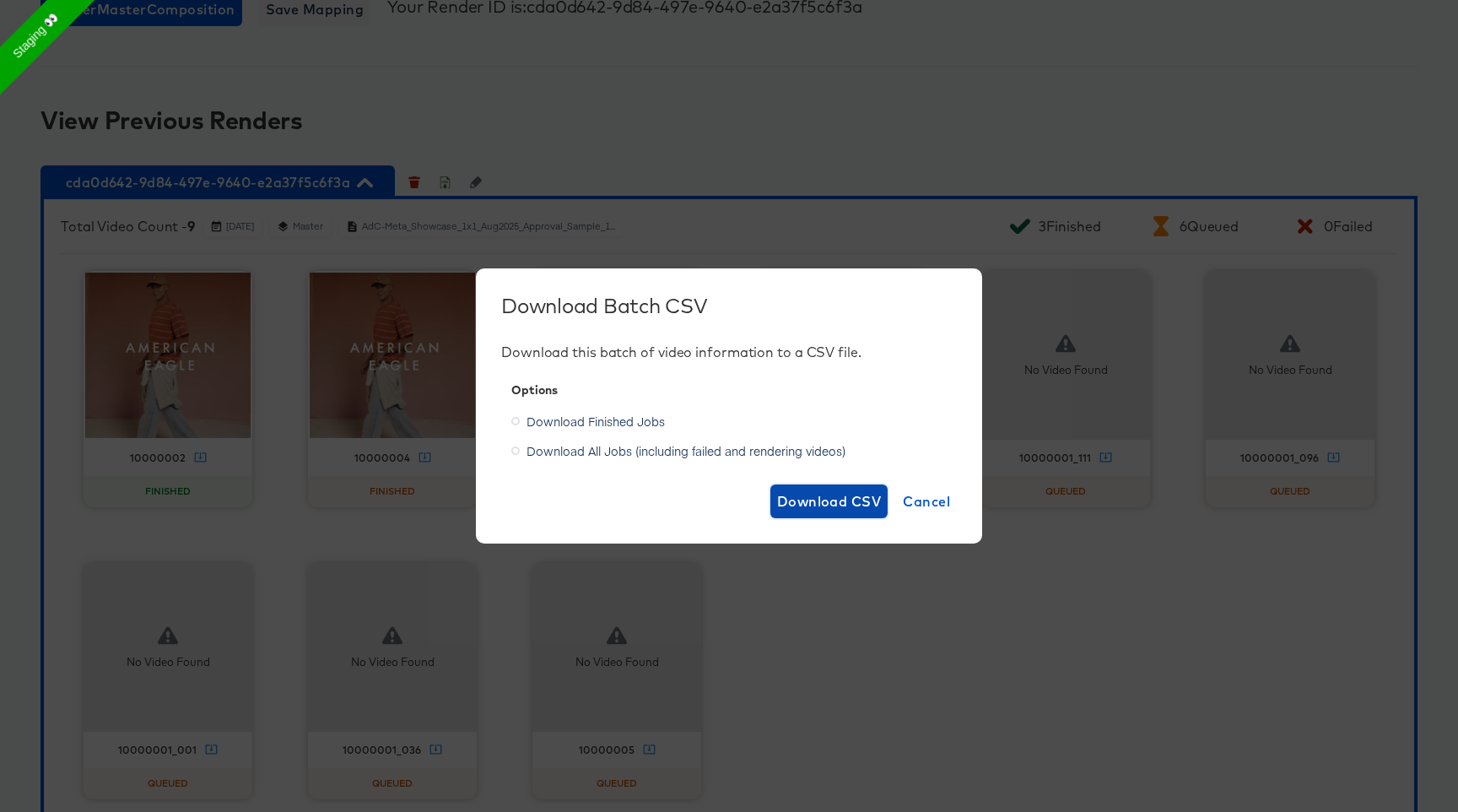
click at [859, 494] on span "Download CSV" at bounding box center [830, 500] width 105 height 24
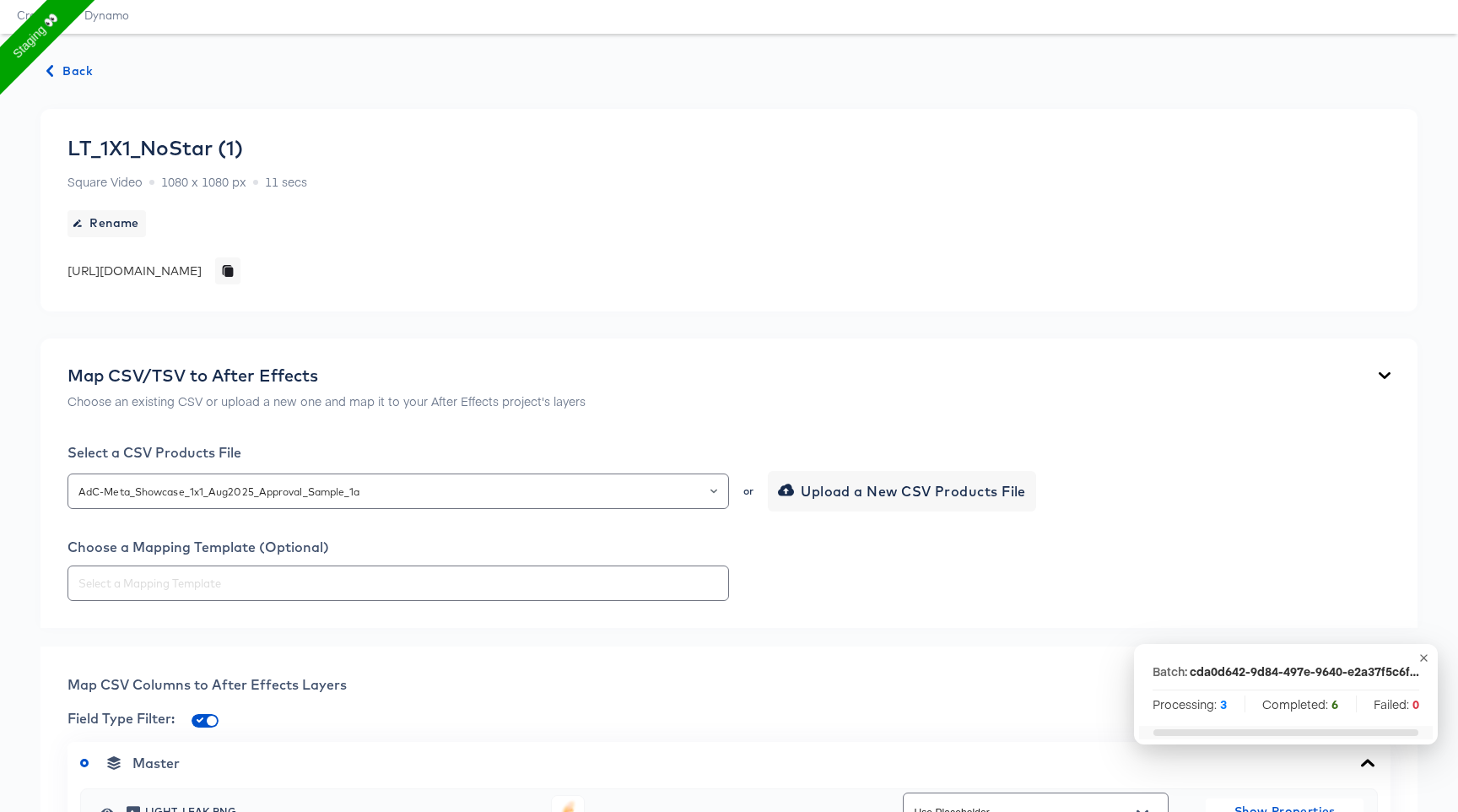
scroll to position [0, 0]
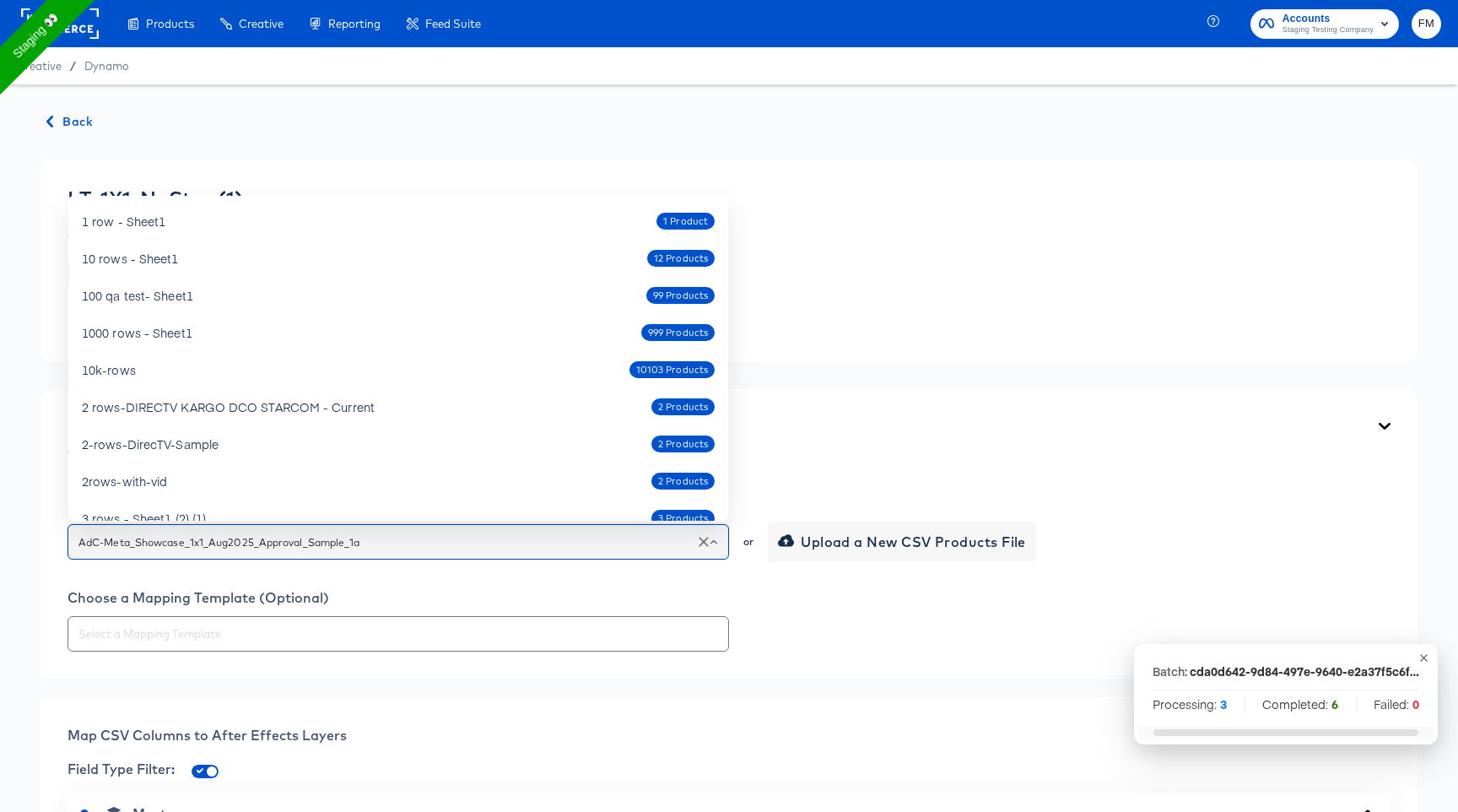
click at [403, 533] on input "AdC-Meta_Showcase_1x1_Aug2025_Approval_Sample_1a" at bounding box center [398, 542] width 647 height 19
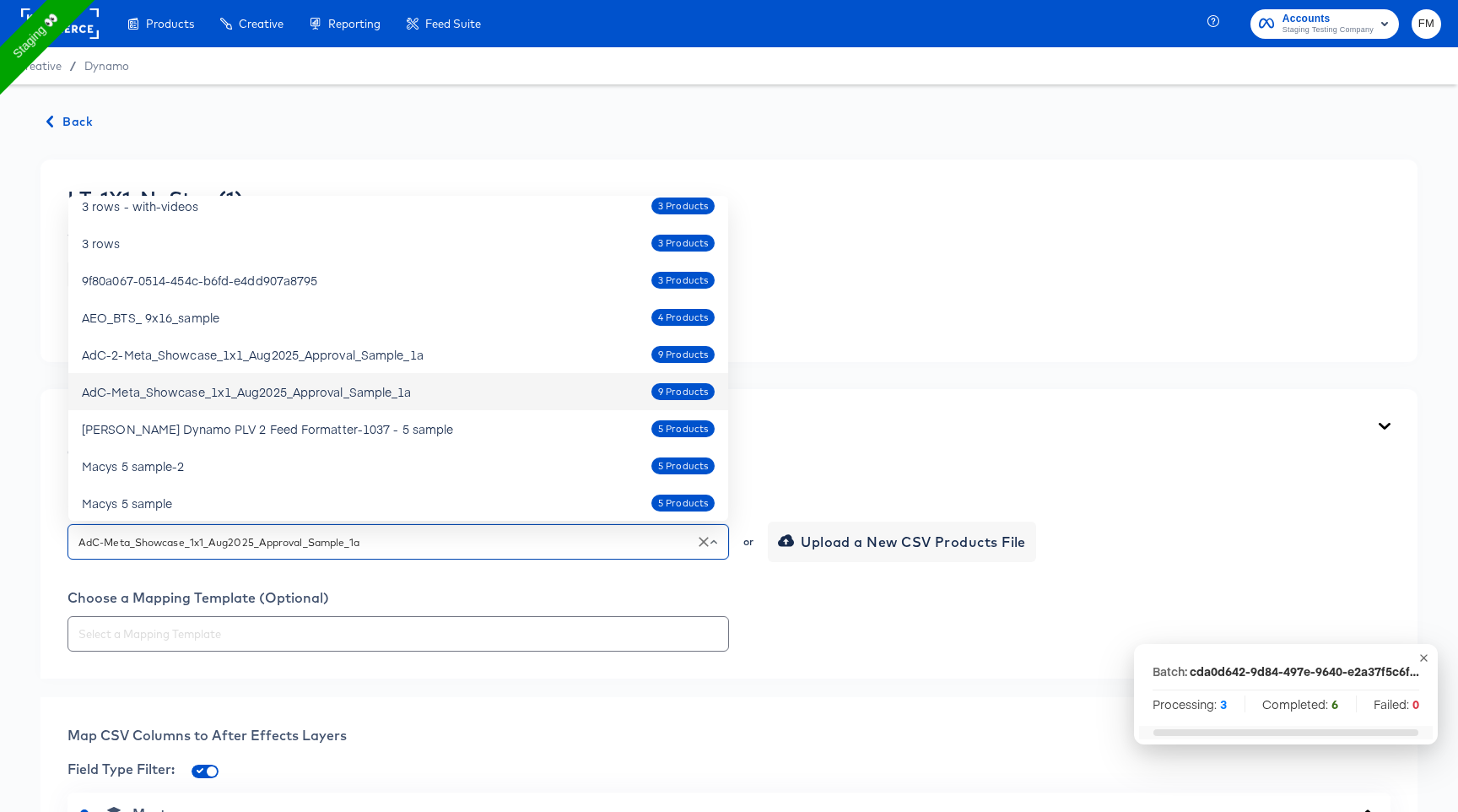
scroll to position [442, 0]
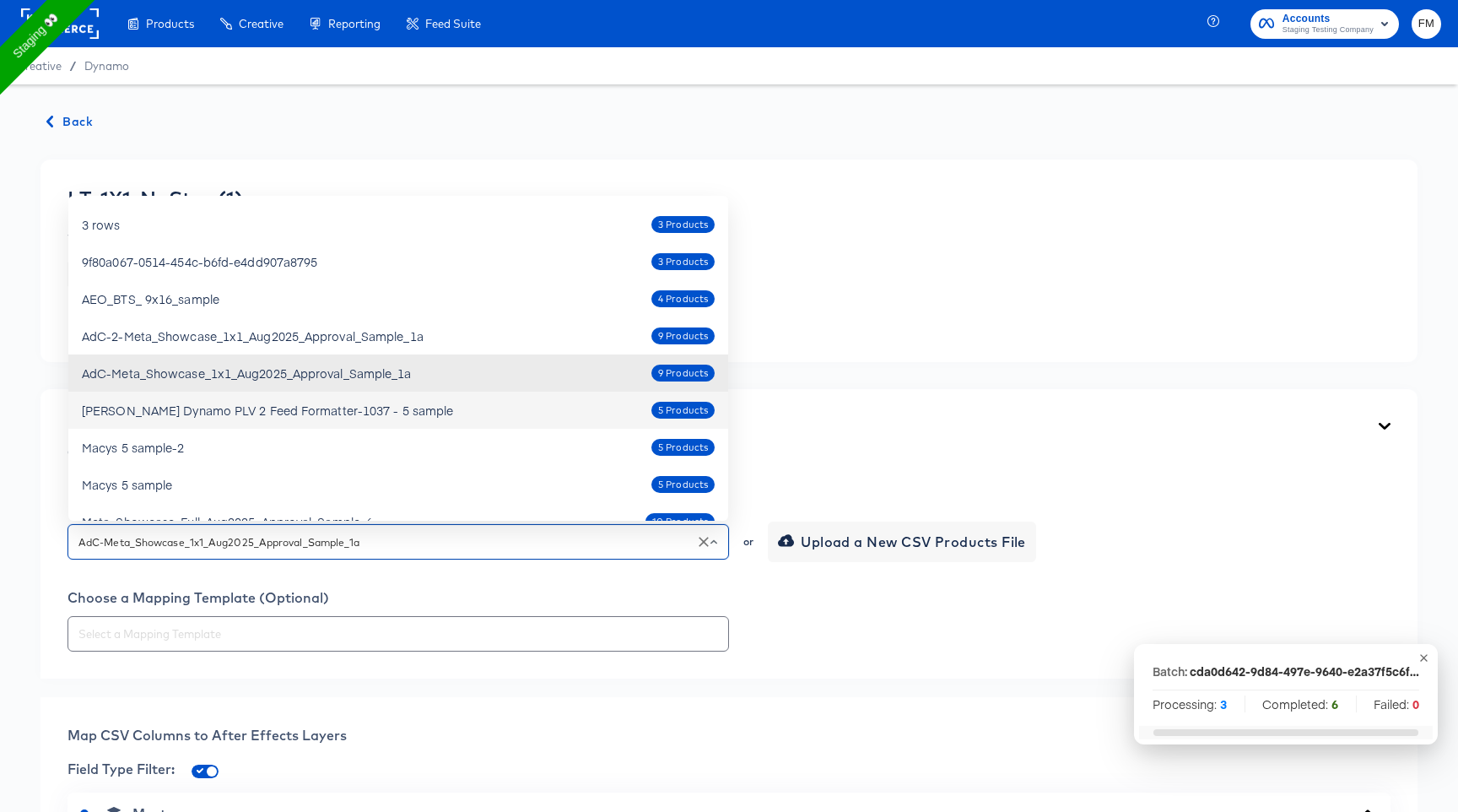
click at [682, 408] on span "5 Products" at bounding box center [683, 410] width 63 height 14
type input "Macy's Dynamo PLV 2 Feed Formatter-1037 - 5 sample"
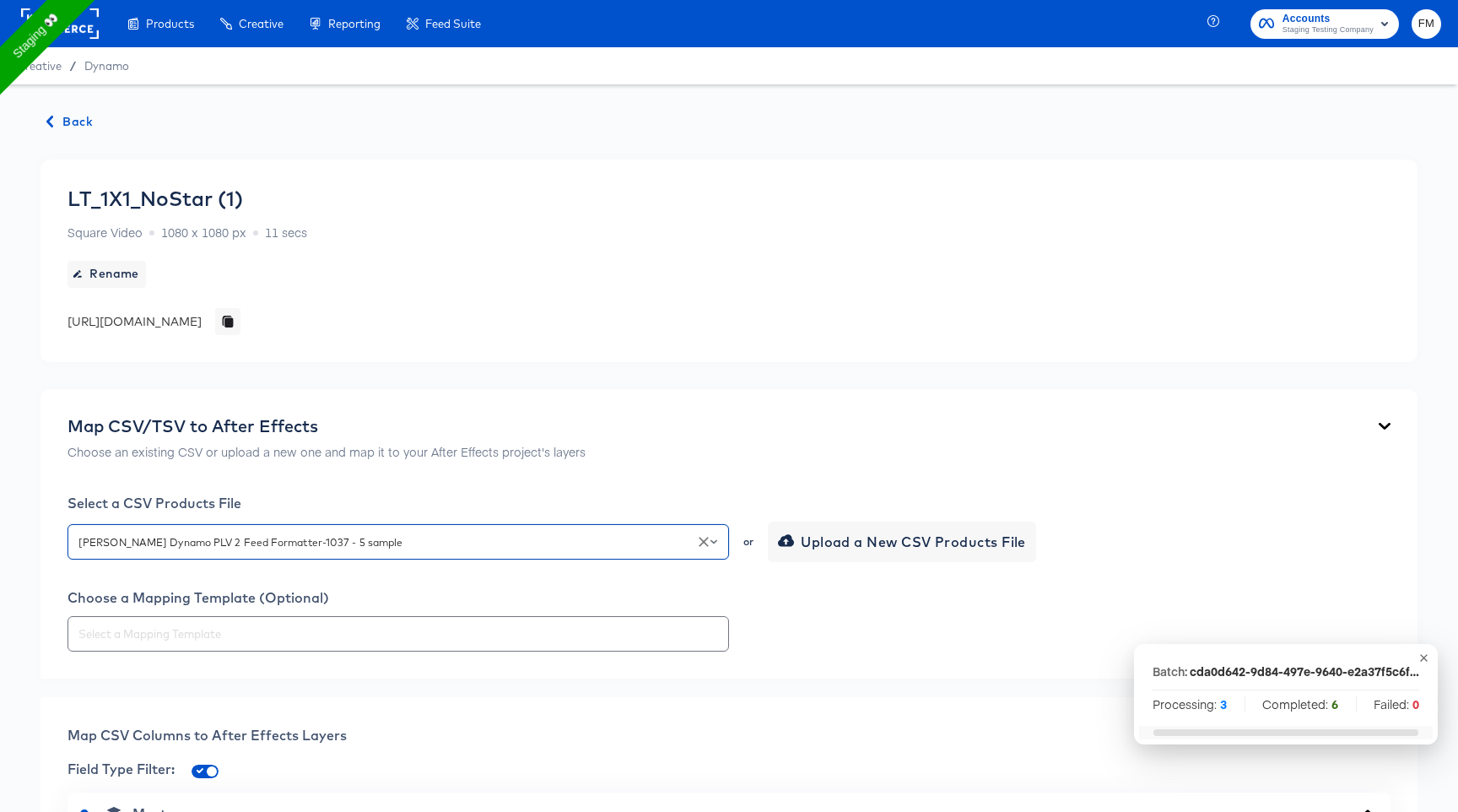
type input "Use Placeholder"
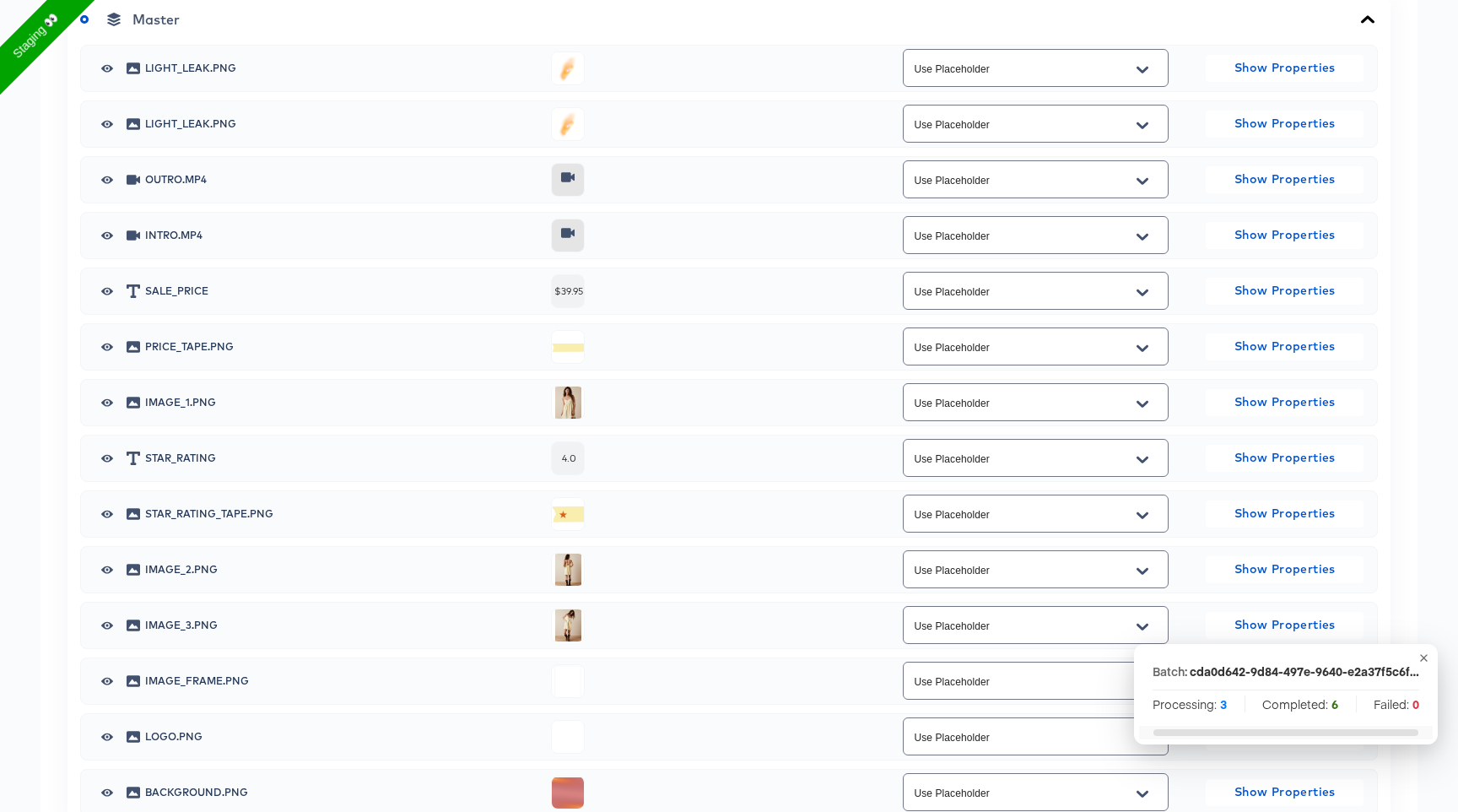
scroll to position [795, 0]
click at [1053, 411] on div "Use Placeholder" at bounding box center [1036, 400] width 266 height 38
click at [1143, 410] on button "Open" at bounding box center [1142, 402] width 25 height 27
click at [1083, 476] on li "additional_image_1" at bounding box center [1035, 470] width 264 height 27
type input "additional_image_1"
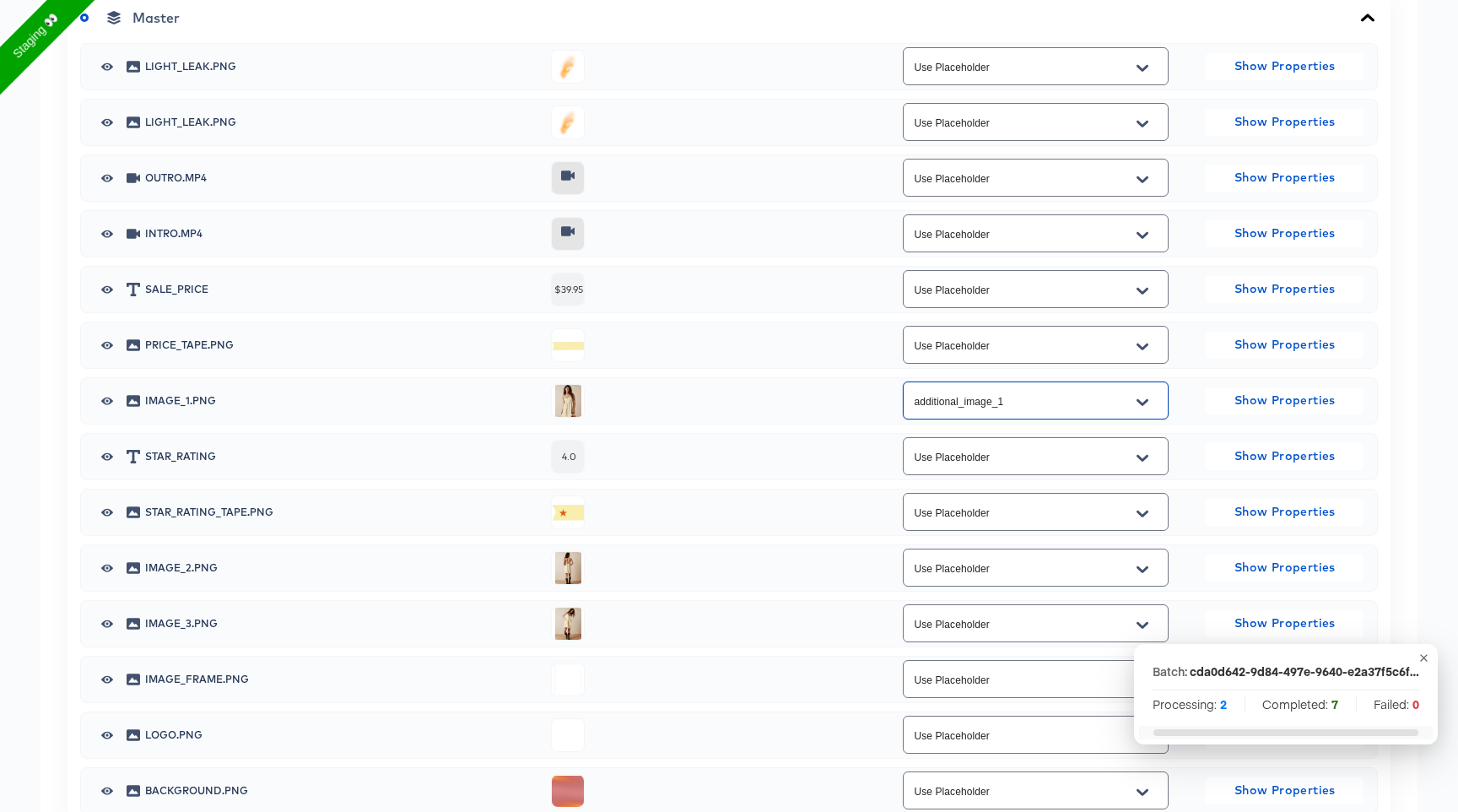
click at [1146, 586] on div "Use Placeholder" at bounding box center [1036, 567] width 266 height 45
click at [1146, 580] on button "Open" at bounding box center [1142, 569] width 25 height 27
click at [1027, 661] on li "additional_image_2" at bounding box center [1035, 662] width 264 height 27
type input "additional_image_2"
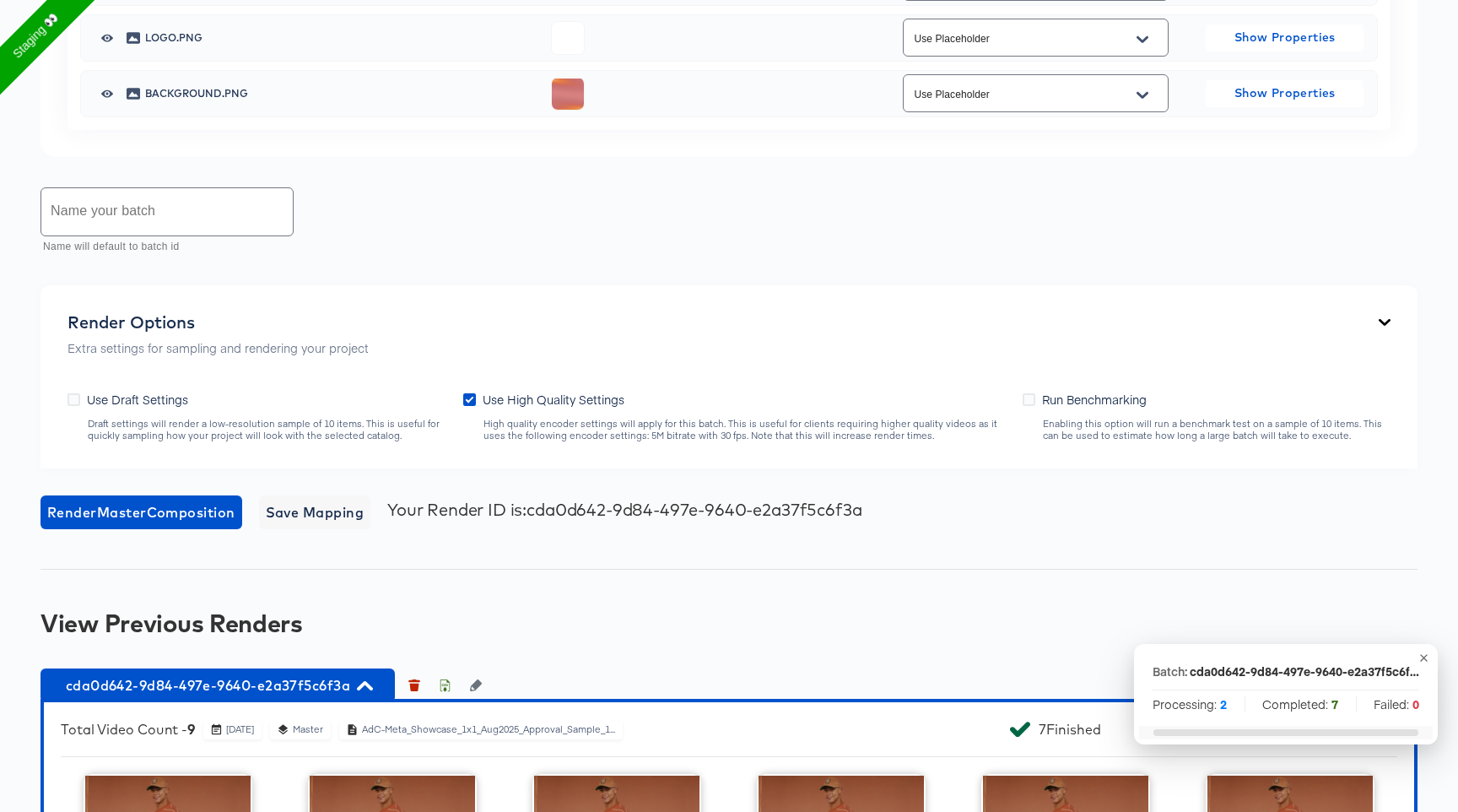
scroll to position [1467, 0]
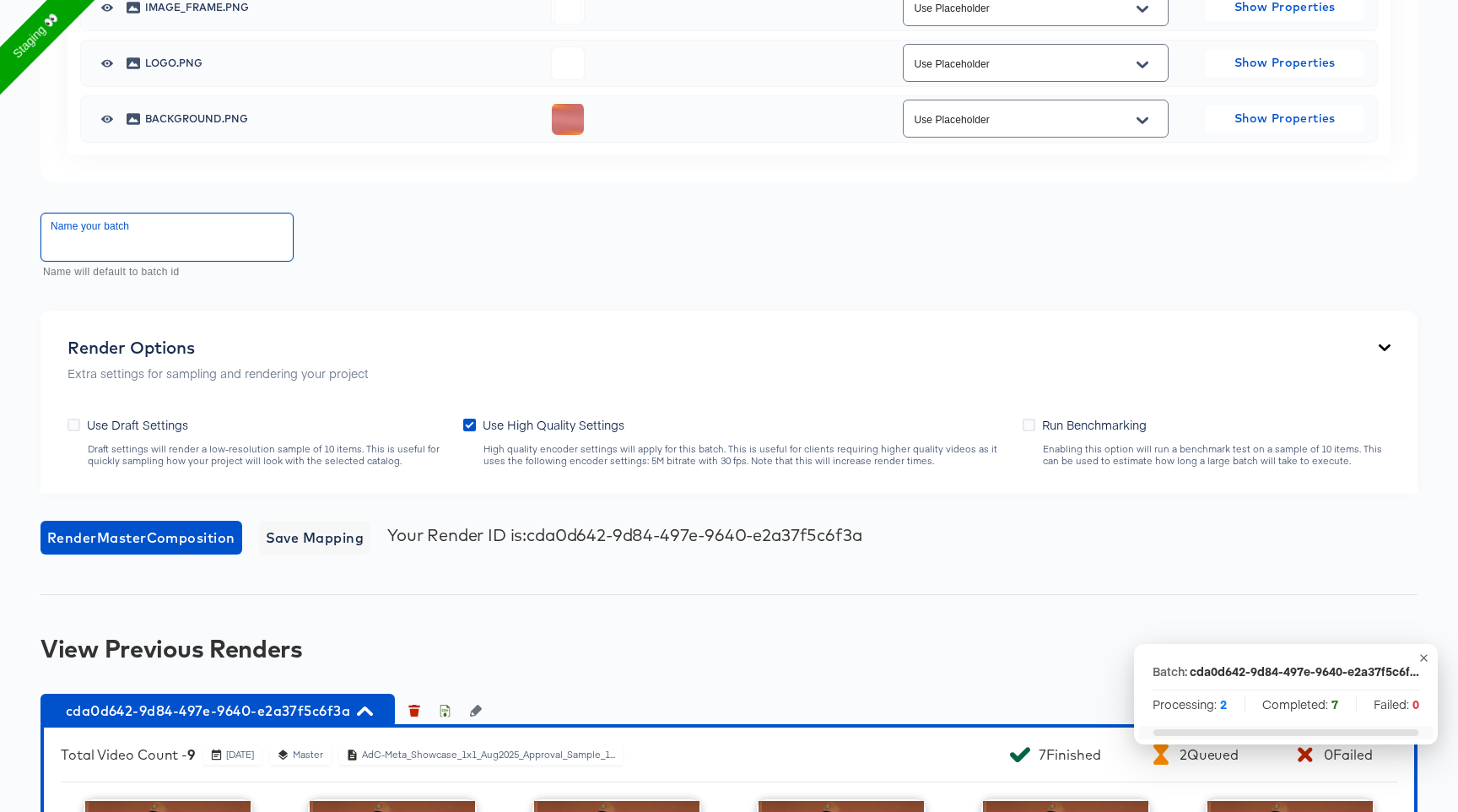
click at [194, 237] on input "text" at bounding box center [166, 237] width 251 height 47
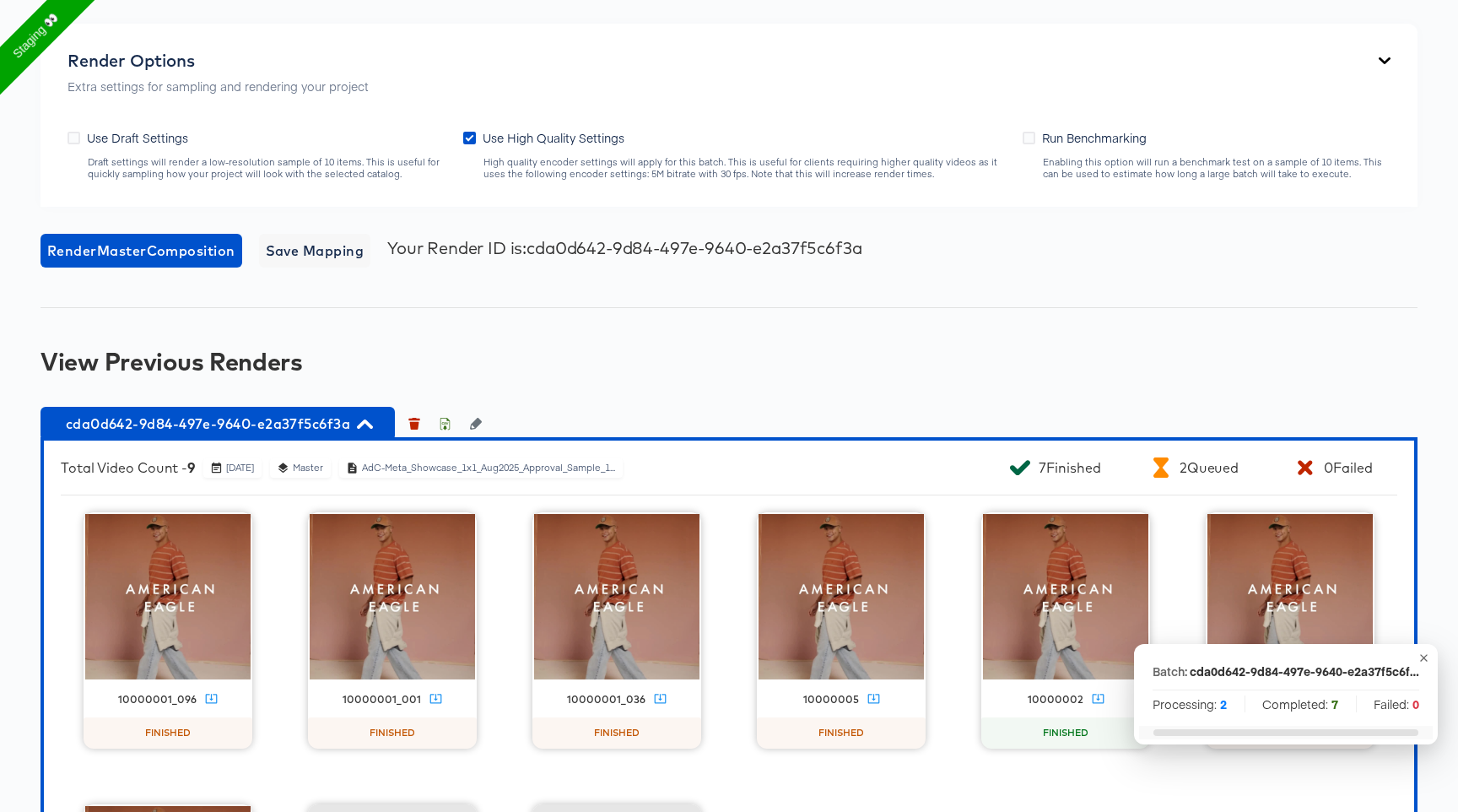
scroll to position [1756, 0]
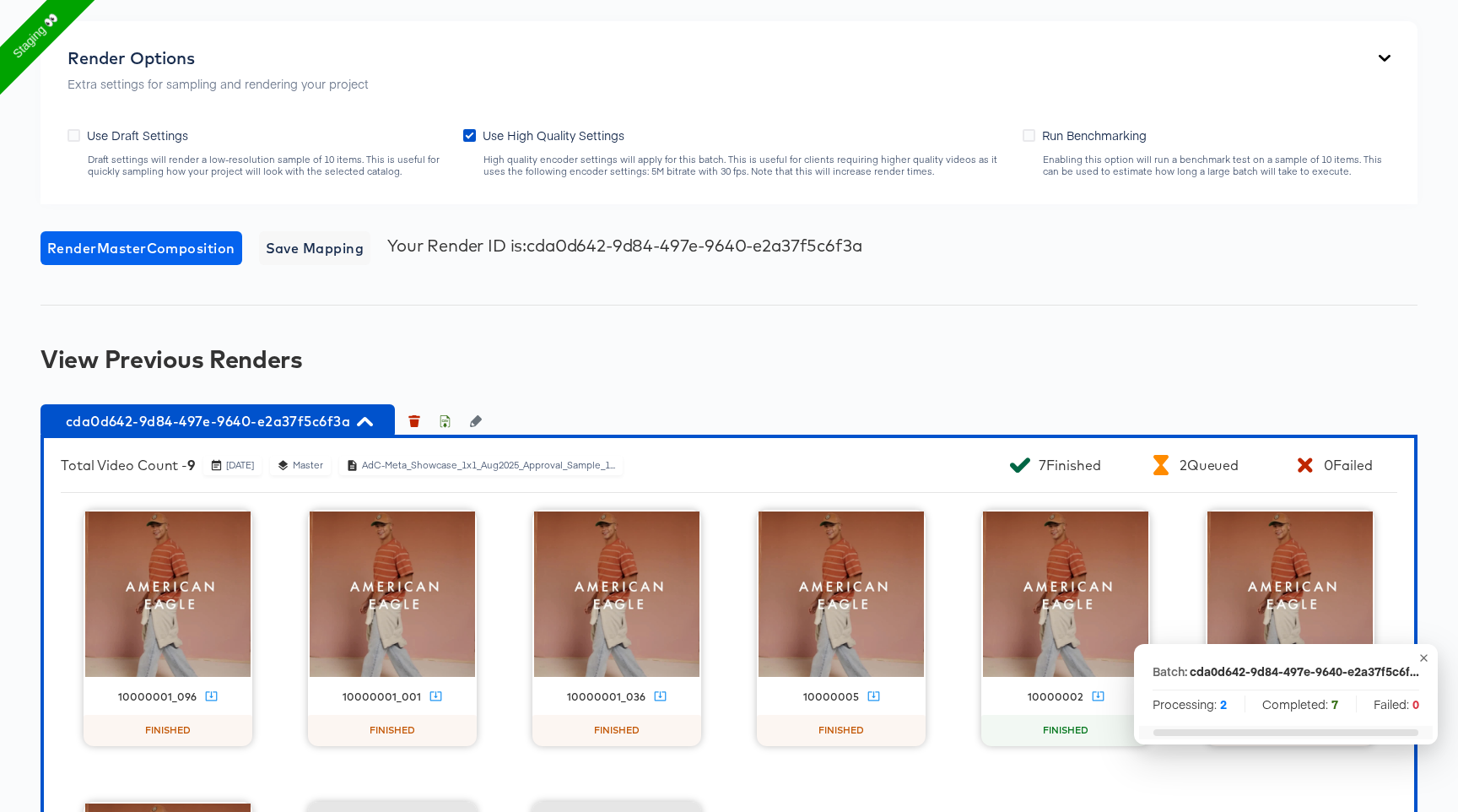
type input "13 oct"
click at [224, 252] on span "Render Master Composition" at bounding box center [141, 248] width 188 height 24
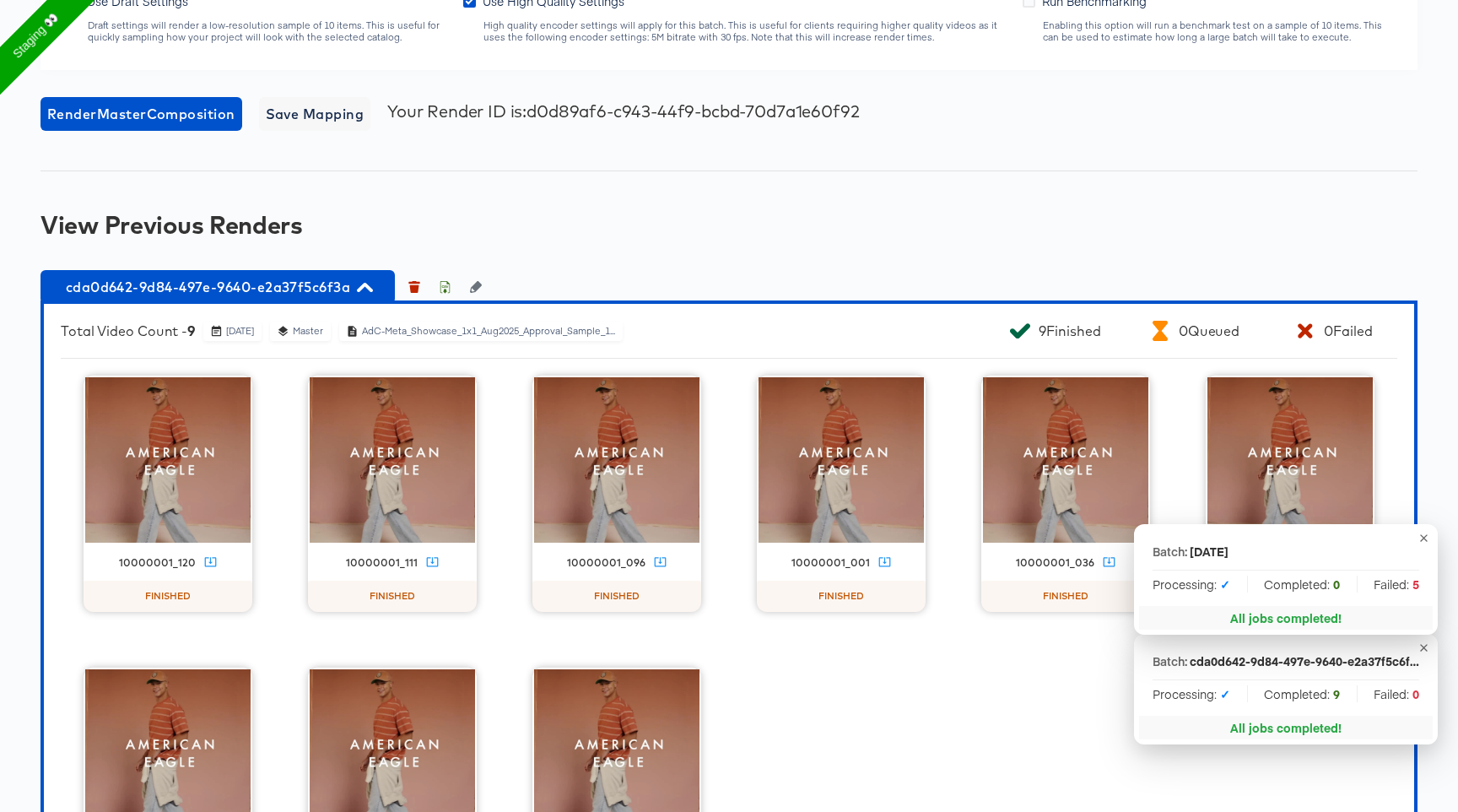
scroll to position [2081, 0]
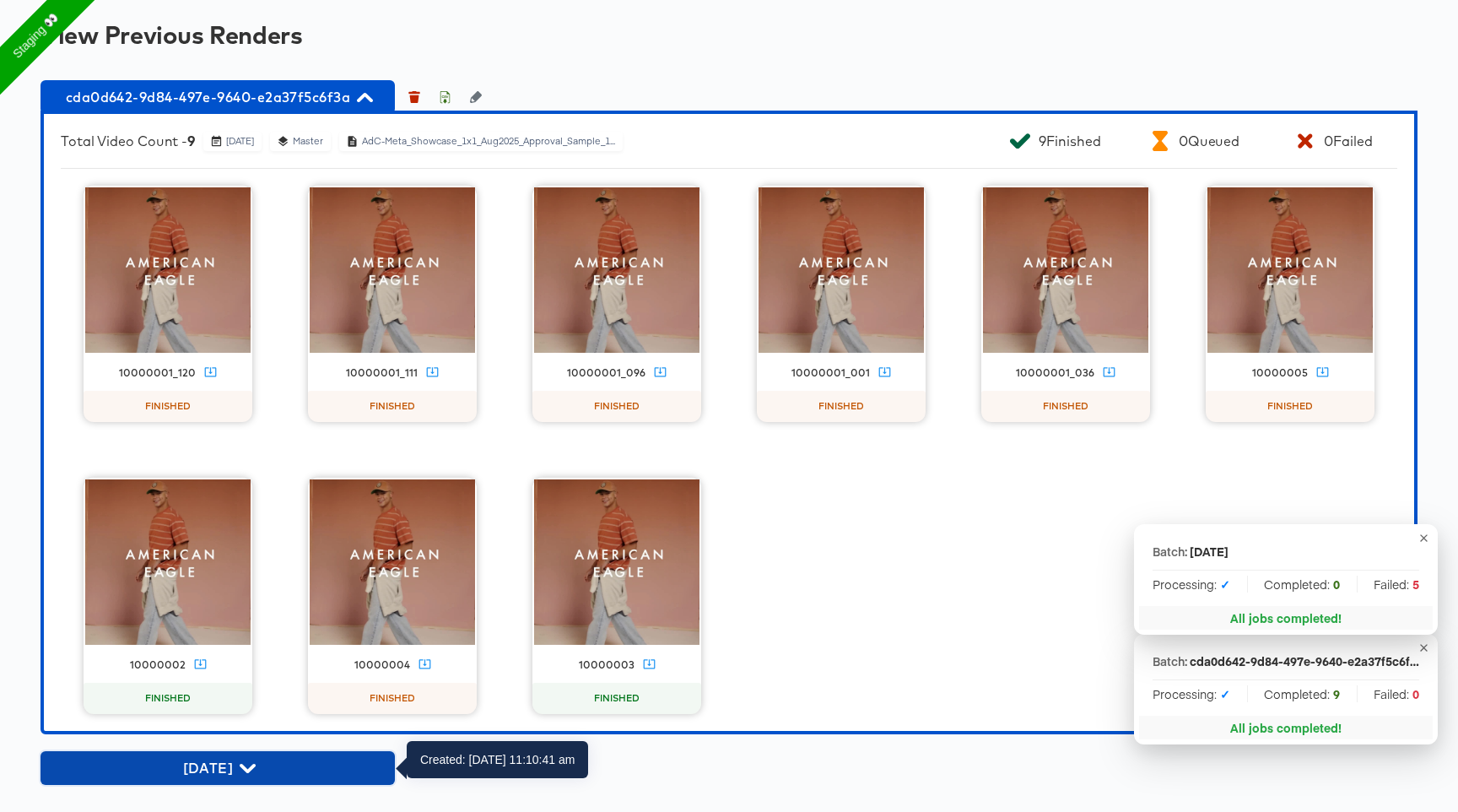
click at [291, 758] on span "13 oct" at bounding box center [218, 767] width 338 height 24
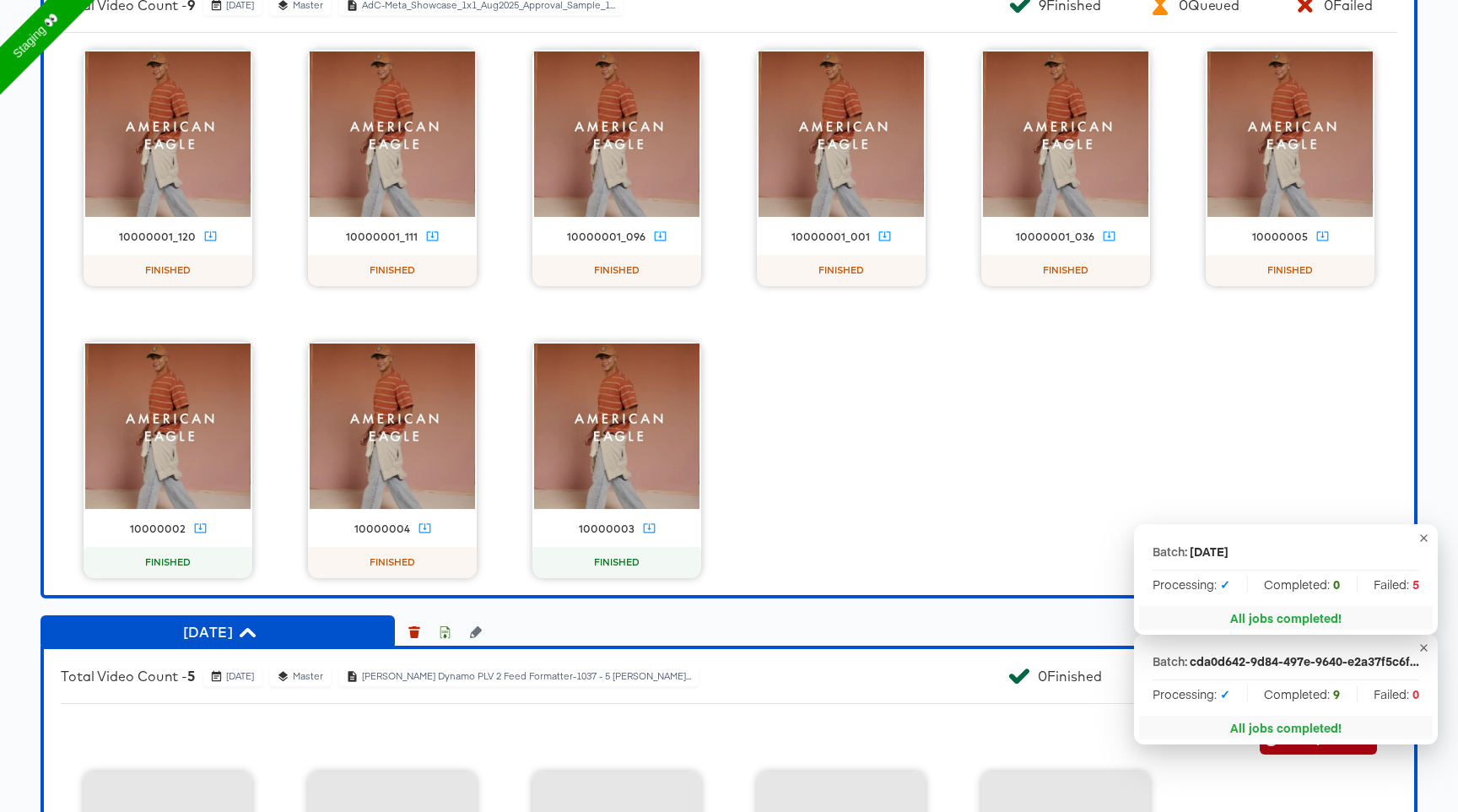
scroll to position [2460, 0]
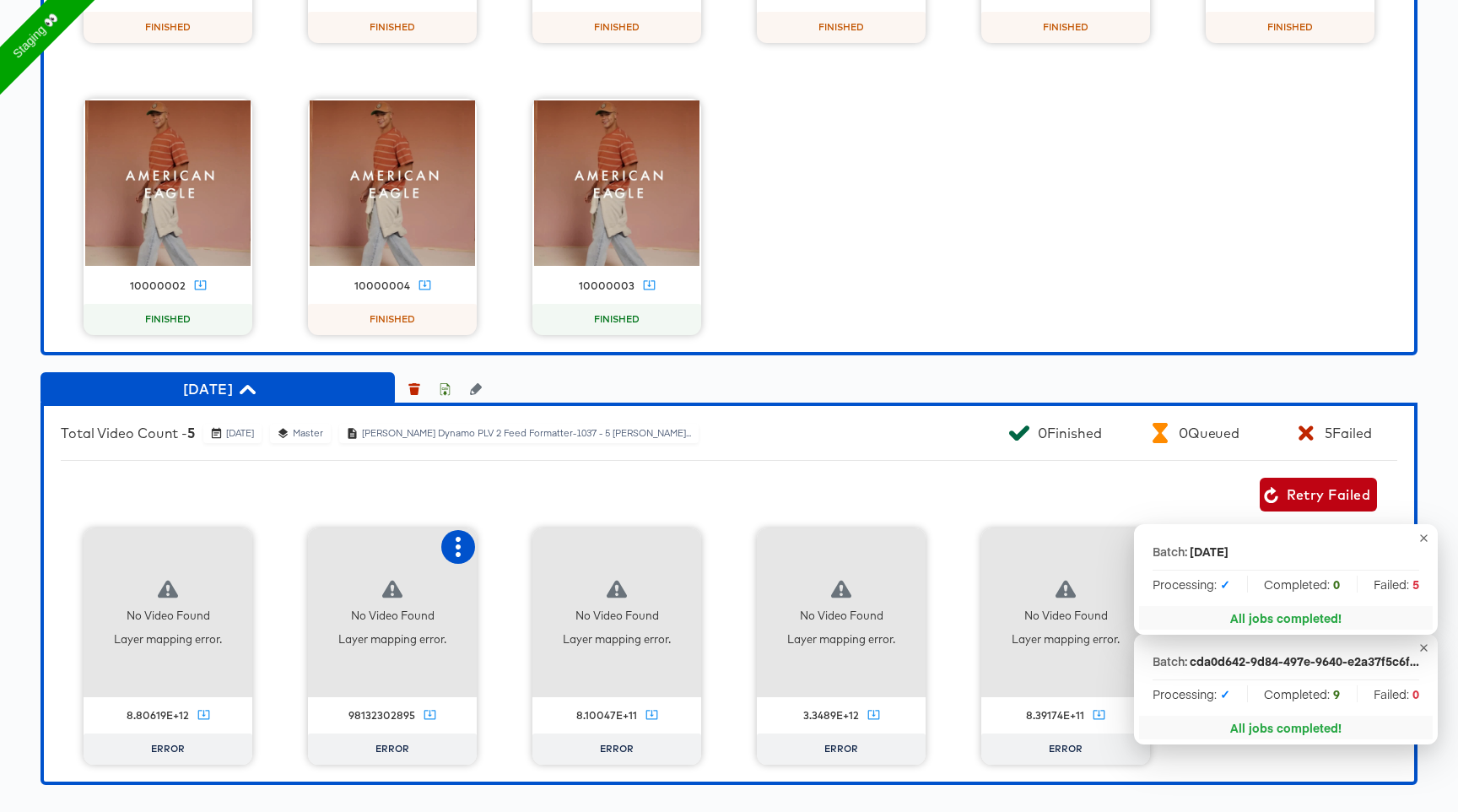
click at [461, 542] on icon "button" at bounding box center [458, 546] width 20 height 20
click at [541, 577] on div "Fix mapping" at bounding box center [527, 578] width 72 height 13
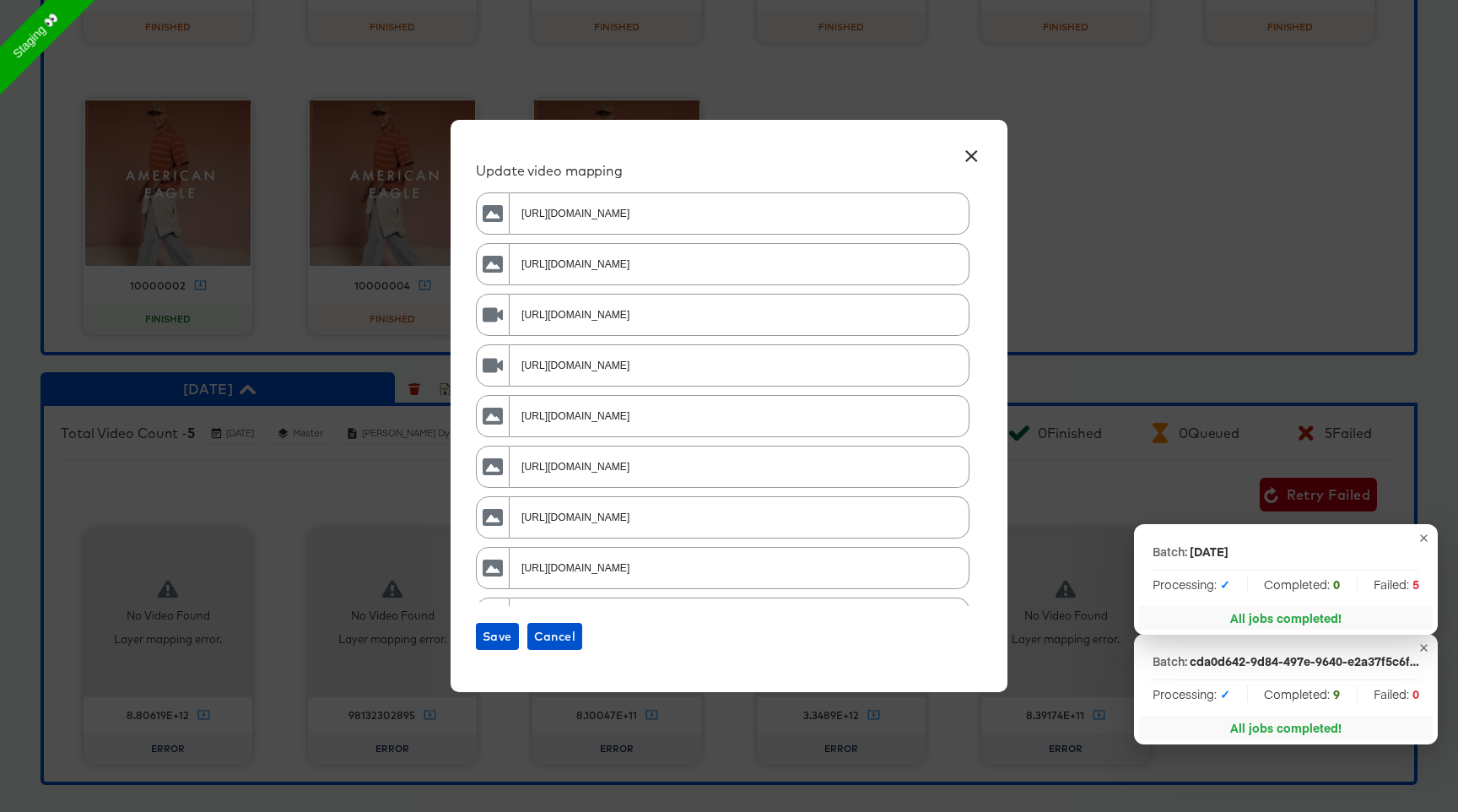
scroll to position [186, 0]
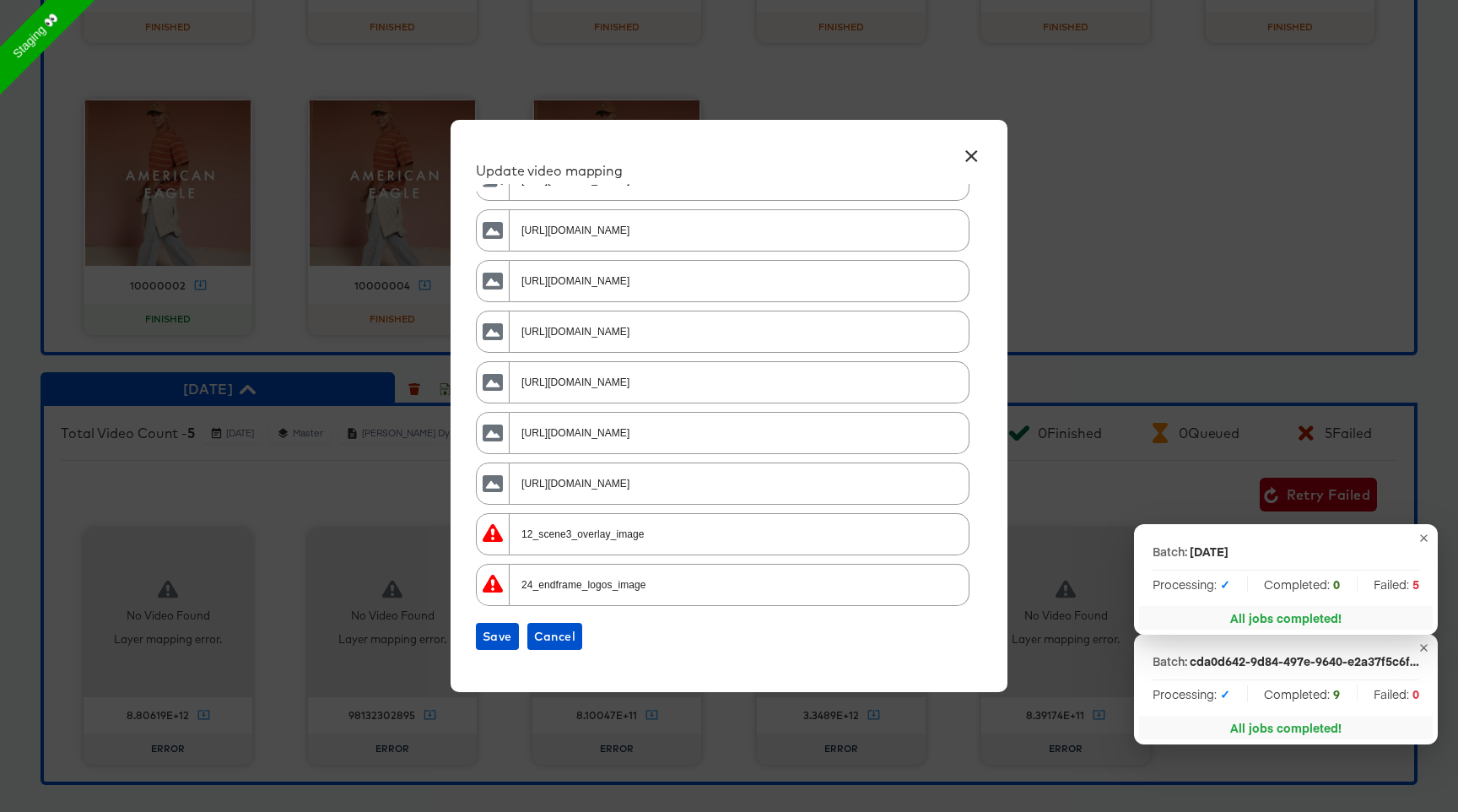
click at [569, 525] on input "12_scene3_overlay_image" at bounding box center [737, 526] width 452 height 36
click at [578, 581] on input "24_endframe_logos_image" at bounding box center [737, 577] width 452 height 36
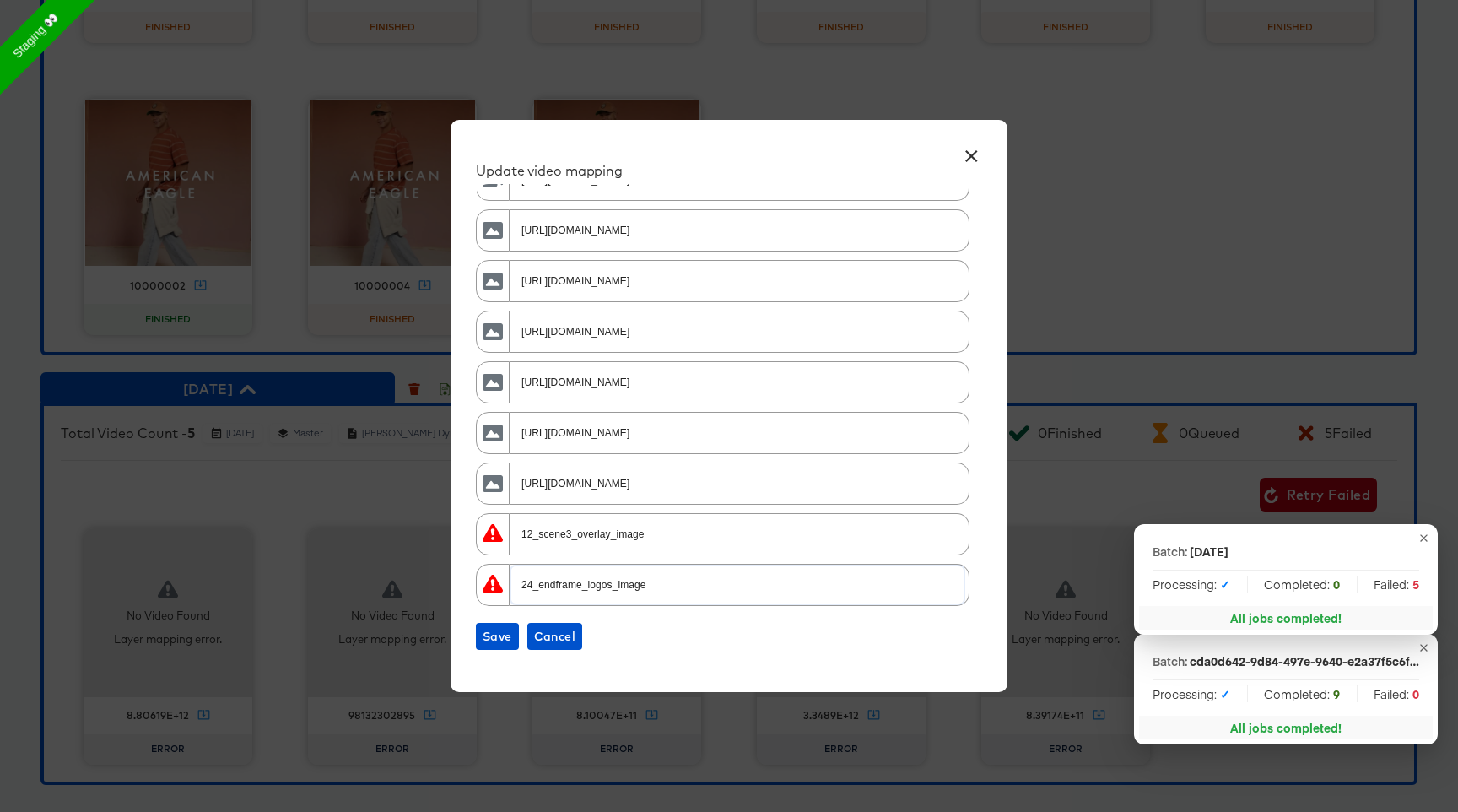
click at [578, 581] on input "24_endframe_logos_image" at bounding box center [737, 577] width 452 height 36
click at [600, 545] on div "12_scene3_overlay_image" at bounding box center [737, 533] width 454 height 38
click at [512, 644] on button "Save" at bounding box center [497, 636] width 43 height 27
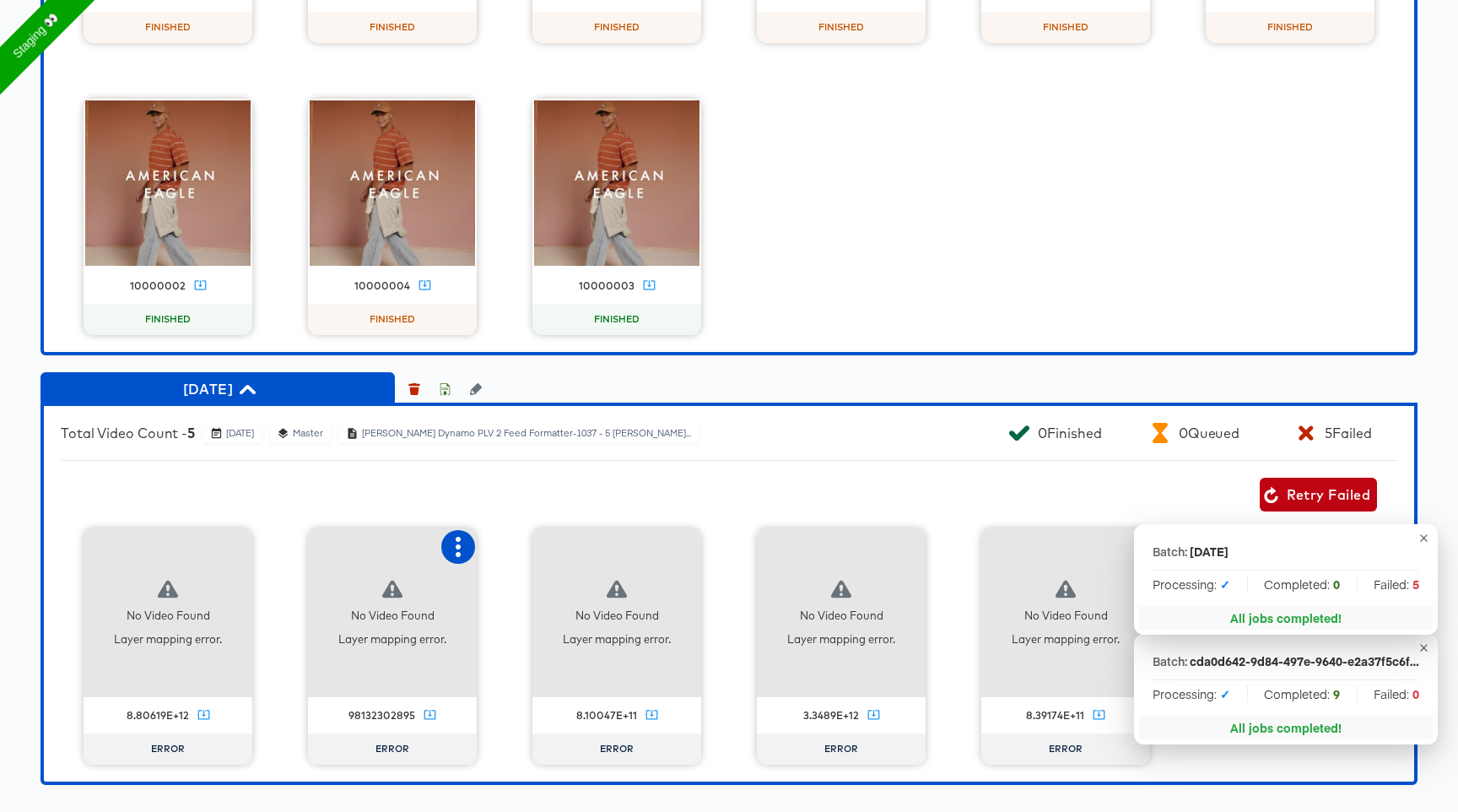
click at [460, 552] on icon "button" at bounding box center [458, 546] width 20 height 20
click at [545, 582] on div "Fix mapping" at bounding box center [527, 578] width 72 height 13
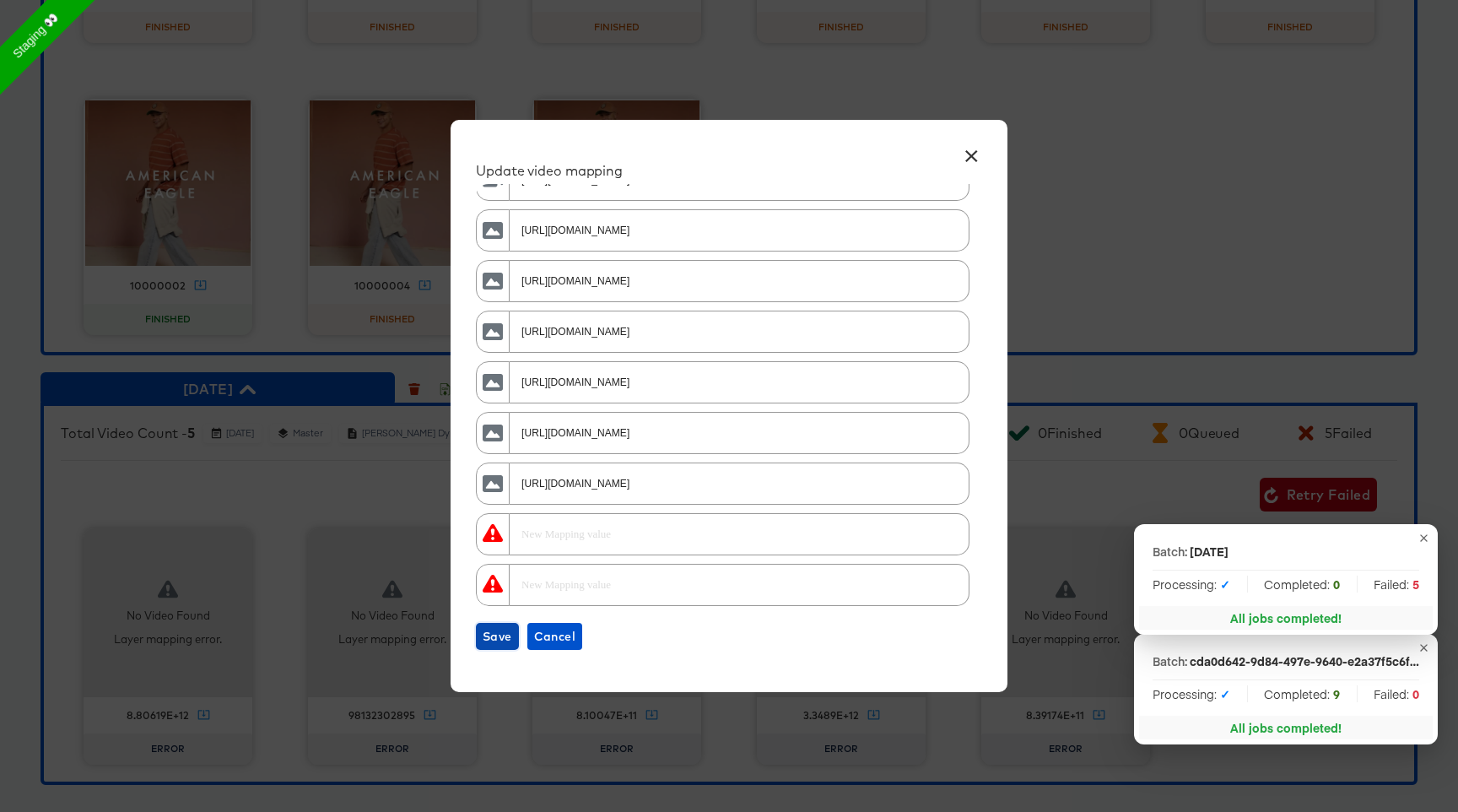
click at [506, 625] on button "Save" at bounding box center [497, 636] width 43 height 27
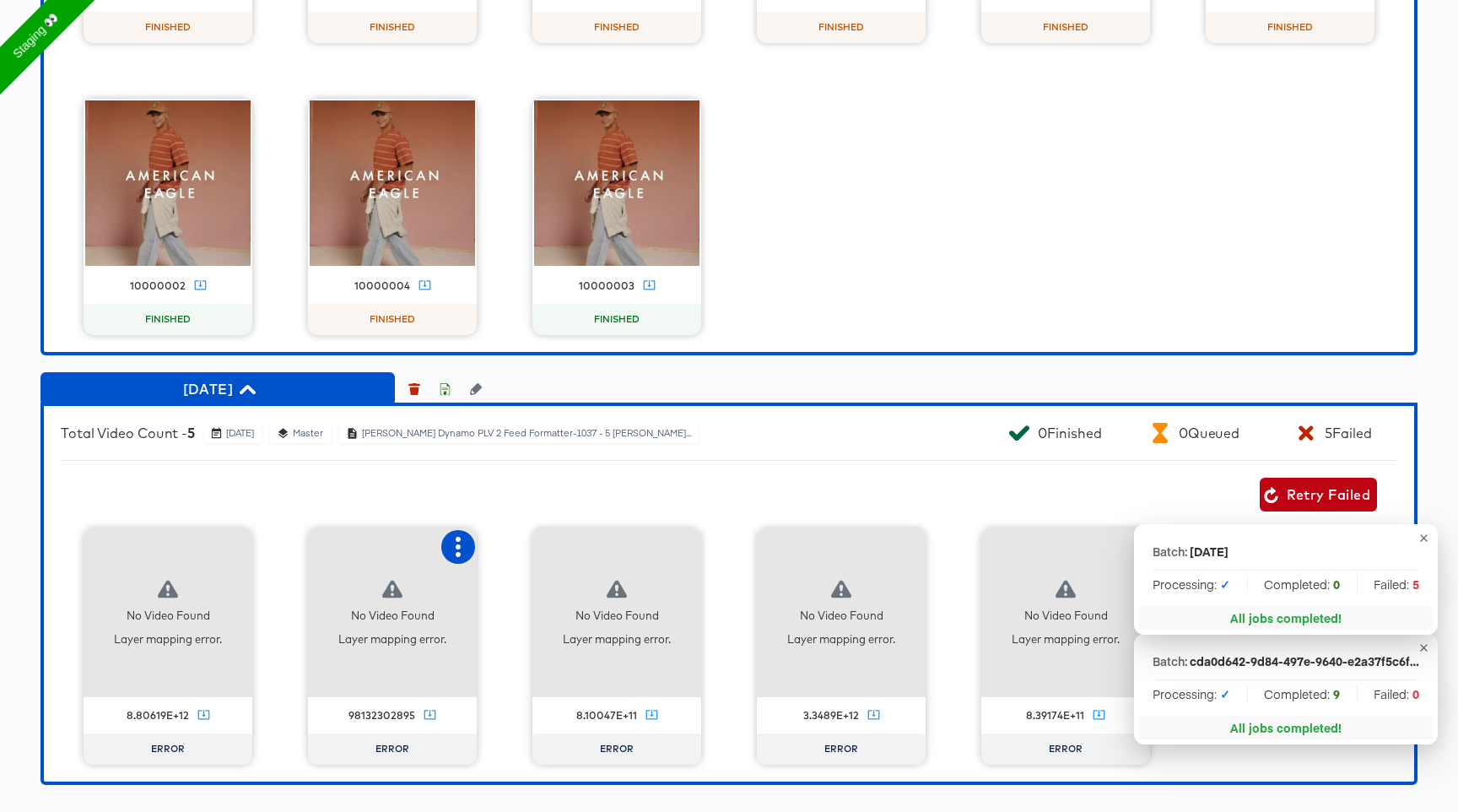
click at [457, 541] on icon "button" at bounding box center [458, 546] width 20 height 20
click at [563, 543] on icon at bounding box center [571, 545] width 16 height 16
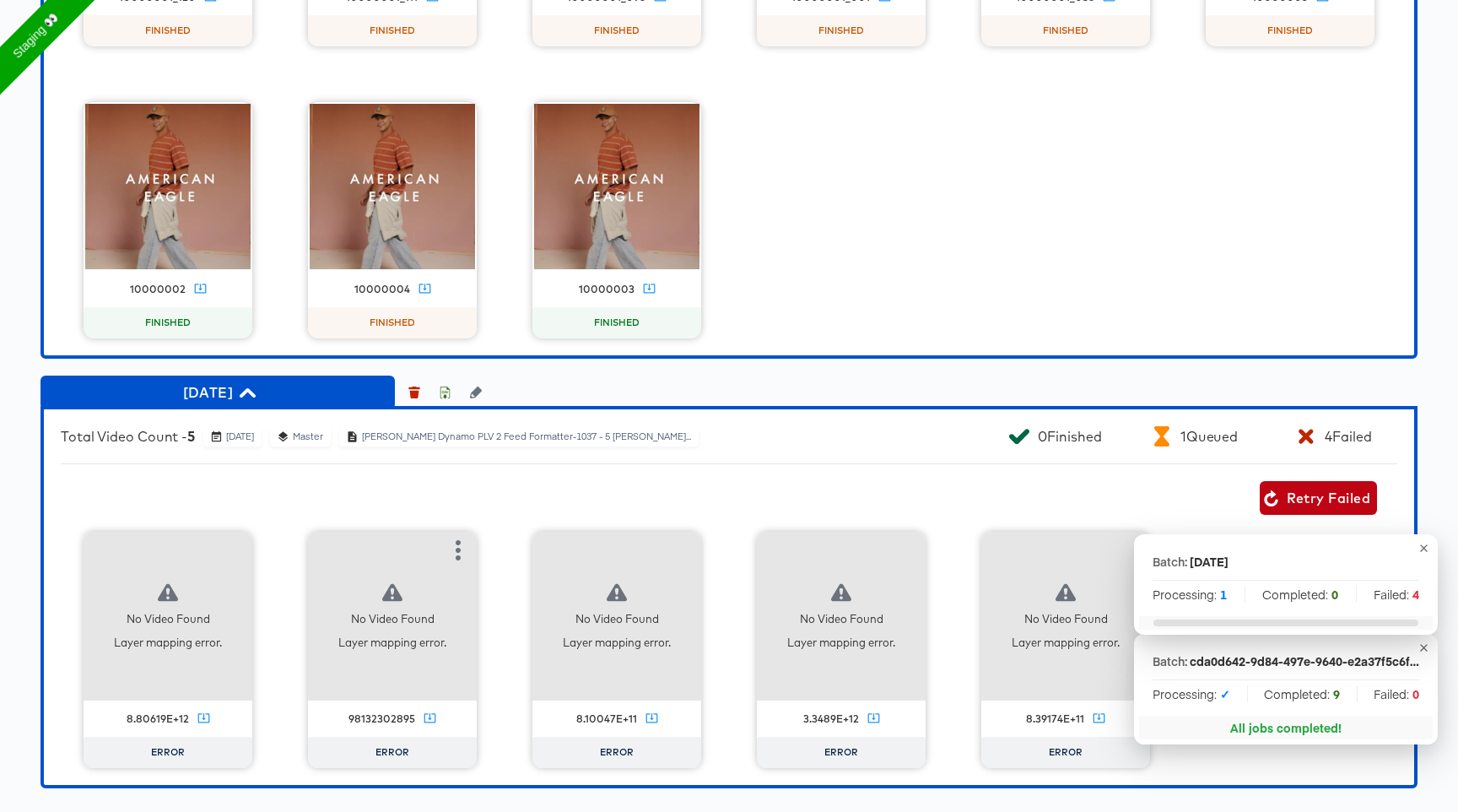
scroll to position [2460, 0]
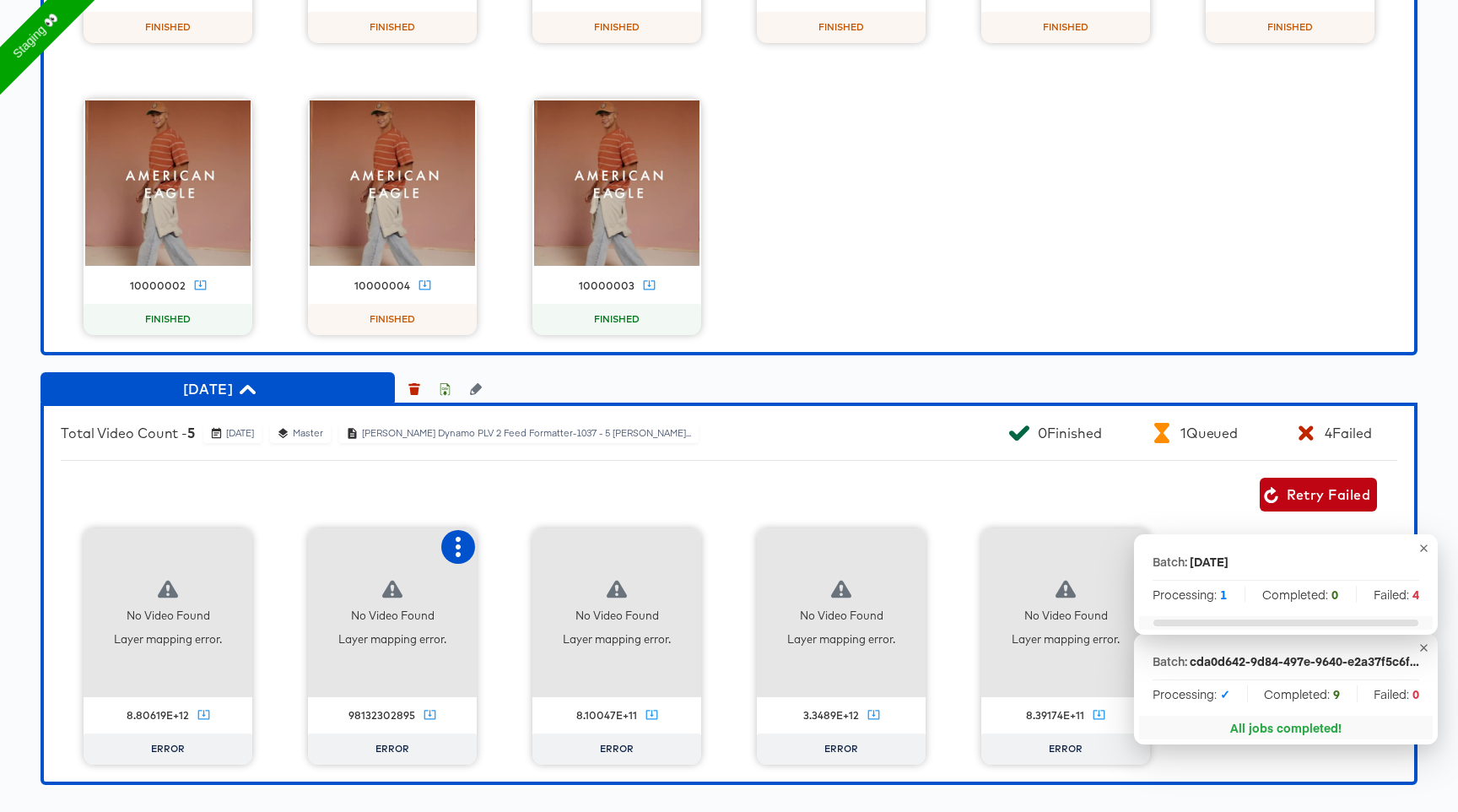
click at [453, 548] on icon "button" at bounding box center [458, 546] width 20 height 20
click at [534, 573] on div "Fix mapping" at bounding box center [527, 578] width 72 height 13
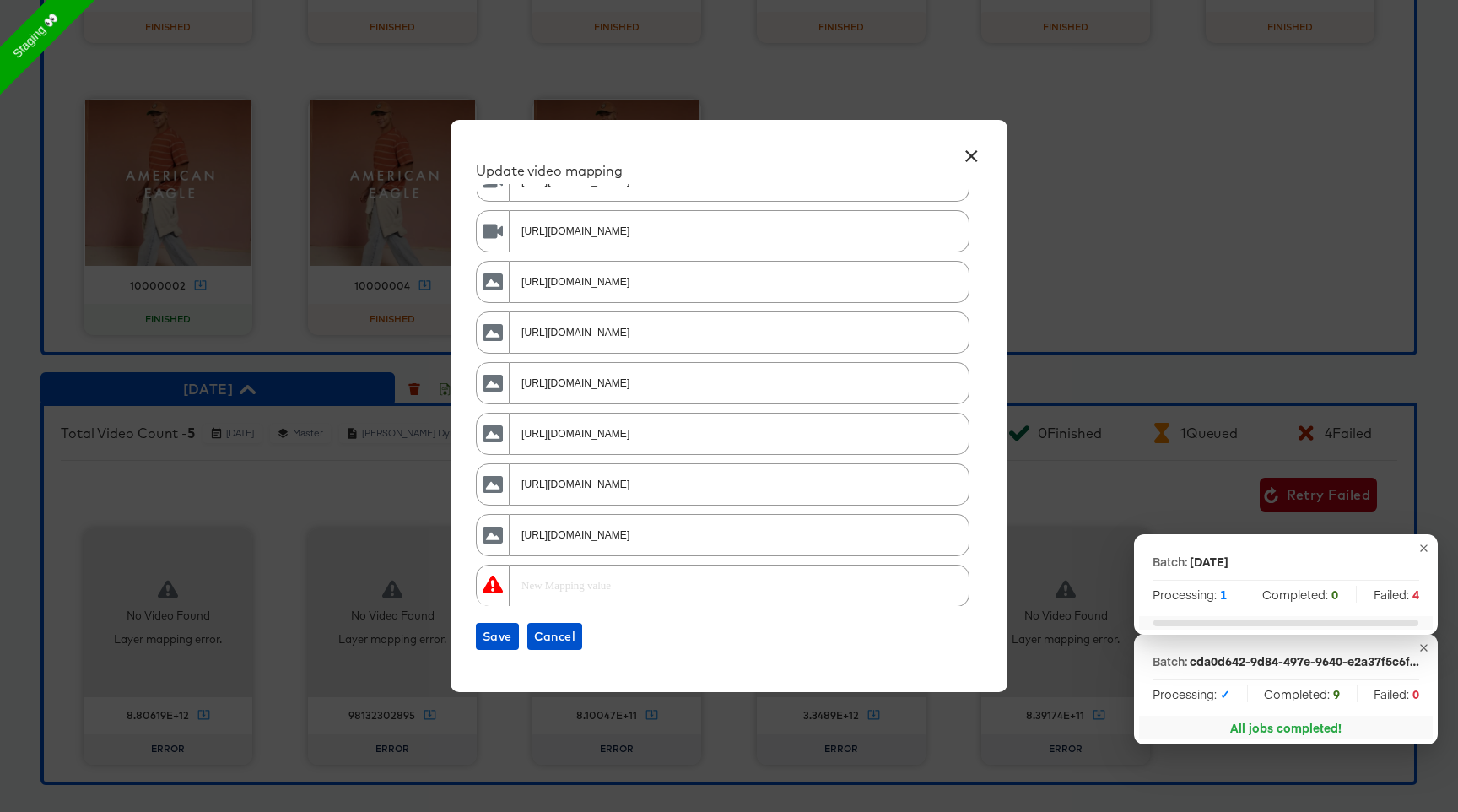
scroll to position [186, 0]
click at [571, 644] on span "Cancel" at bounding box center [554, 636] width 41 height 21
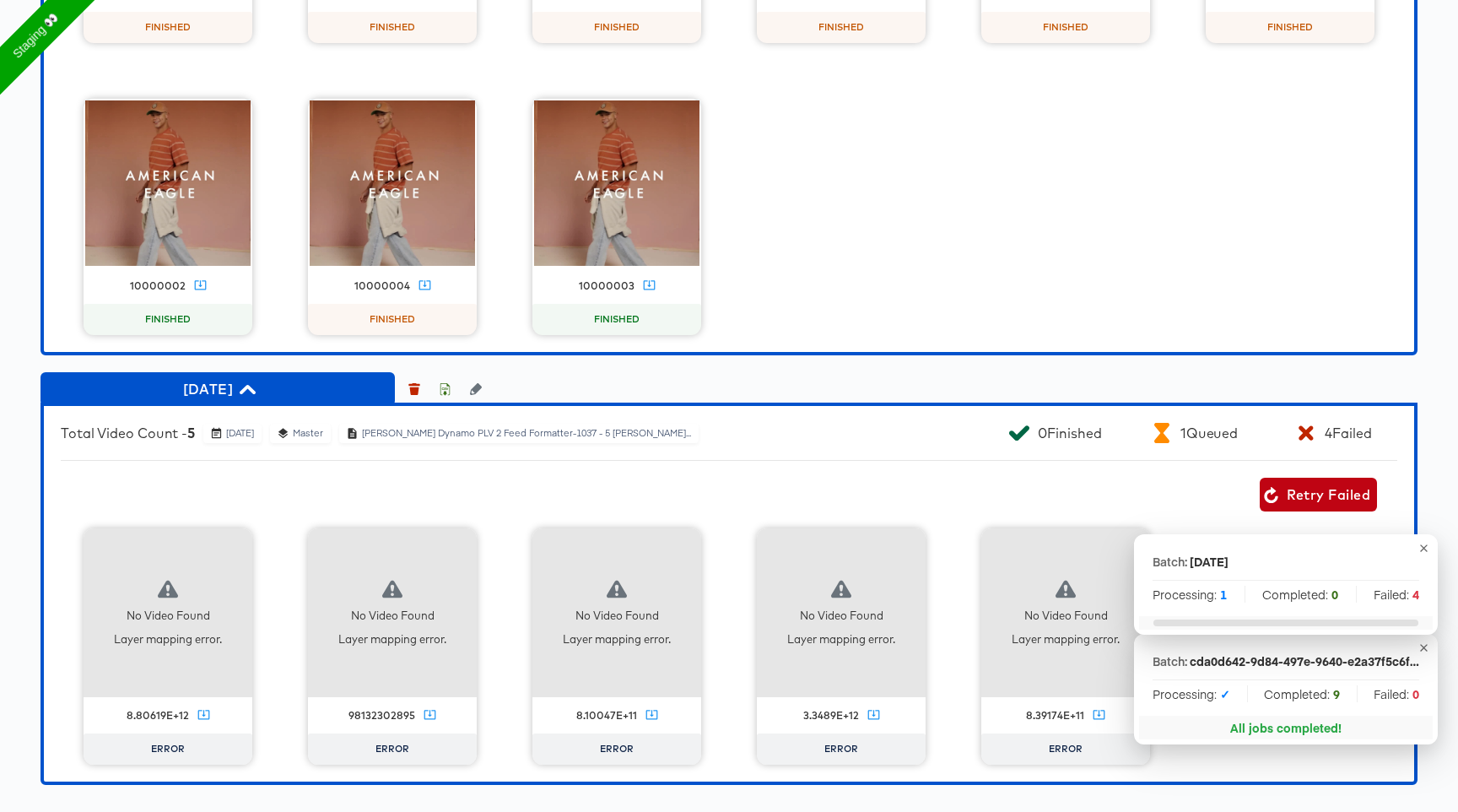
click at [536, 617] on div "No Video Found Layer mapping error." at bounding box center [616, 612] width 169 height 169
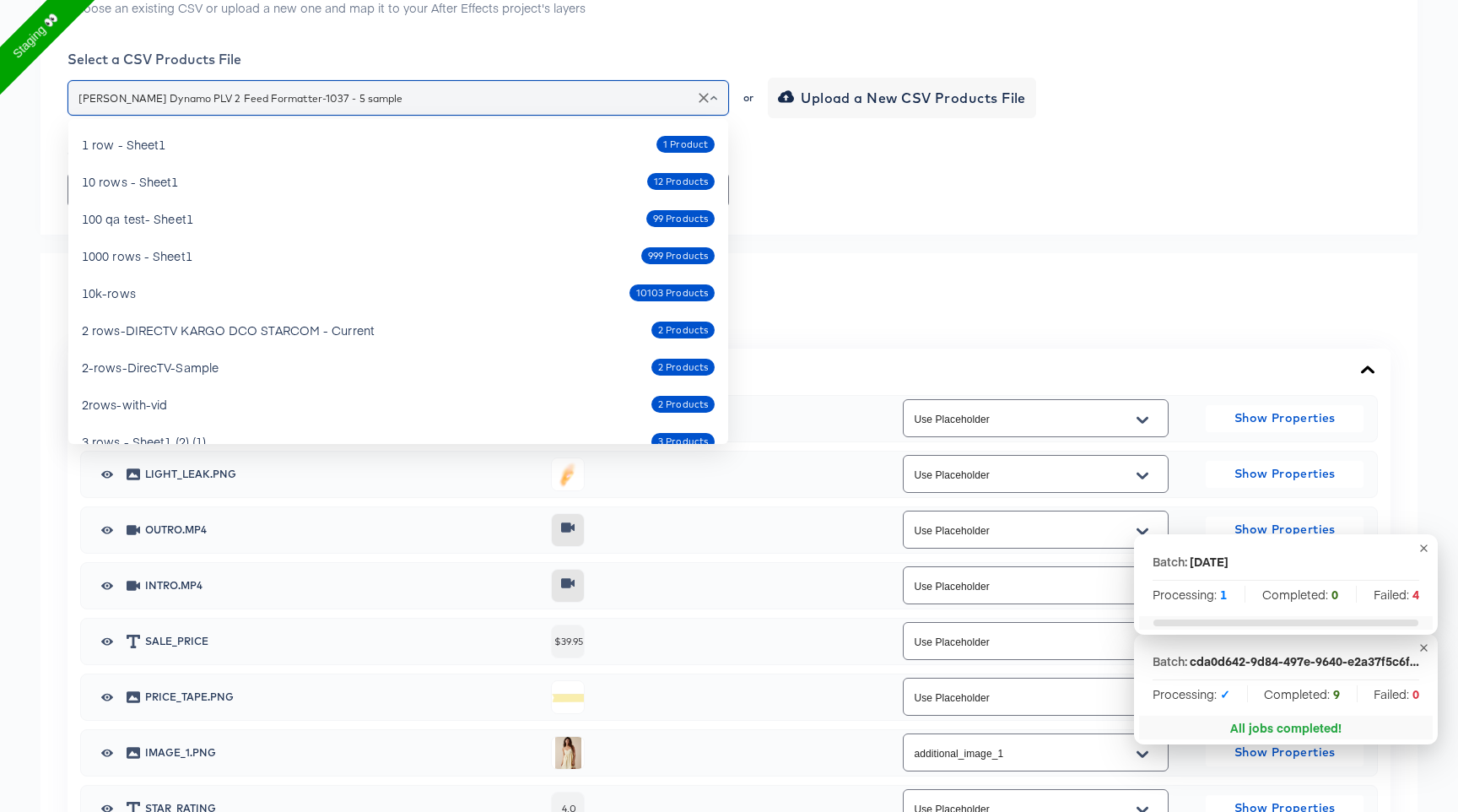
scroll to position [354, 0]
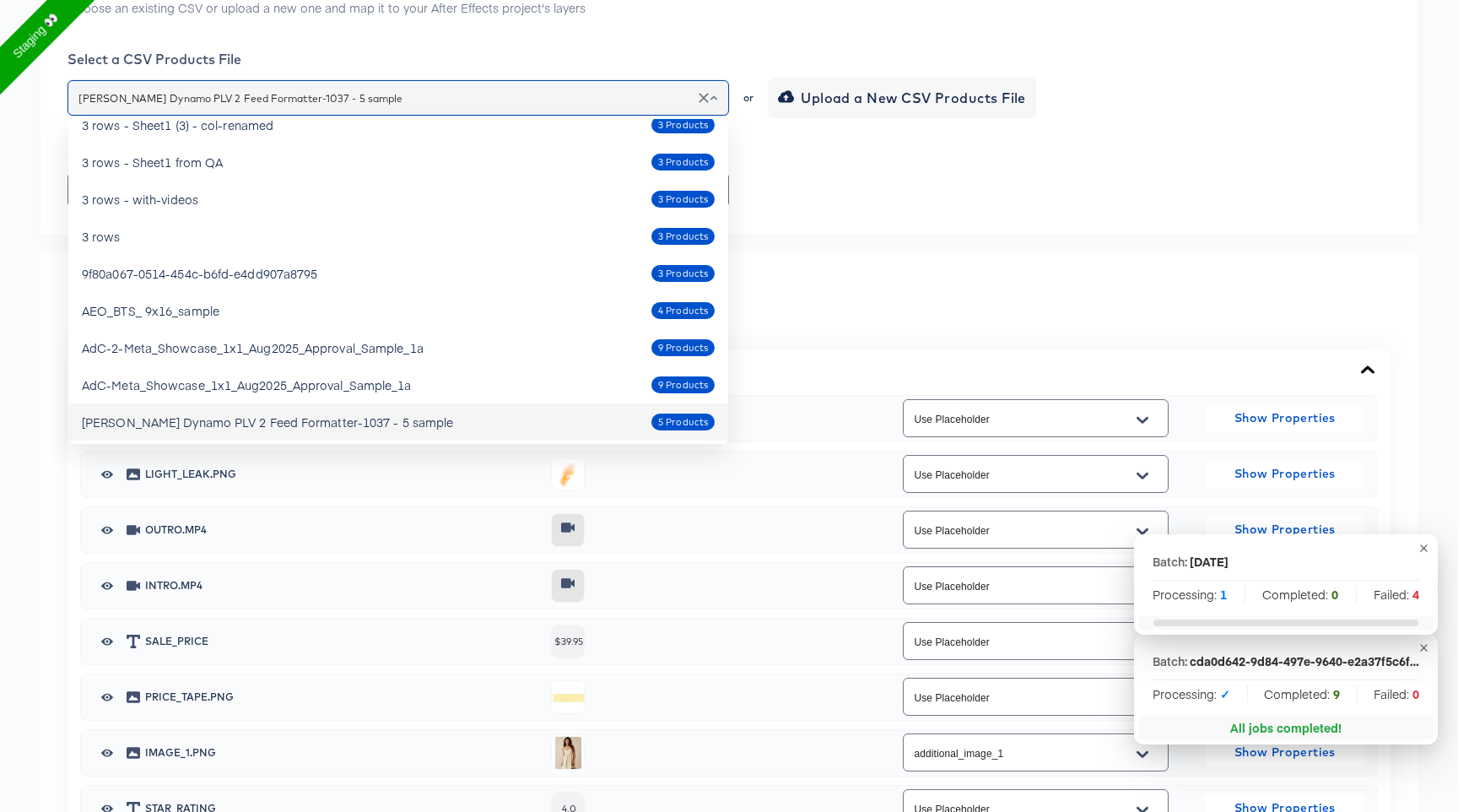
click at [452, 107] on input "Macy's Dynamo PLV 2 Feed Formatter-1037 - 5 sample" at bounding box center [398, 98] width 647 height 19
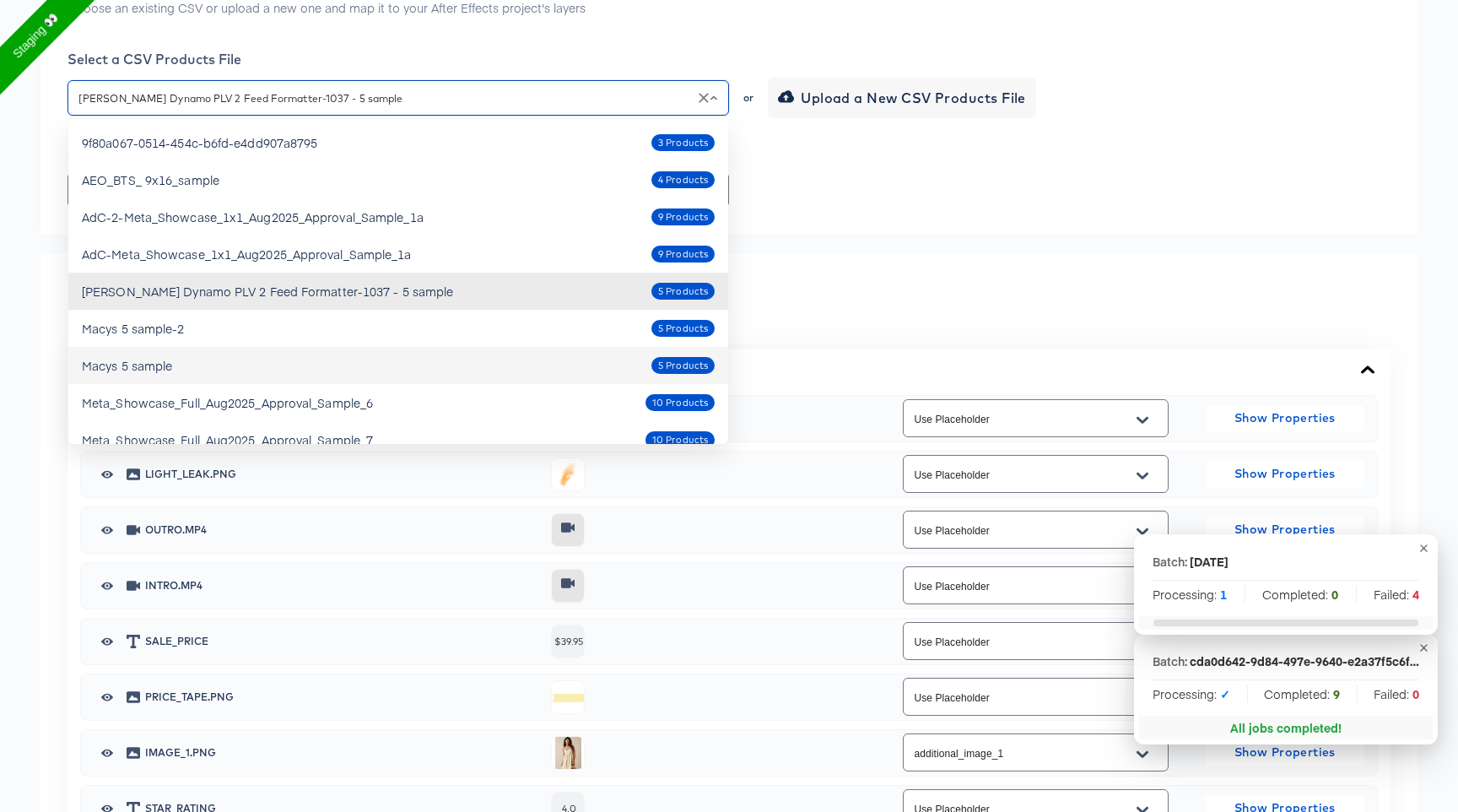
scroll to position [488, 0]
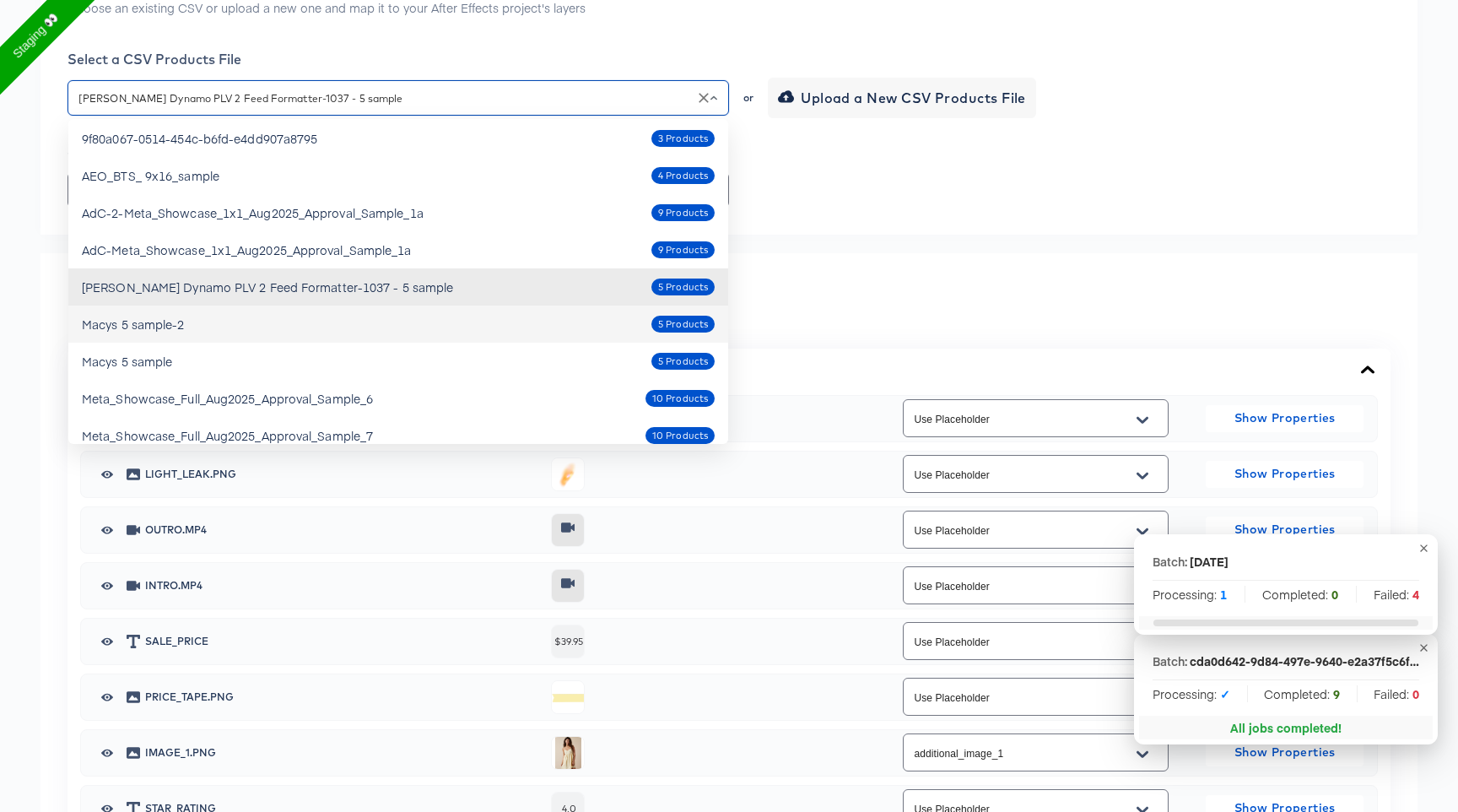
click at [436, 332] on div "Macys 5 sample-2 5 Products" at bounding box center [398, 324] width 633 height 27
type input "Macys 5 sample-2"
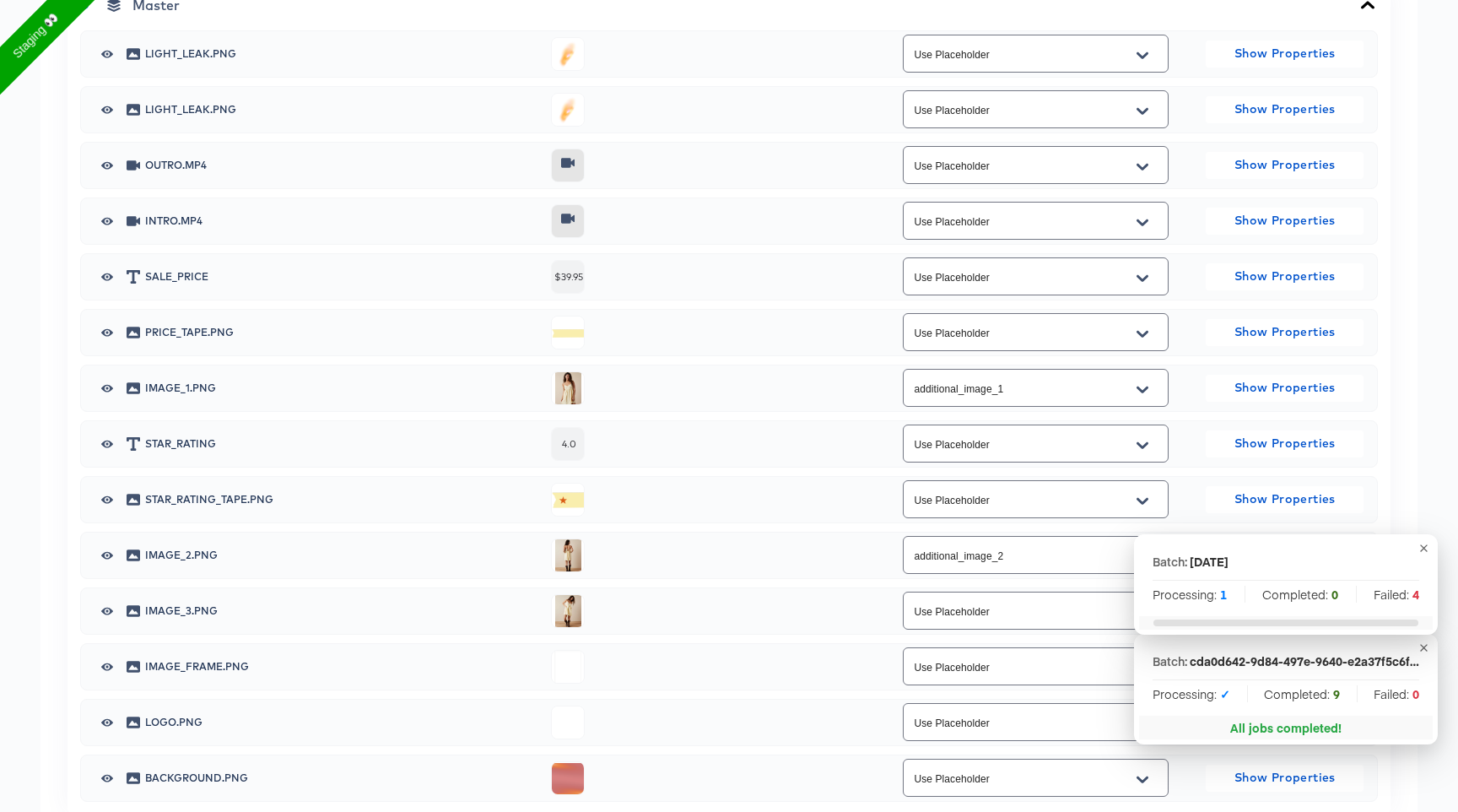
scroll to position [803, 0]
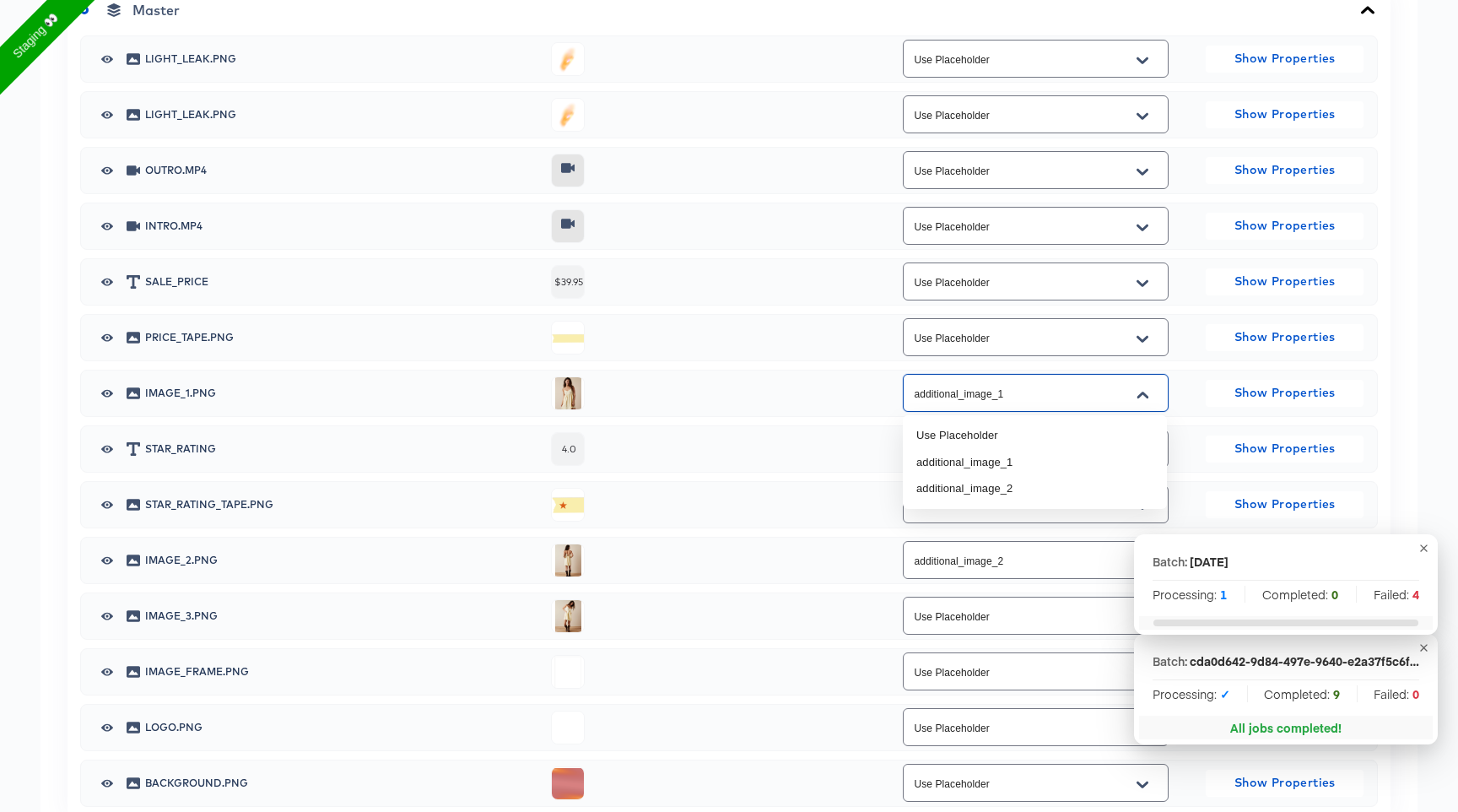
click at [1061, 384] on input "additional_image_1" at bounding box center [1022, 394] width 224 height 19
click at [1037, 453] on li "additional_image_1" at bounding box center [1035, 462] width 264 height 27
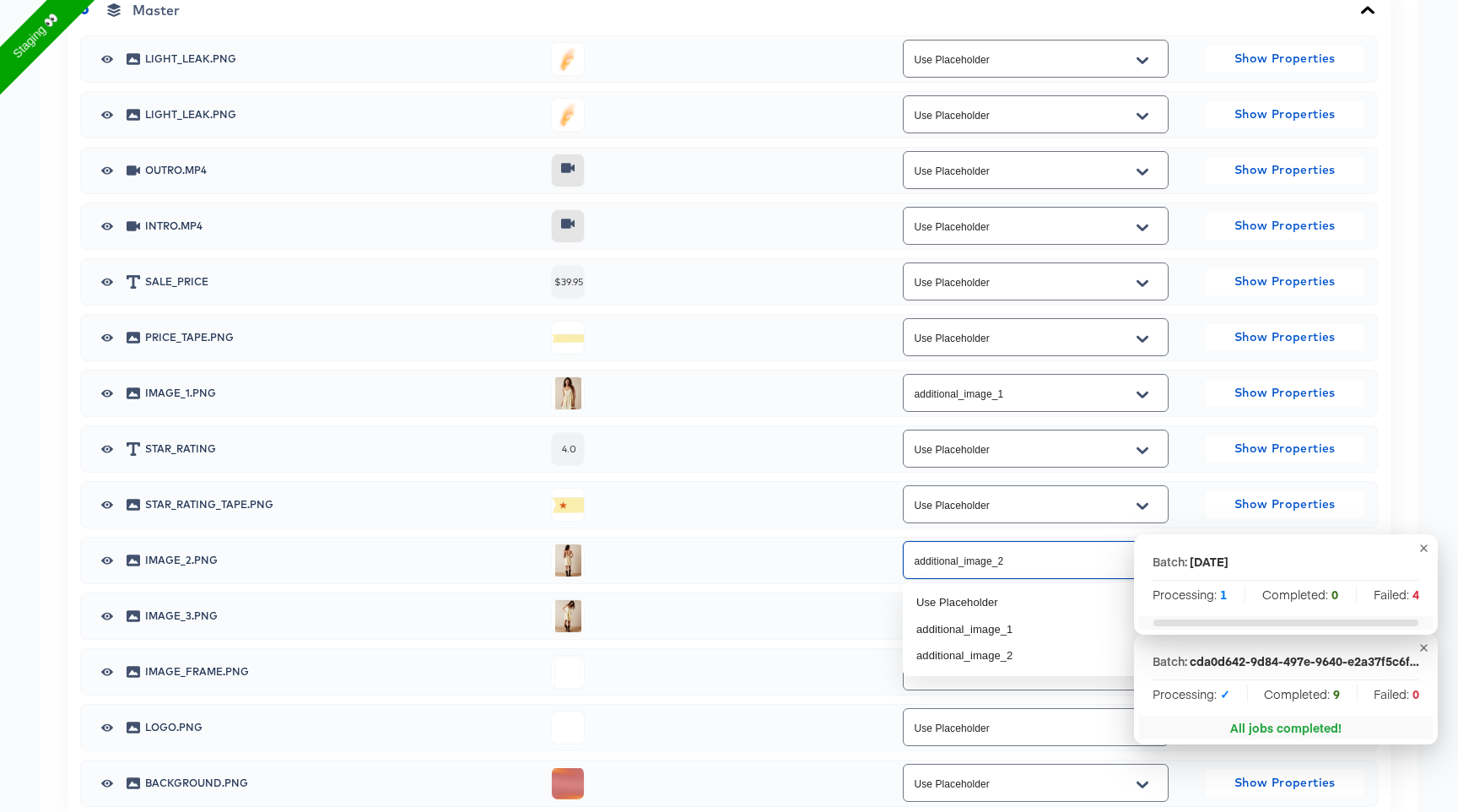
click at [1021, 553] on input "additional_image_2" at bounding box center [1022, 561] width 224 height 19
click at [1006, 659] on li "additional_image_2" at bounding box center [1035, 655] width 264 height 27
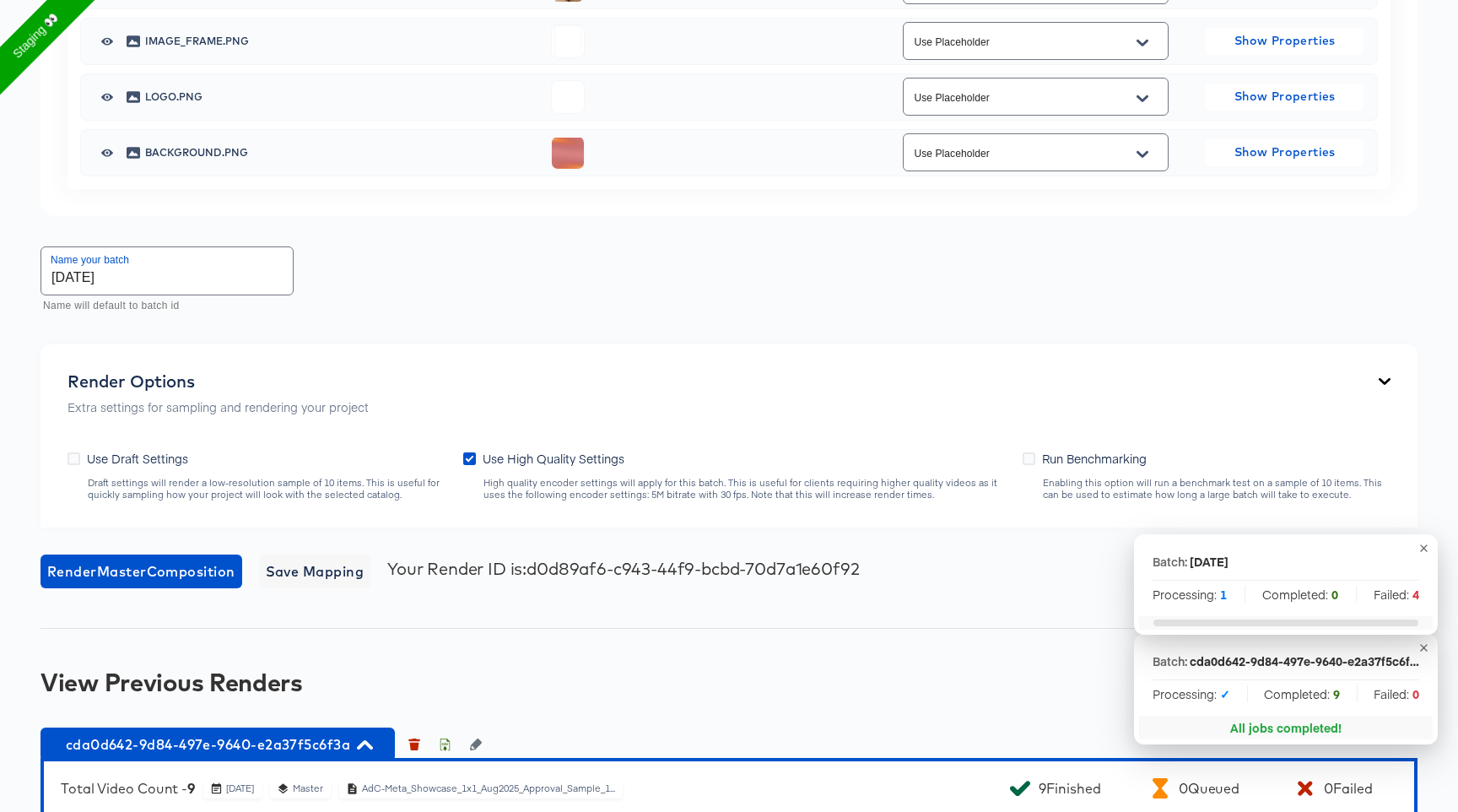
scroll to position [1440, 0]
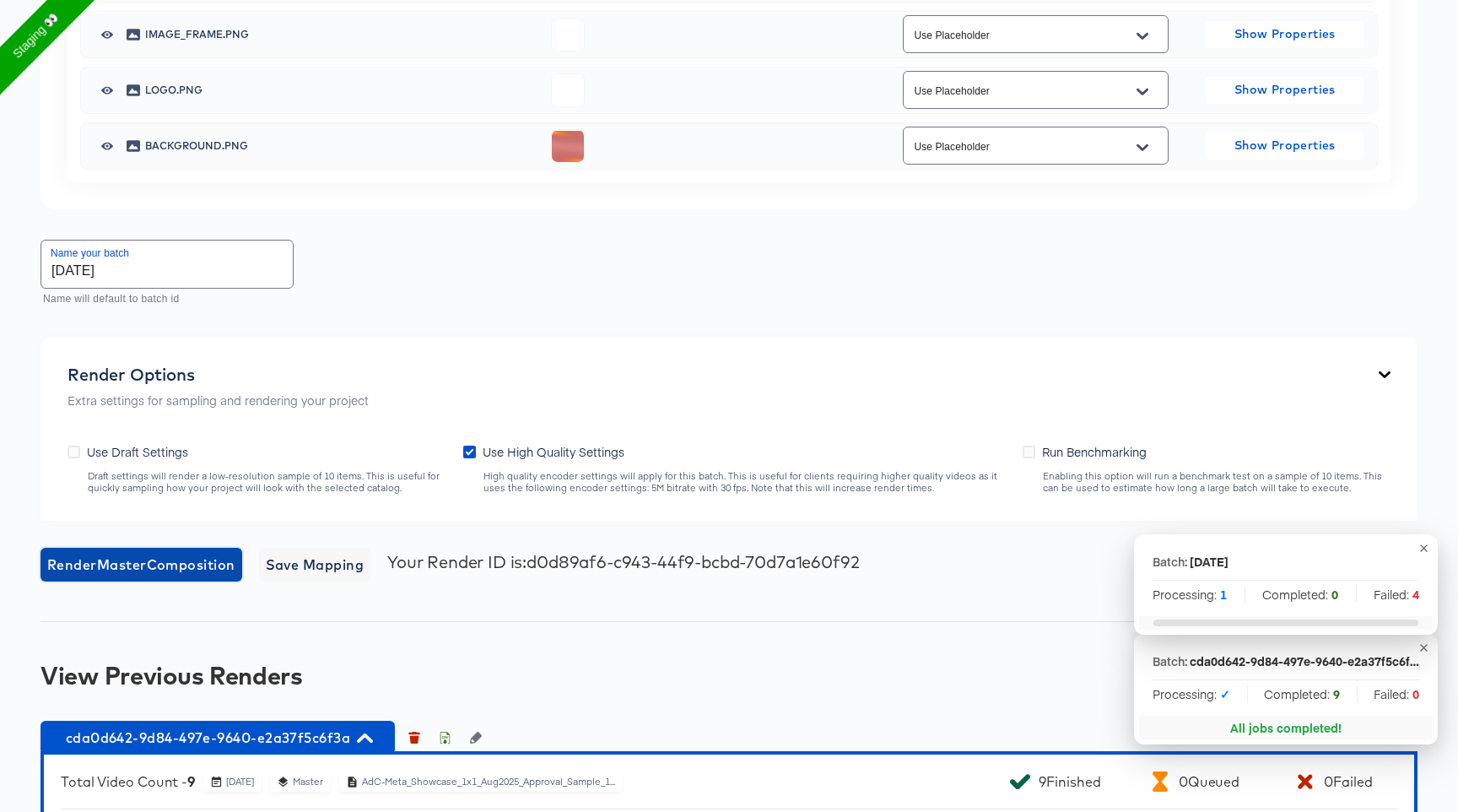
click at [224, 570] on span "Render Master Composition" at bounding box center [141, 564] width 188 height 24
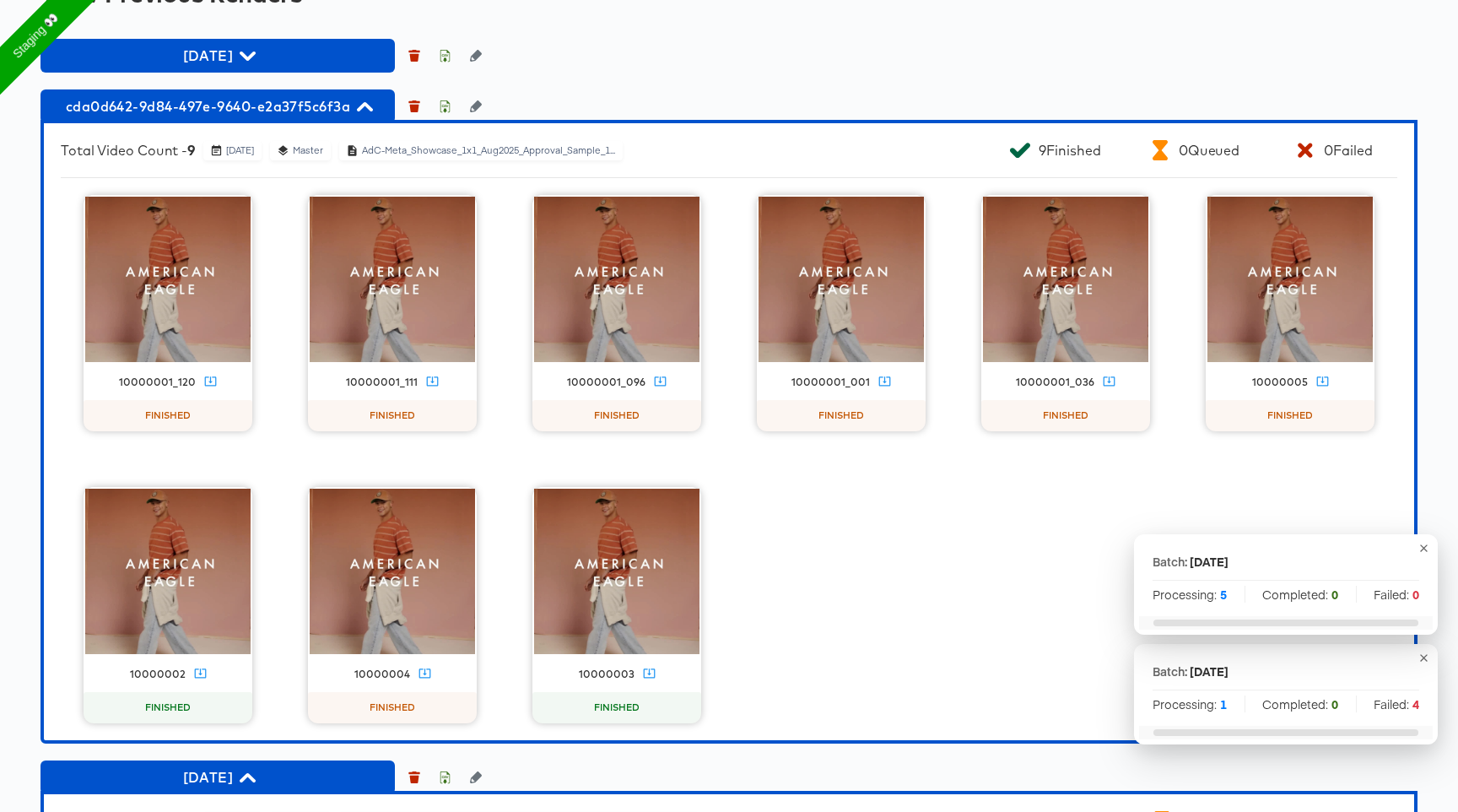
scroll to position [1932, 0]
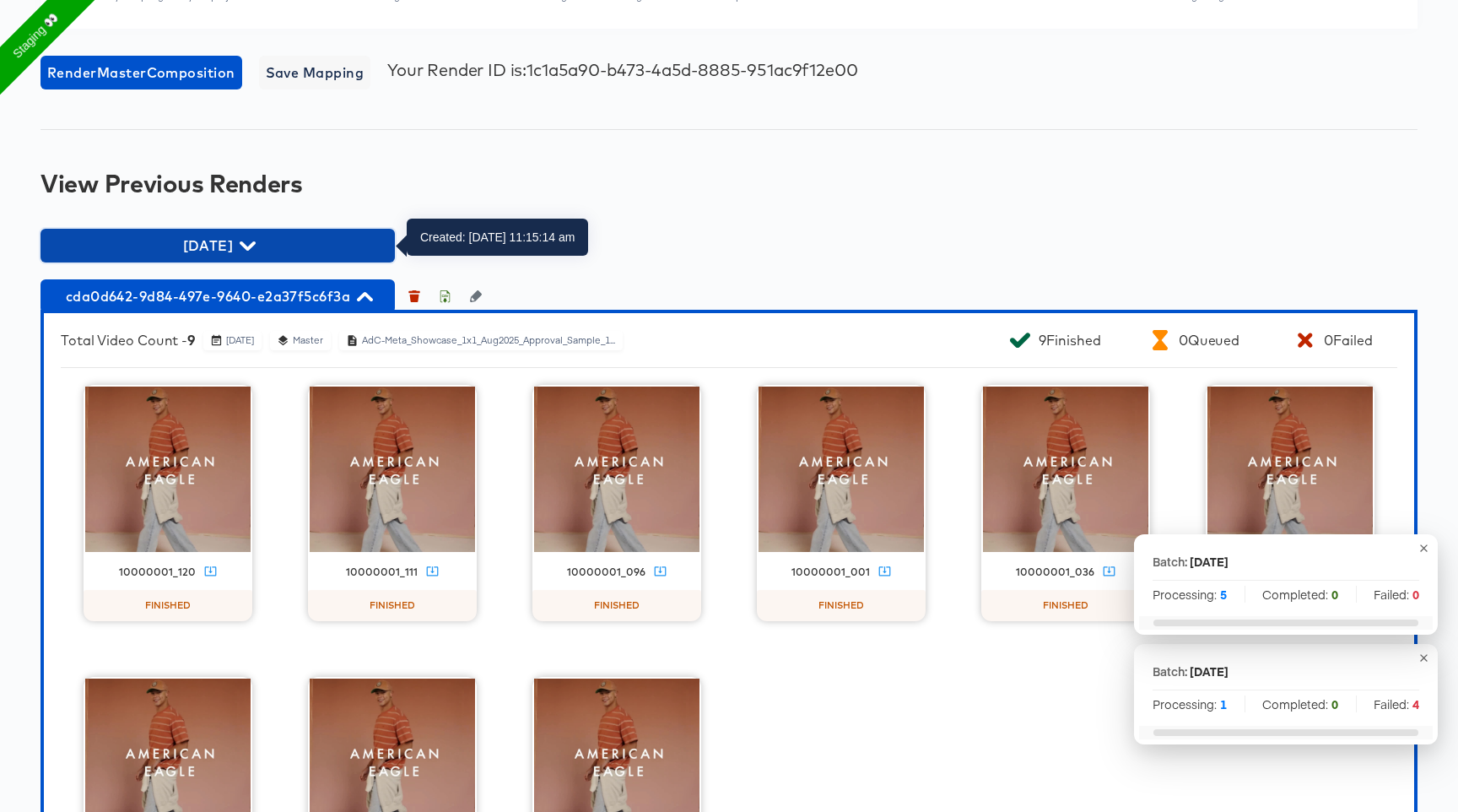
click at [256, 242] on span "13 oct" at bounding box center [218, 245] width 338 height 24
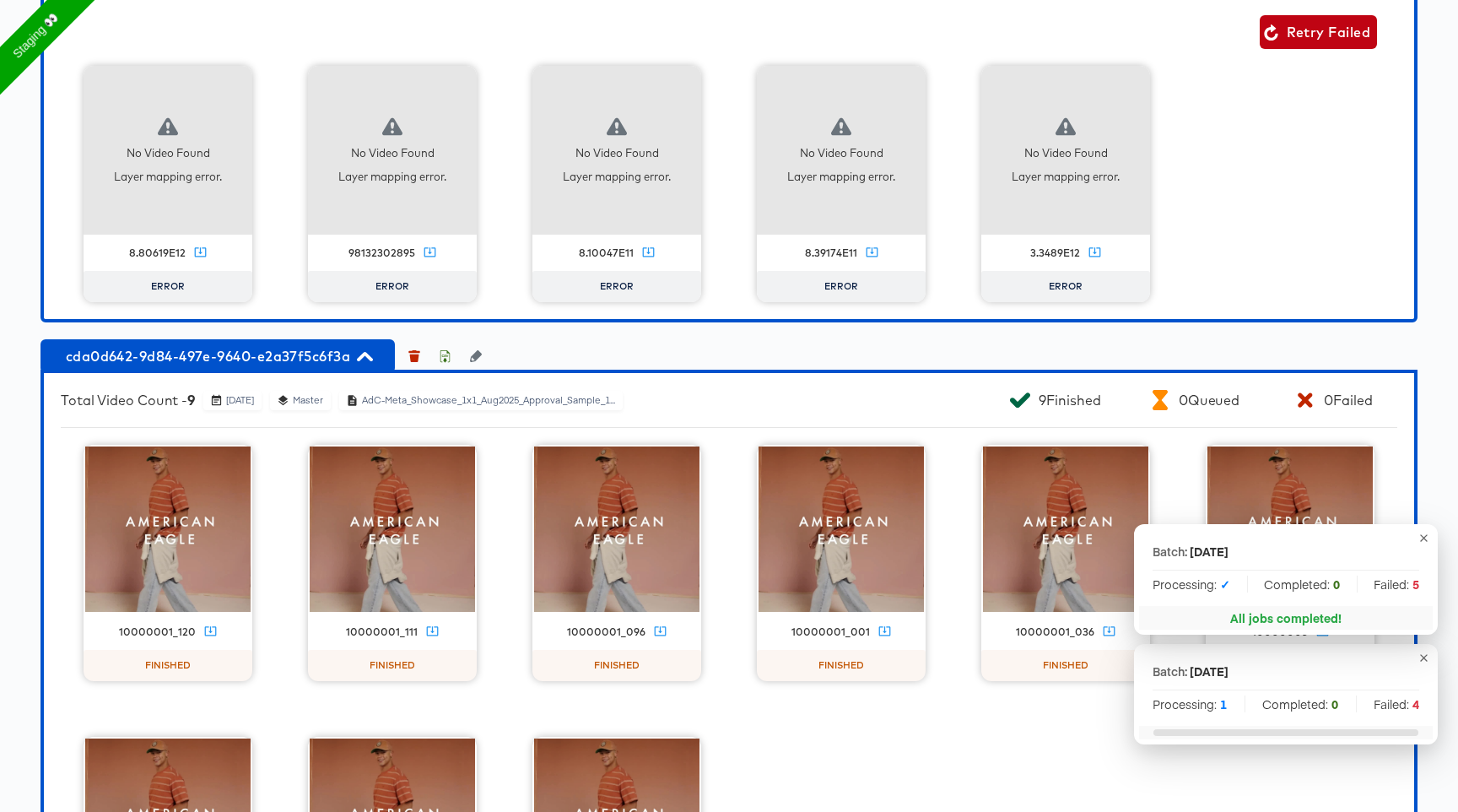
scroll to position [2243, 0]
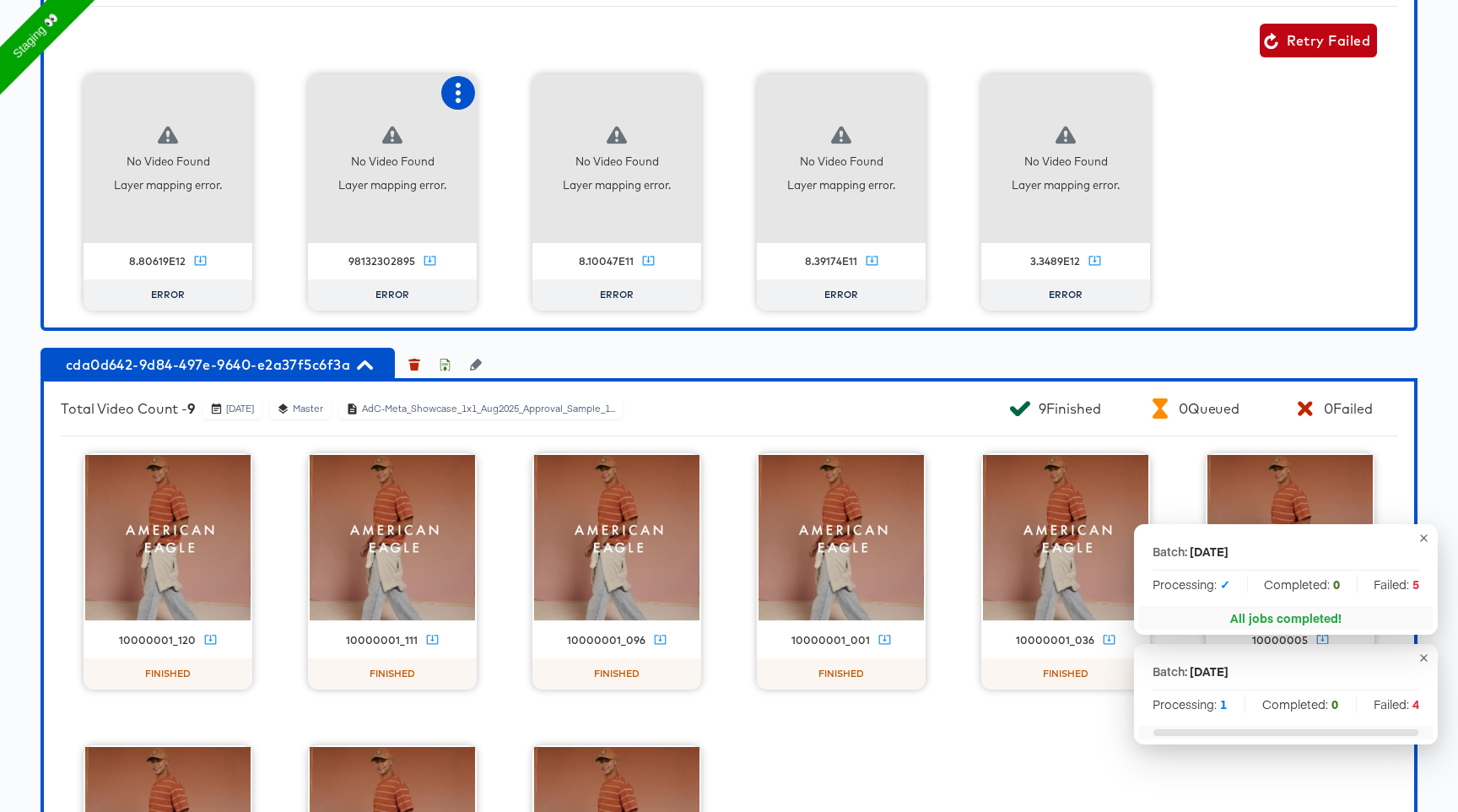
click at [452, 100] on icon "button" at bounding box center [458, 92] width 20 height 20
click at [527, 121] on div "Fix mapping" at bounding box center [527, 124] width 72 height 13
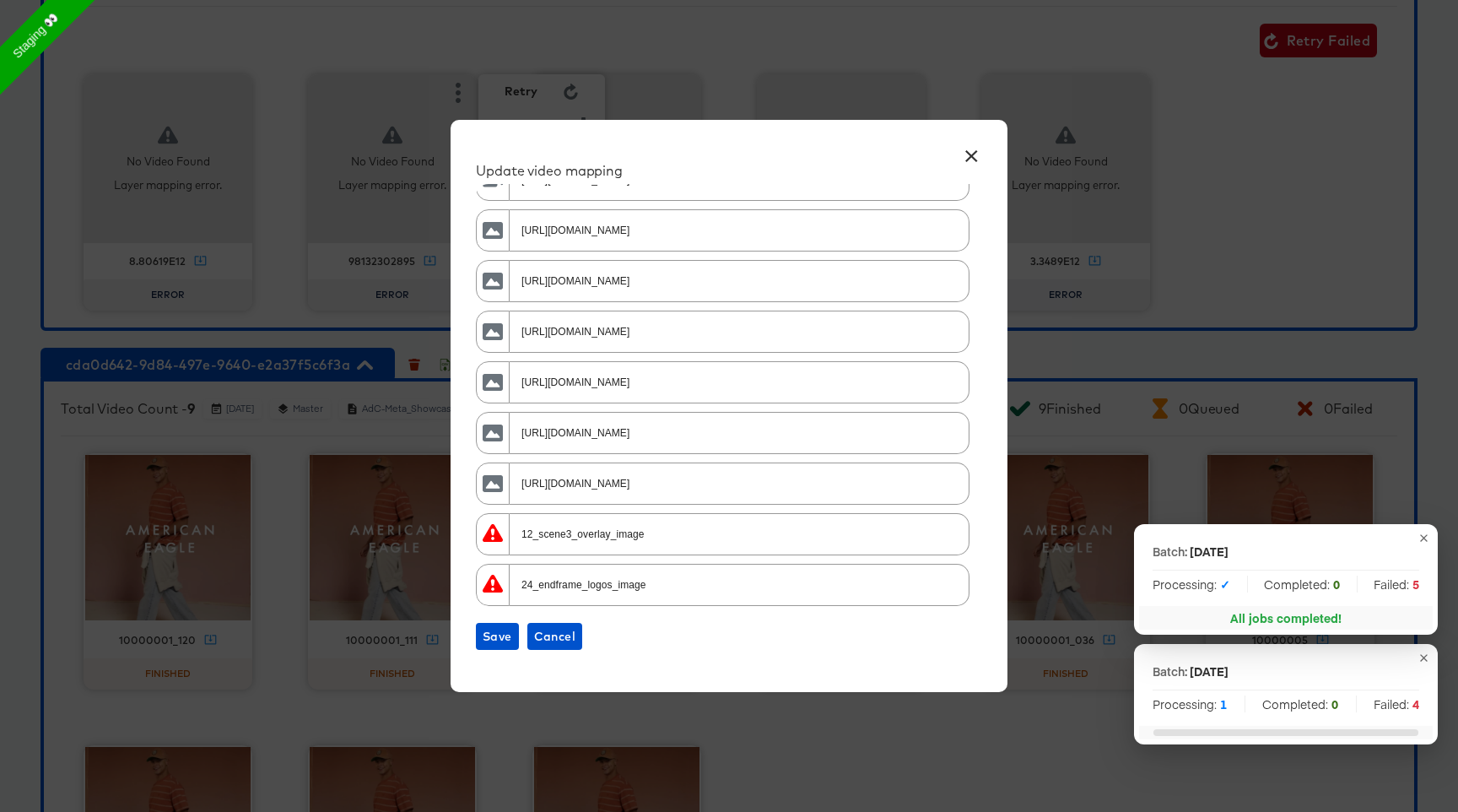
scroll to position [2244, 0]
click at [615, 536] on input "12_scene3_overlay_image" at bounding box center [737, 526] width 452 height 36
click at [964, 154] on button "×" at bounding box center [971, 151] width 31 height 31
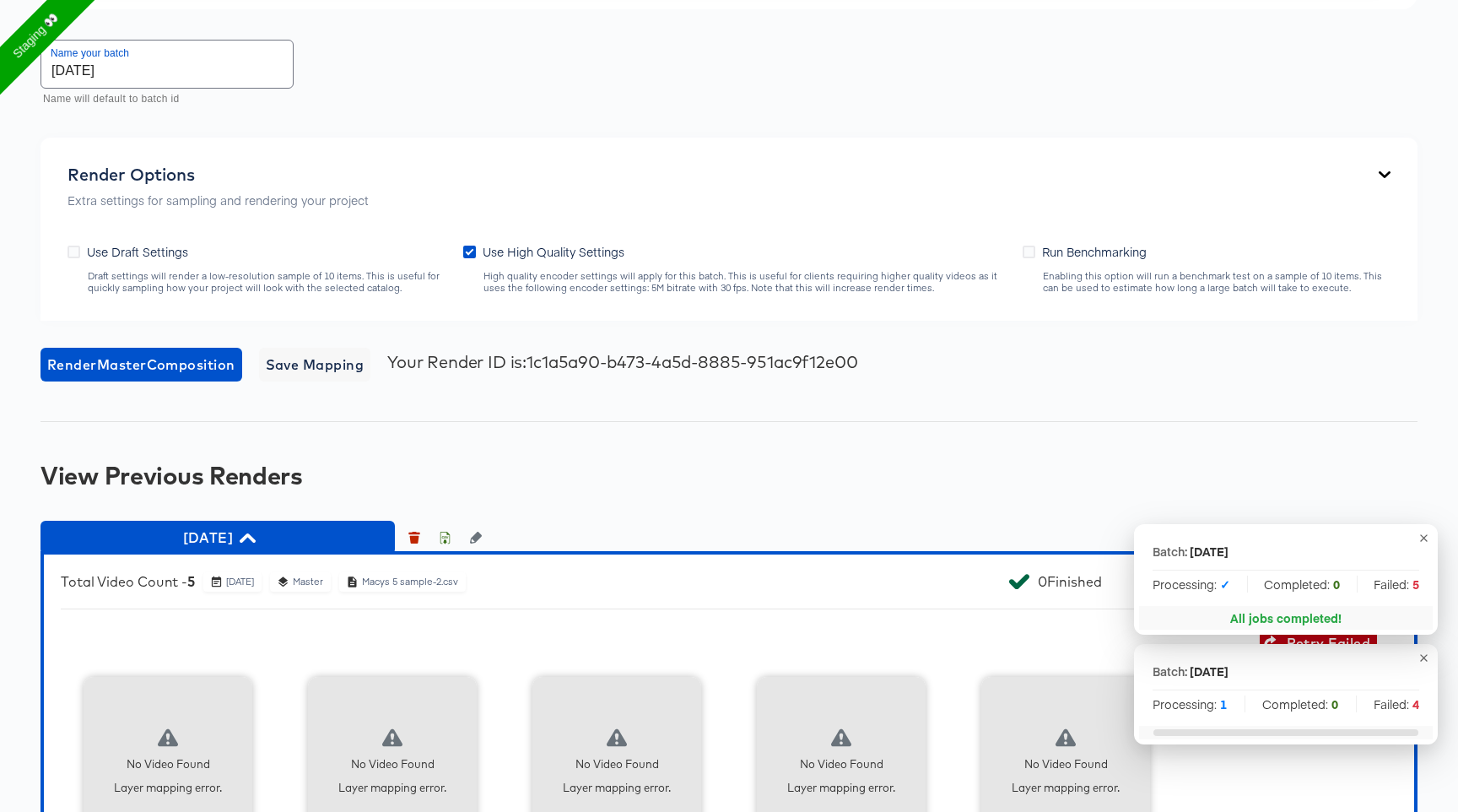
scroll to position [1895, 0]
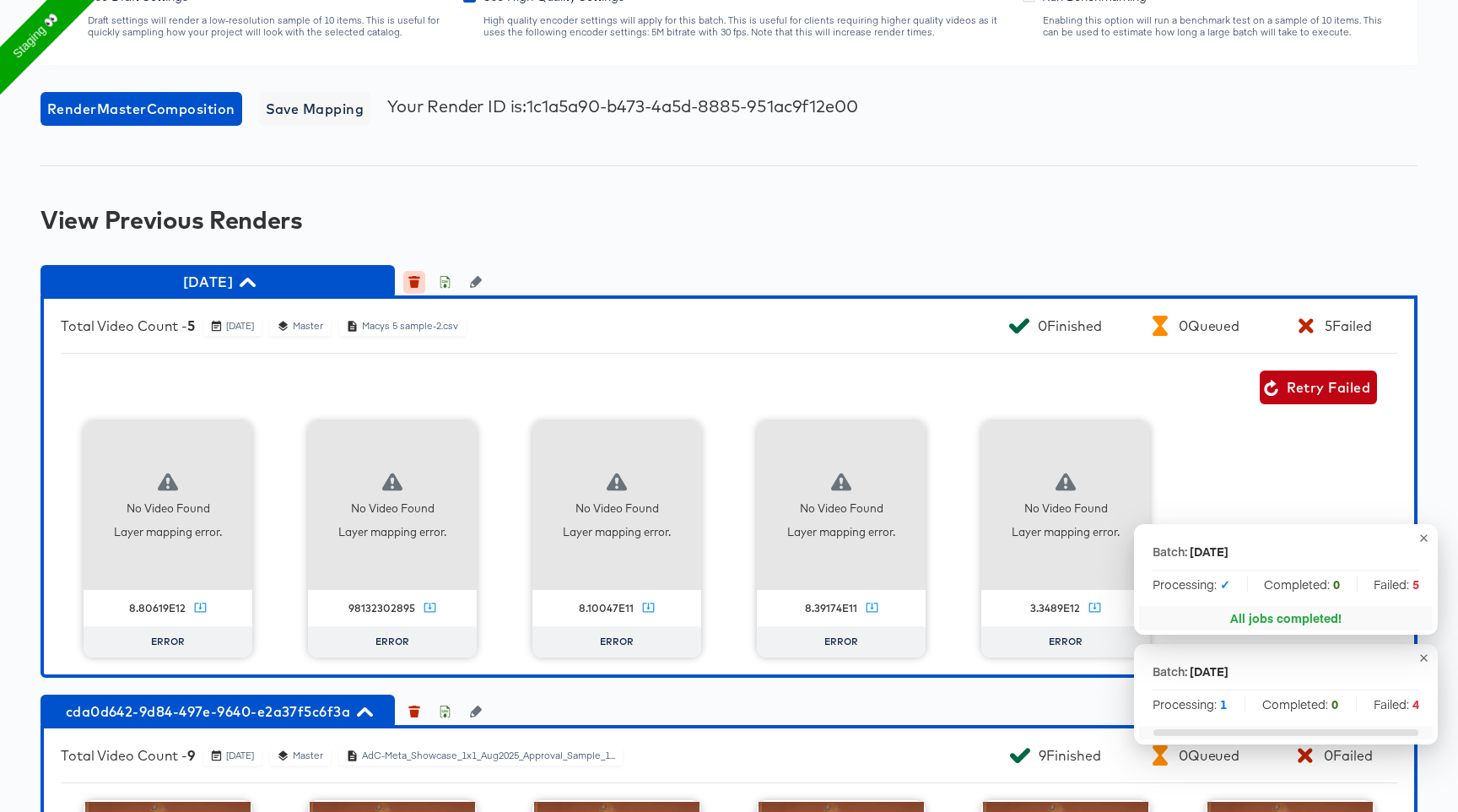
click at [416, 277] on icon "button" at bounding box center [414, 281] width 11 height 11
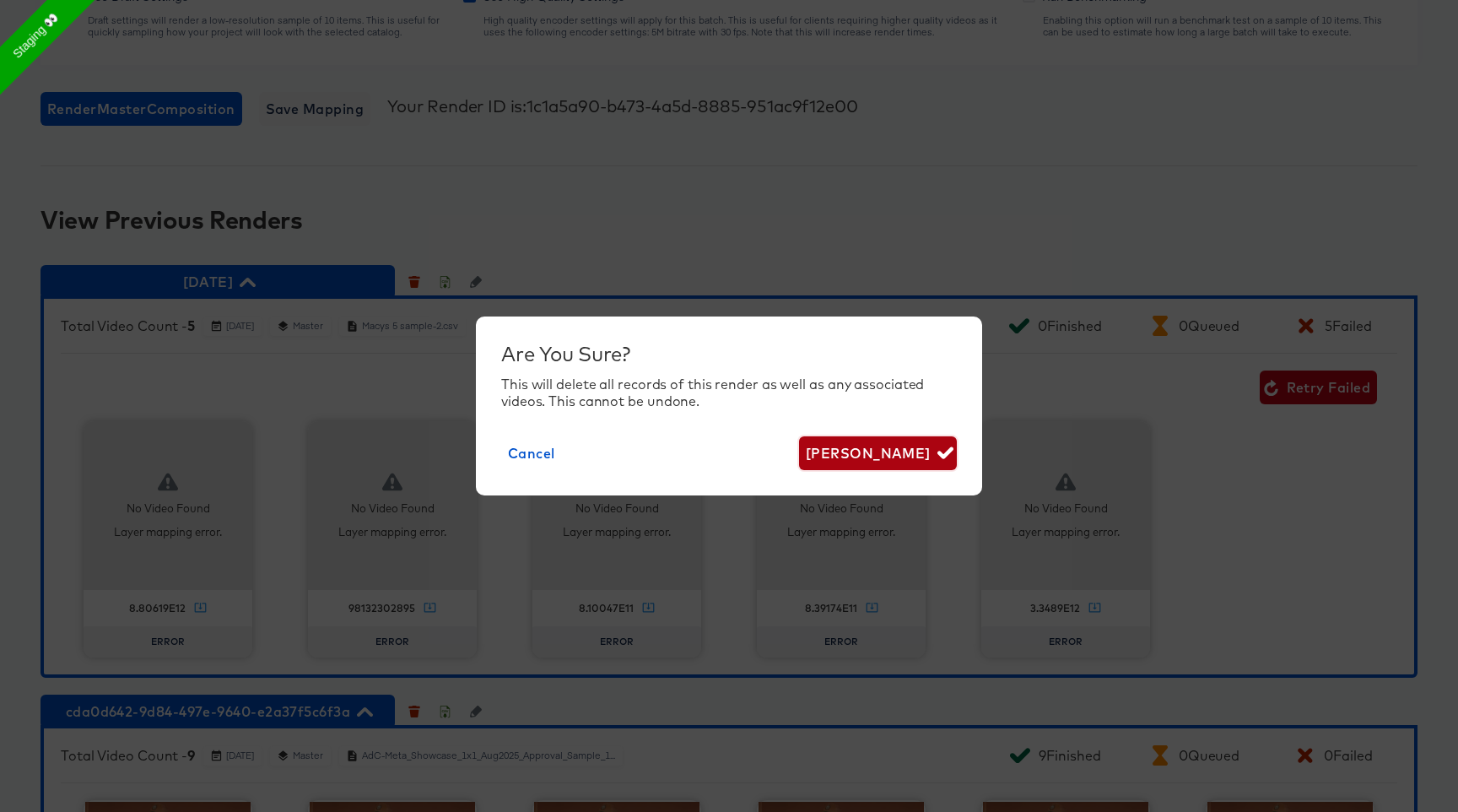
click at [864, 452] on span "Delete Render" at bounding box center [878, 452] width 144 height 24
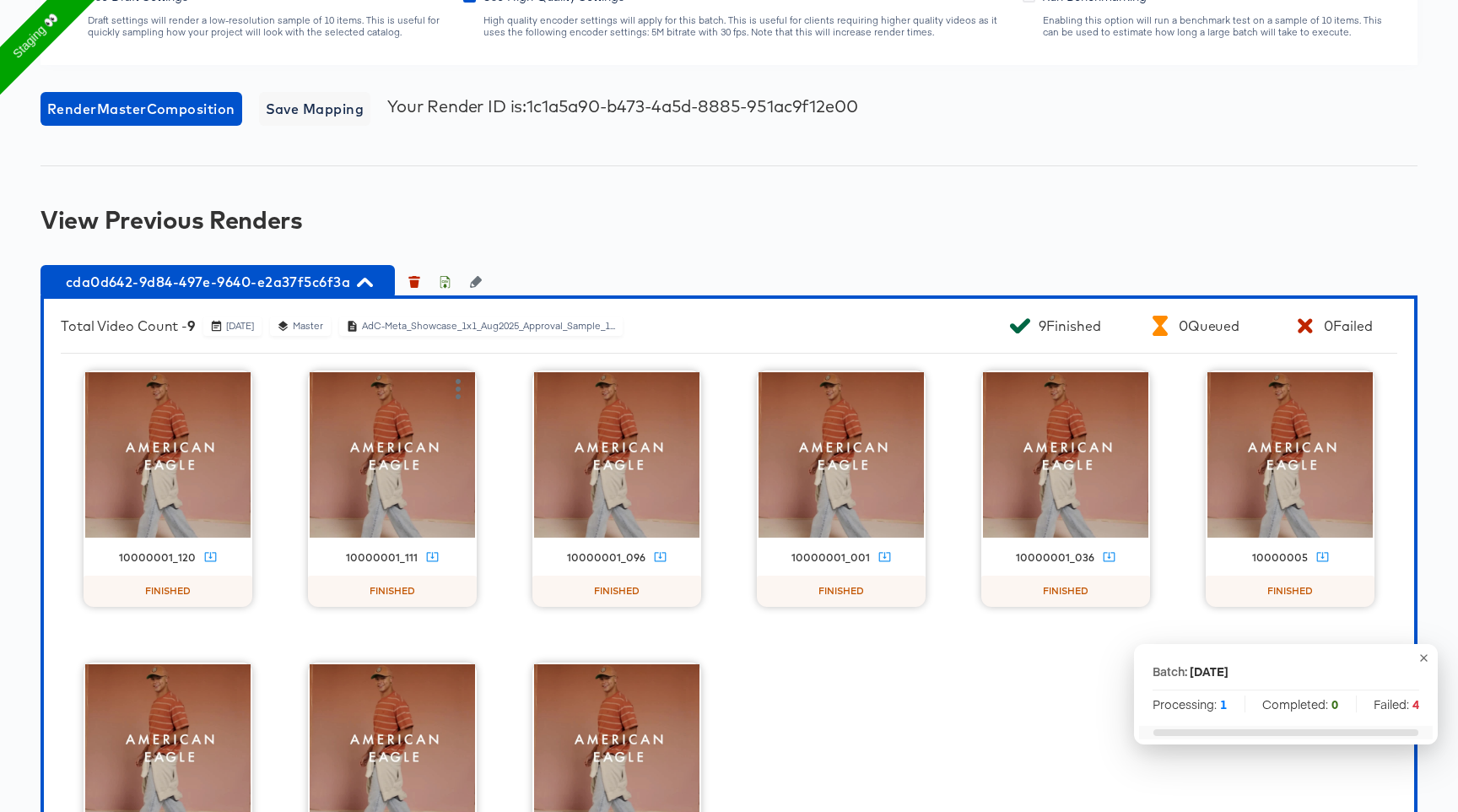
scroll to position [2460, 0]
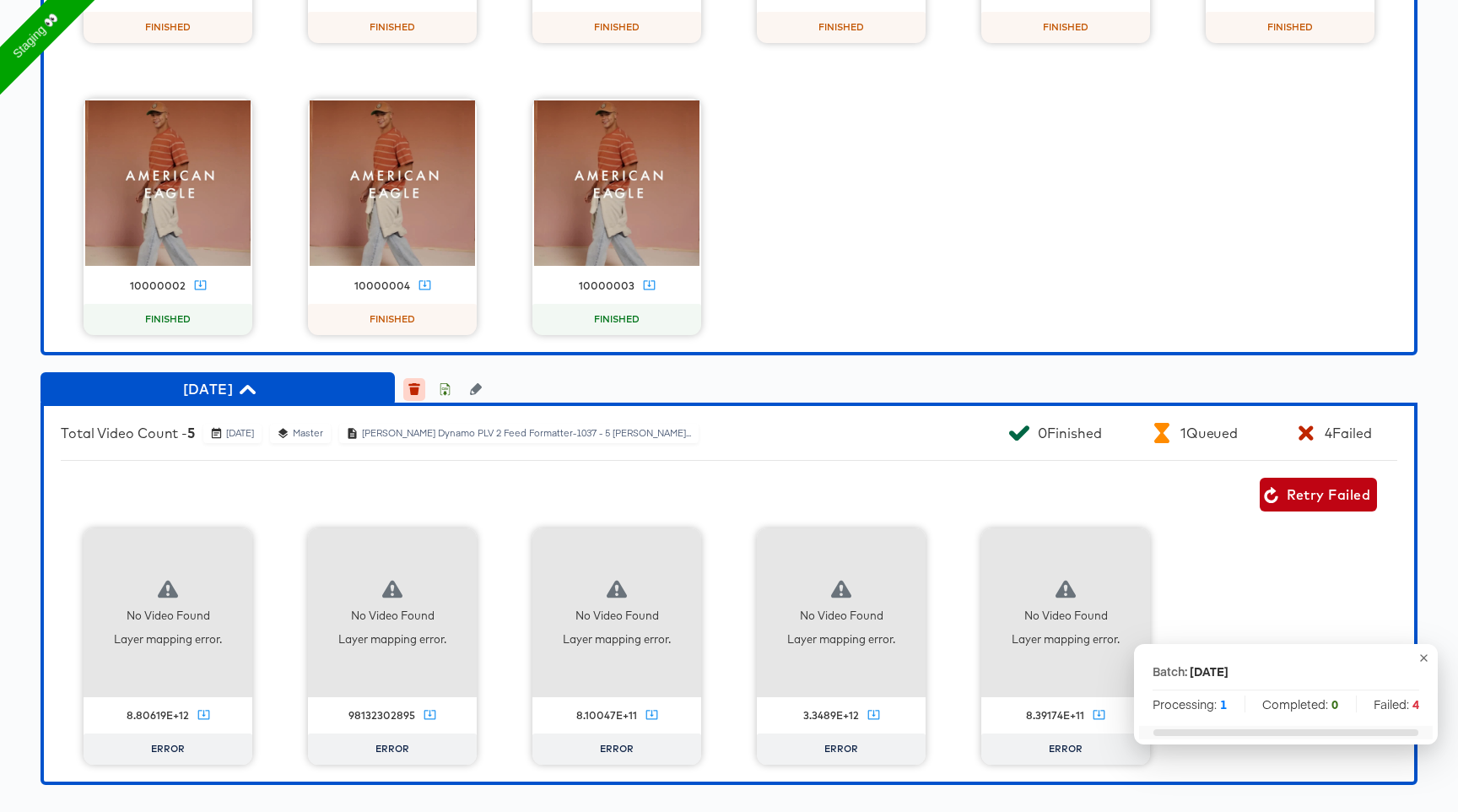
click at [411, 384] on icon "button" at bounding box center [414, 384] width 11 height 3
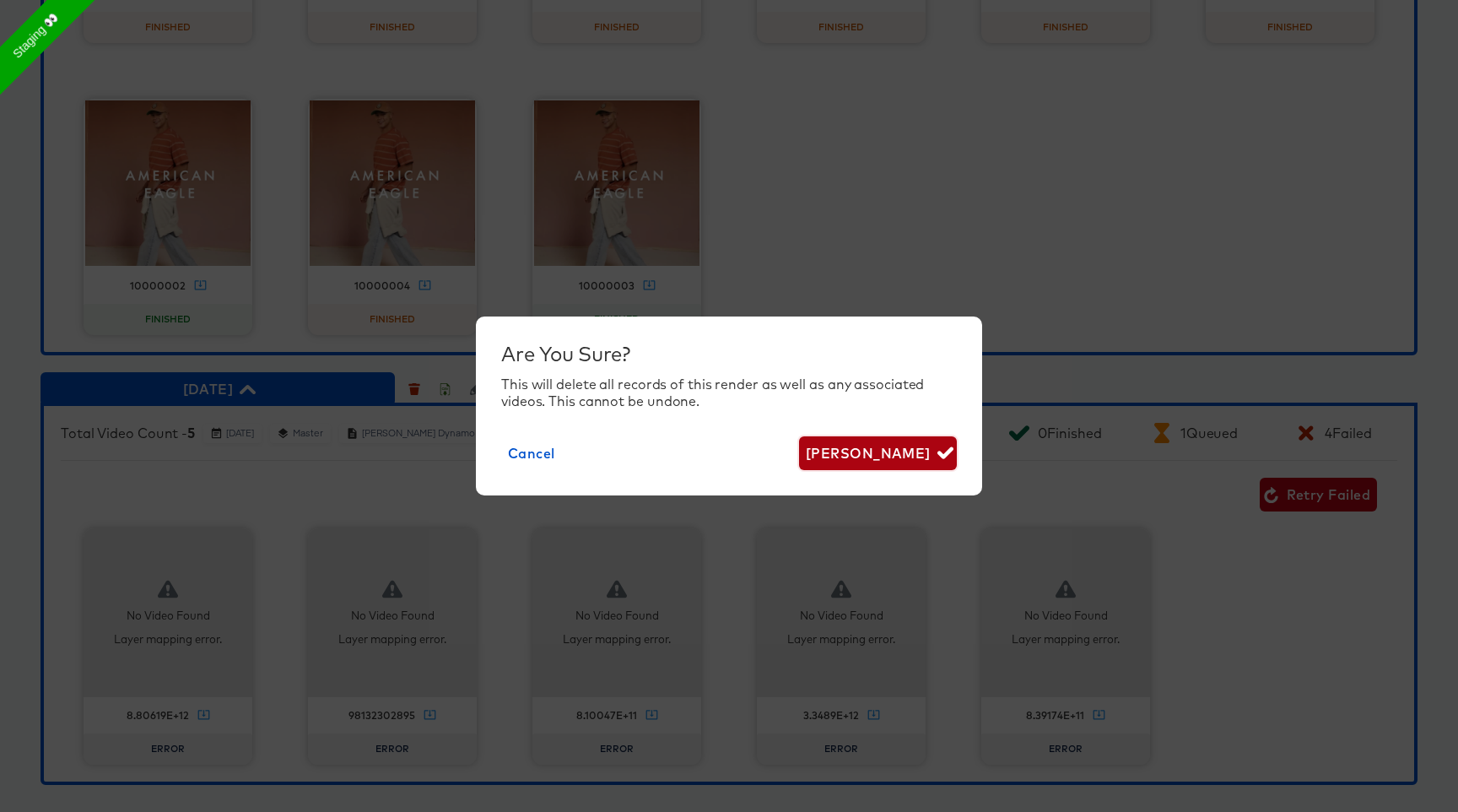
click at [915, 452] on span "Delete Render" at bounding box center [878, 452] width 144 height 24
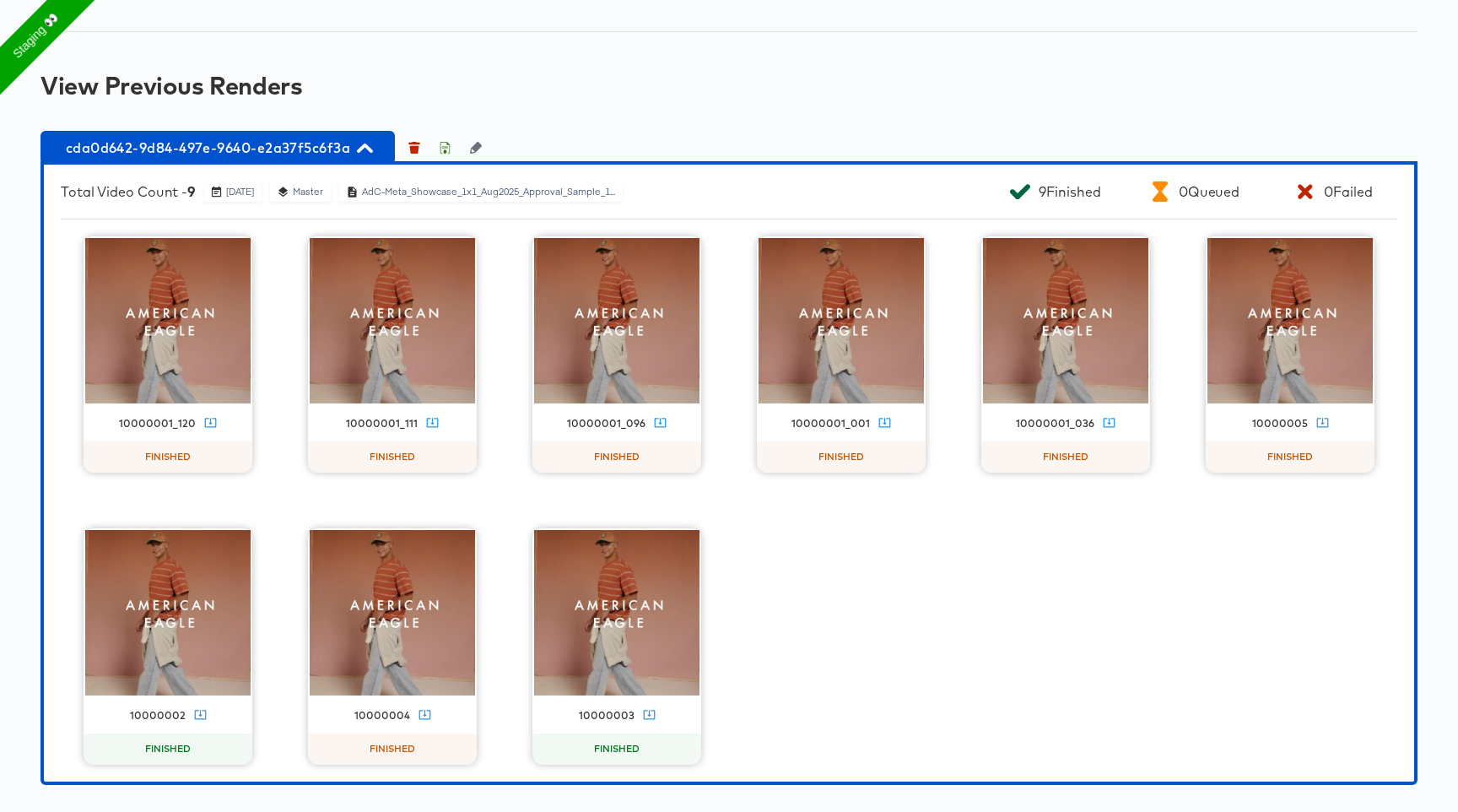
scroll to position [2030, 0]
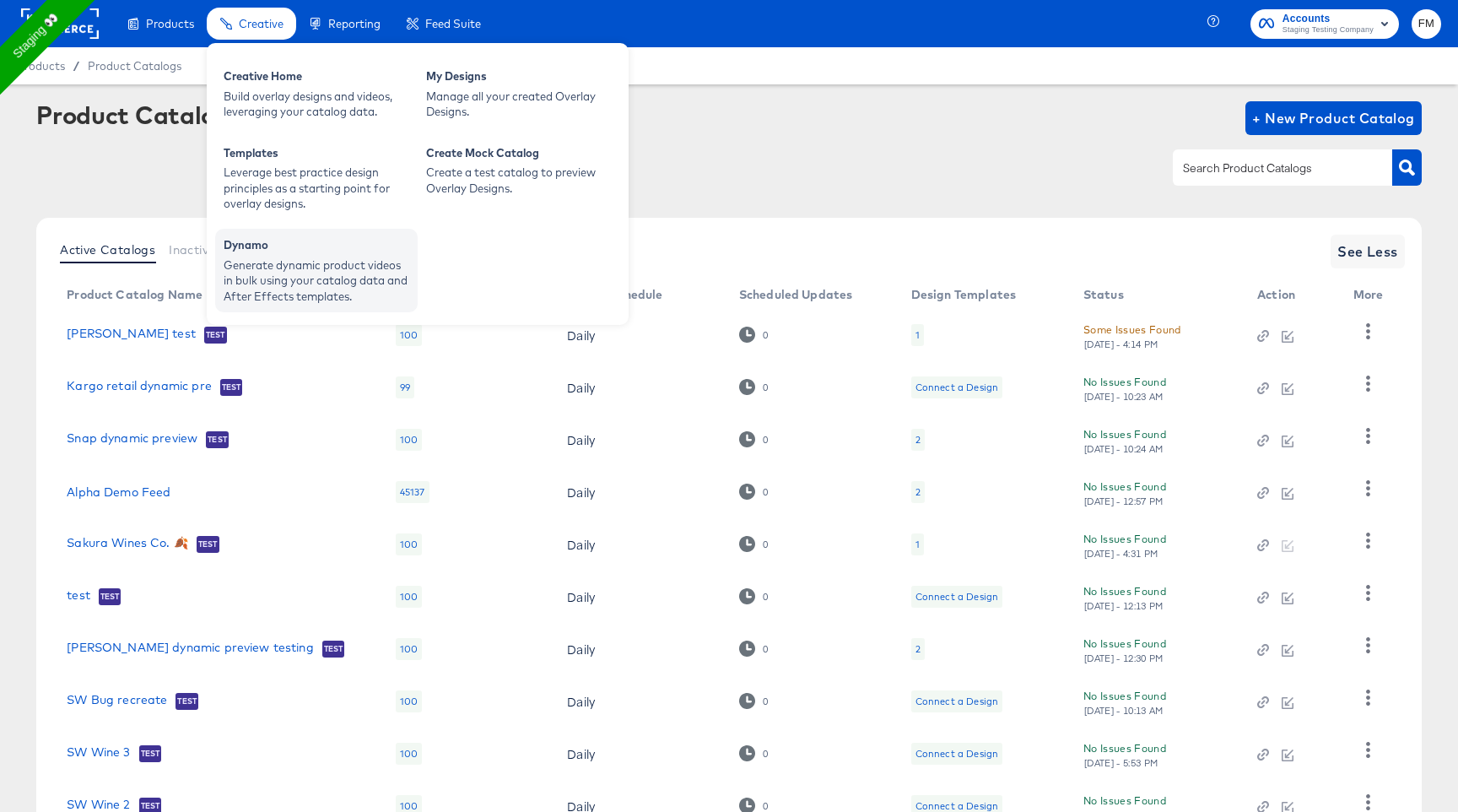
click at [286, 256] on div "Dynamo" at bounding box center [317, 247] width 186 height 20
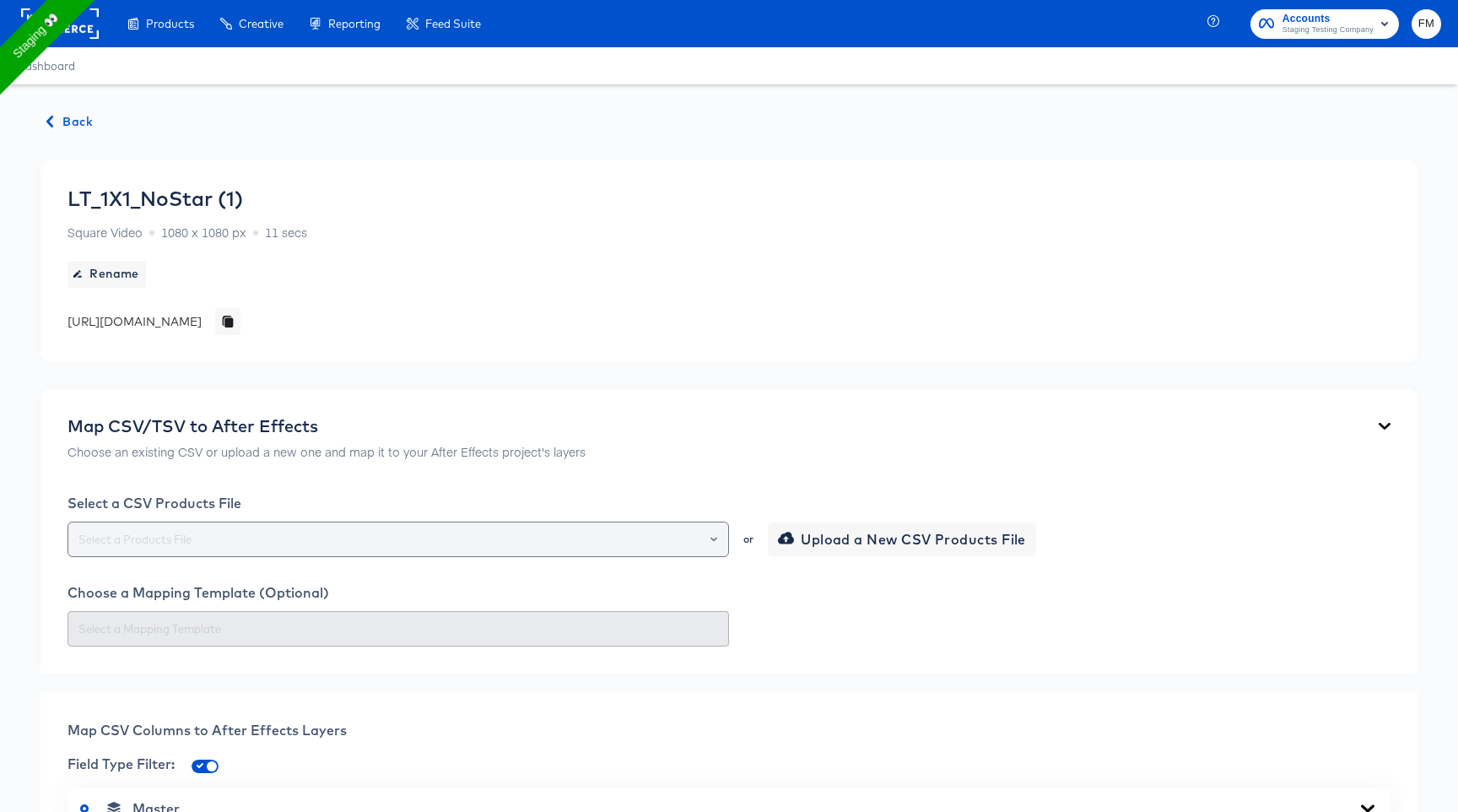
click at [379, 540] on input "text" at bounding box center [398, 539] width 647 height 19
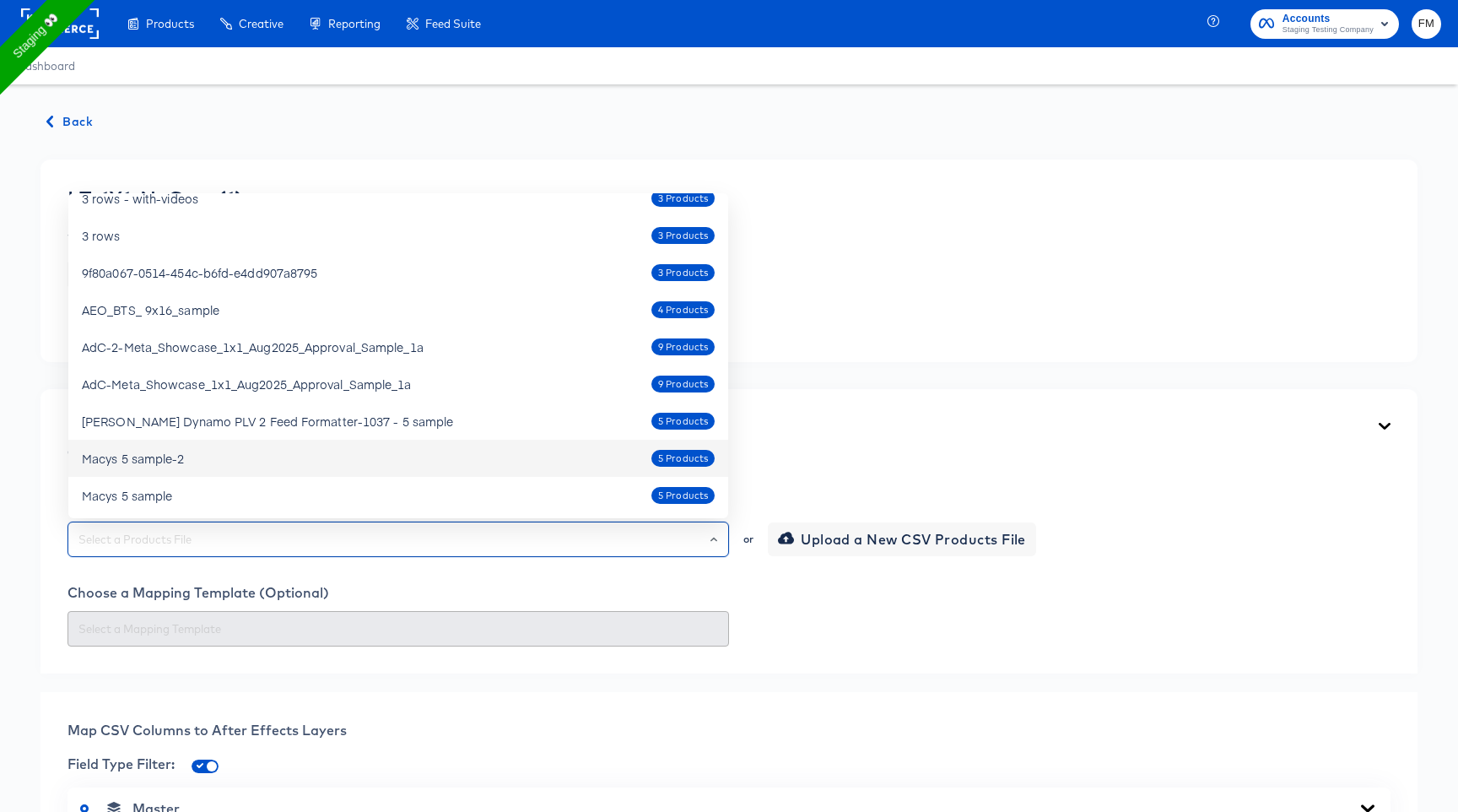
scroll to position [452, 0]
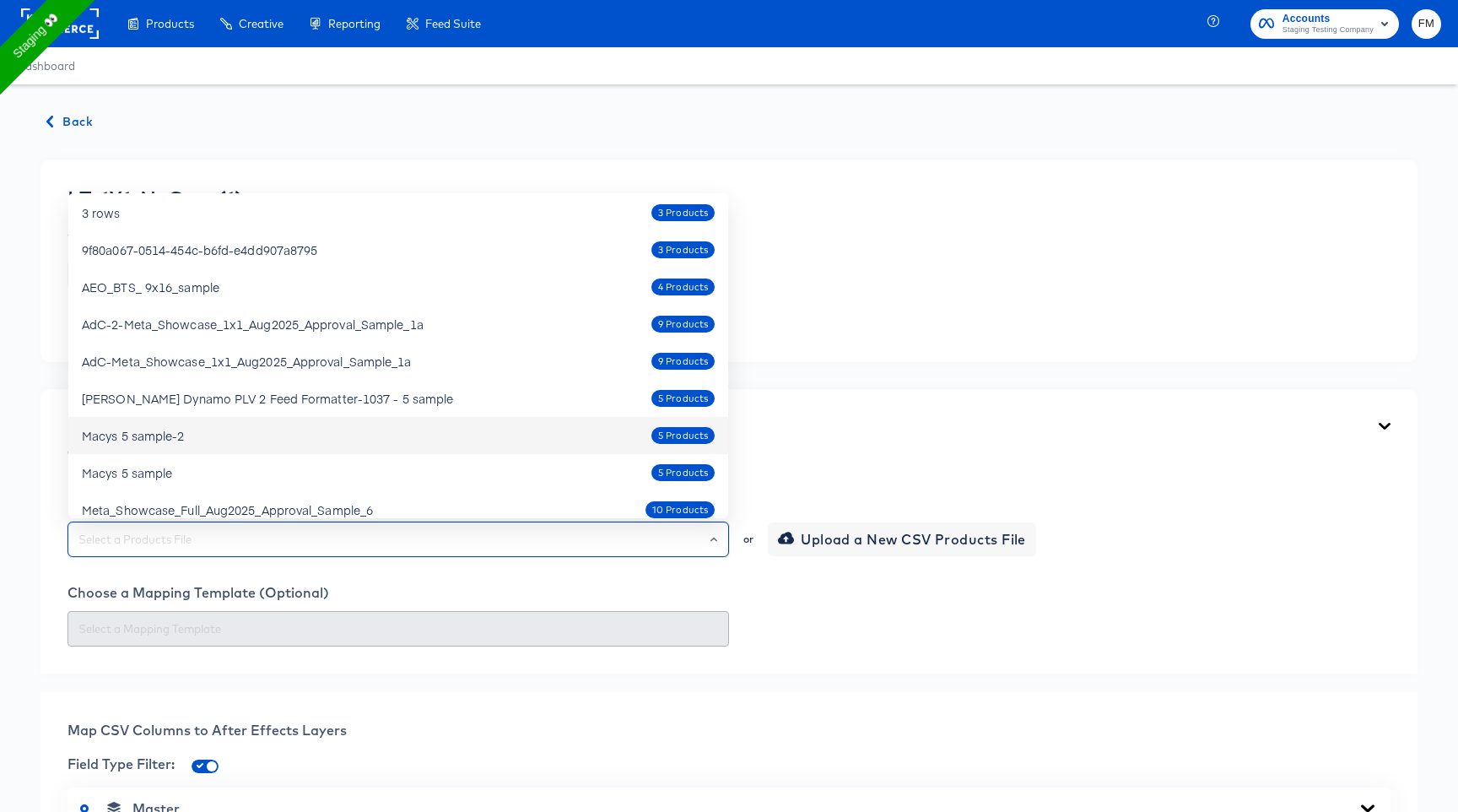
click at [563, 430] on div "Macys 5 sample-2 5 Products" at bounding box center [398, 435] width 633 height 27
type input "Macys 5 sample-2"
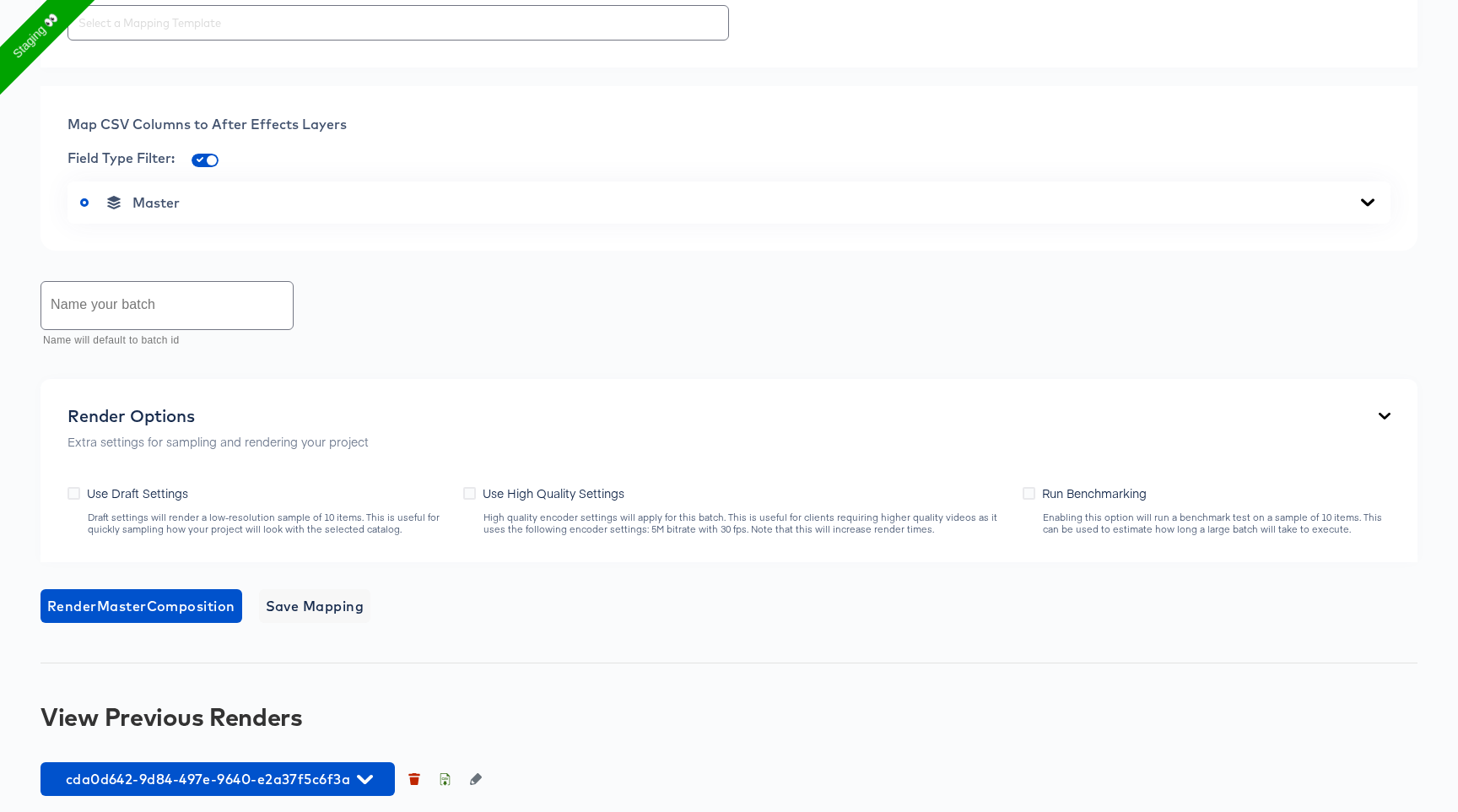
scroll to position [617, 0]
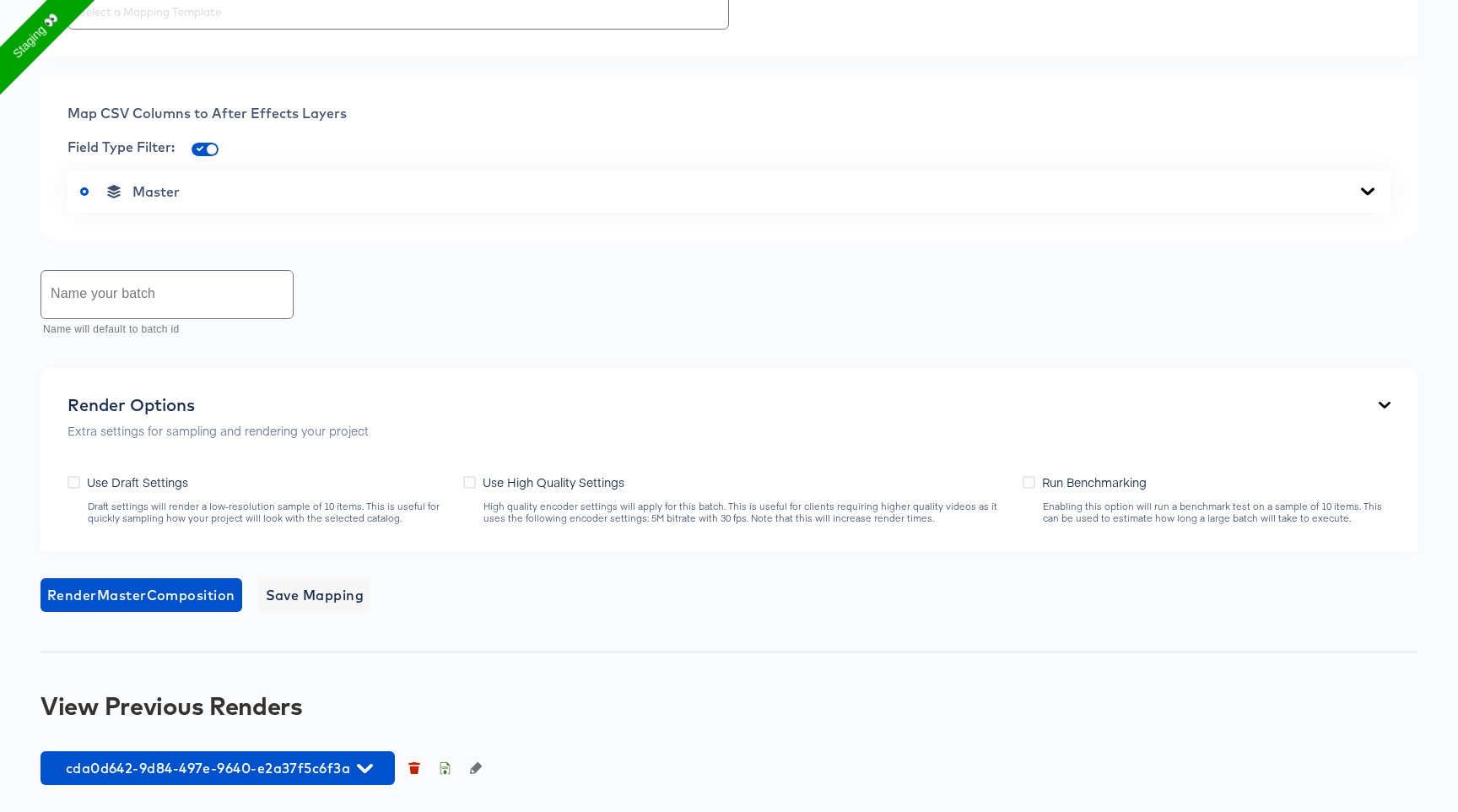
click at [297, 206] on div "Master" at bounding box center [729, 192] width 1323 height 42
click at [301, 192] on div "Master" at bounding box center [729, 191] width 1298 height 17
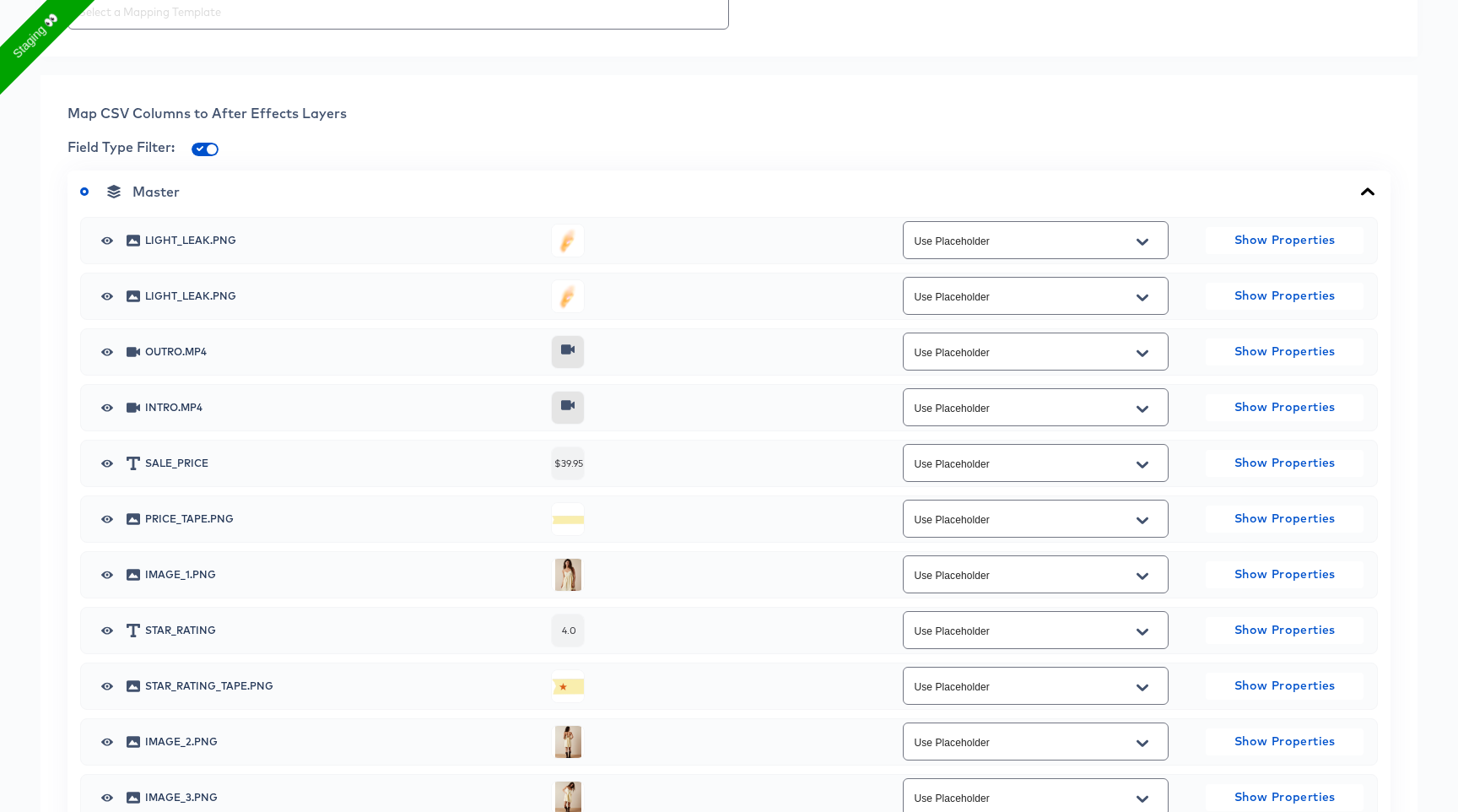
click at [1118, 577] on input "Use Placeholder" at bounding box center [1022, 575] width 224 height 19
click at [1103, 638] on li "additional_image_1" at bounding box center [1035, 643] width 264 height 27
type input "additional_image_1"
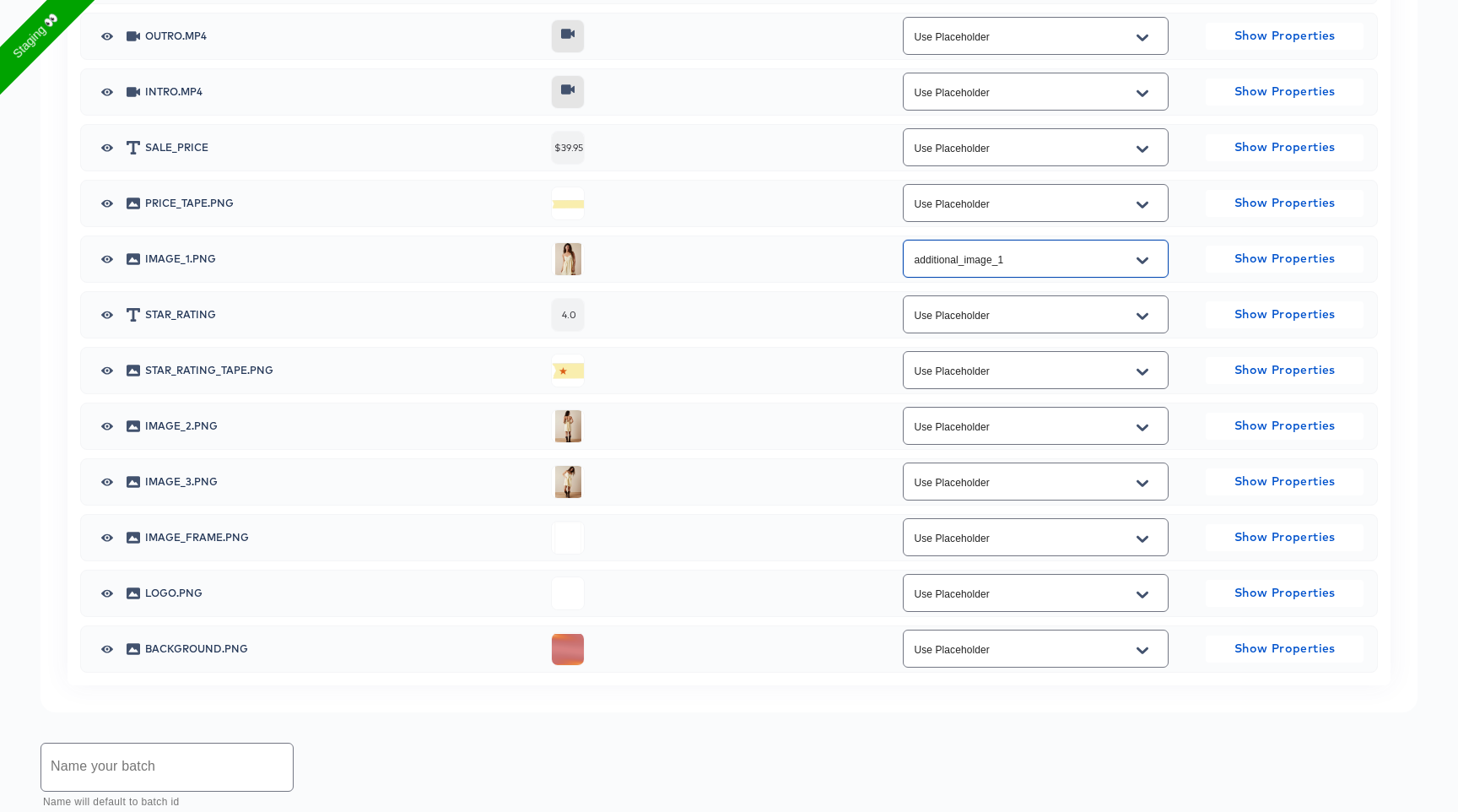
scroll to position [936, 0]
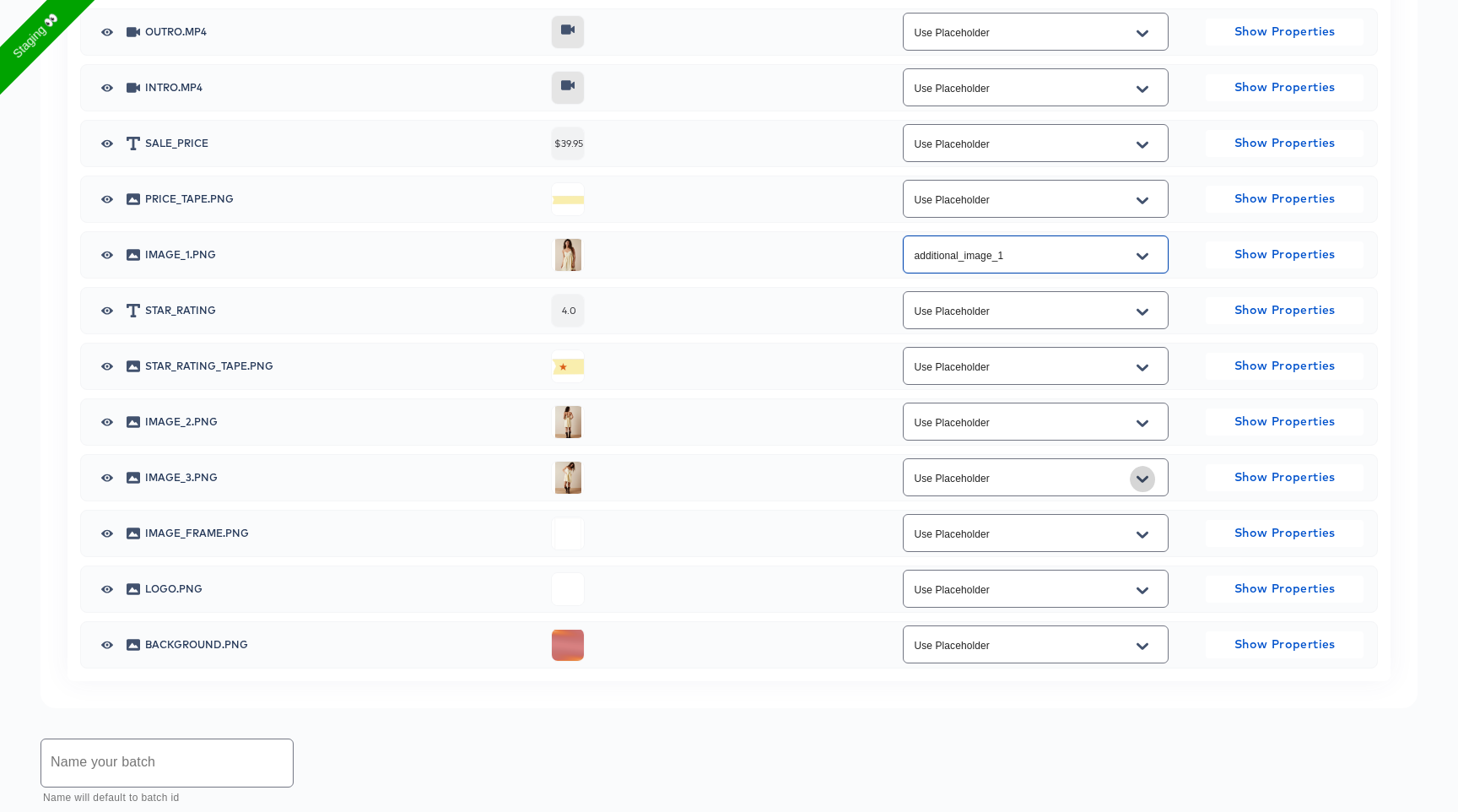
click at [1139, 476] on icon "Open" at bounding box center [1142, 479] width 11 height 7
click at [1048, 583] on li "additional_image_2" at bounding box center [1035, 572] width 264 height 27
type input "additional_image_2"
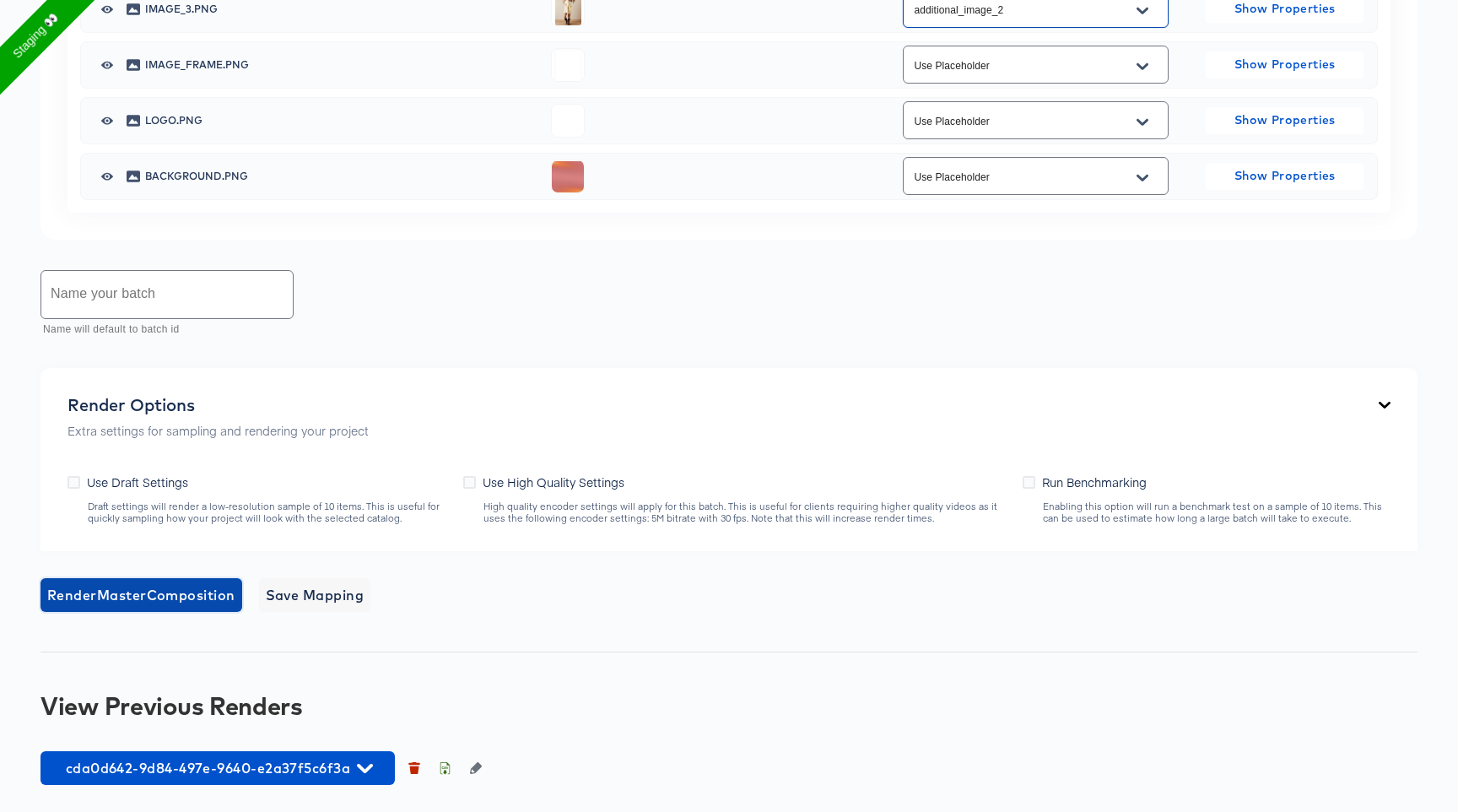
click at [193, 594] on span "Render Master Composition" at bounding box center [141, 594] width 188 height 24
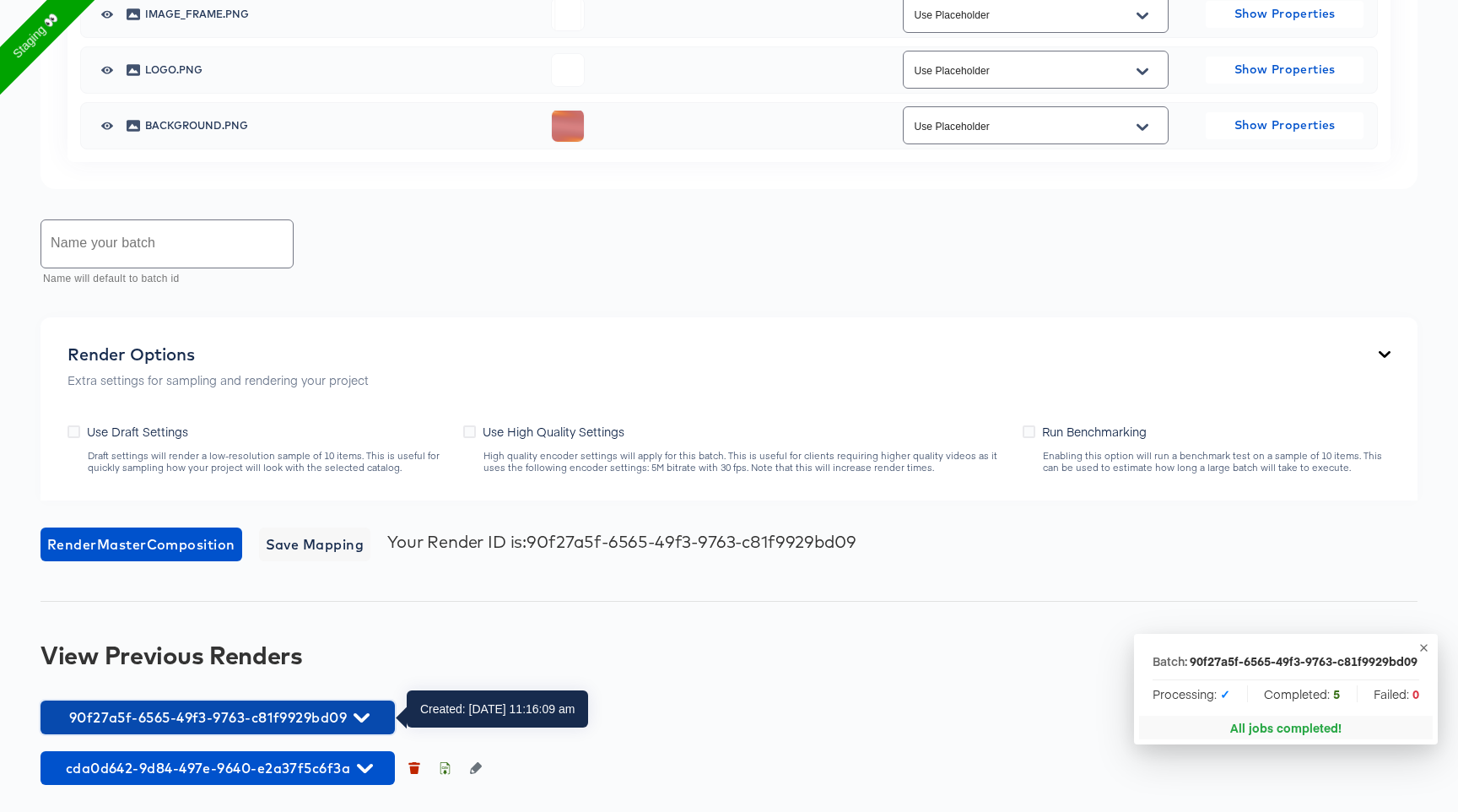
click at [297, 718] on span "90f27a5f-6565-49f3-9763-c81f9929bd09" at bounding box center [218, 717] width 338 height 24
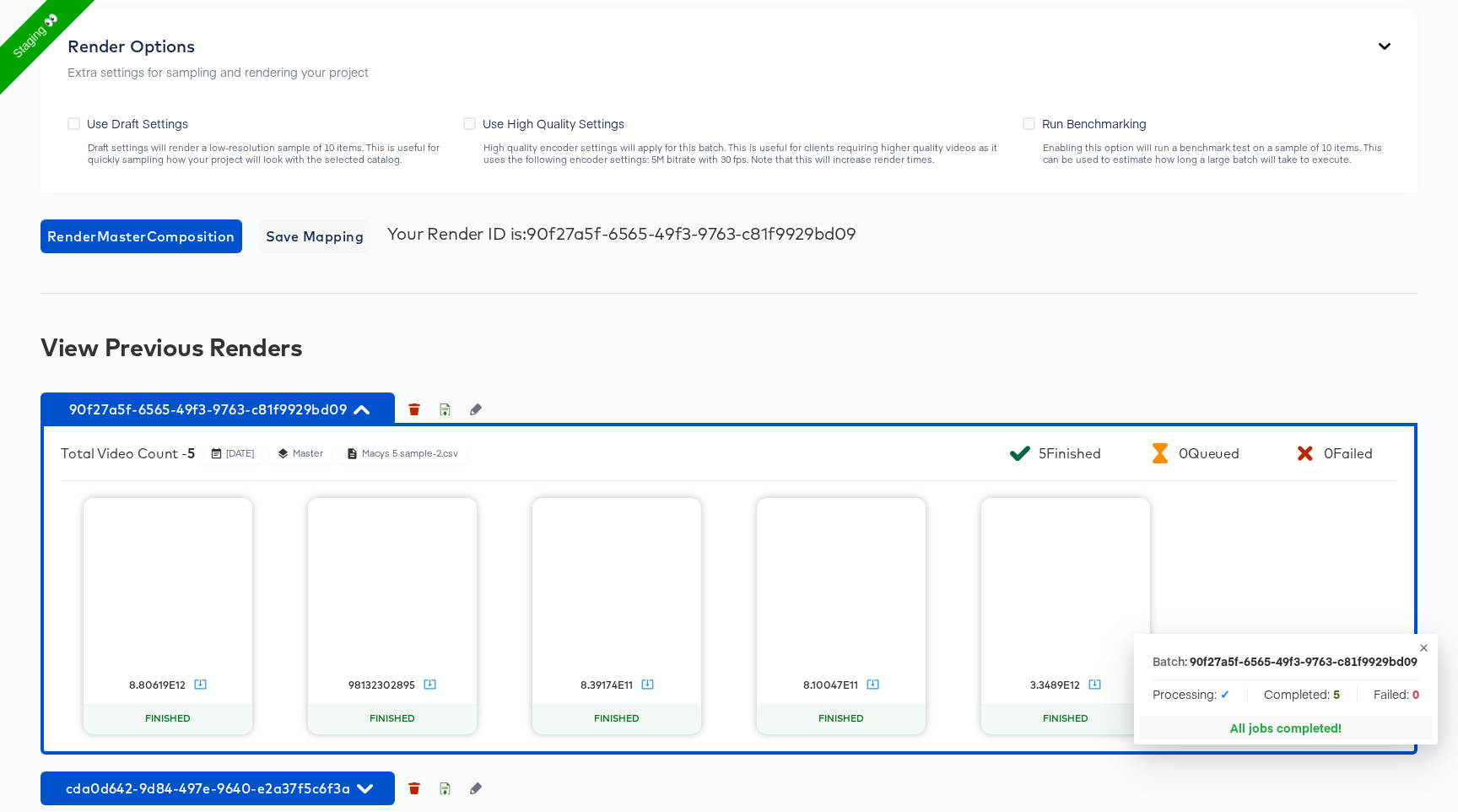
scroll to position [1783, 0]
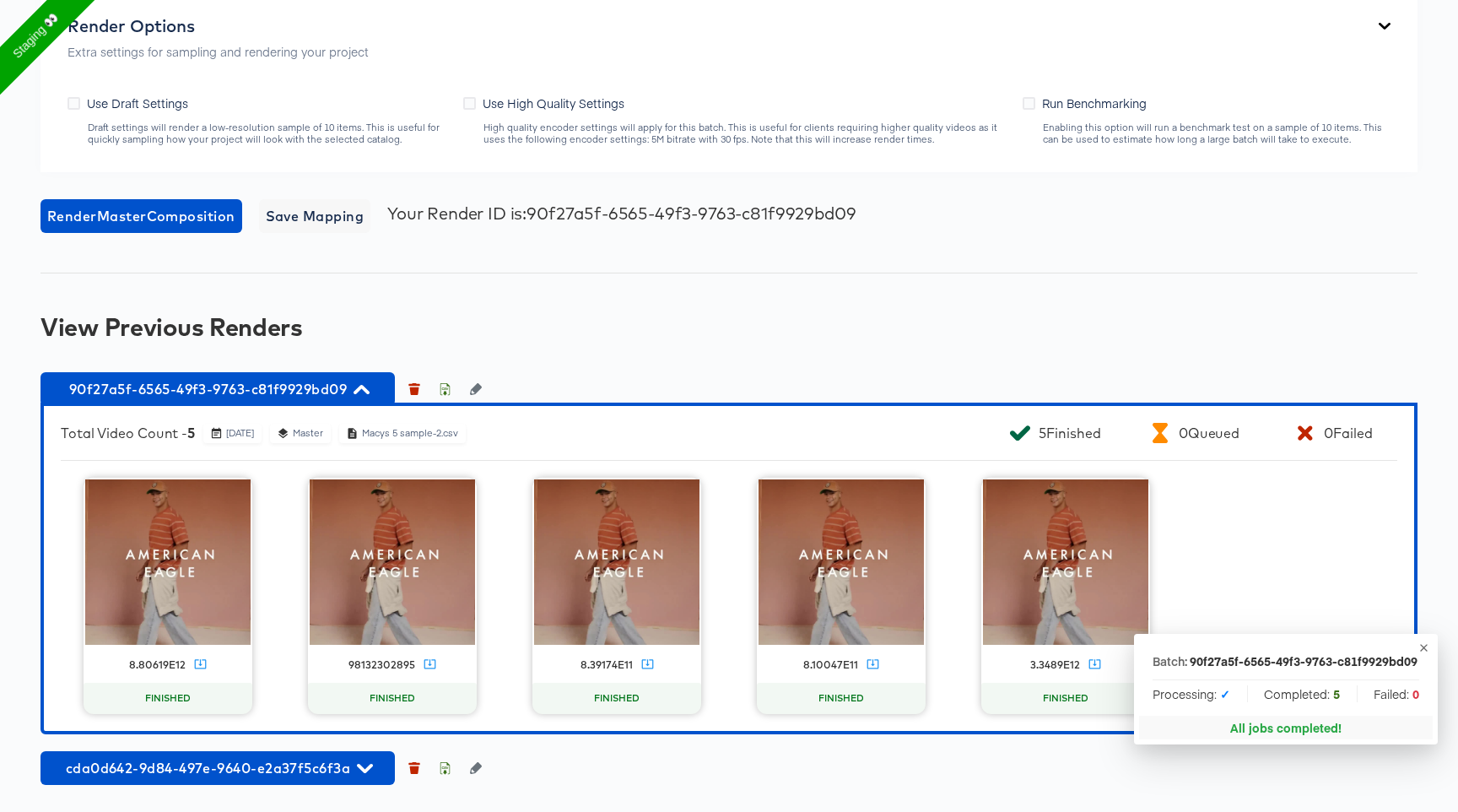
click at [540, 403] on div "Total Video Count - 5 October 13th 2025 Master Macys 5 sample-2.csv 5 Finished …" at bounding box center [729, 568] width 1377 height 332
click at [644, 661] on icon at bounding box center [648, 663] width 12 height 12
click at [634, 640] on video at bounding box center [616, 562] width 165 height 165
click at [627, 564] on video at bounding box center [616, 562] width 165 height 165
click at [680, 494] on icon "button" at bounding box center [682, 495] width 20 height 20
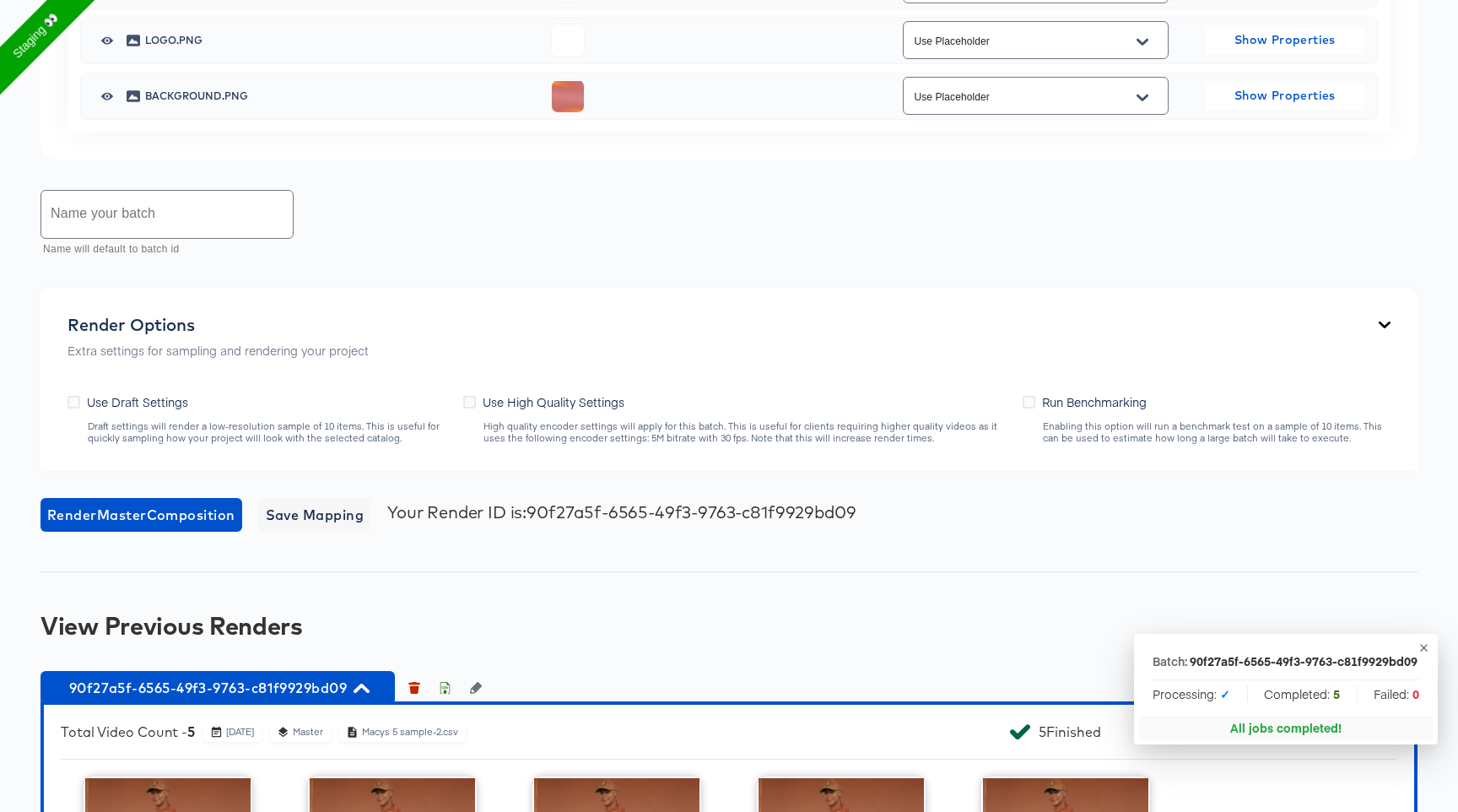
scroll to position [1462, 0]
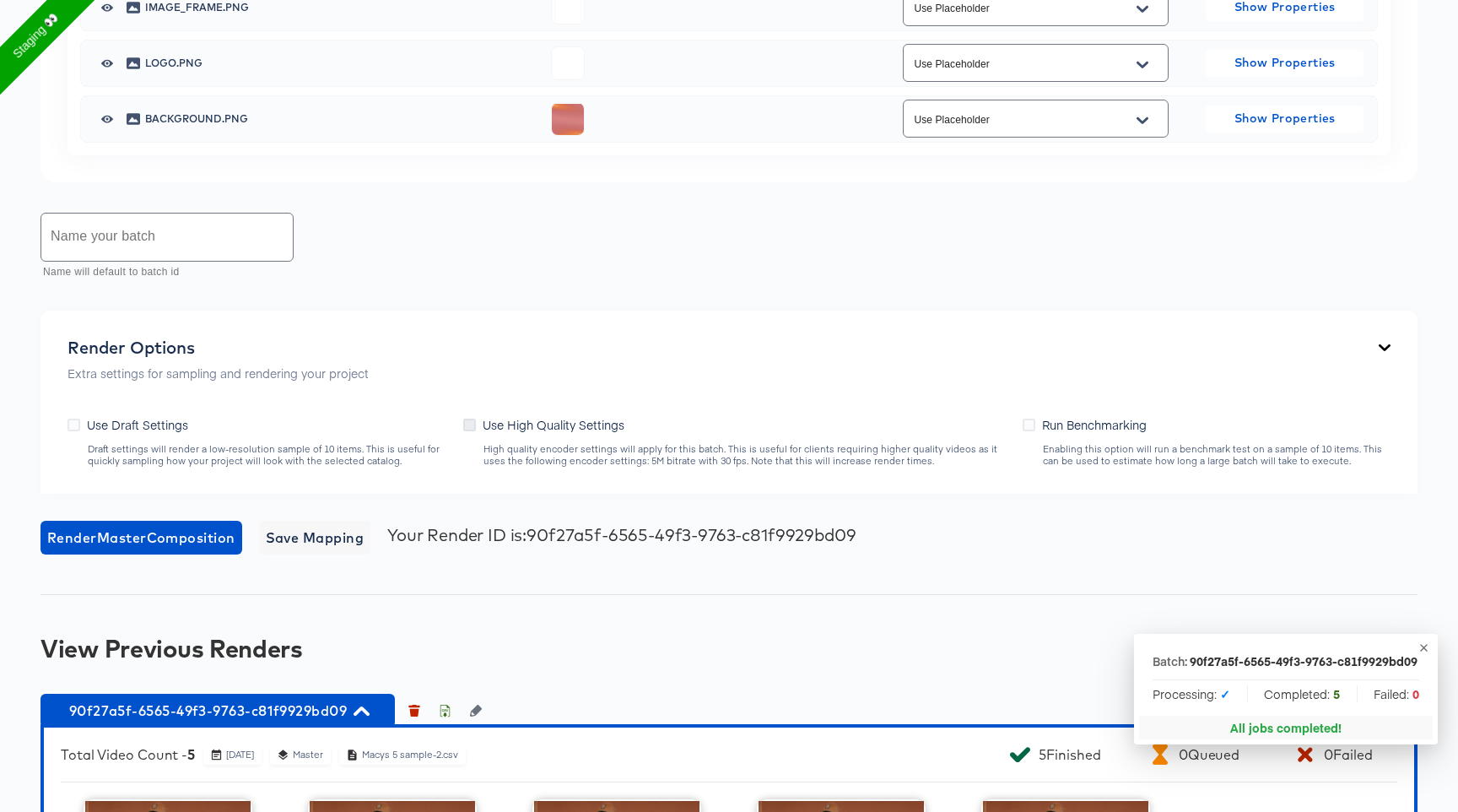
click at [475, 424] on icon at bounding box center [469, 424] width 12 height 12
click at [0, 0] on input "Use High Quality Settings" at bounding box center [0, 0] width 0 height 0
click at [200, 220] on input "text" at bounding box center [166, 237] width 251 height 47
click at [109, 246] on input "high Quaslity" at bounding box center [166, 237] width 251 height 47
type input "high Quality"
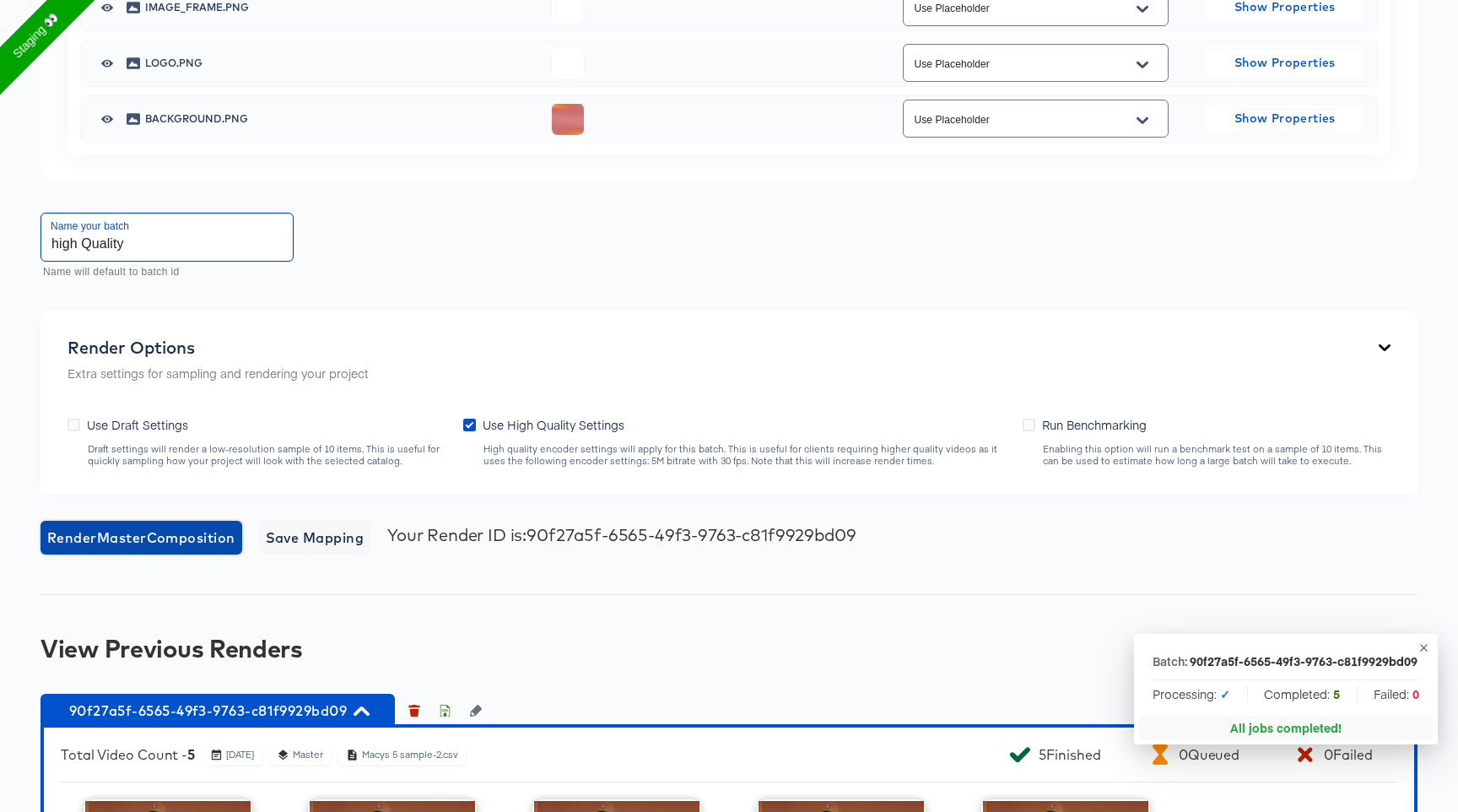
click at [160, 528] on span "Render Master Composition" at bounding box center [141, 537] width 188 height 24
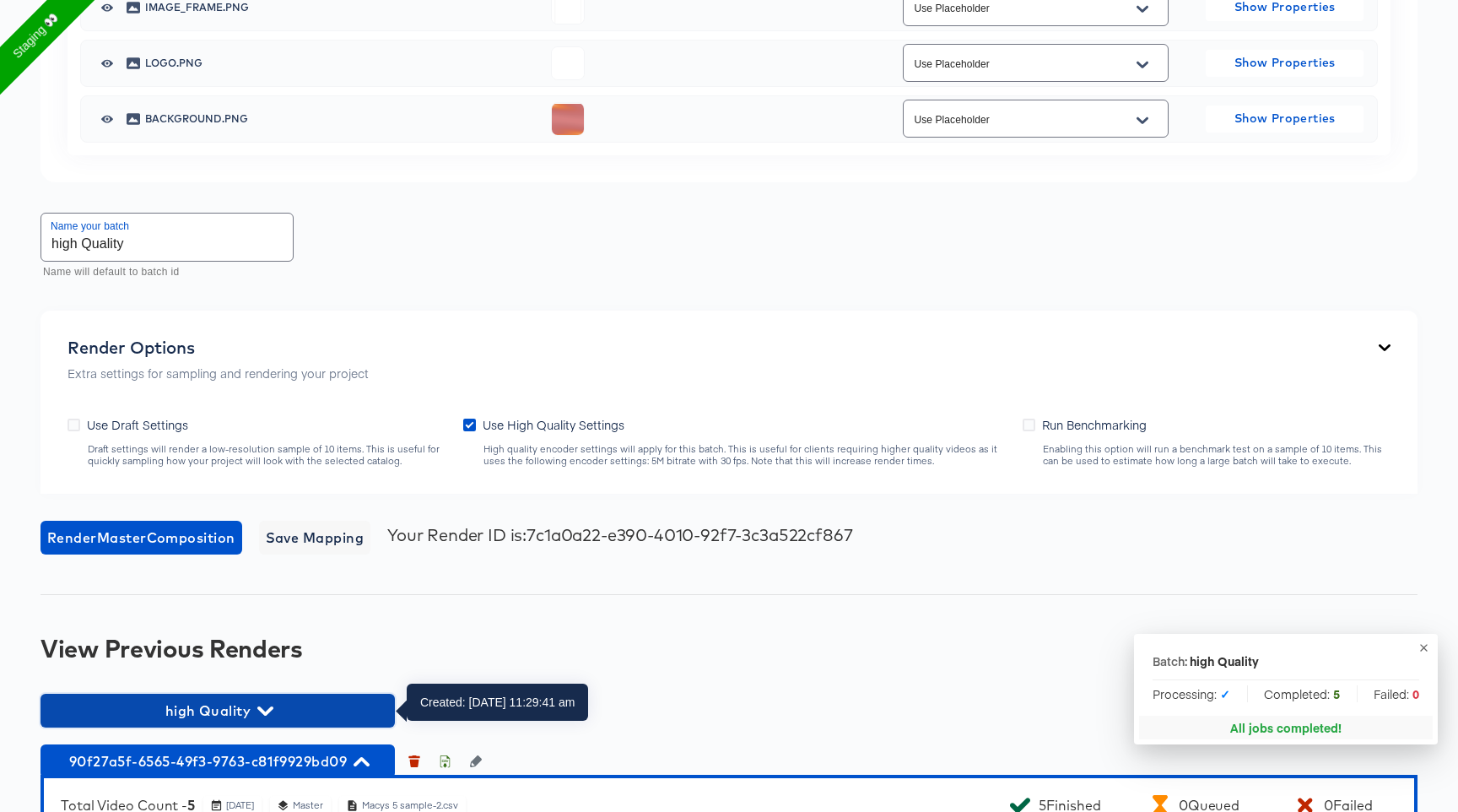
click at [296, 694] on button "high Quality" at bounding box center [217, 710] width 354 height 34
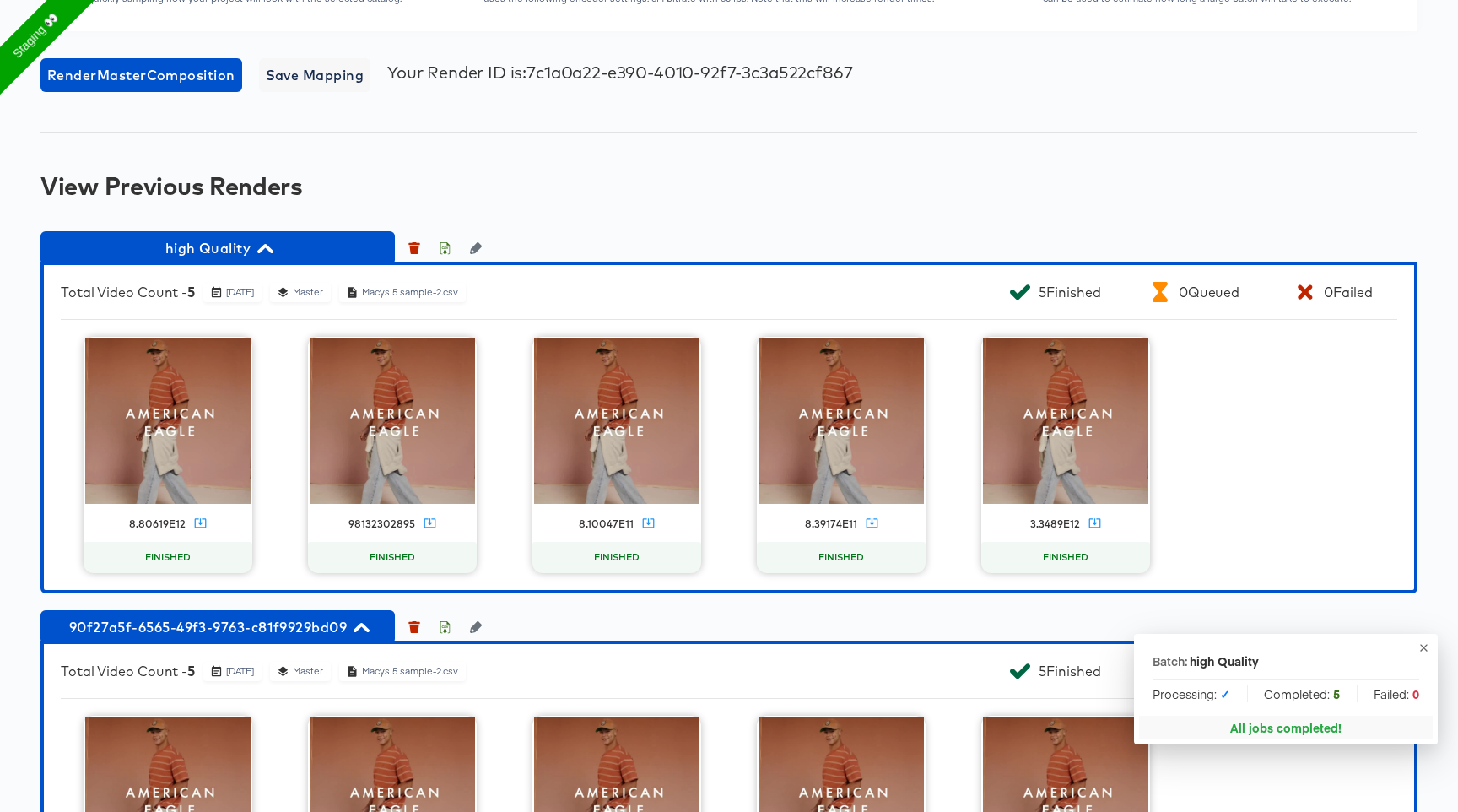
scroll to position [2135, 0]
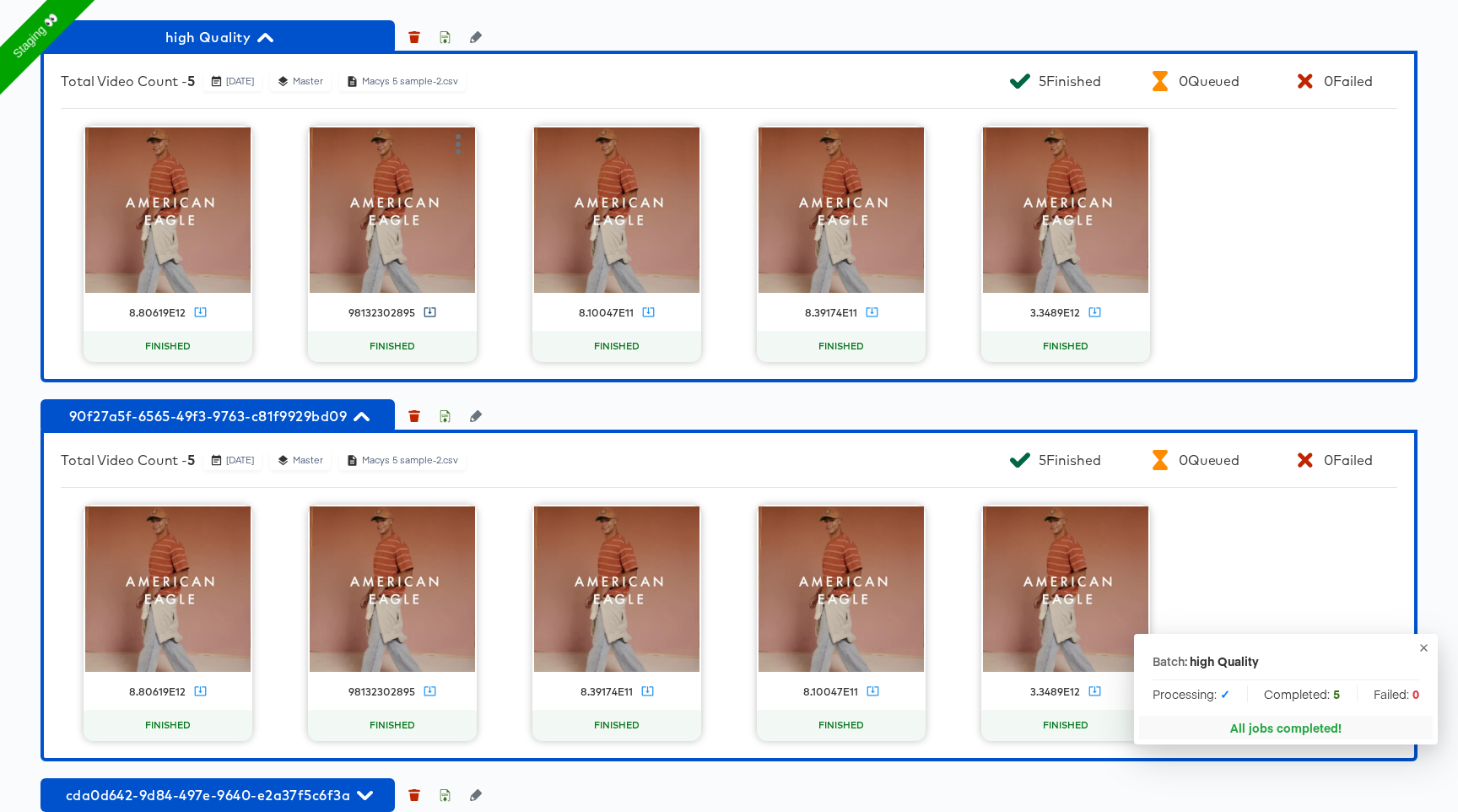
click at [424, 311] on icon at bounding box center [430, 312] width 12 height 12
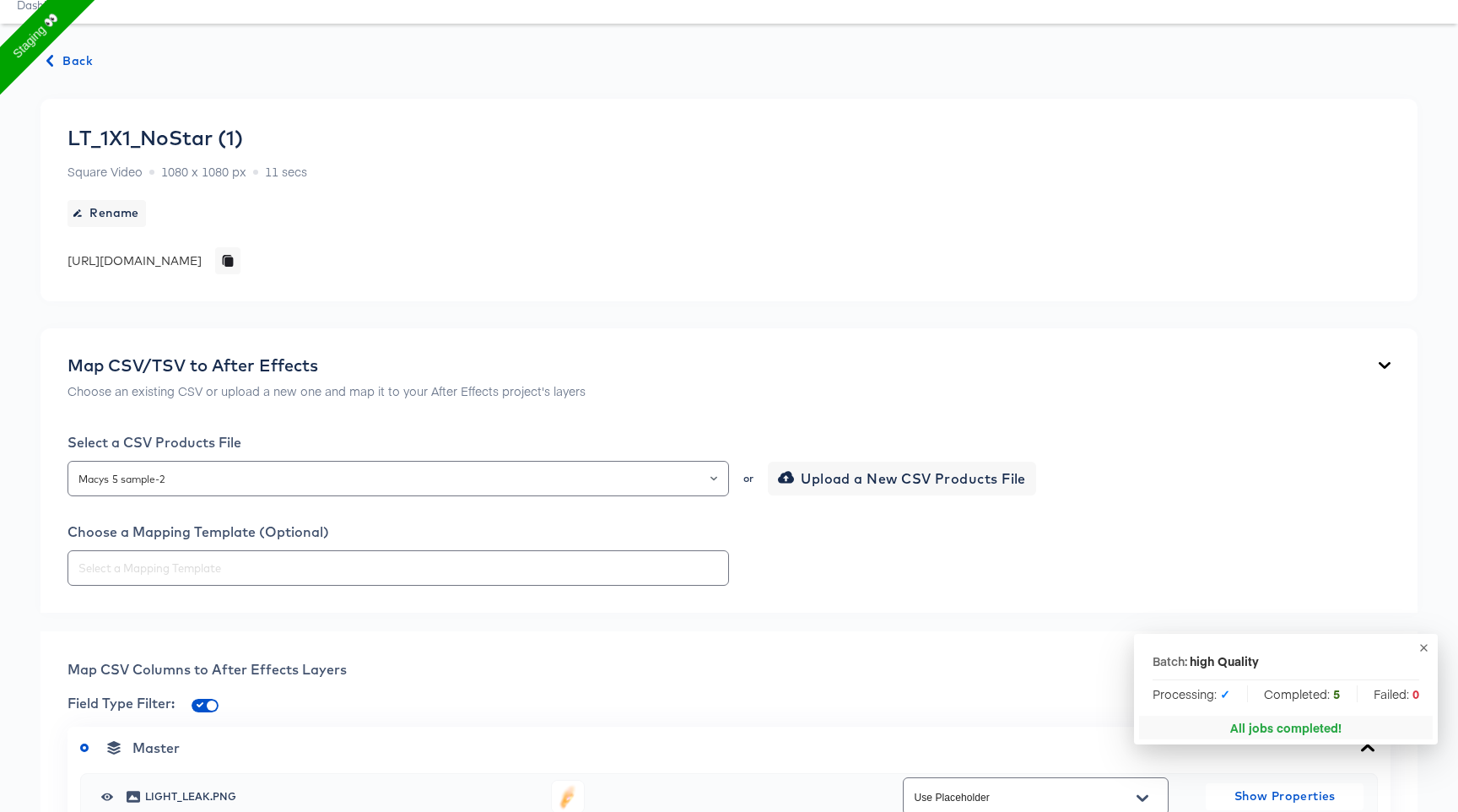
scroll to position [0, 0]
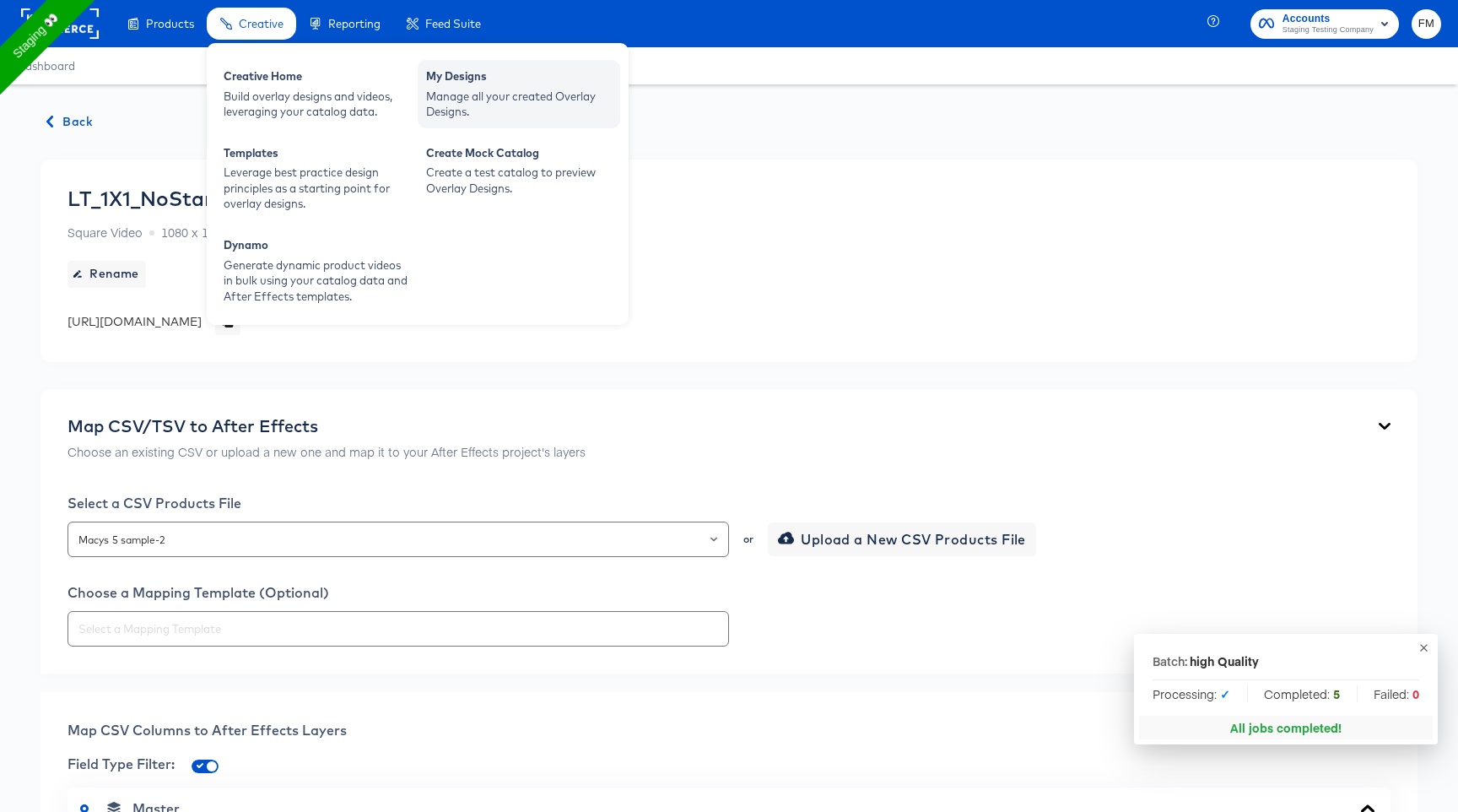
click at [447, 75] on div "My Designs" at bounding box center [519, 78] width 186 height 20
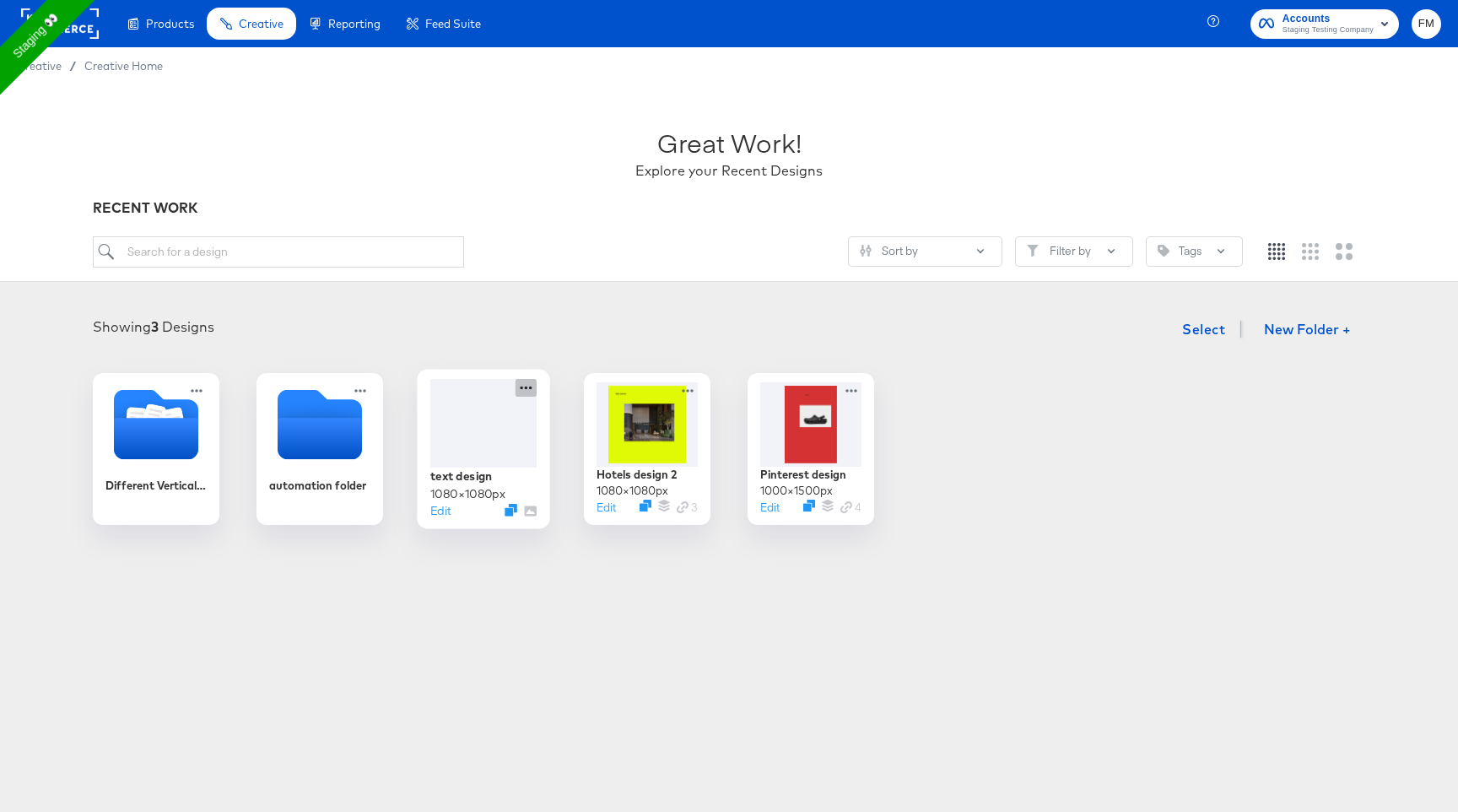
click at [529, 391] on icon at bounding box center [526, 388] width 21 height 18
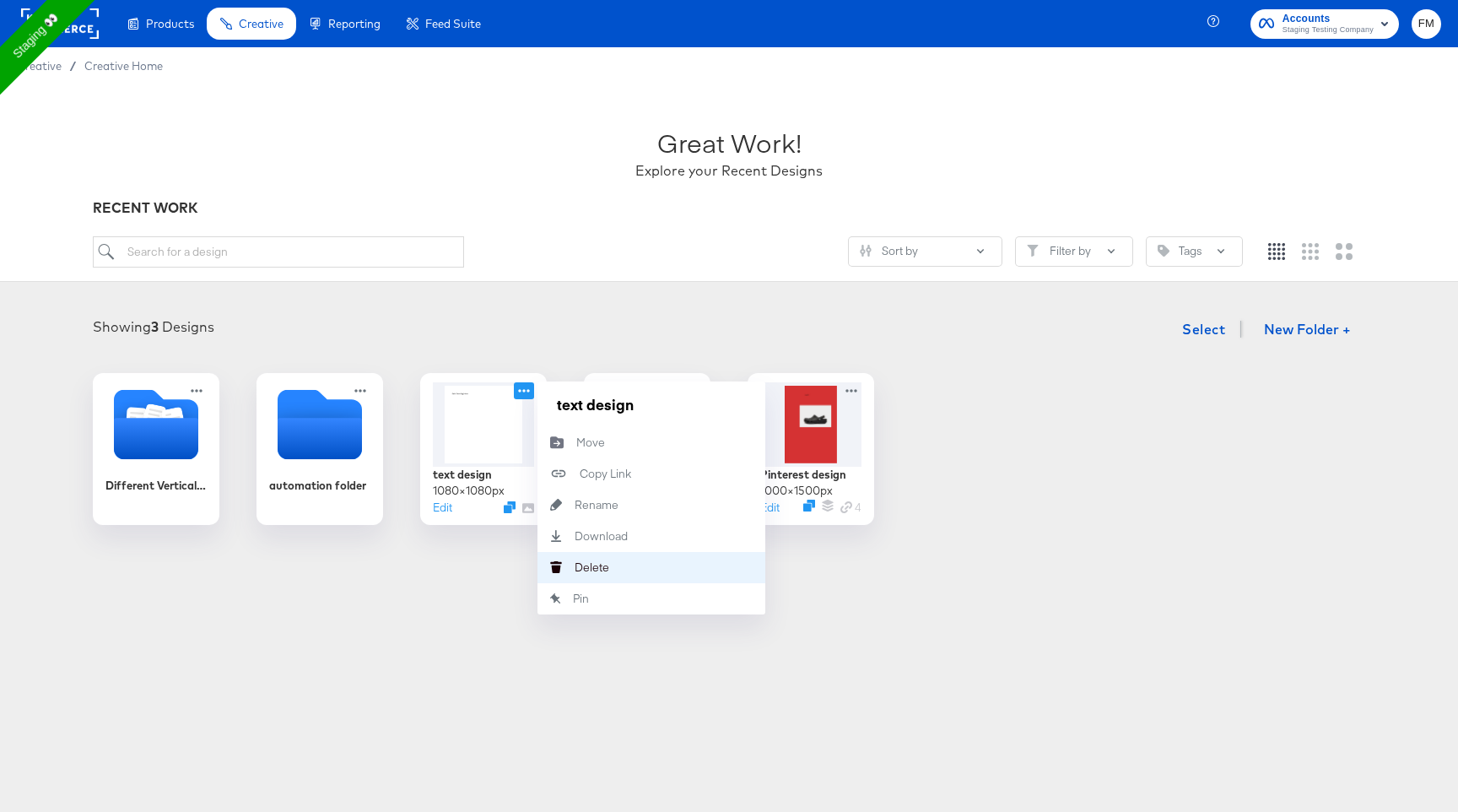
click at [648, 560] on button "Delete Delete" at bounding box center [651, 568] width 228 height 32
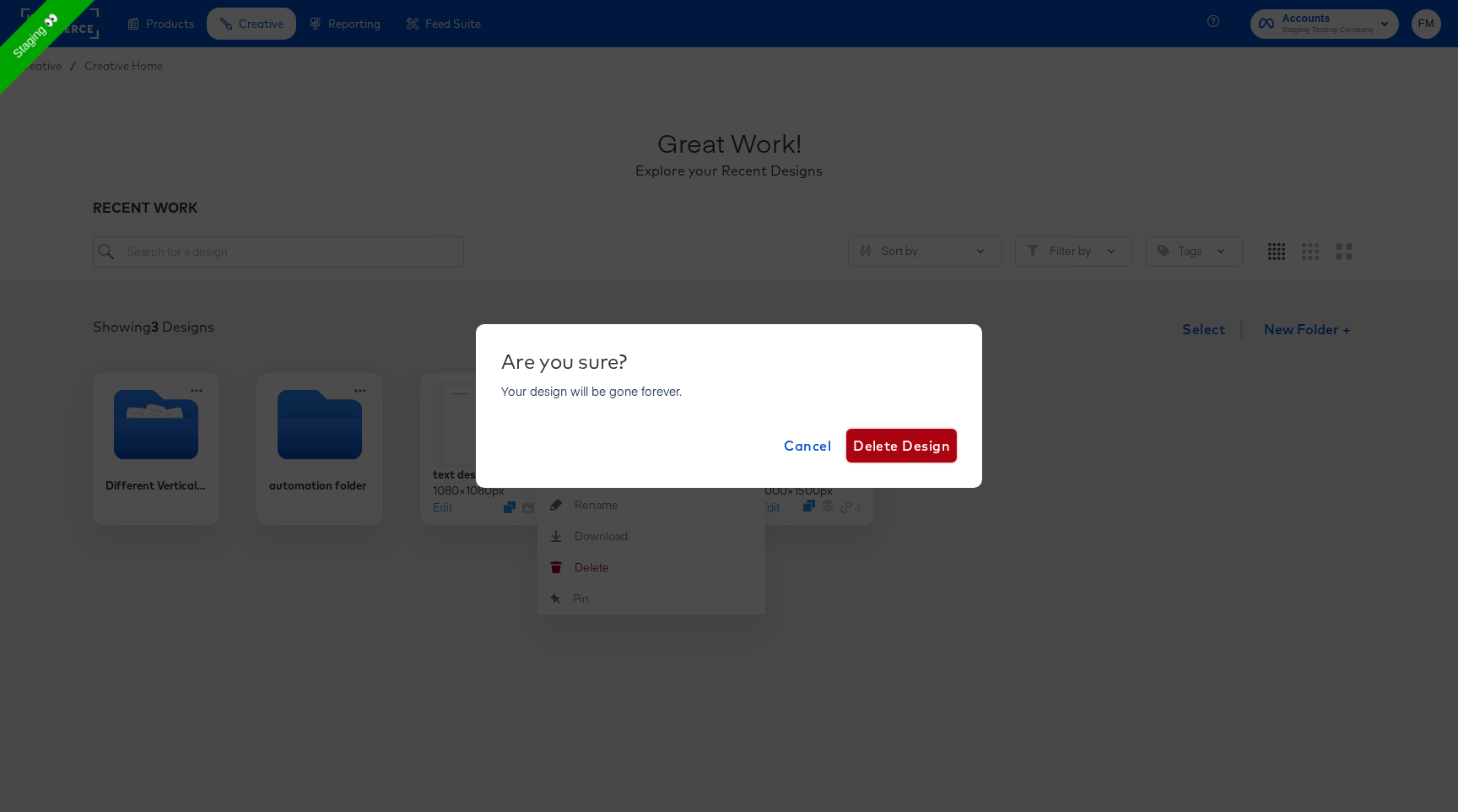
click at [921, 446] on span "Delete Design" at bounding box center [901, 445] width 97 height 24
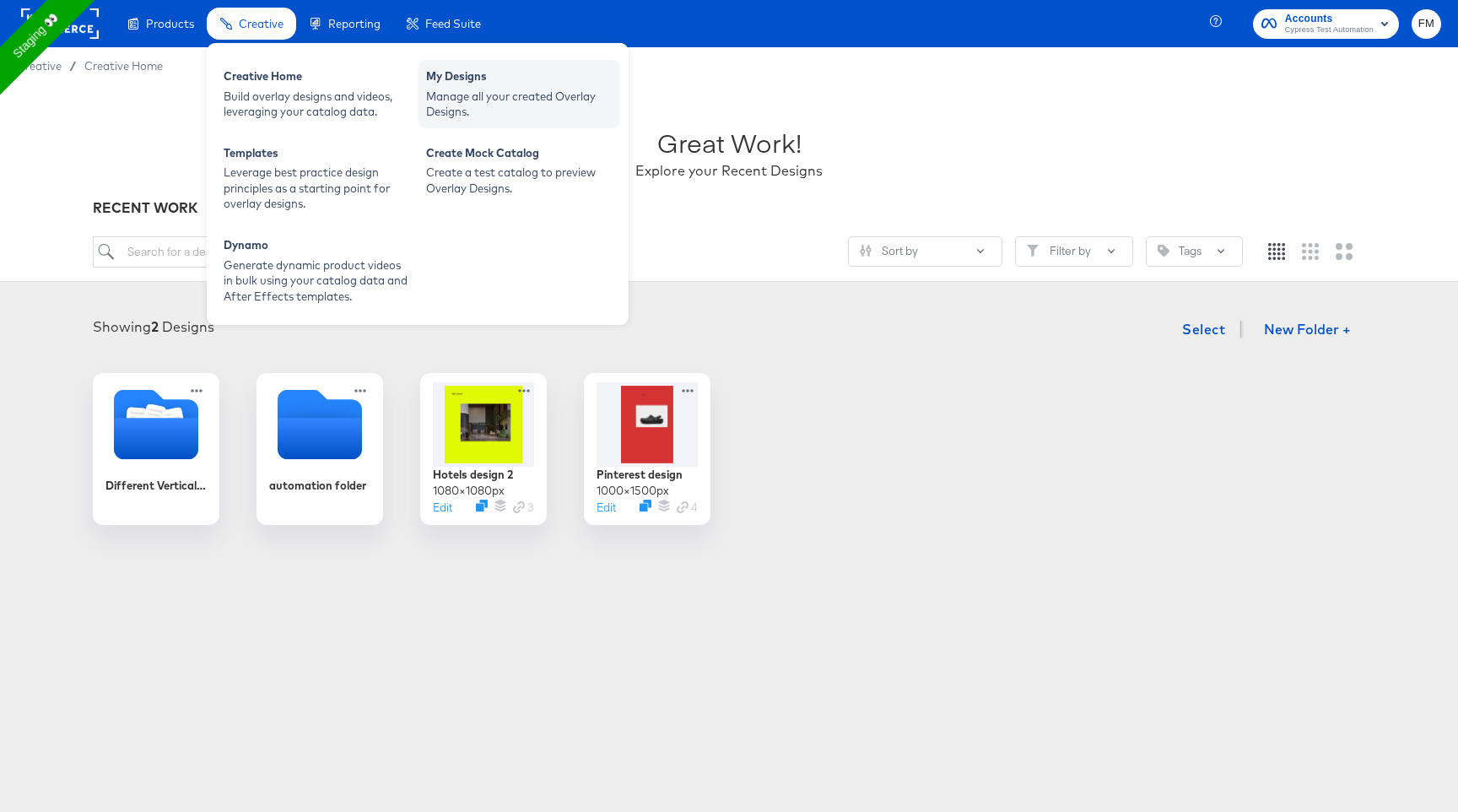
click at [491, 82] on div "My Designs" at bounding box center [519, 78] width 186 height 20
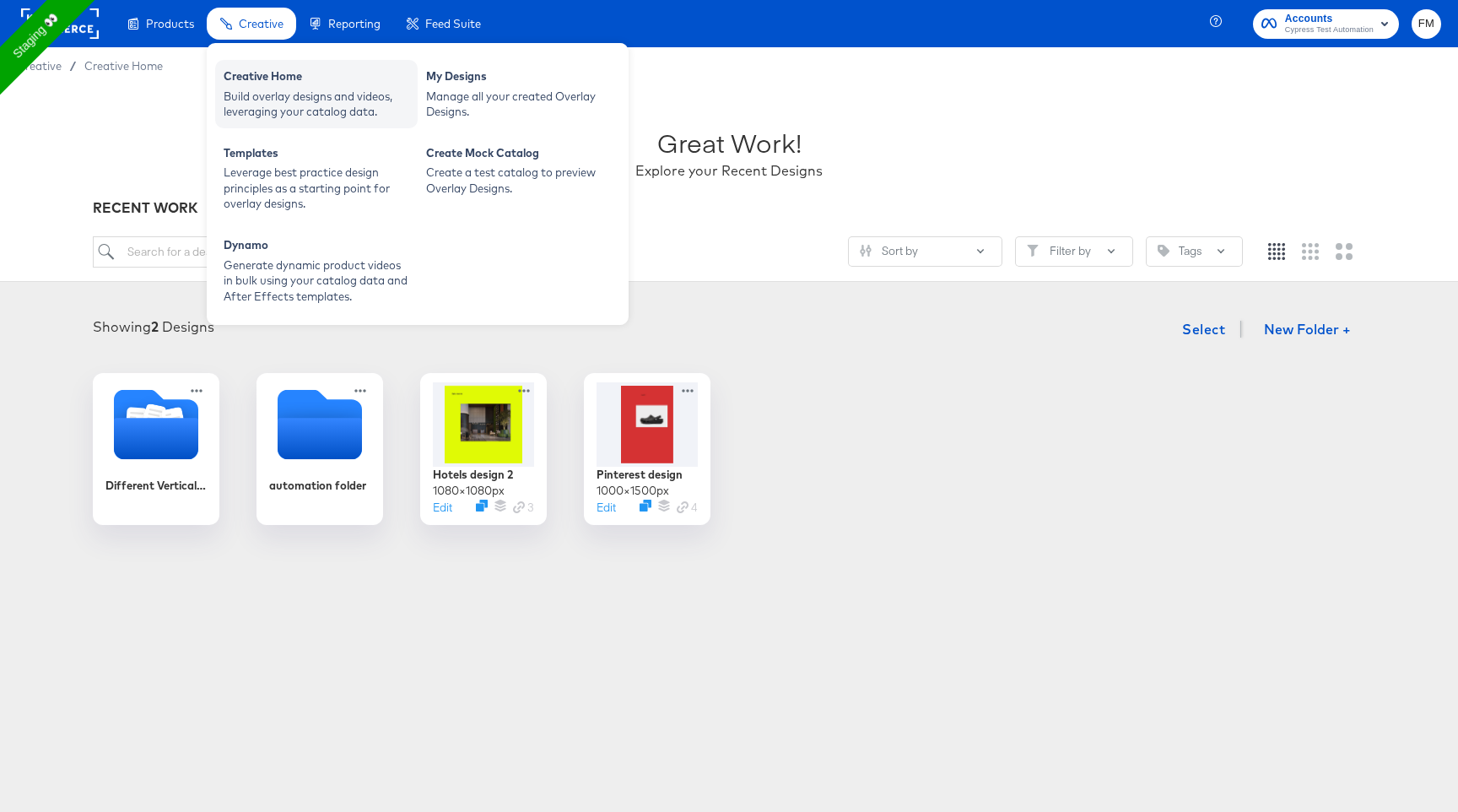
click at [340, 85] on div "Creative Home" at bounding box center [317, 78] width 186 height 20
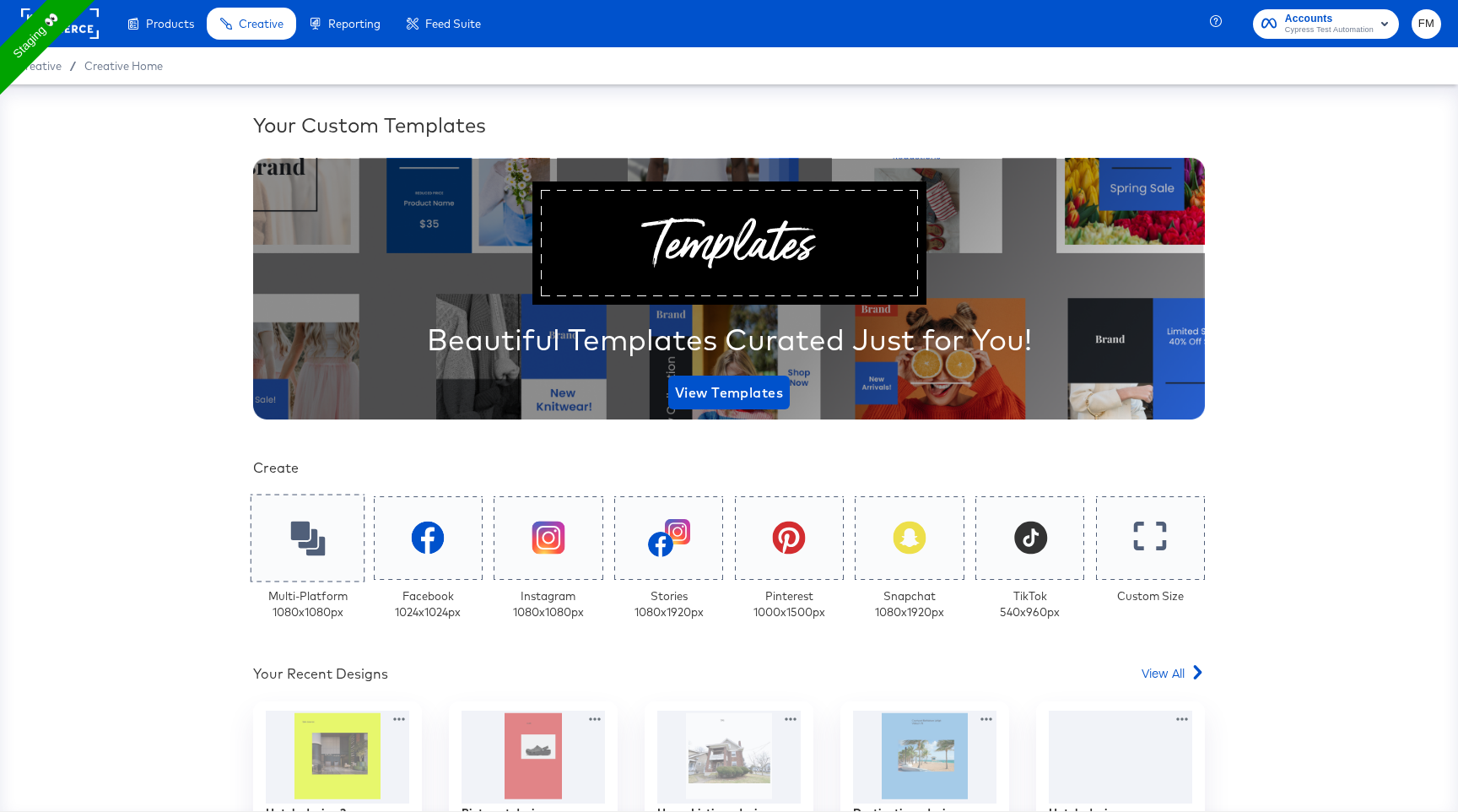
click at [321, 509] on div at bounding box center [307, 537] width 115 height 88
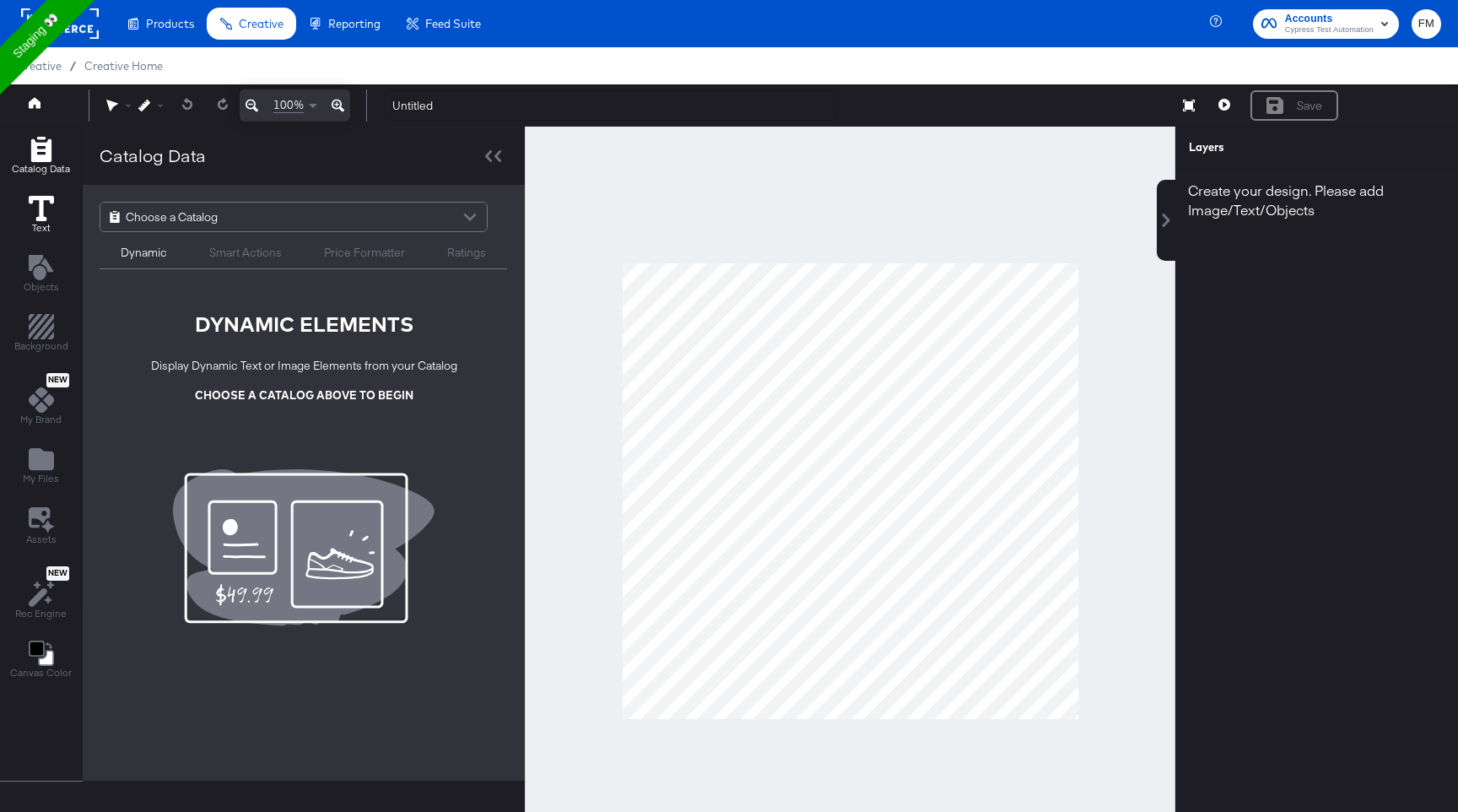
click at [38, 214] on icon at bounding box center [41, 208] width 25 height 25
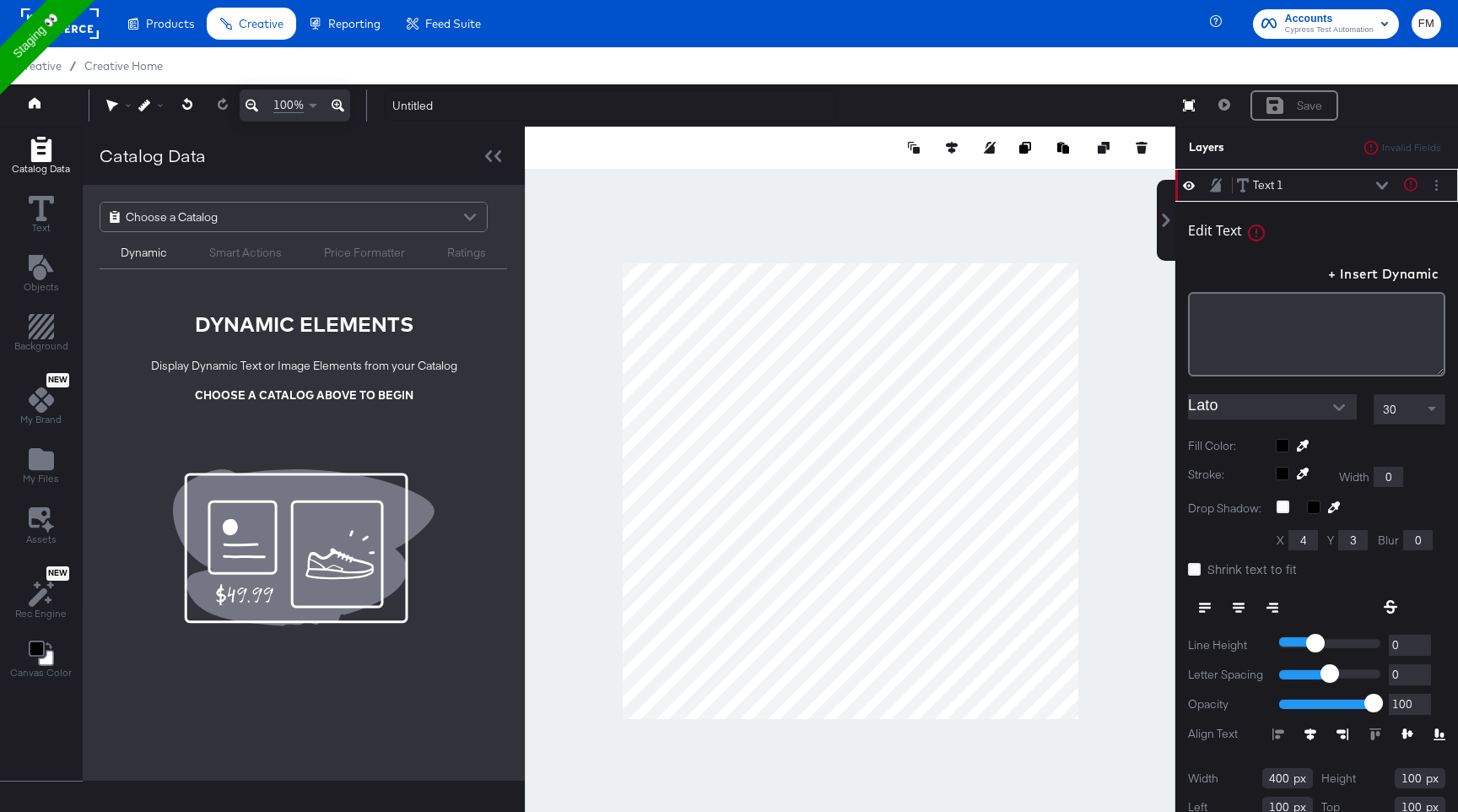
click at [1300, 188] on div "Text 1 Text 1" at bounding box center [1312, 186] width 153 height 18
click at [1312, 187] on div "Text 1 Text 1" at bounding box center [1312, 186] width 153 height 18
click at [1270, 186] on div "Text 1" at bounding box center [1268, 185] width 31 height 16
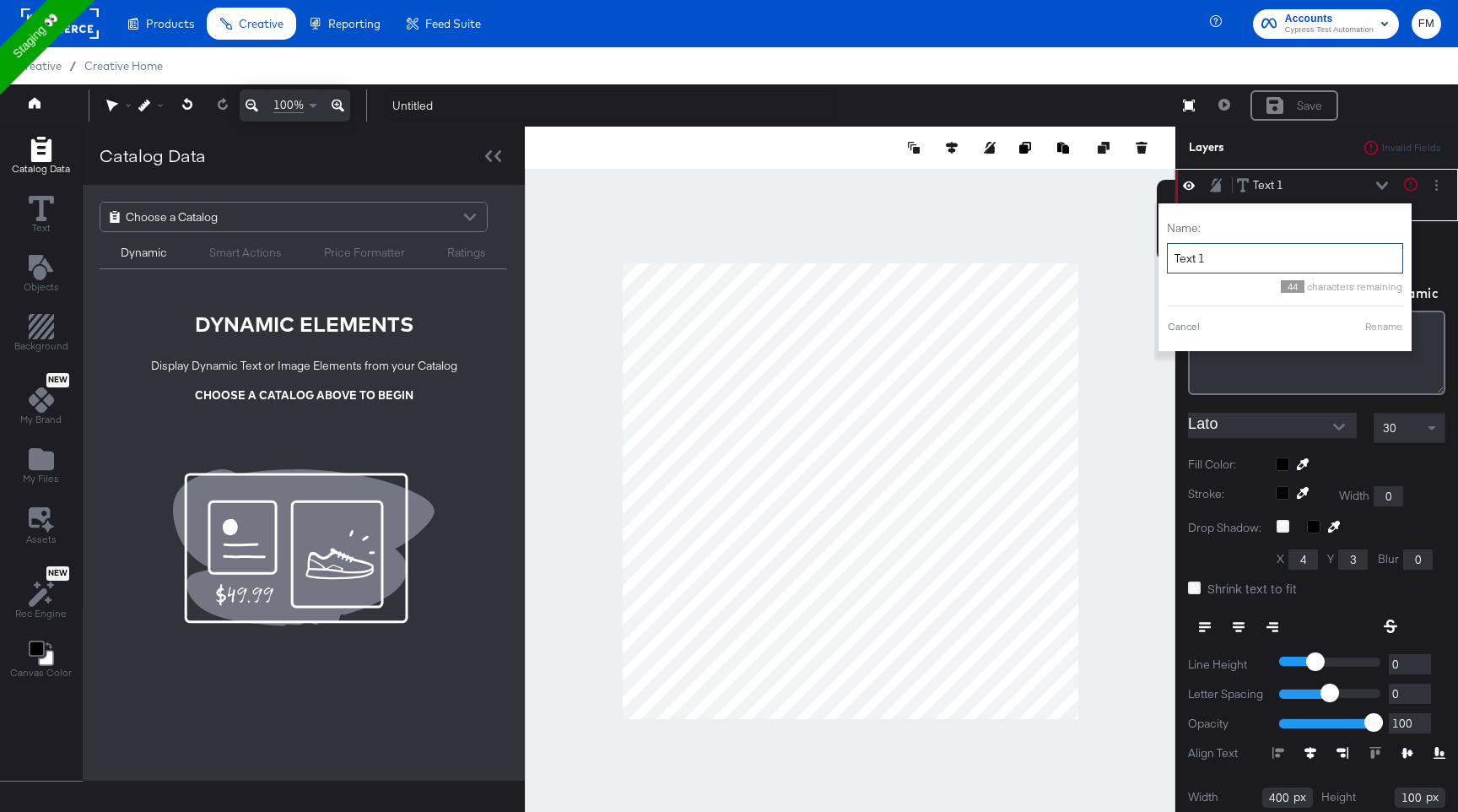
click at [1227, 254] on input "Text 1" at bounding box center [1285, 259] width 236 height 32
click at [1254, 251] on input "Text 1" at bounding box center [1285, 259] width 236 height 32
type input "Text 1 test"
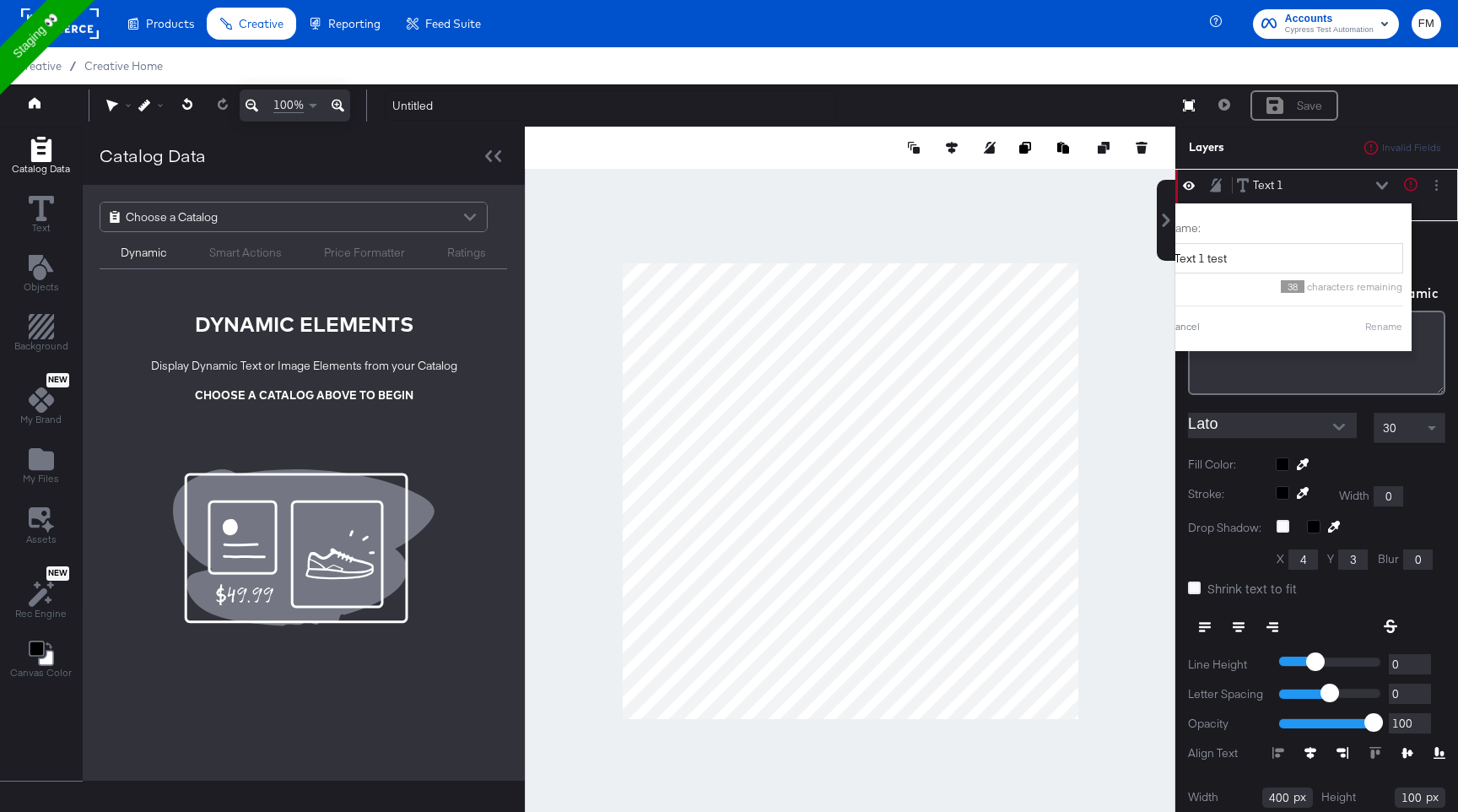
click at [1440, 267] on div "Edit Text Text is too short (minimum is 1 characters) + Insert Dynamic ﻿" at bounding box center [1317, 312] width 257 height 168
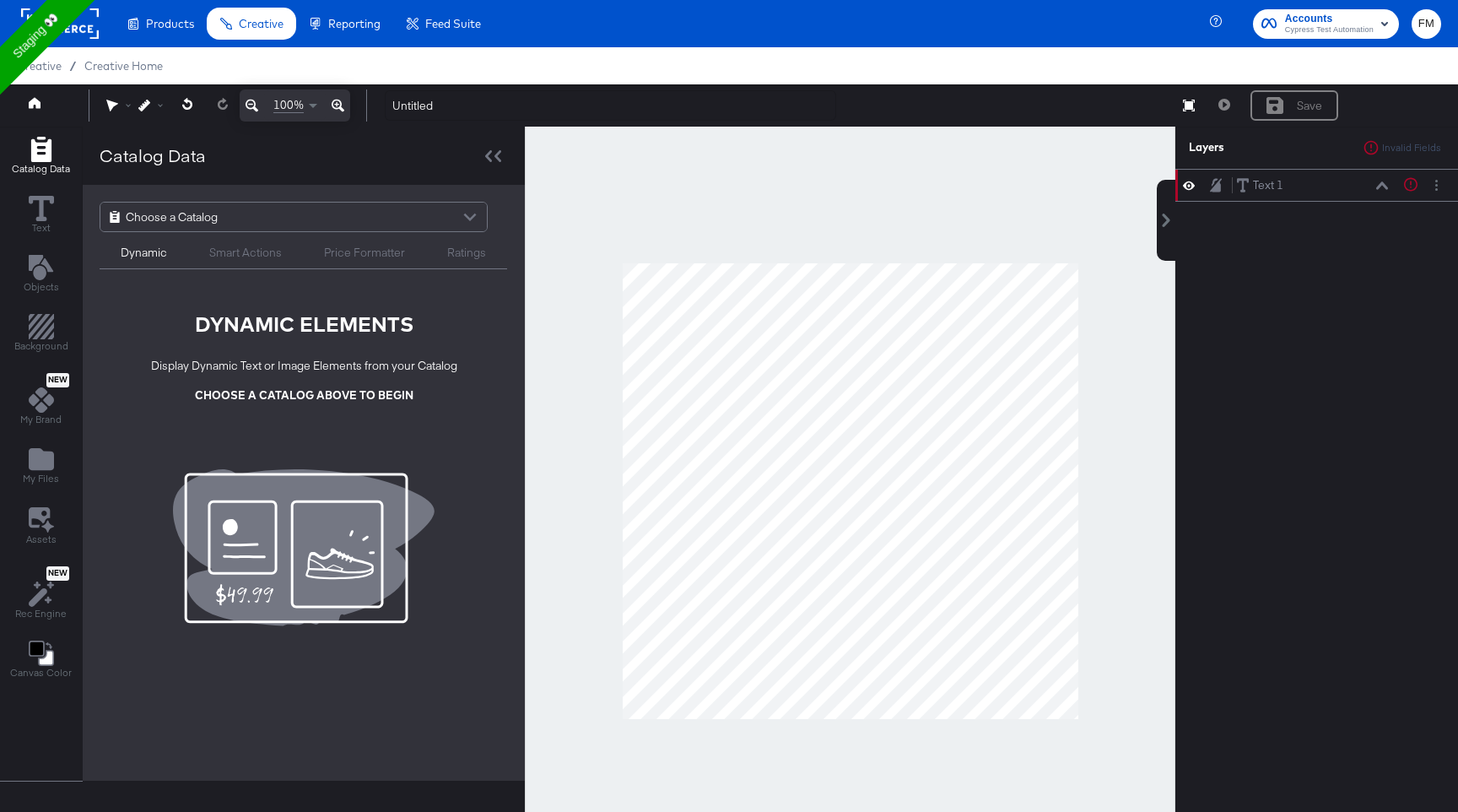
click at [1145, 349] on div at bounding box center [850, 491] width 650 height 728
click at [1326, 188] on div "Text 1 Text 1" at bounding box center [1312, 186] width 153 height 18
click at [1319, 192] on div "Text 1 Text 1" at bounding box center [1312, 186] width 153 height 18
click at [1378, 187] on icon at bounding box center [1382, 185] width 11 height 8
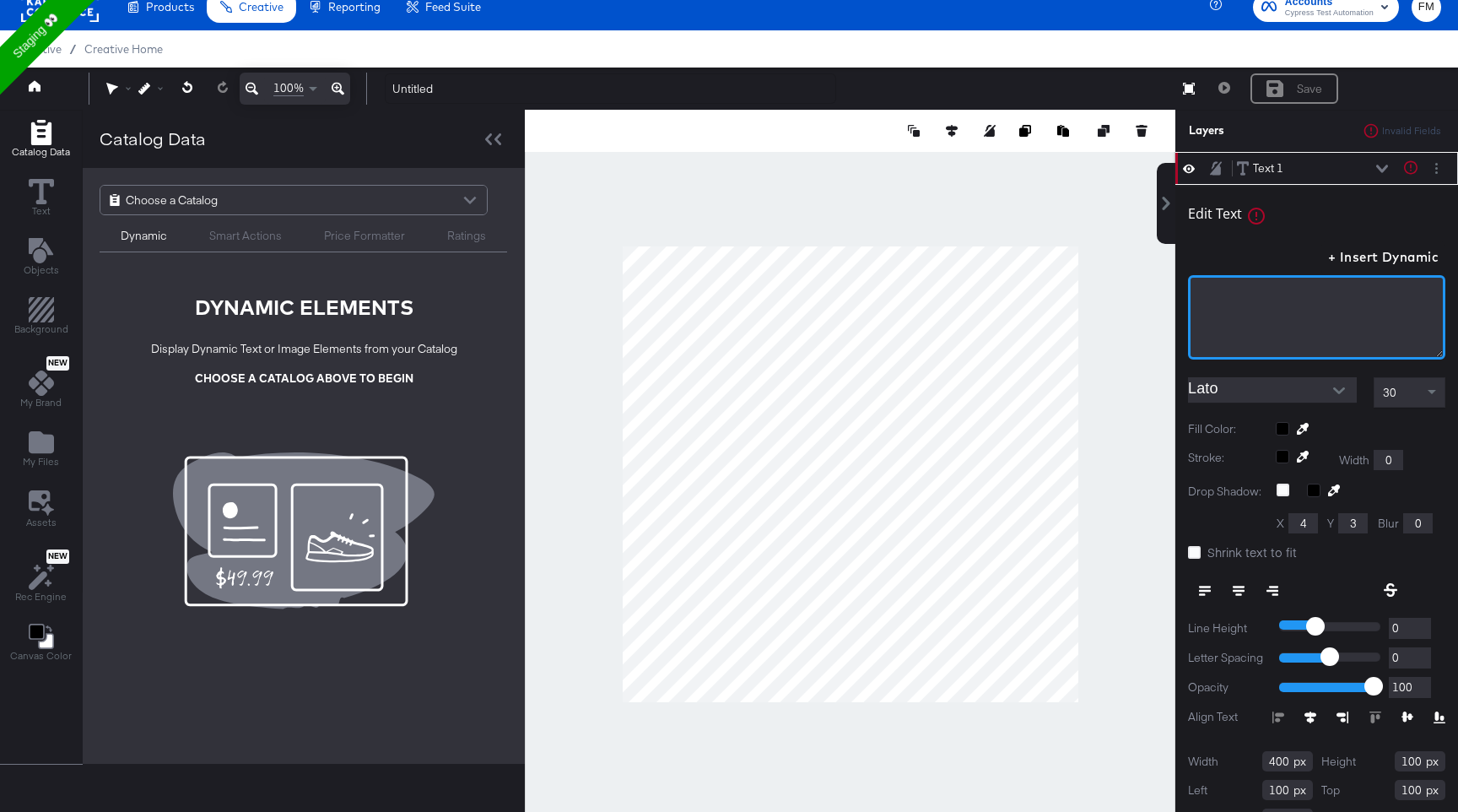
click at [1258, 316] on div "﻿" at bounding box center [1317, 317] width 257 height 84
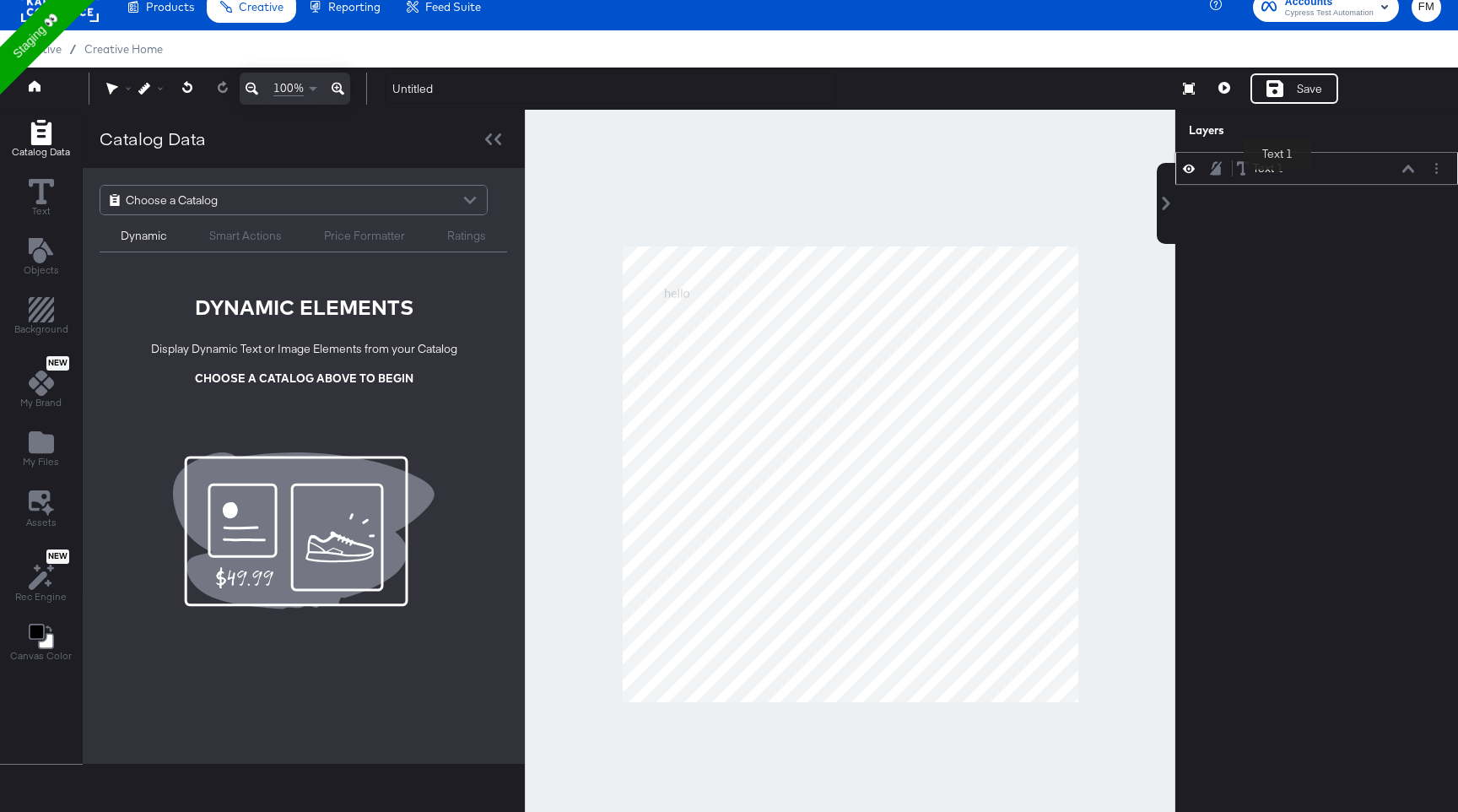
click at [1278, 173] on div "Text 1" at bounding box center [1268, 168] width 31 height 16
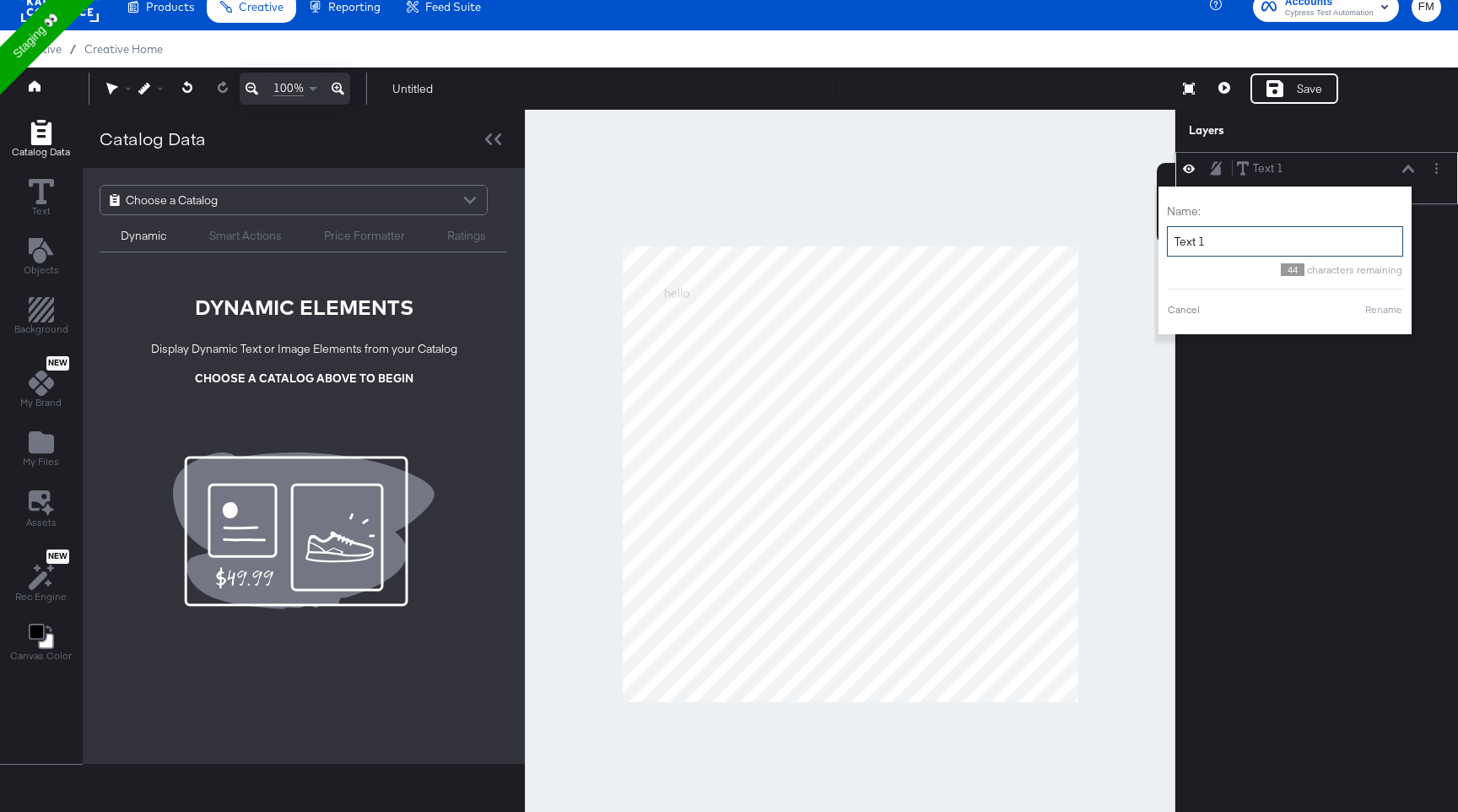
click at [1221, 243] on input "Text 1" at bounding box center [1285, 242] width 236 height 32
click at [1382, 318] on div "Name: Text 1 test 38 characters remaining Cancel Rename" at bounding box center [1285, 260] width 236 height 130
type input "Text 1 test"
click at [1384, 310] on button "Rename" at bounding box center [1384, 309] width 39 height 15
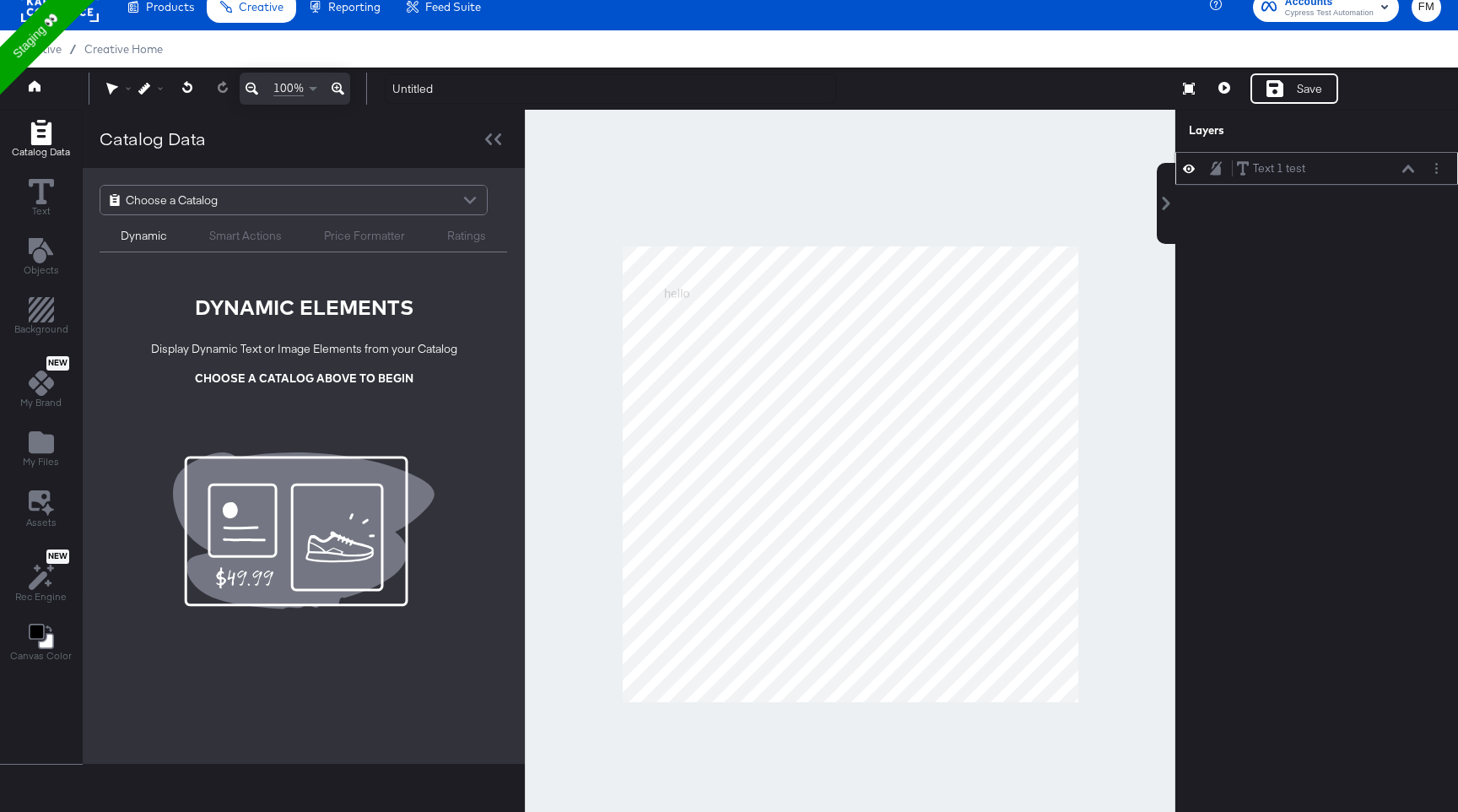
click at [1307, 174] on div "Text 1 test Text 1 test" at bounding box center [1325, 168] width 179 height 18
click at [1255, 166] on div "Text 1 test" at bounding box center [1279, 168] width 53 height 16
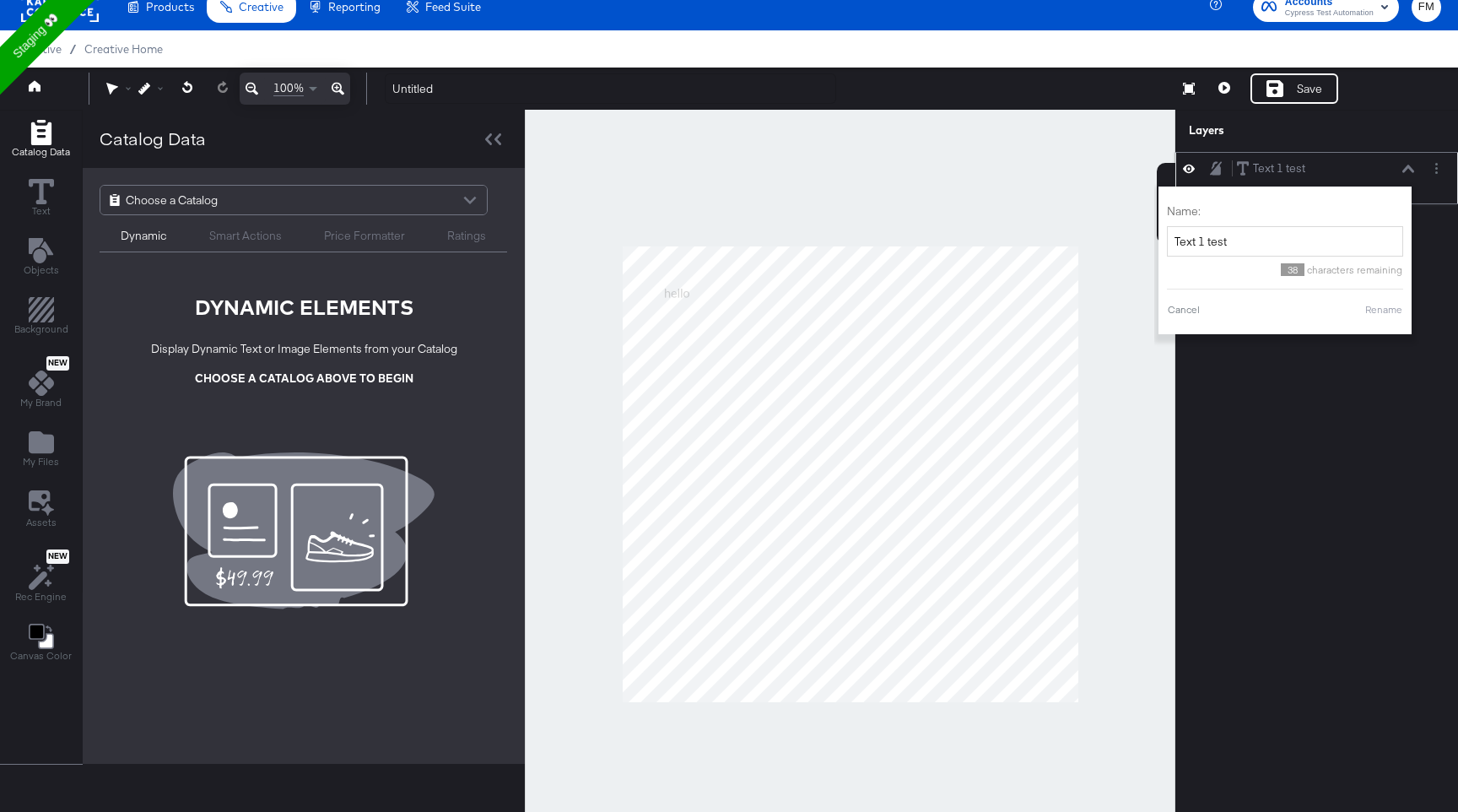
click at [1352, 168] on div "Text 1 test Text 1 test" at bounding box center [1325, 168] width 179 height 18
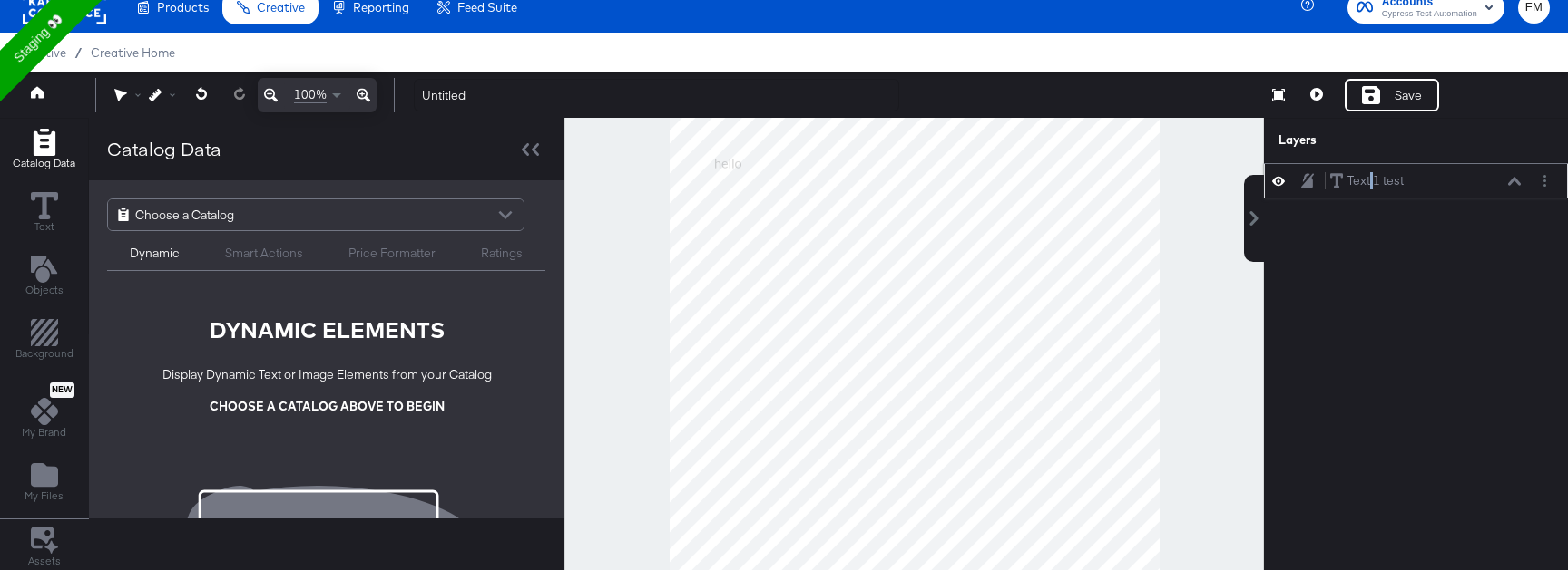
click at [1514, 182] on icon at bounding box center [1513, 182] width 12 height 9
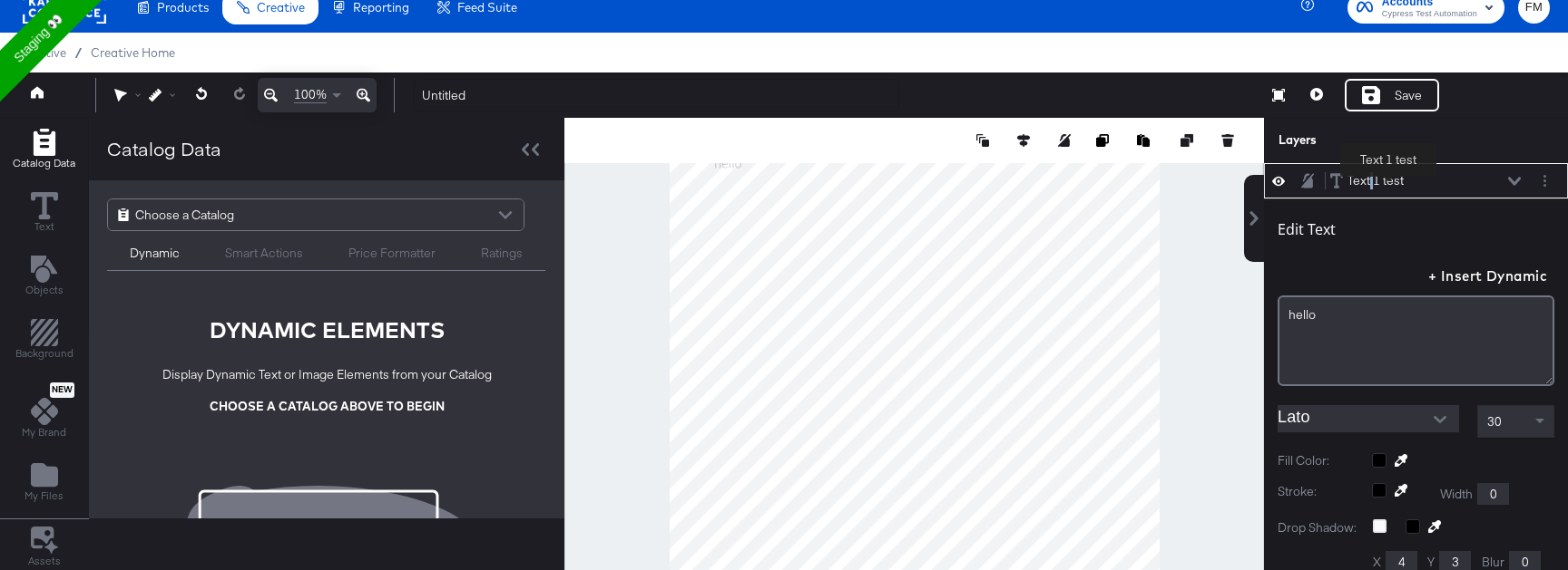
click at [1388, 181] on div "Text 1 test" at bounding box center [1376, 181] width 56 height 17
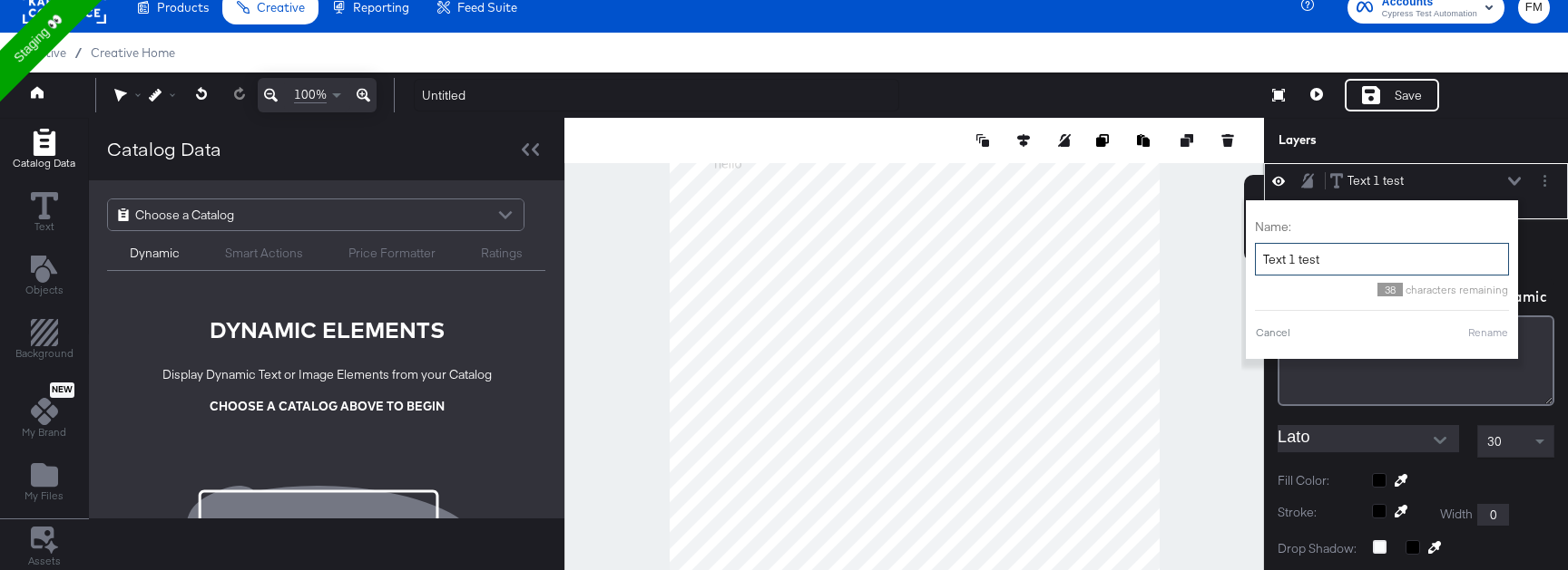
click at [1334, 259] on input "Text 1 test" at bounding box center [1382, 260] width 254 height 34
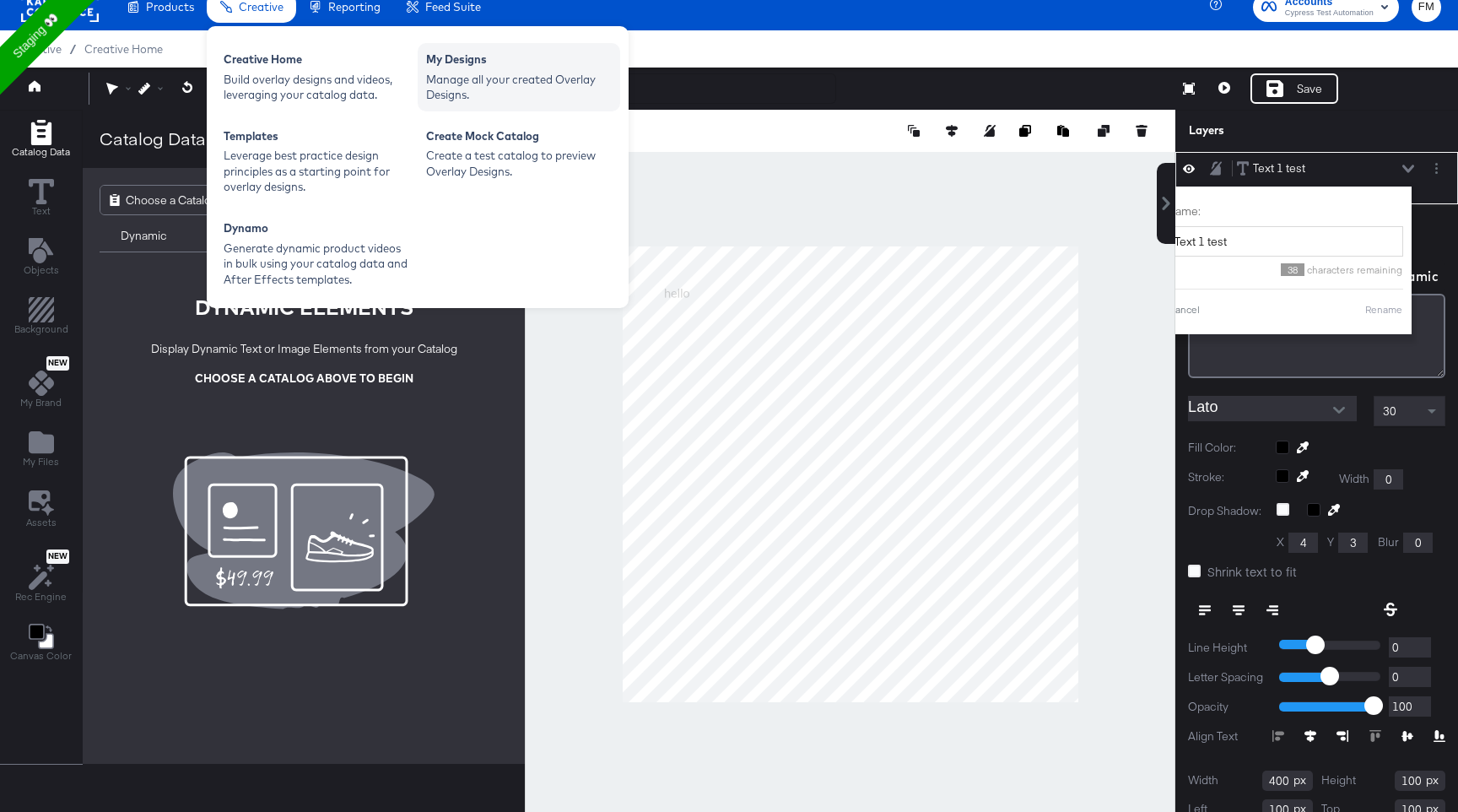
click at [450, 88] on div "Manage all your created Overlay Designs." at bounding box center [519, 88] width 186 height 32
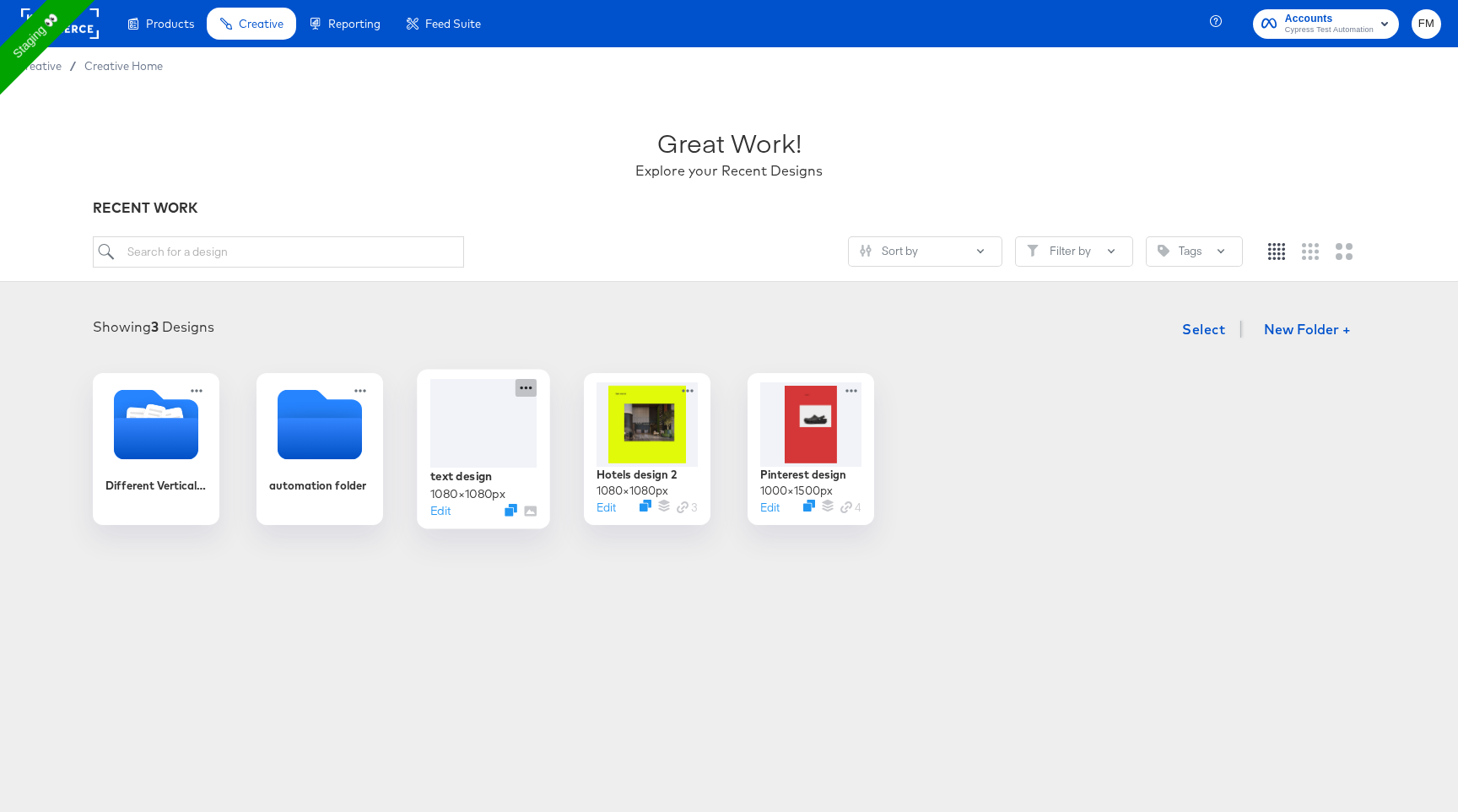
click at [528, 388] on icon at bounding box center [526, 388] width 21 height 18
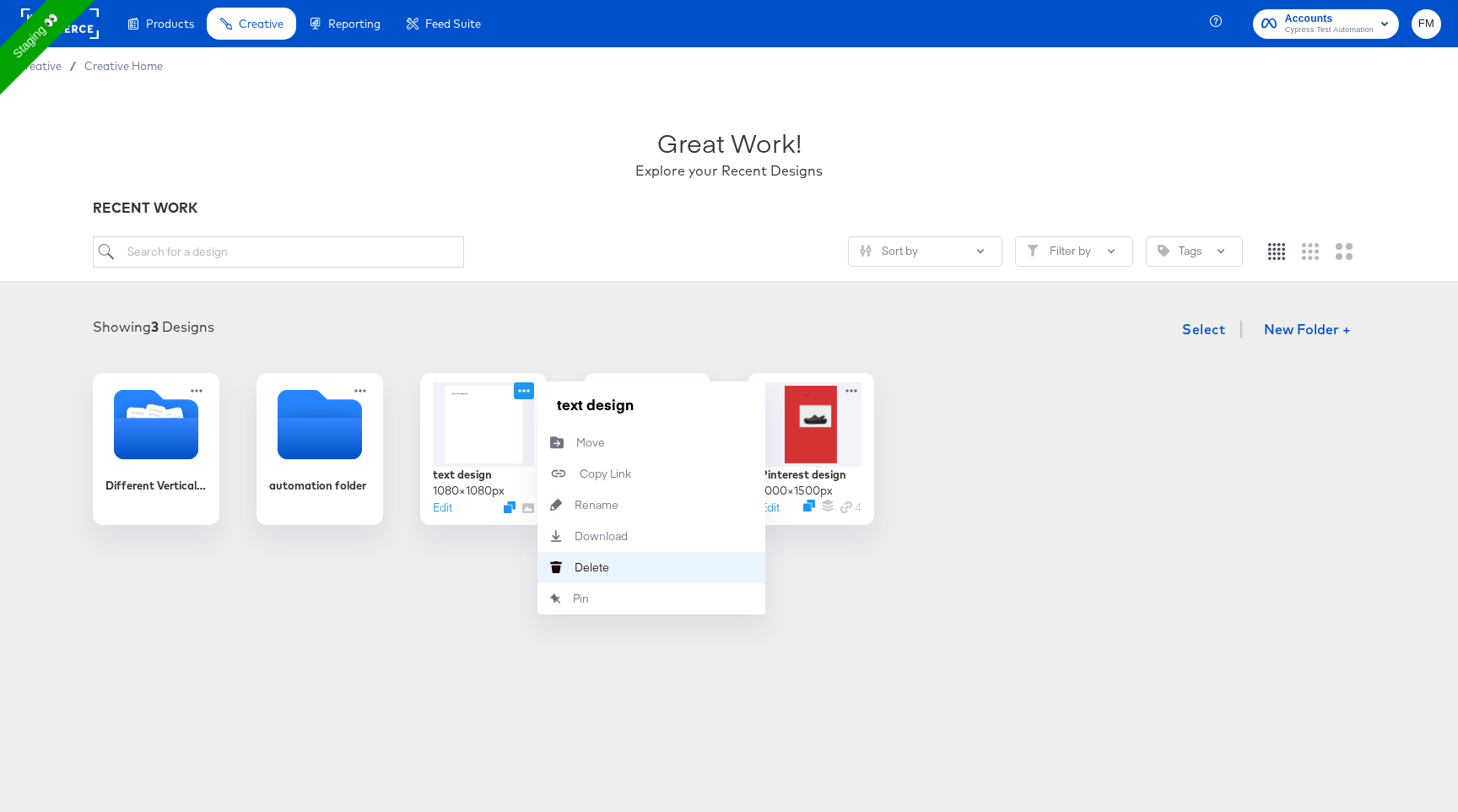
click at [575, 567] on div "Delete Delete" at bounding box center [575, 567] width 0 height 0
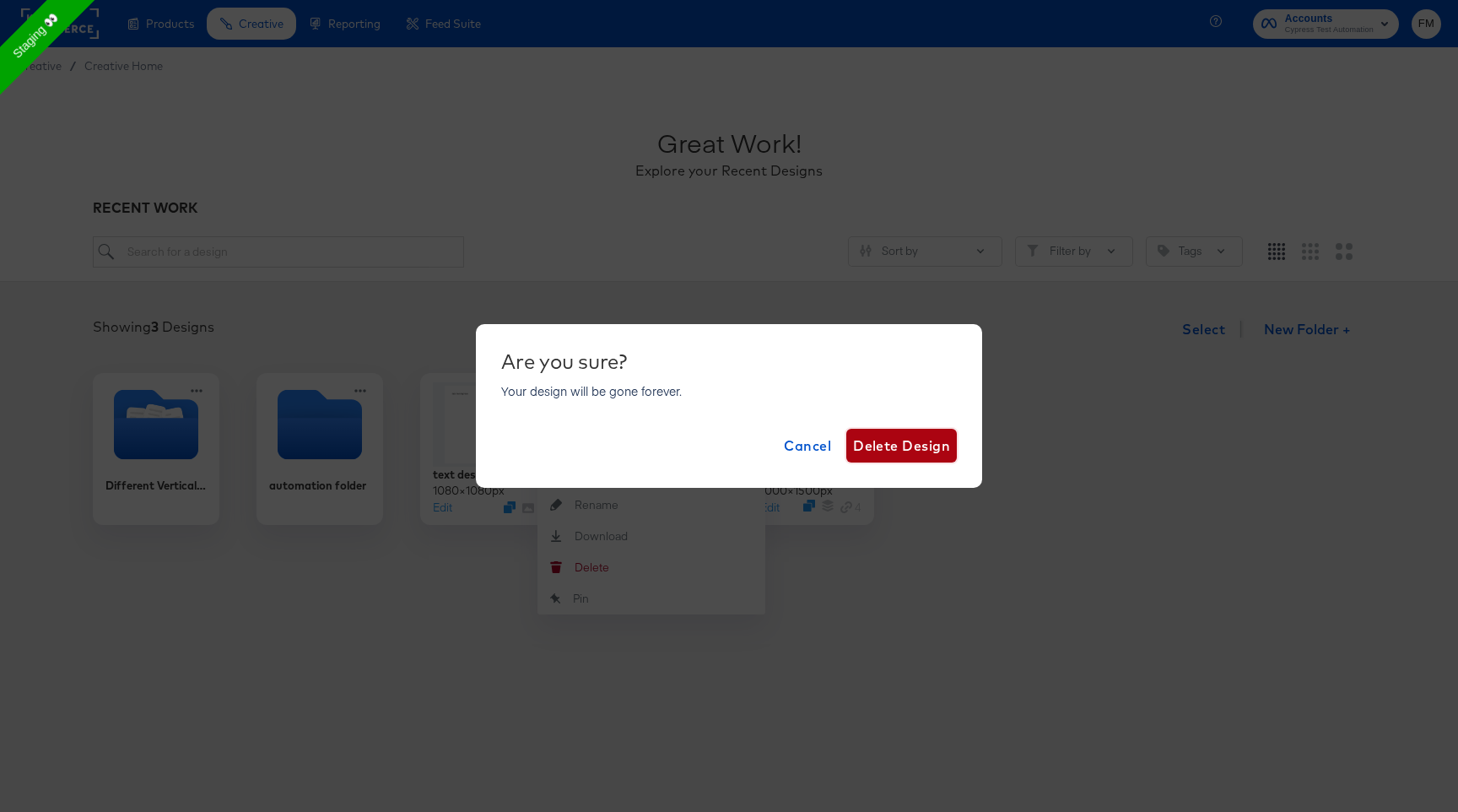
click at [938, 452] on span "Delete Design" at bounding box center [901, 445] width 97 height 24
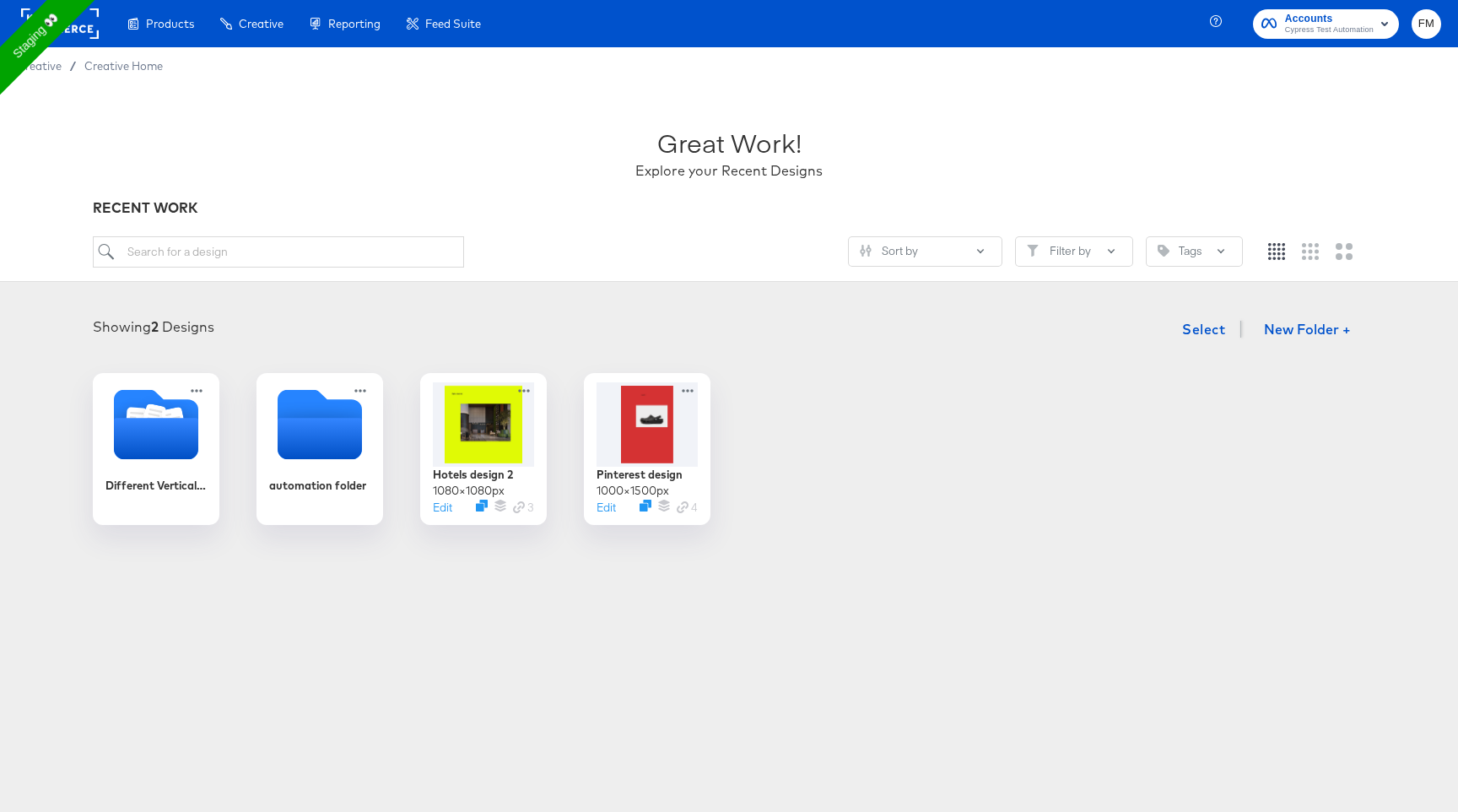
click at [307, 222] on div "Great Work! Explore your Recent Designs RECENT WORK Sort by Filter by Tags" at bounding box center [729, 183] width 1458 height 198
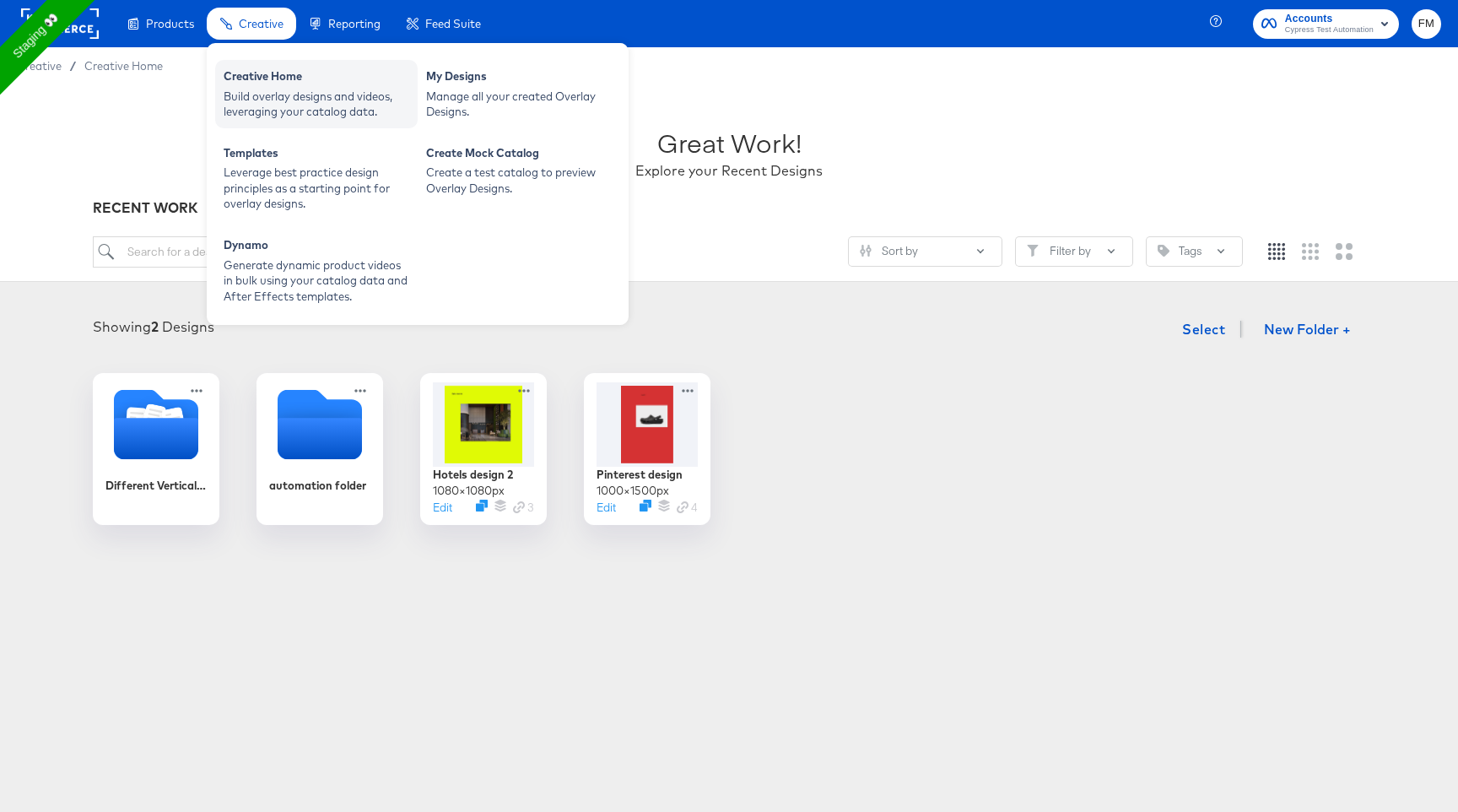
click at [305, 119] on div "Build overlay designs and videos, leveraging your catalog data." at bounding box center [317, 104] width 186 height 32
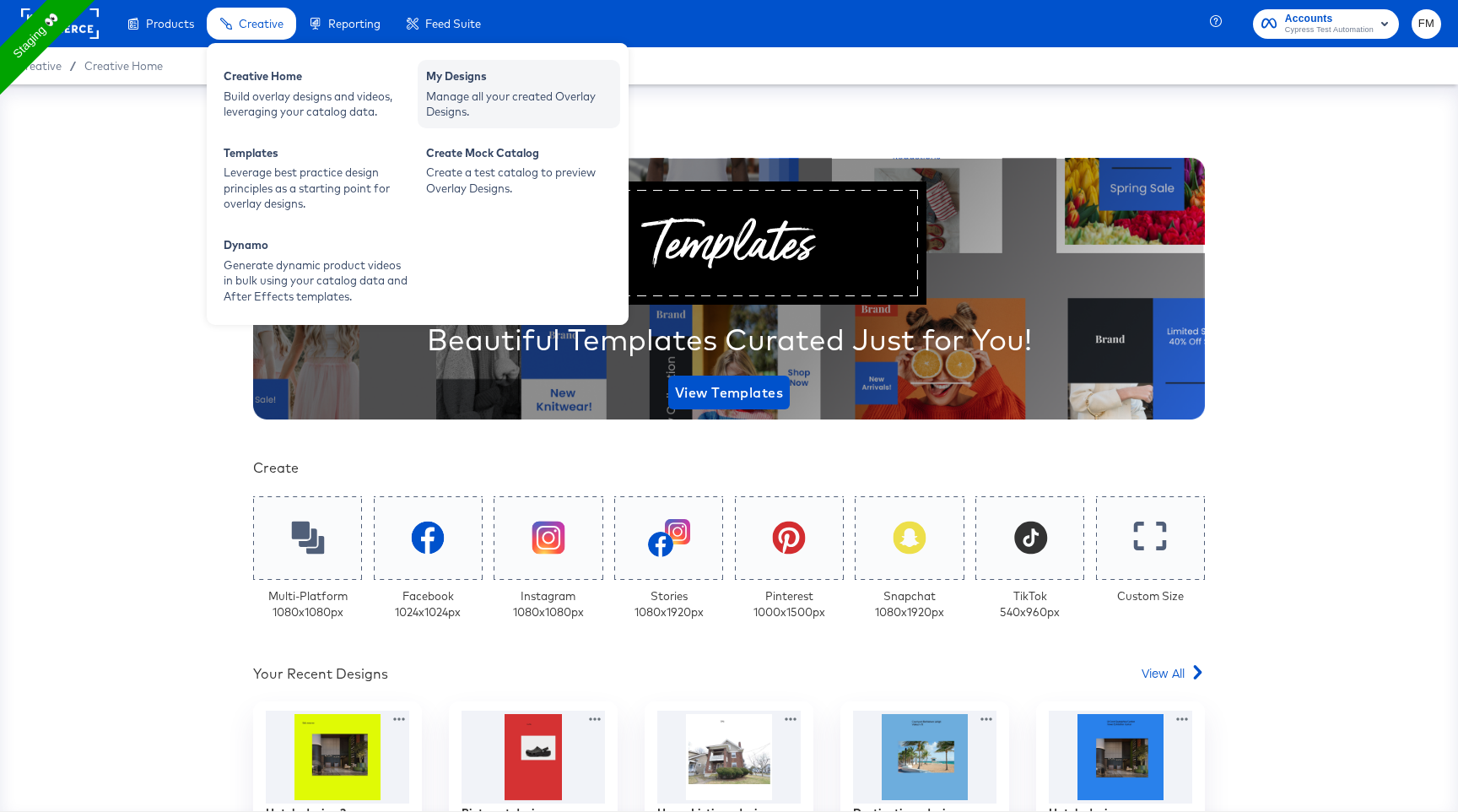
click at [439, 97] on div "Manage all your created Overlay Designs." at bounding box center [519, 104] width 186 height 32
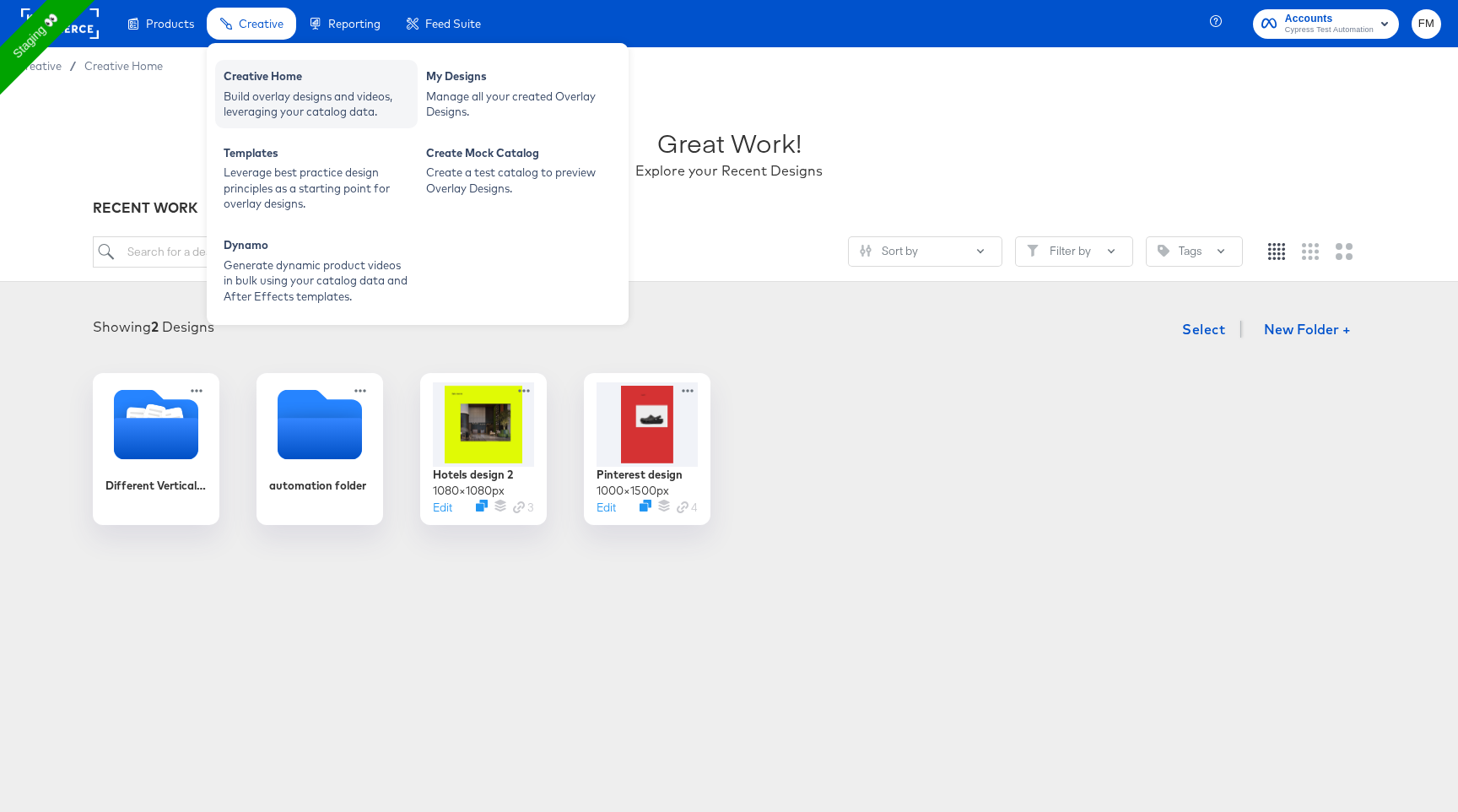
click at [301, 96] on div "Build overlay designs and videos, leveraging your catalog data." at bounding box center [317, 104] width 186 height 32
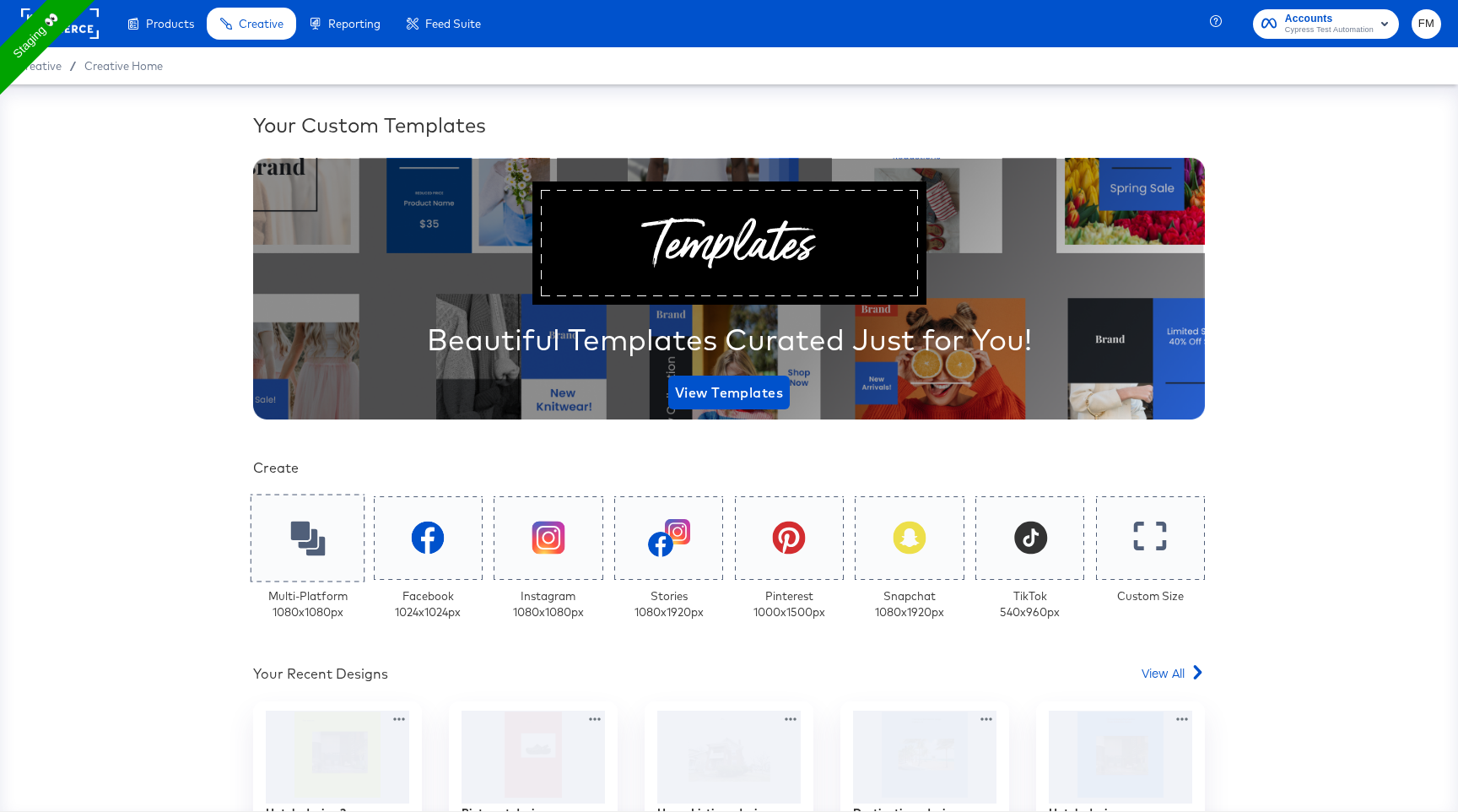
click at [295, 578] on div at bounding box center [307, 537] width 115 height 88
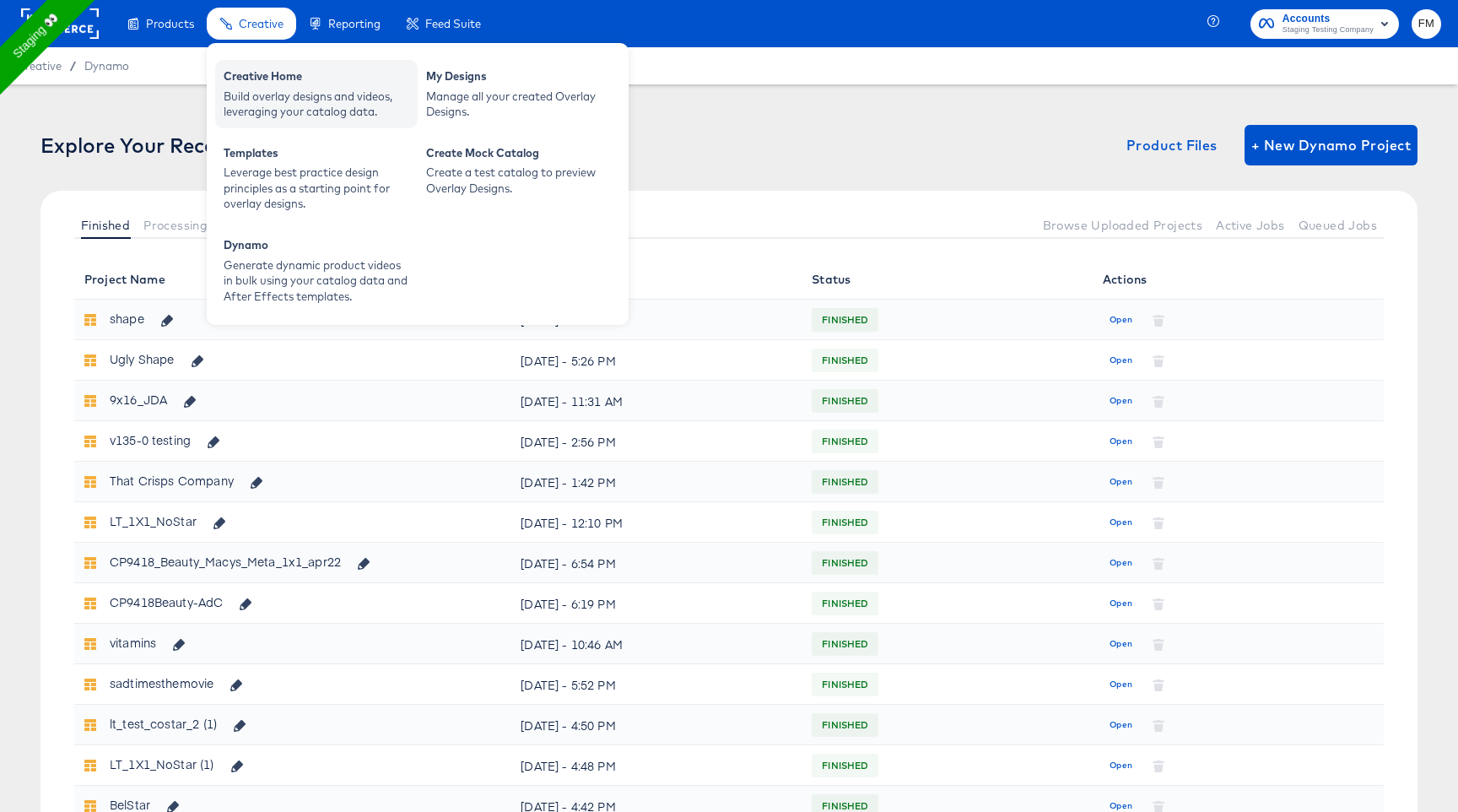
click at [281, 94] on div "Build overlay designs and videos, leveraging your catalog data." at bounding box center [317, 104] width 186 height 32
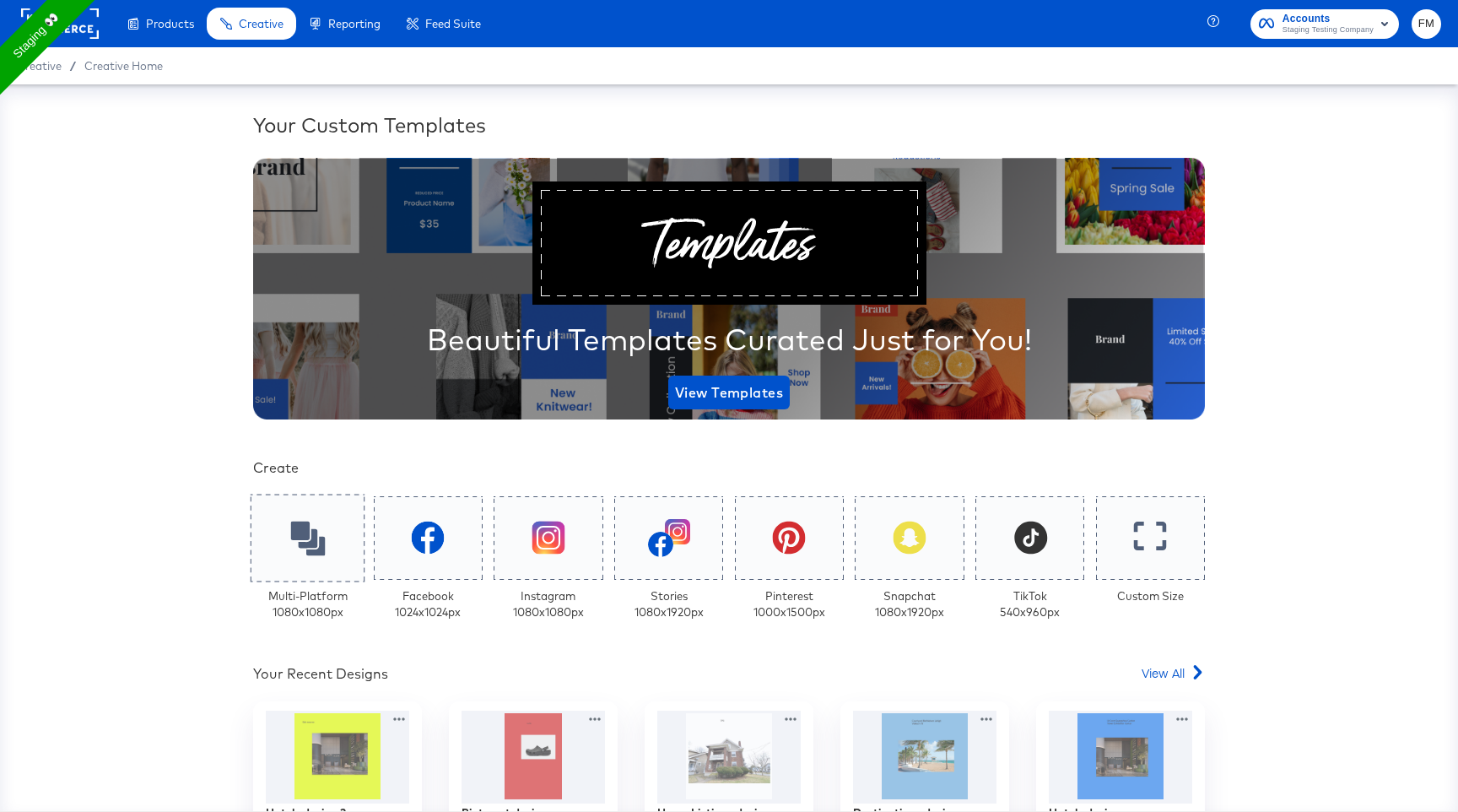
click at [318, 529] on icon at bounding box center [308, 538] width 35 height 35
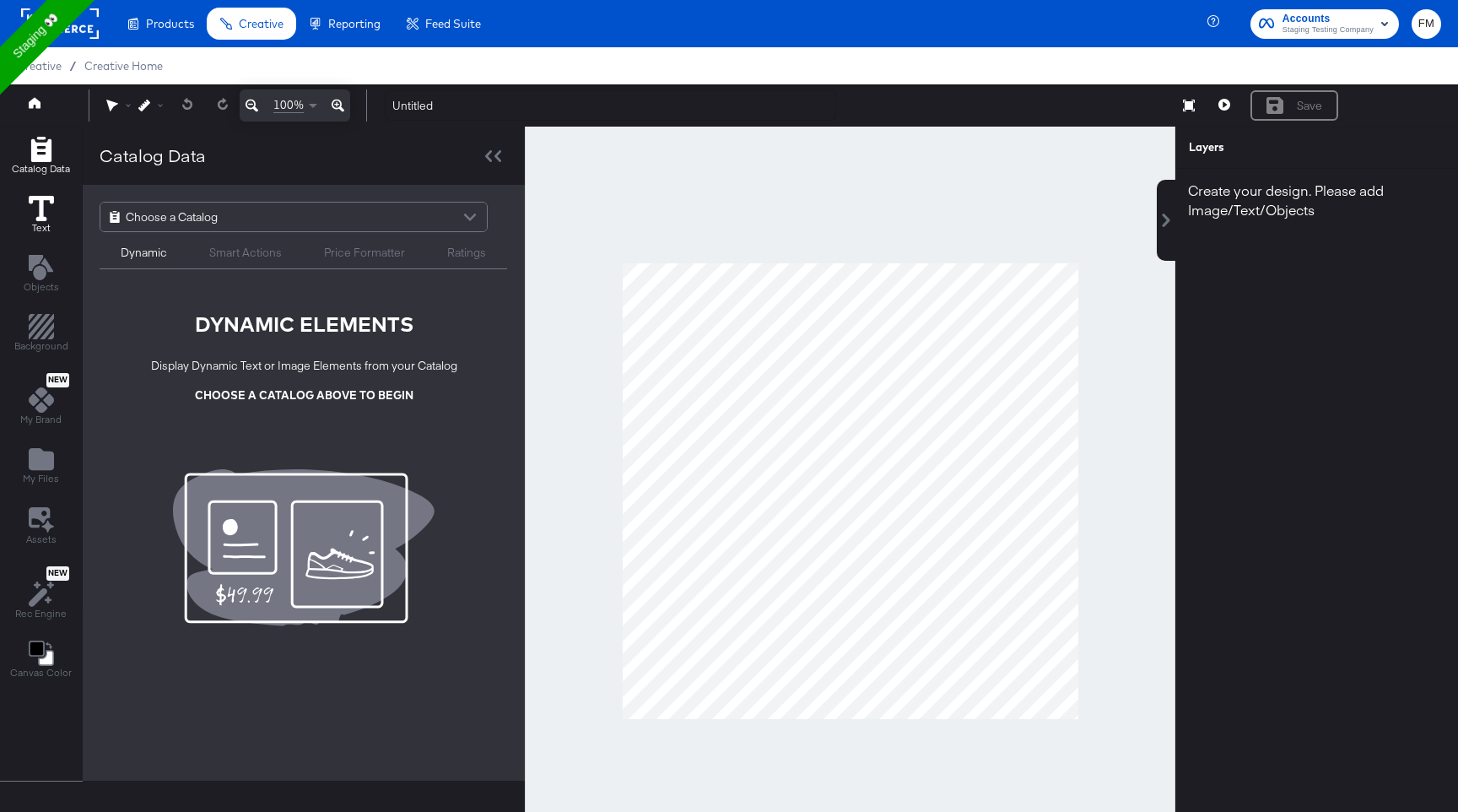
click at [46, 215] on icon at bounding box center [41, 208] width 25 height 25
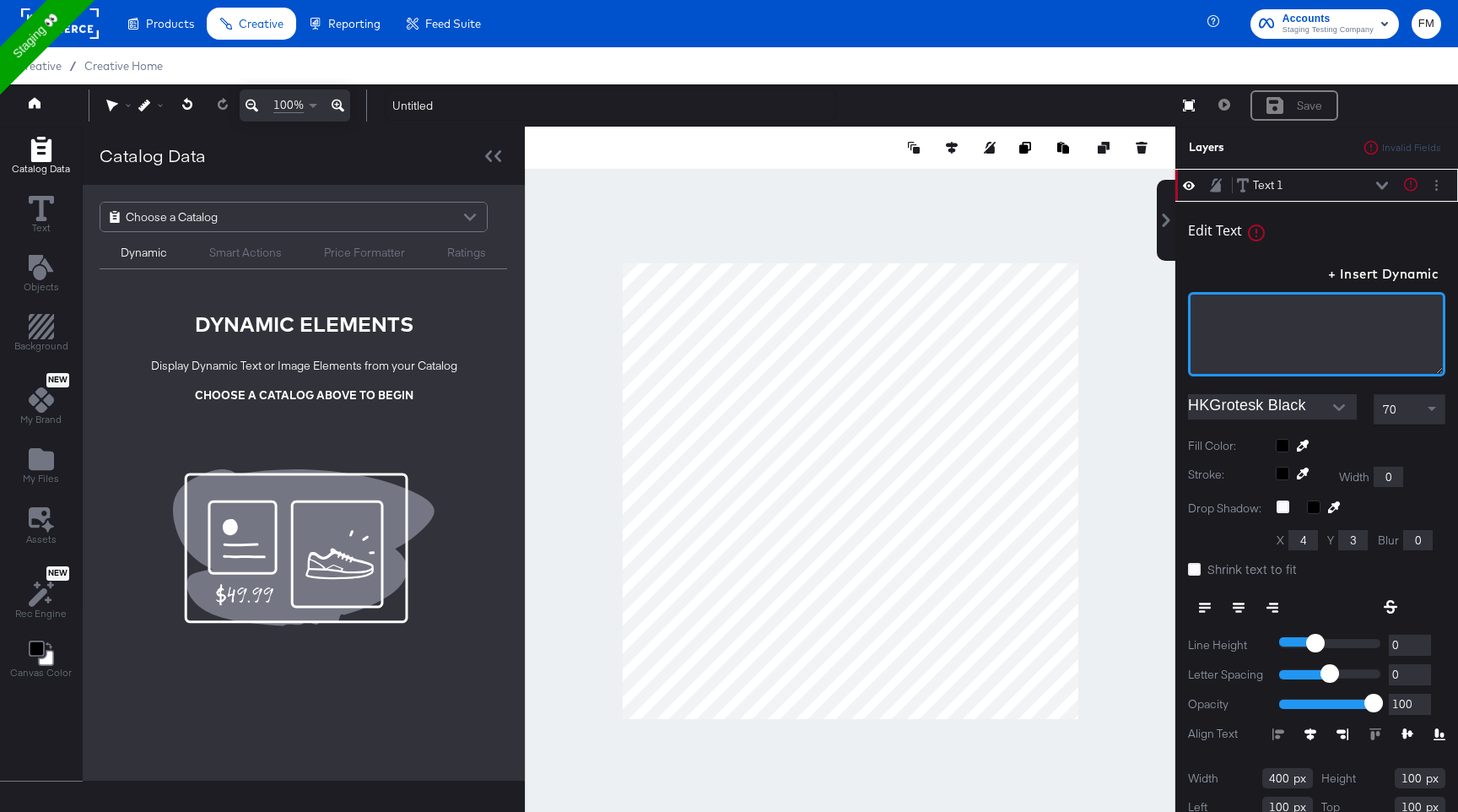
click at [1238, 359] on div "﻿" at bounding box center [1317, 334] width 257 height 84
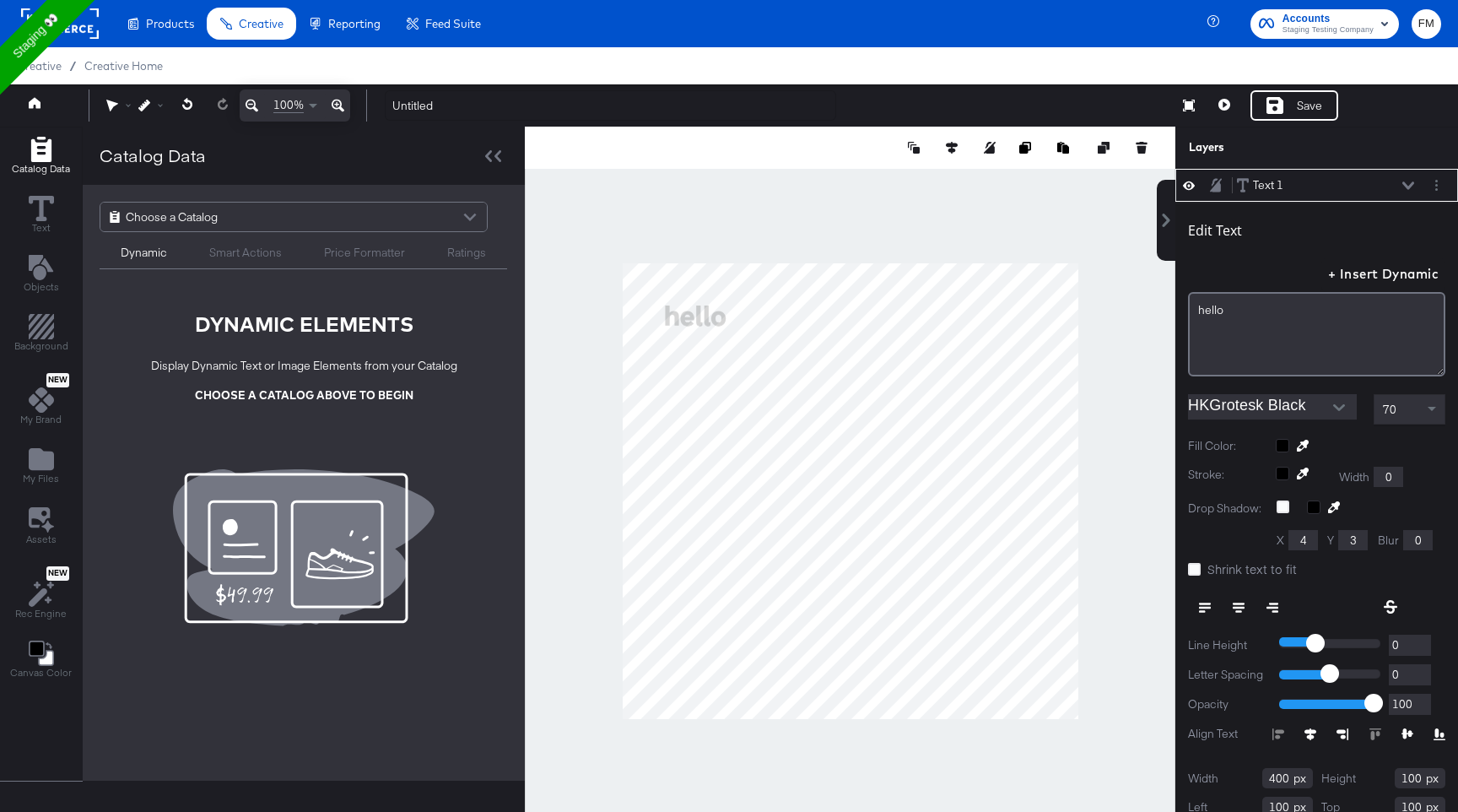
click at [1393, 228] on div "Edit Text" at bounding box center [1317, 234] width 257 height 23
click at [1435, 187] on icon "Layer Options" at bounding box center [1436, 185] width 3 height 11
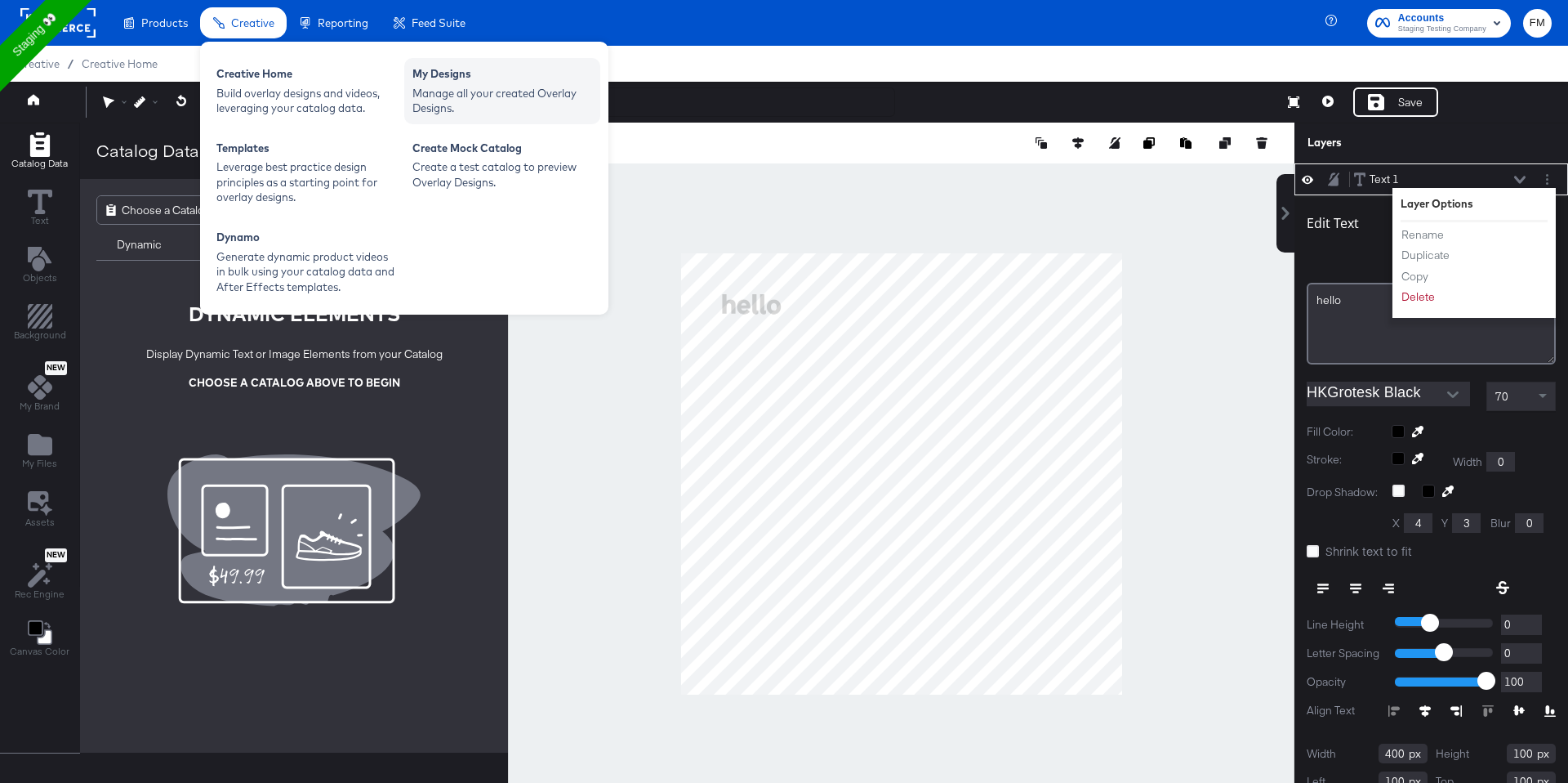
click at [477, 92] on div "Manage all your created Overlay Designs." at bounding box center [502, 101] width 180 height 31
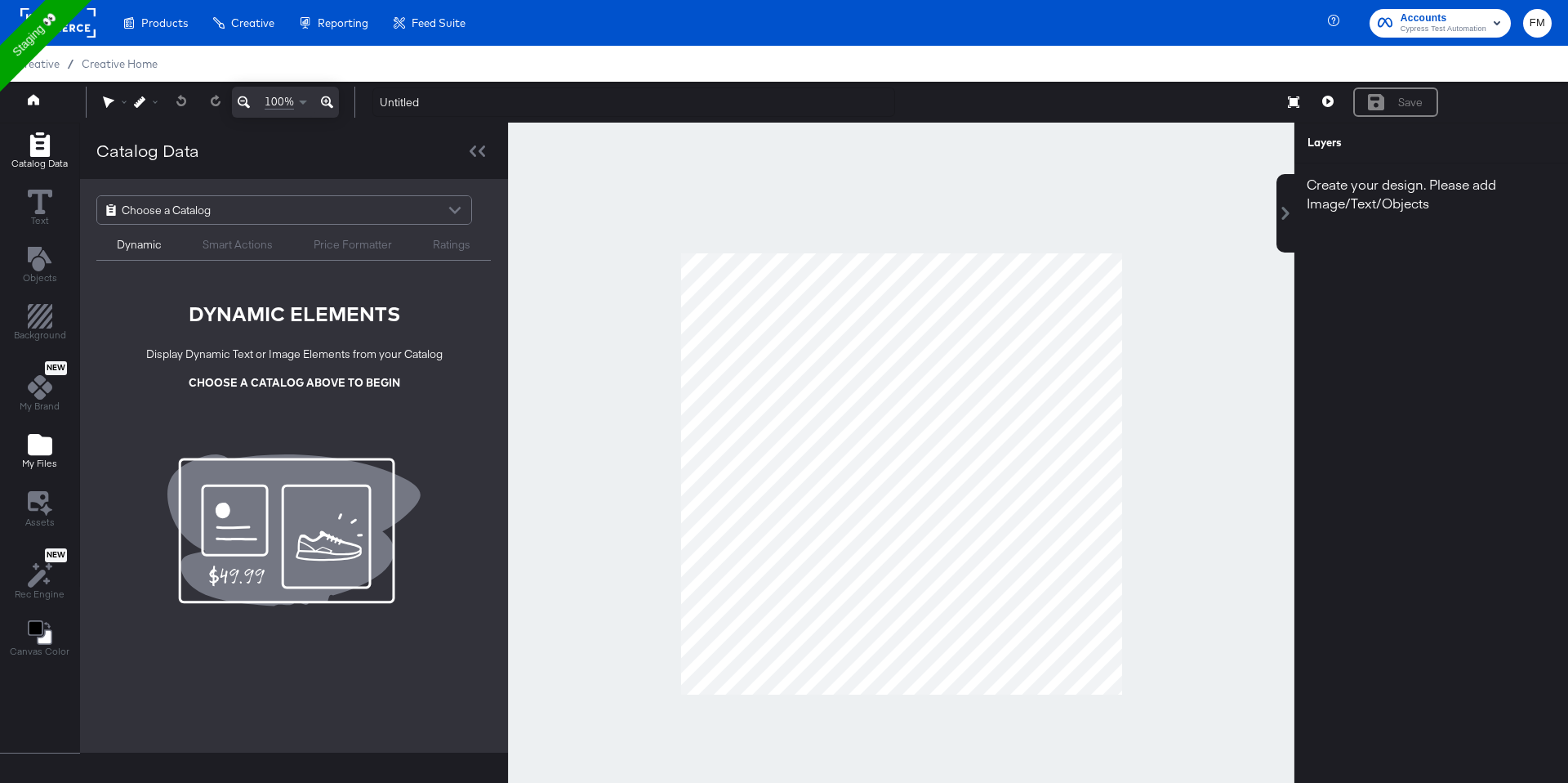
click at [30, 455] on icon "Add Files" at bounding box center [40, 444] width 25 height 21
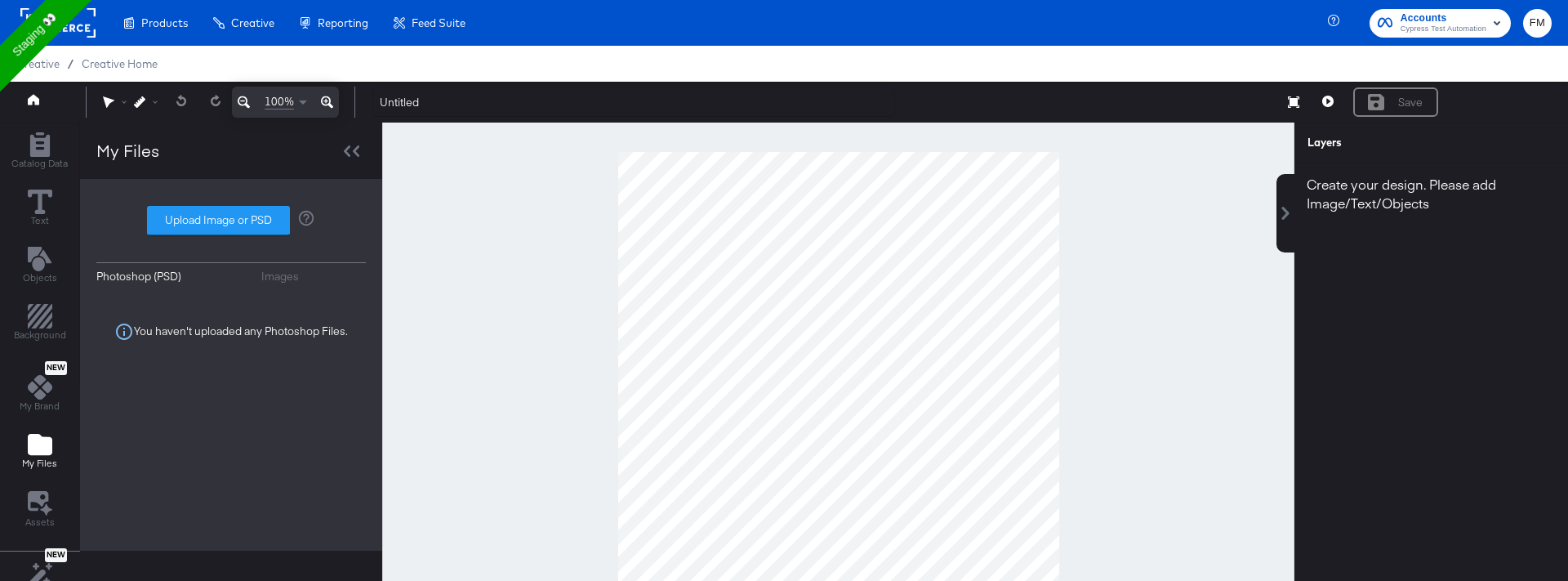
click at [290, 279] on div "Images" at bounding box center [280, 276] width 37 height 15
